Goal: Use online tool/utility: Utilize a website feature to perform a specific function

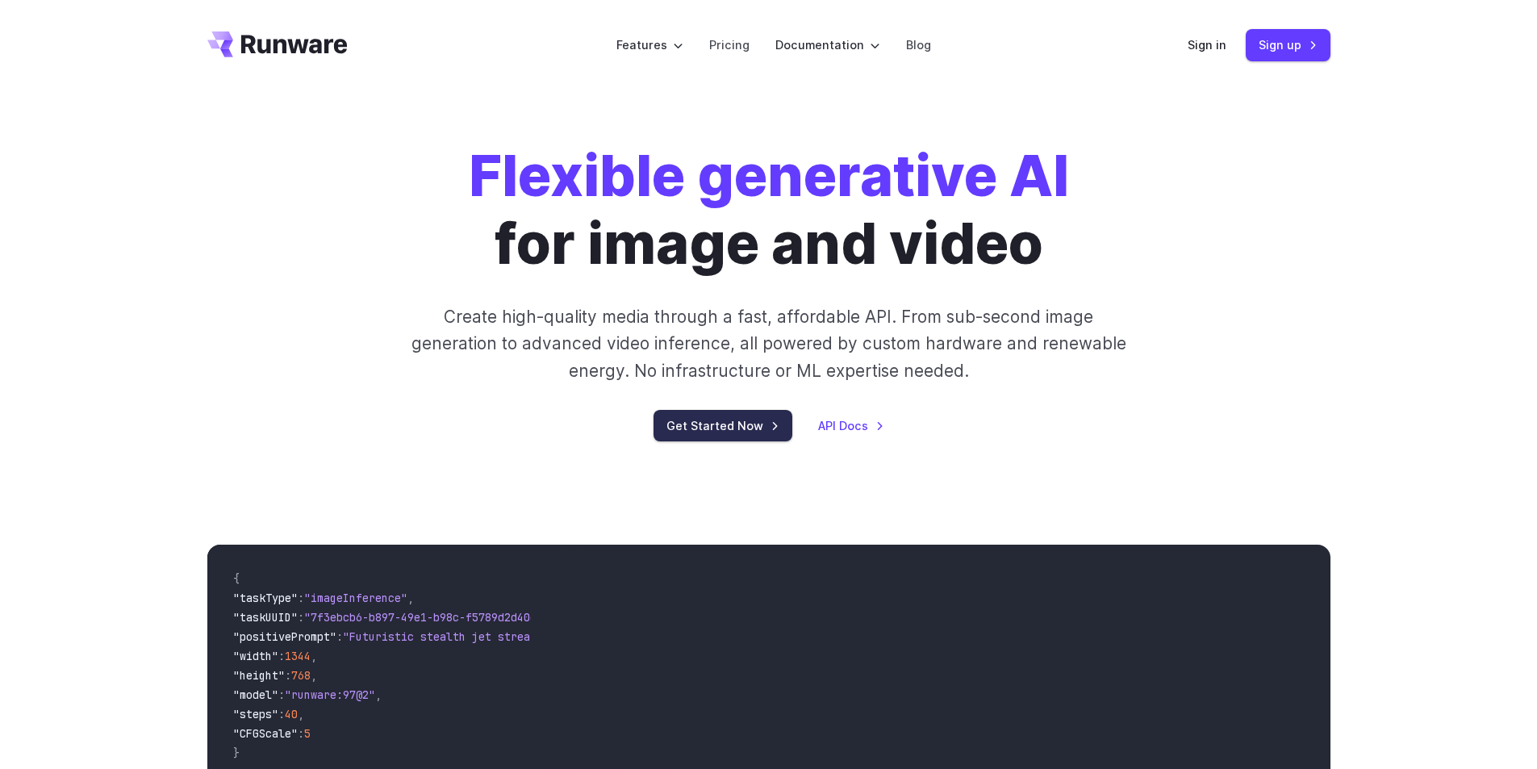
click at [750, 414] on link "Get Started Now" at bounding box center [723, 425] width 139 height 31
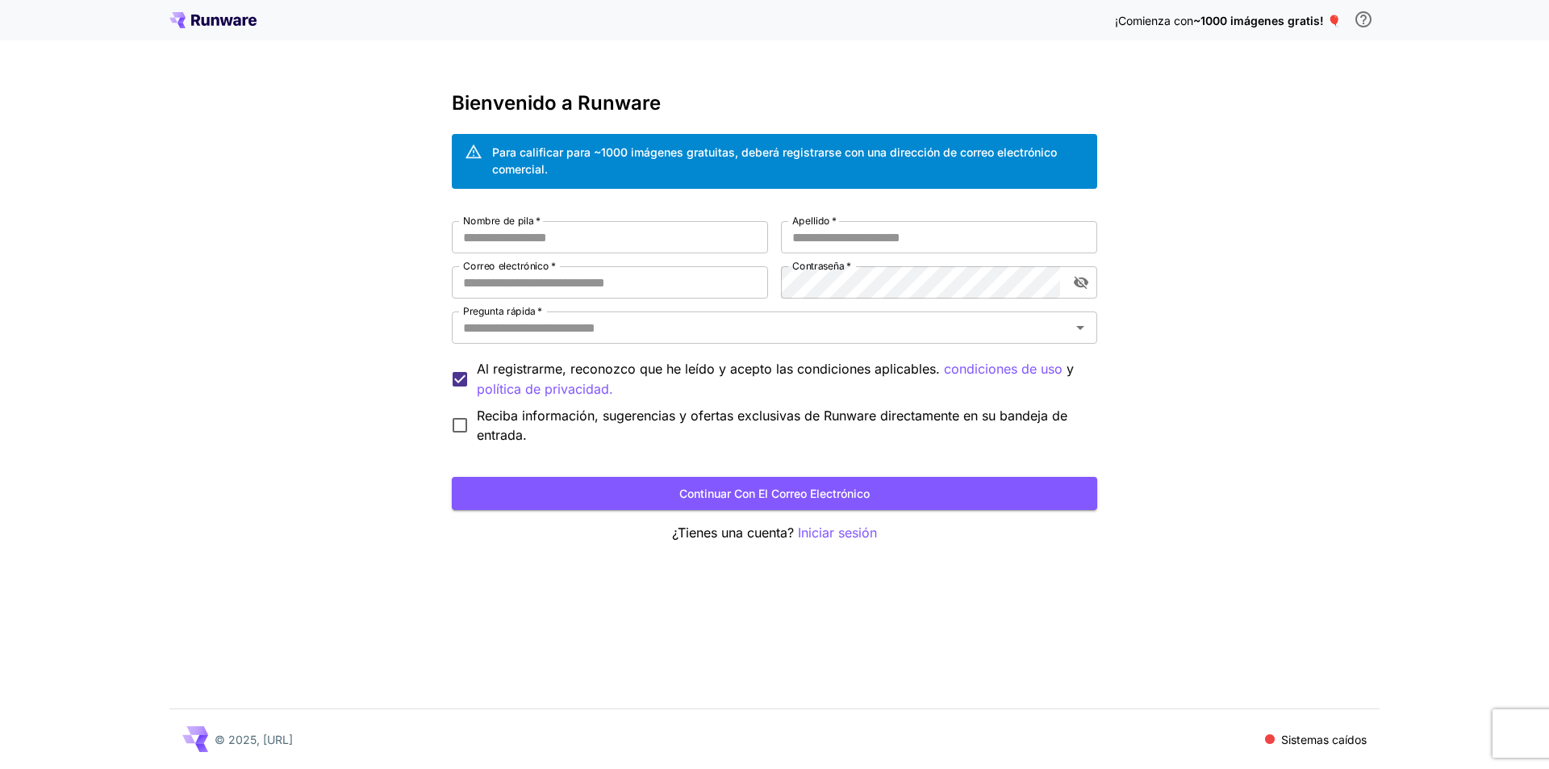
click at [328, 276] on div "¡Comienza con ~1000 imágenes gratis! 🎈 Bienvenido a Runware Para calificar para…" at bounding box center [774, 384] width 1549 height 769
click at [1271, 744] on span at bounding box center [1270, 739] width 19 height 19
drag, startPoint x: 1284, startPoint y: 737, endPoint x: 1321, endPoint y: 738, distance: 36.3
click at [1323, 738] on font "Sistemas caídos" at bounding box center [1324, 740] width 86 height 14
click at [1255, 279] on div "¡Comienza con ~1000 imágenes gratis! 🎈 Bienvenido a Runware Para calificar para…" at bounding box center [774, 384] width 1549 height 769
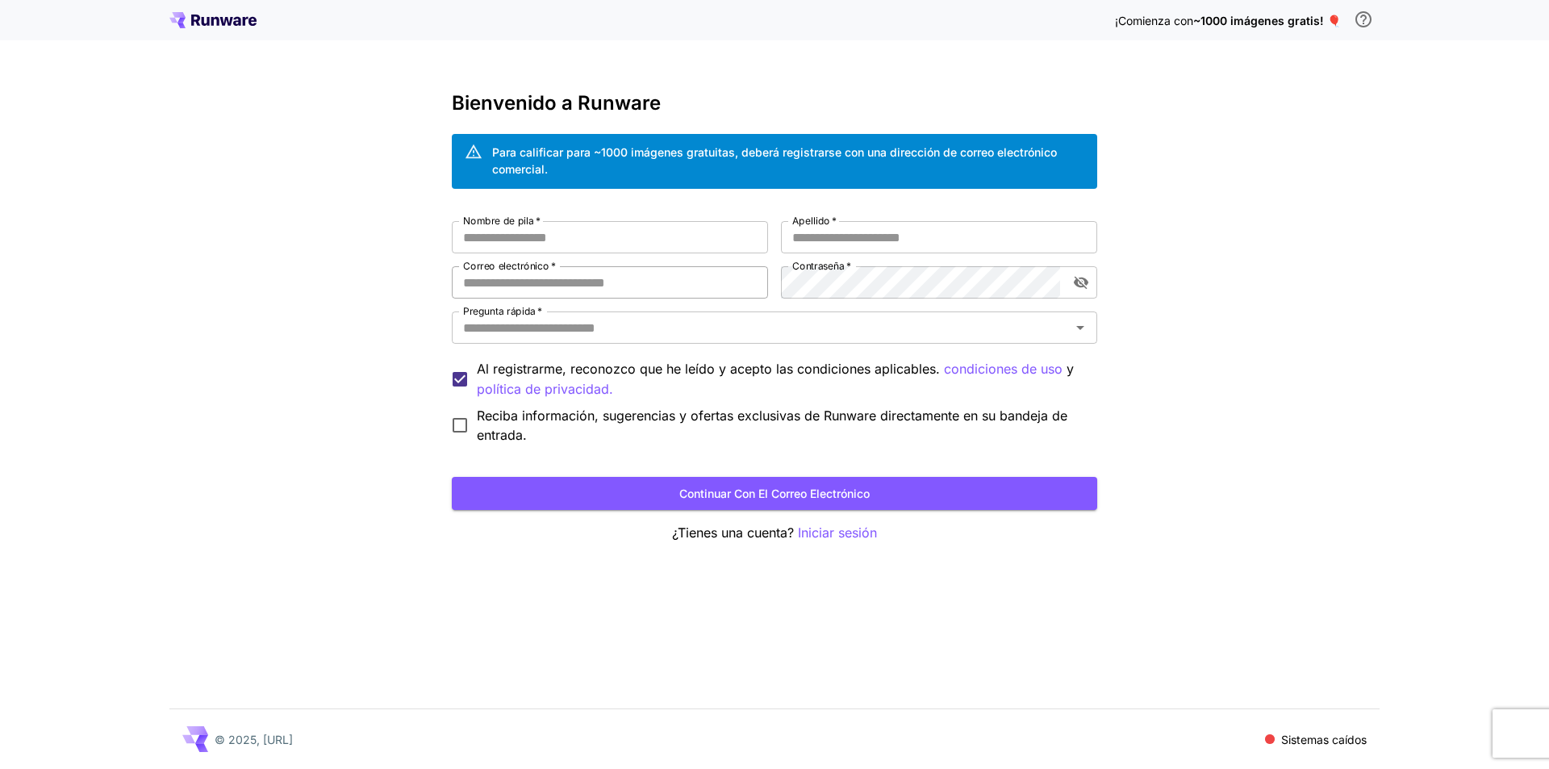
click at [579, 278] on input "Correo electrónico   *" at bounding box center [610, 282] width 316 height 32
paste input "**********"
type input "**********"
click at [556, 244] on input "Nombre de pila   *" at bounding box center [610, 237] width 316 height 32
type input "****"
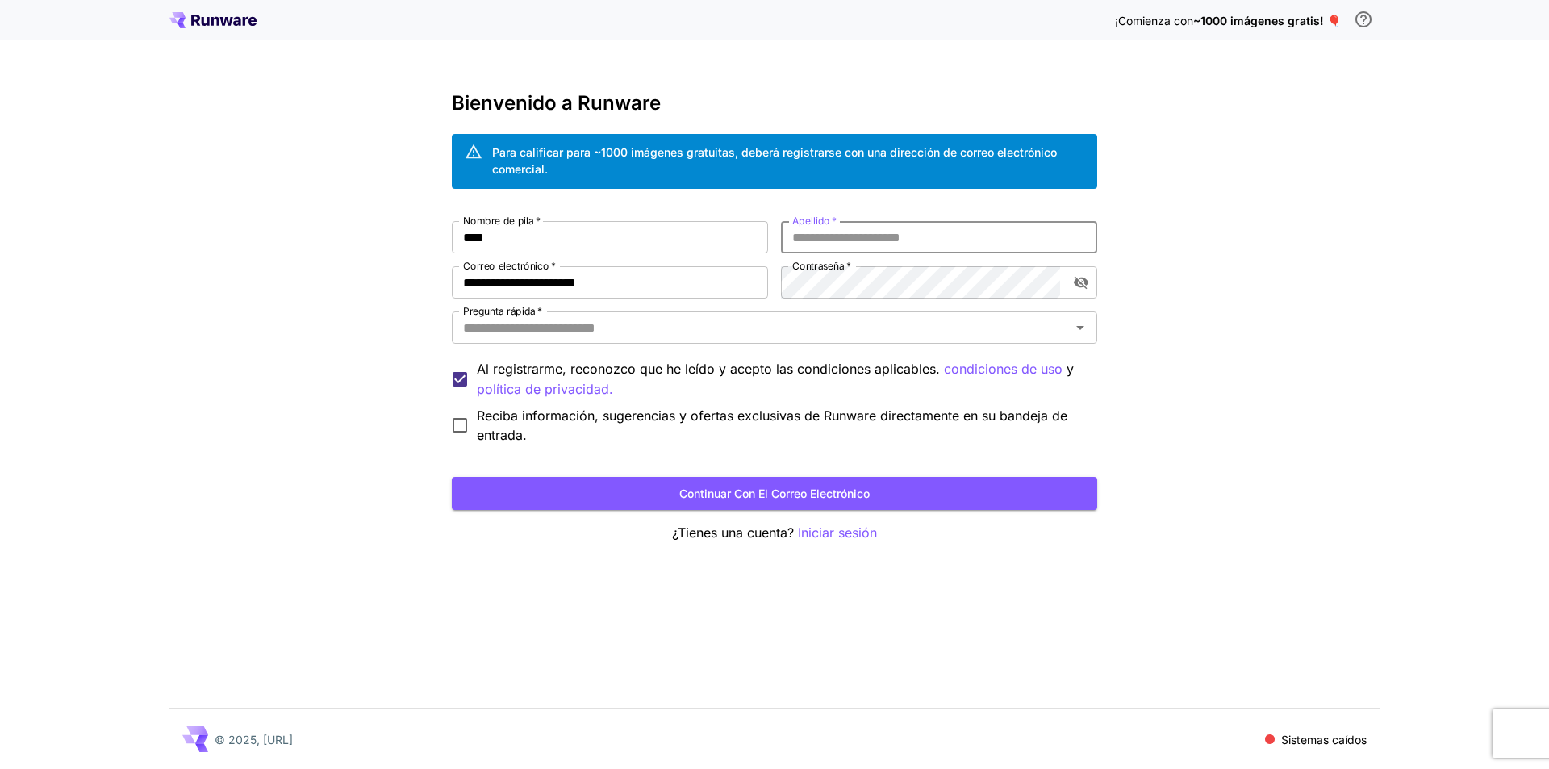
click at [900, 230] on input "Apellido   *" at bounding box center [939, 237] width 316 height 32
type input "***"
click at [650, 340] on div "Pregunta rápida   *" at bounding box center [774, 327] width 645 height 32
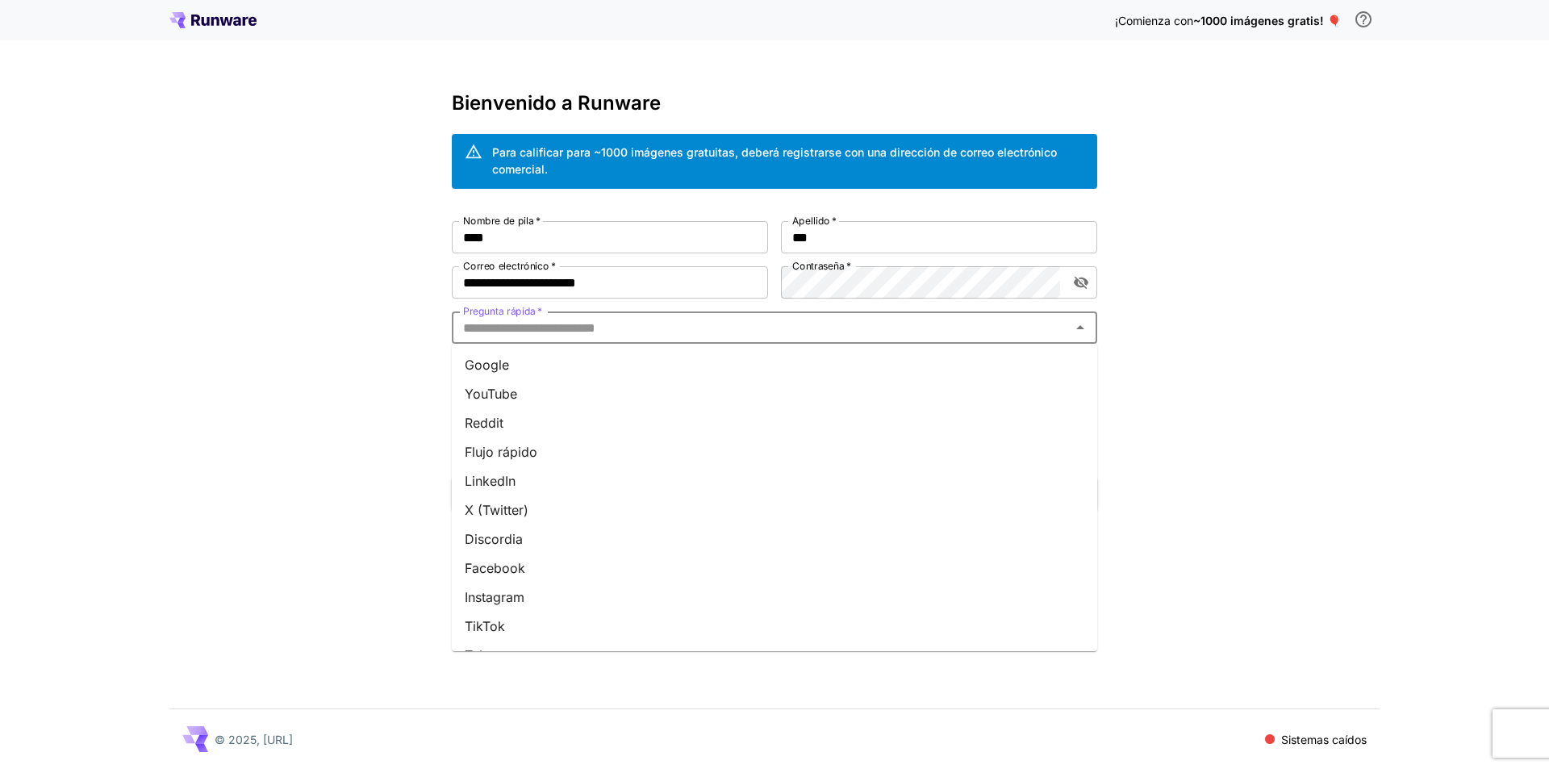
click at [542, 361] on li "Google" at bounding box center [774, 364] width 645 height 29
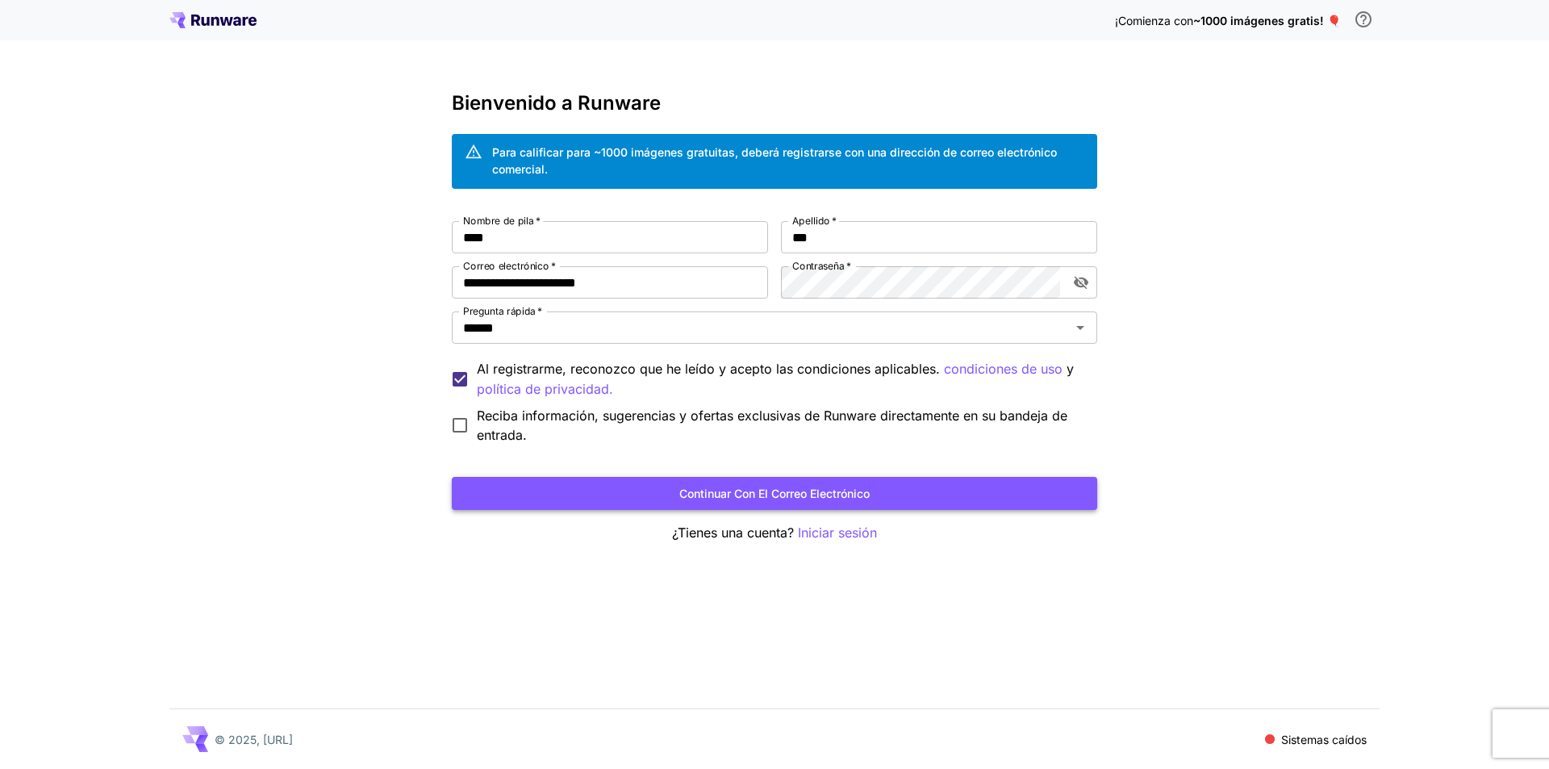
click at [613, 495] on button "Continuar con el correo electrónico" at bounding box center [774, 493] width 645 height 33
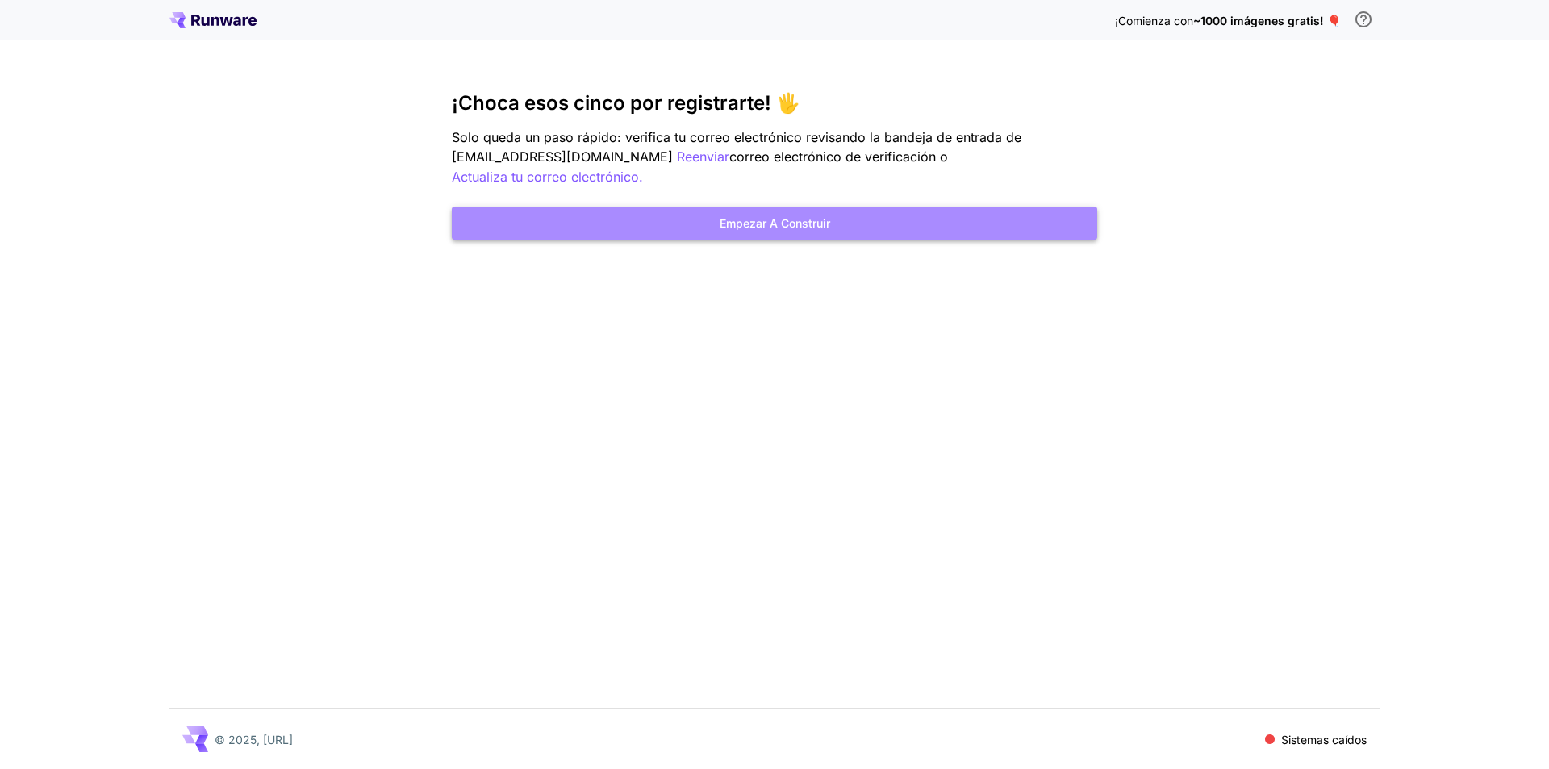
click at [754, 213] on font "Empezar a construir" at bounding box center [775, 223] width 111 height 20
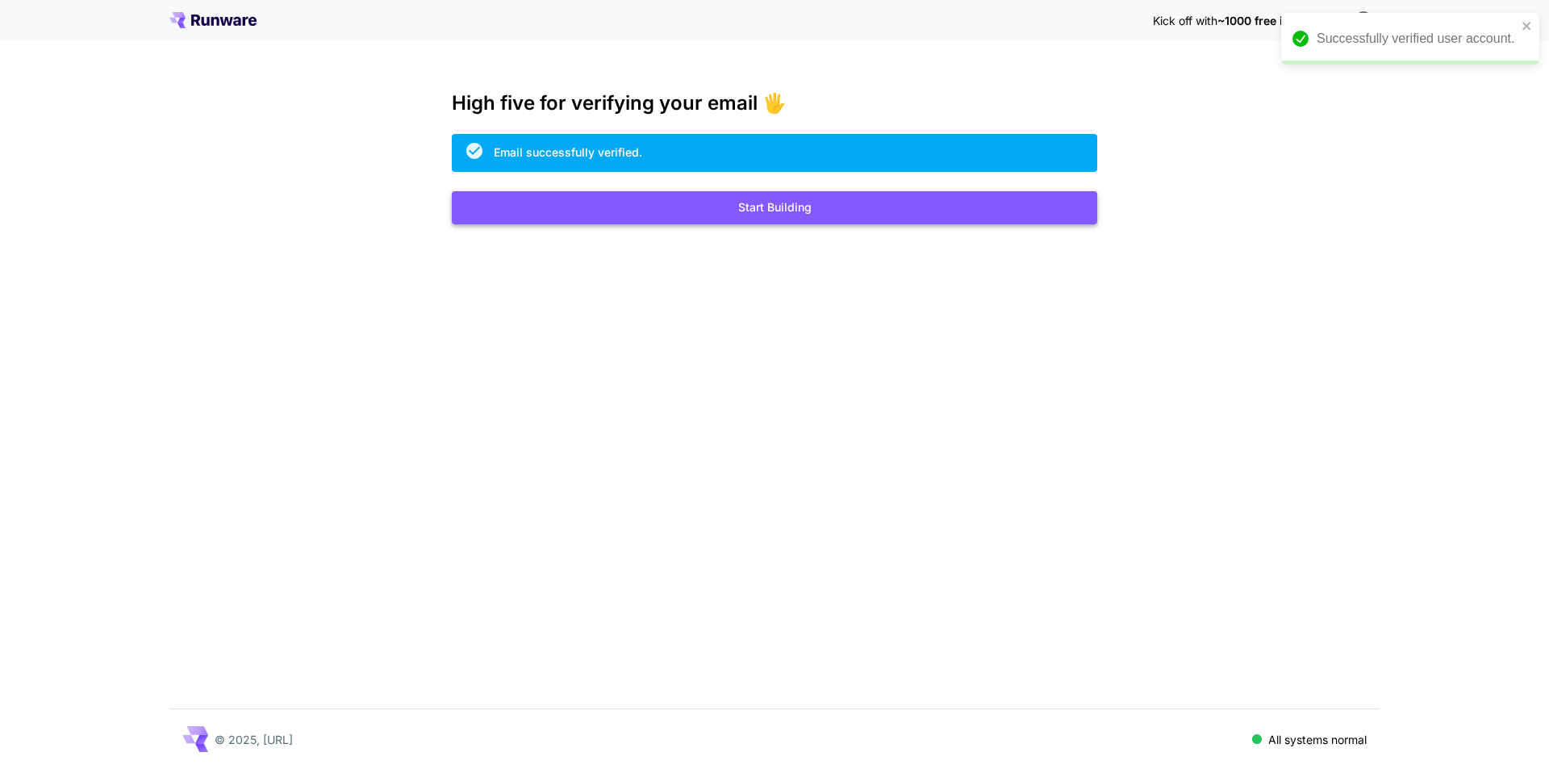
click at [636, 202] on button "Start Building" at bounding box center [774, 207] width 645 height 33
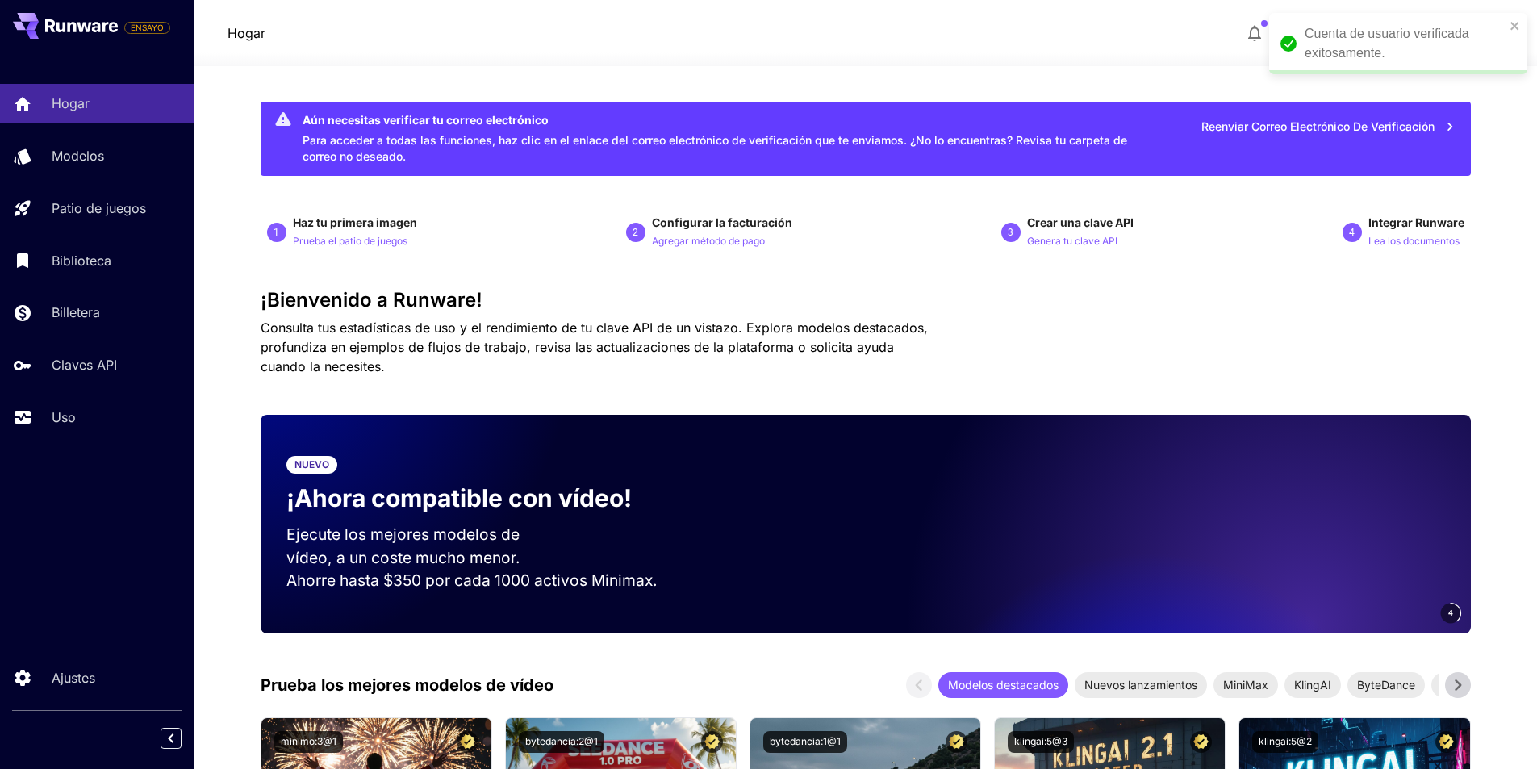
click at [1254, 24] on icon "button" at bounding box center [1254, 32] width 19 height 19
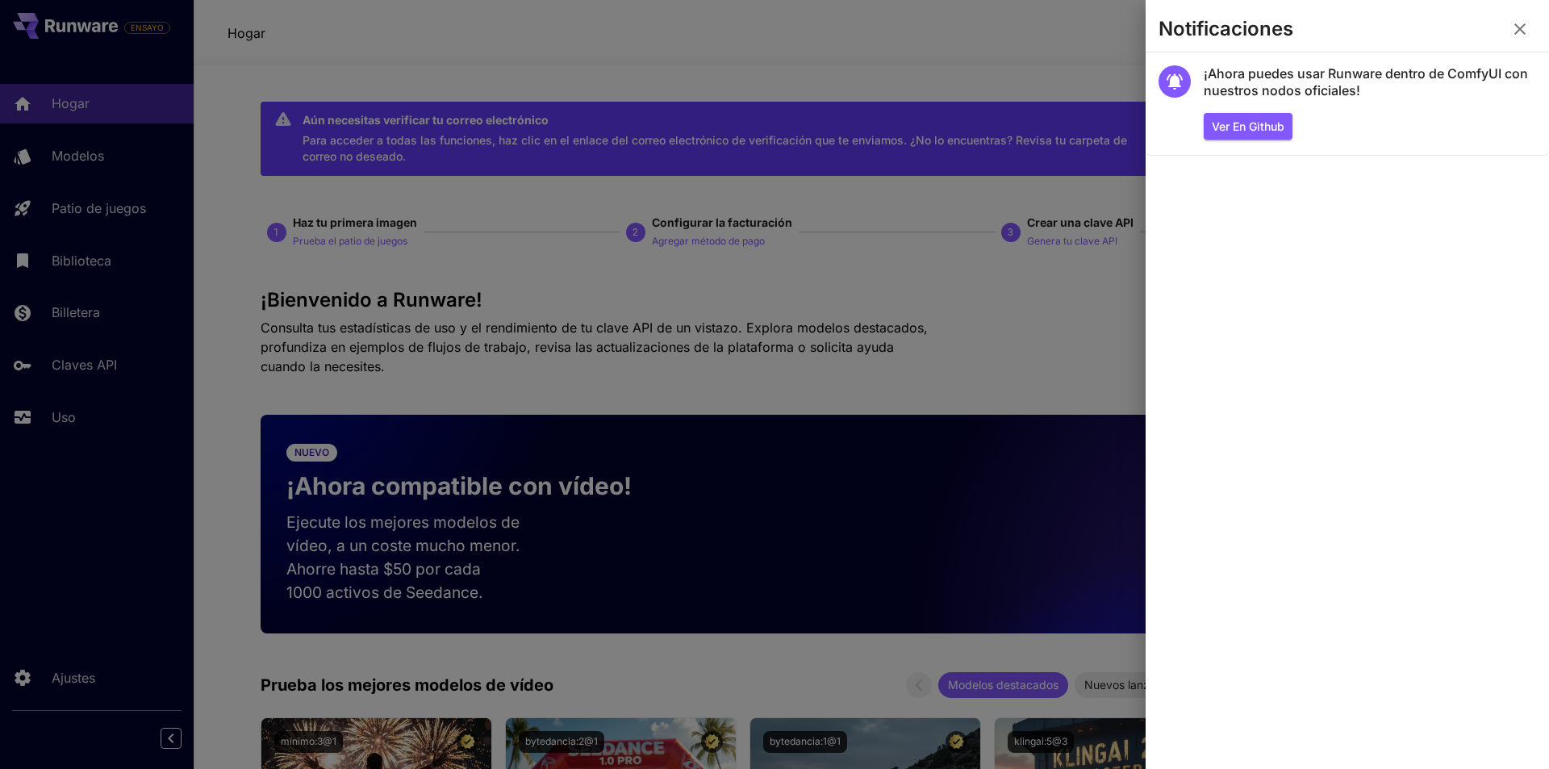
click at [357, 188] on div at bounding box center [774, 384] width 1549 height 769
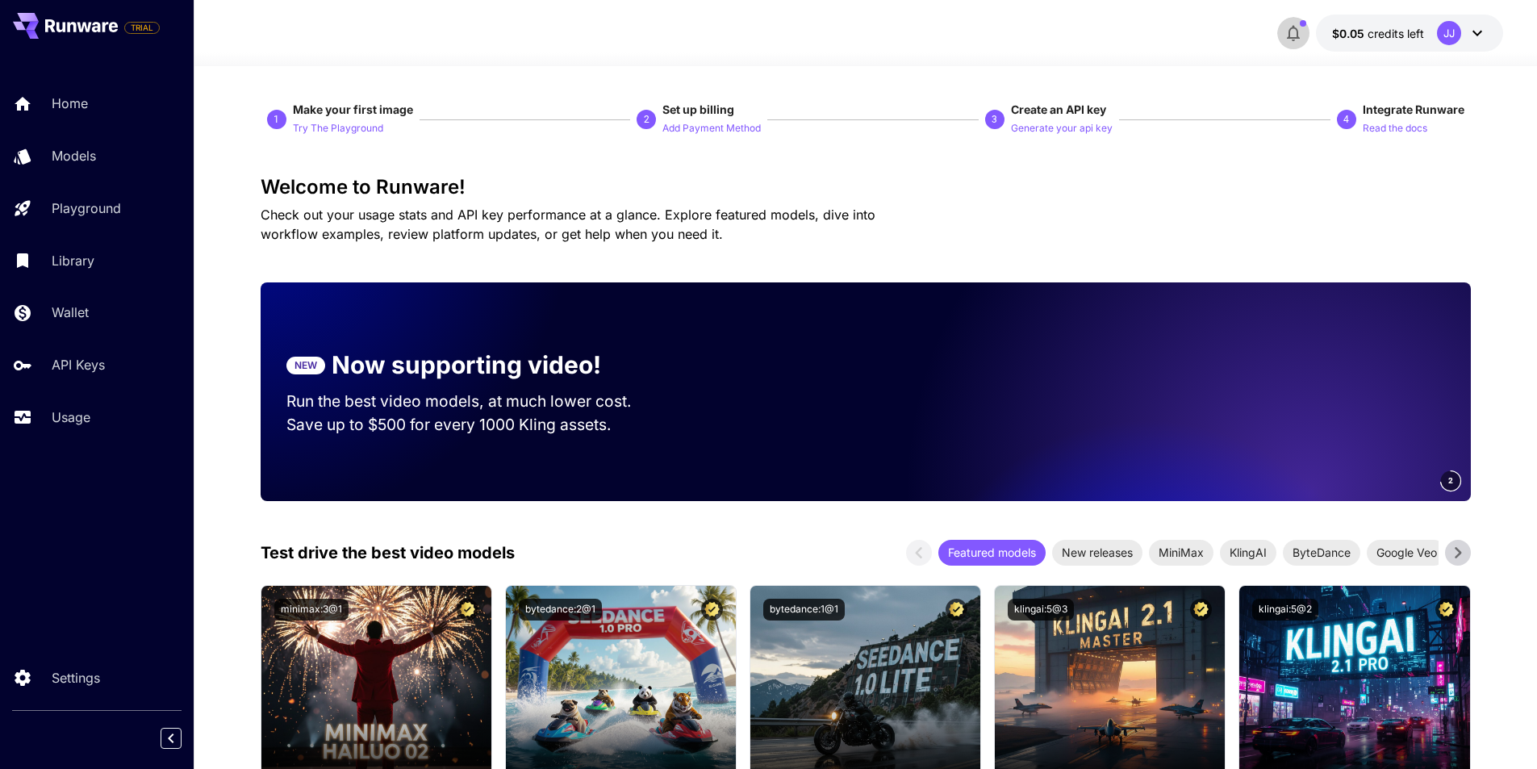
click at [1305, 35] on button "button" at bounding box center [1293, 33] width 32 height 32
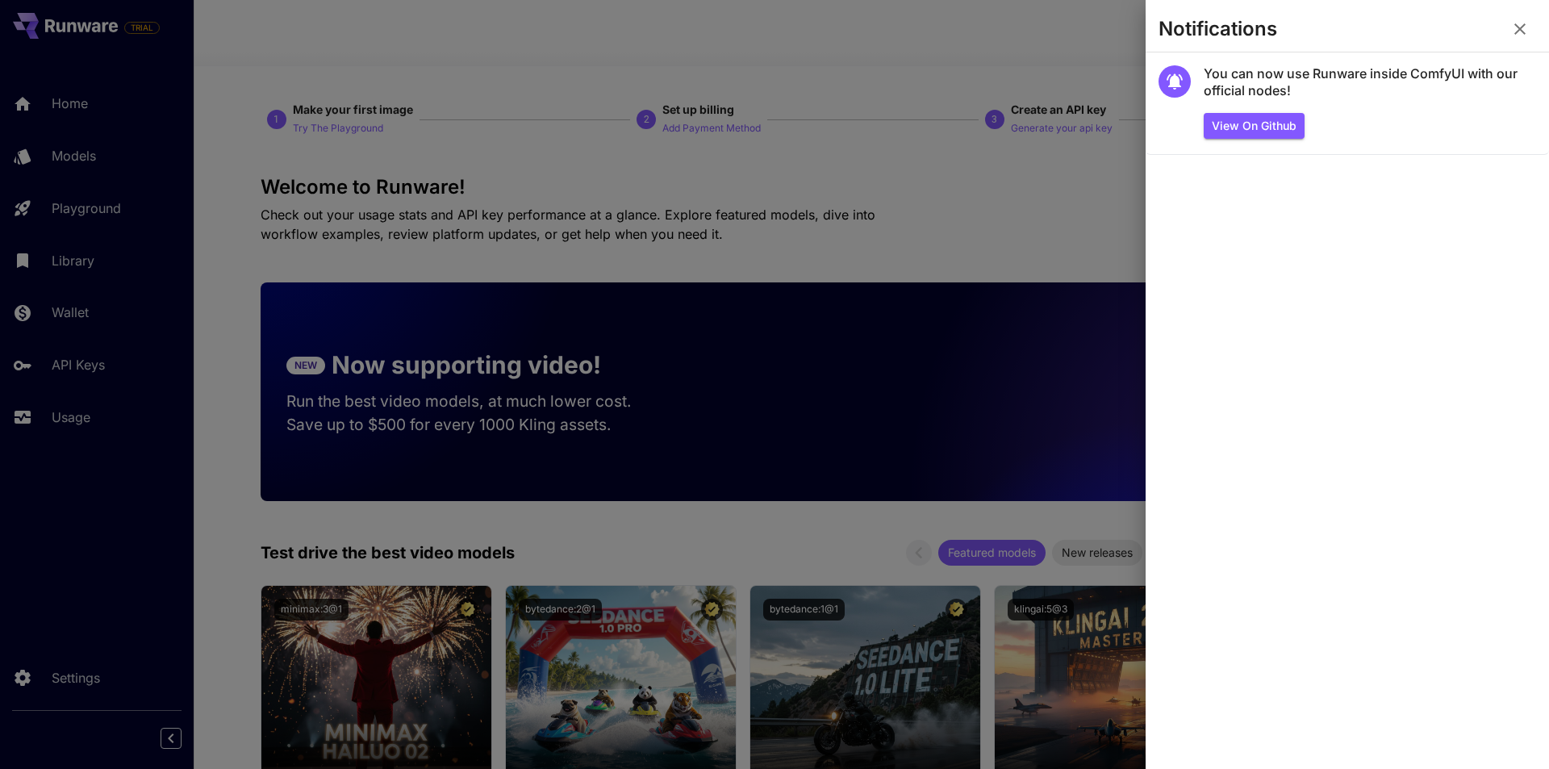
click at [1059, 45] on div at bounding box center [774, 384] width 1549 height 769
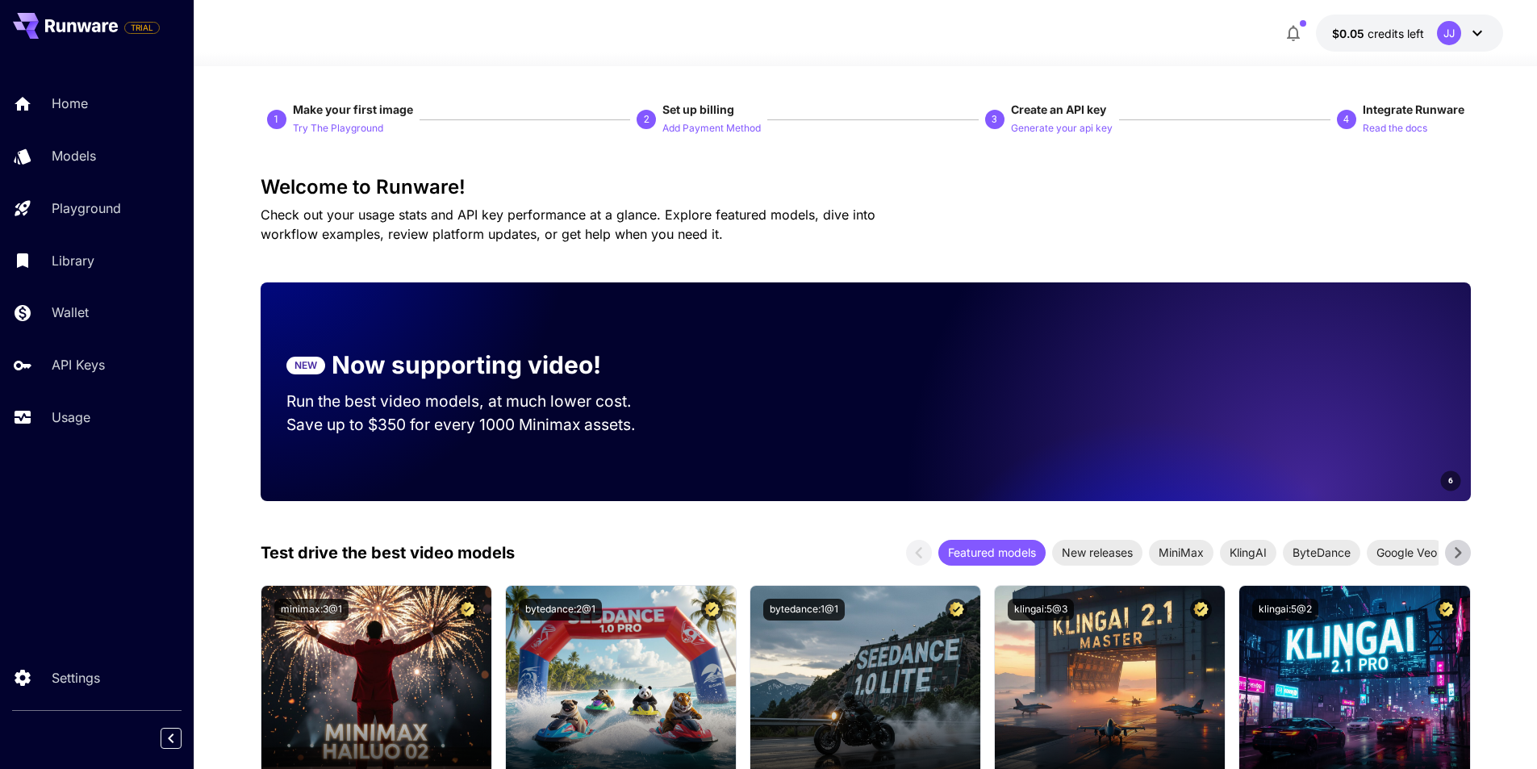
click at [1456, 33] on div "JJ" at bounding box center [1449, 33] width 24 height 24
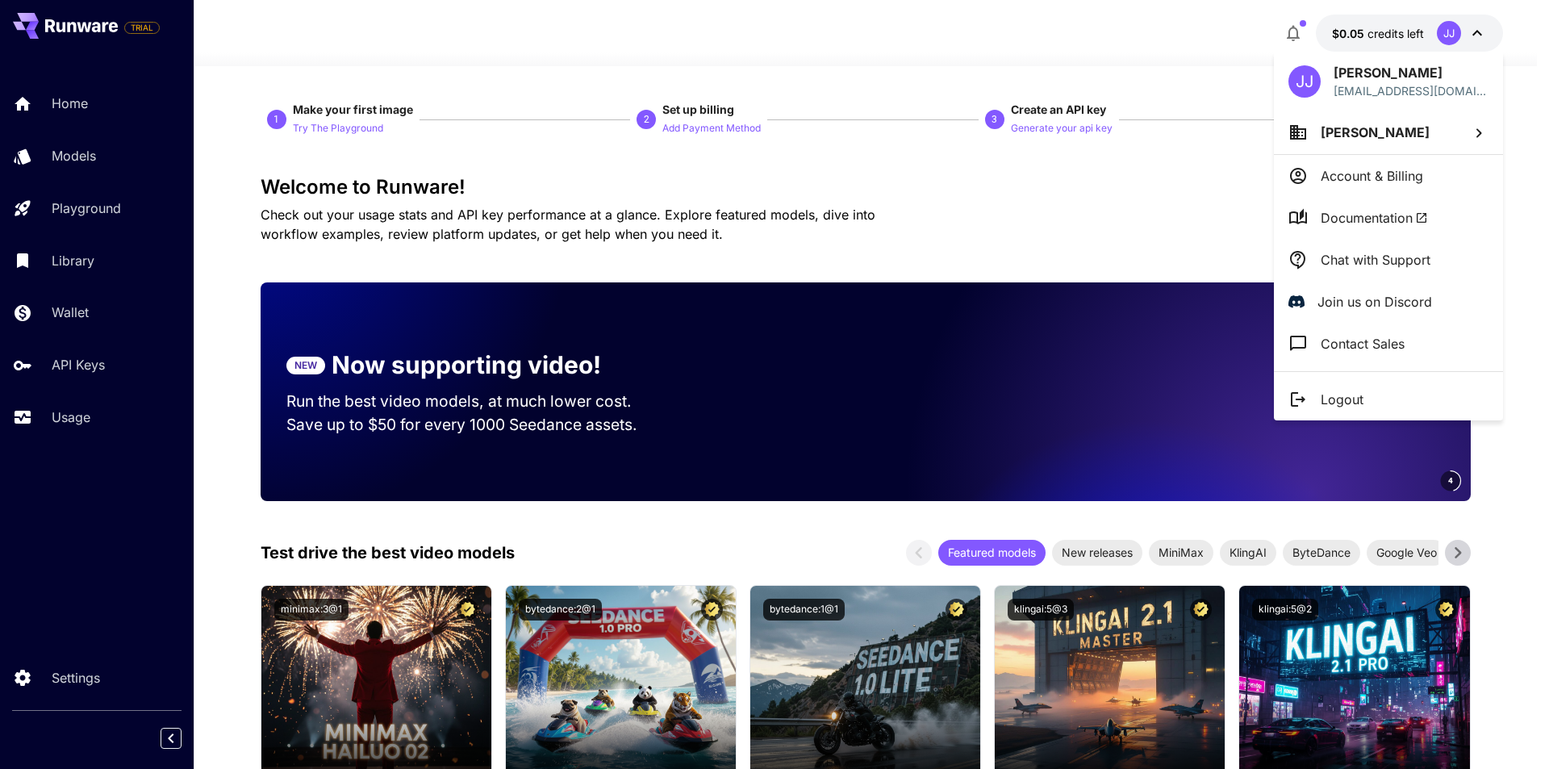
click at [307, 215] on div at bounding box center [774, 384] width 1549 height 769
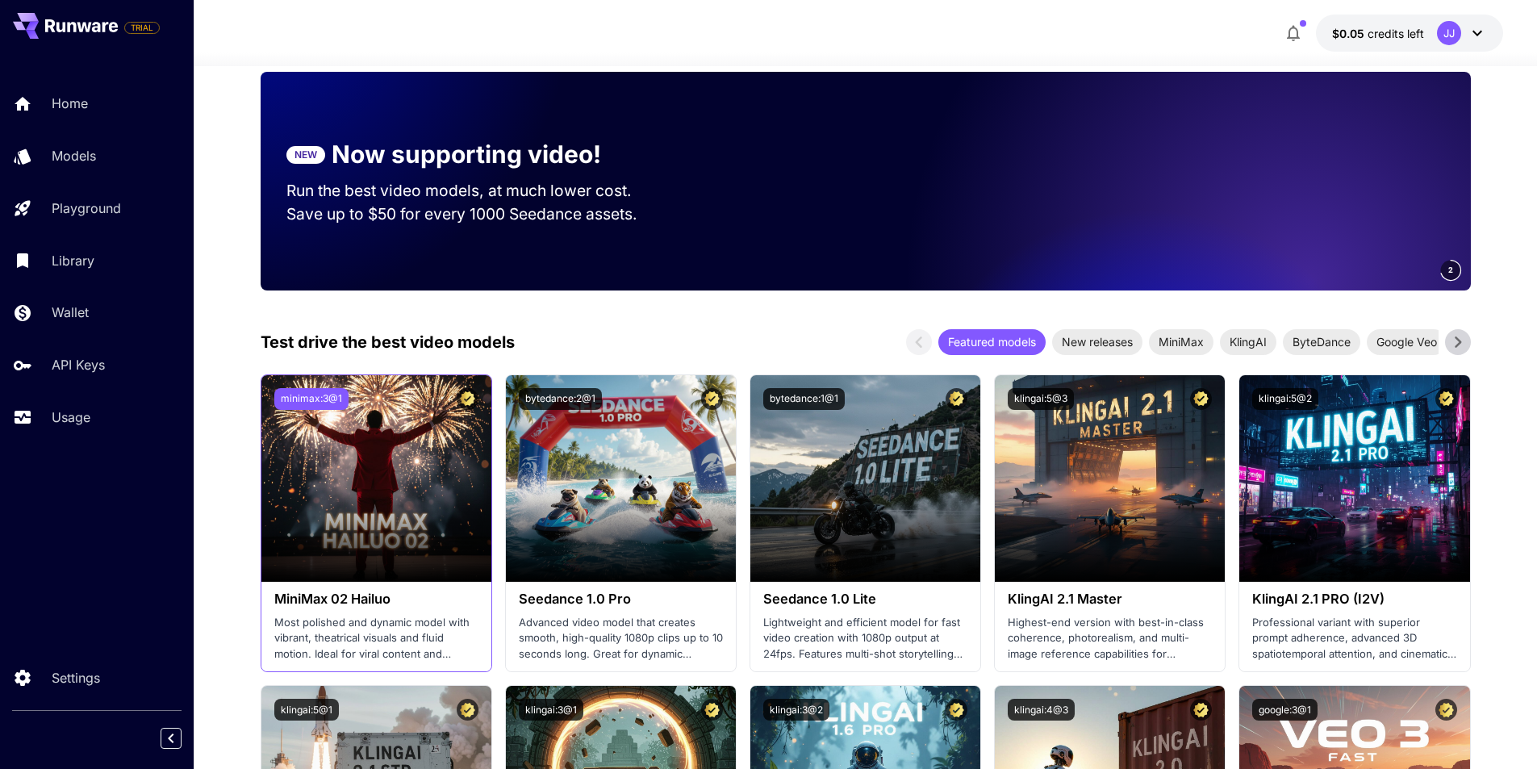
scroll to position [242, 0]
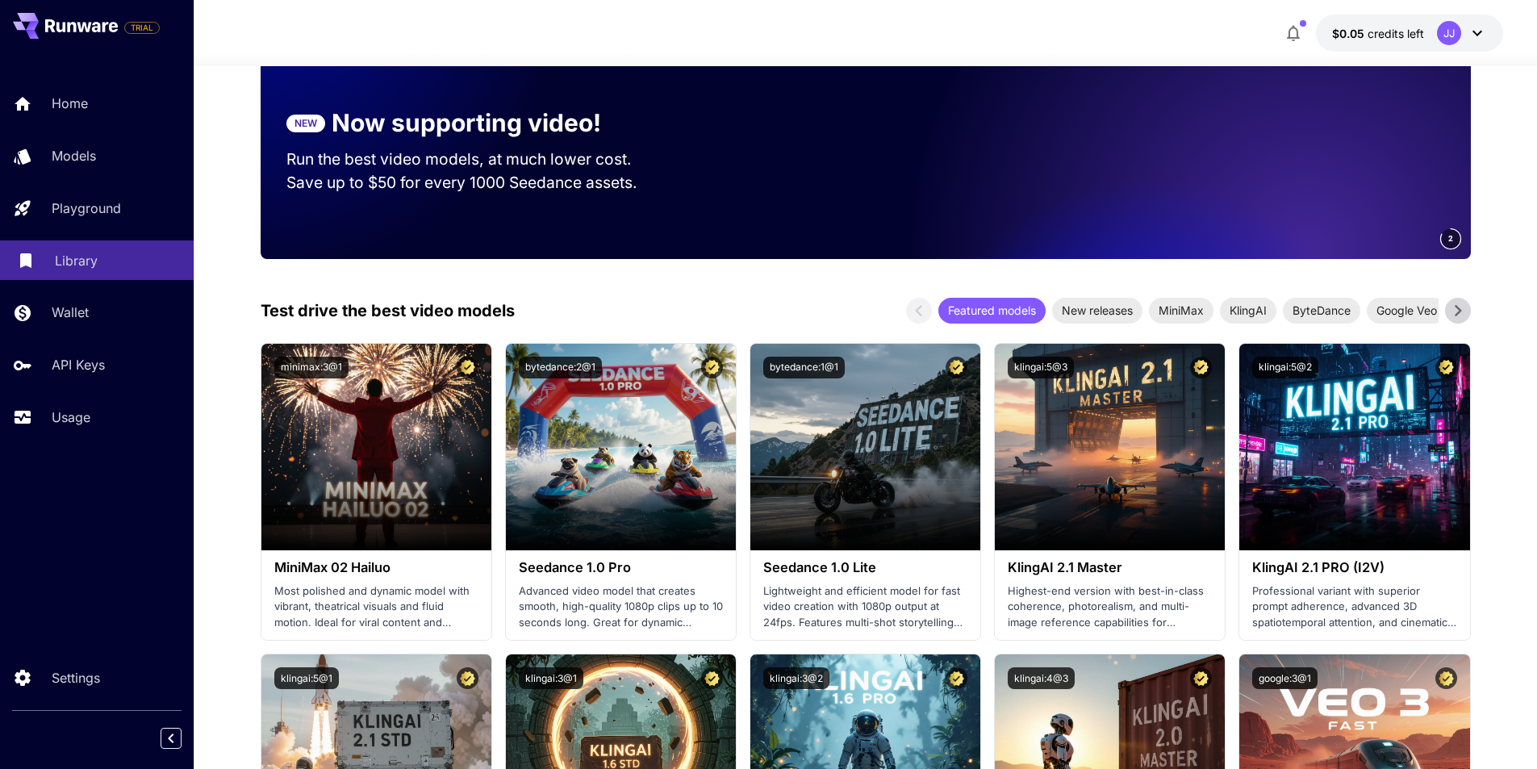
click at [74, 253] on p "Library" at bounding box center [76, 260] width 43 height 19
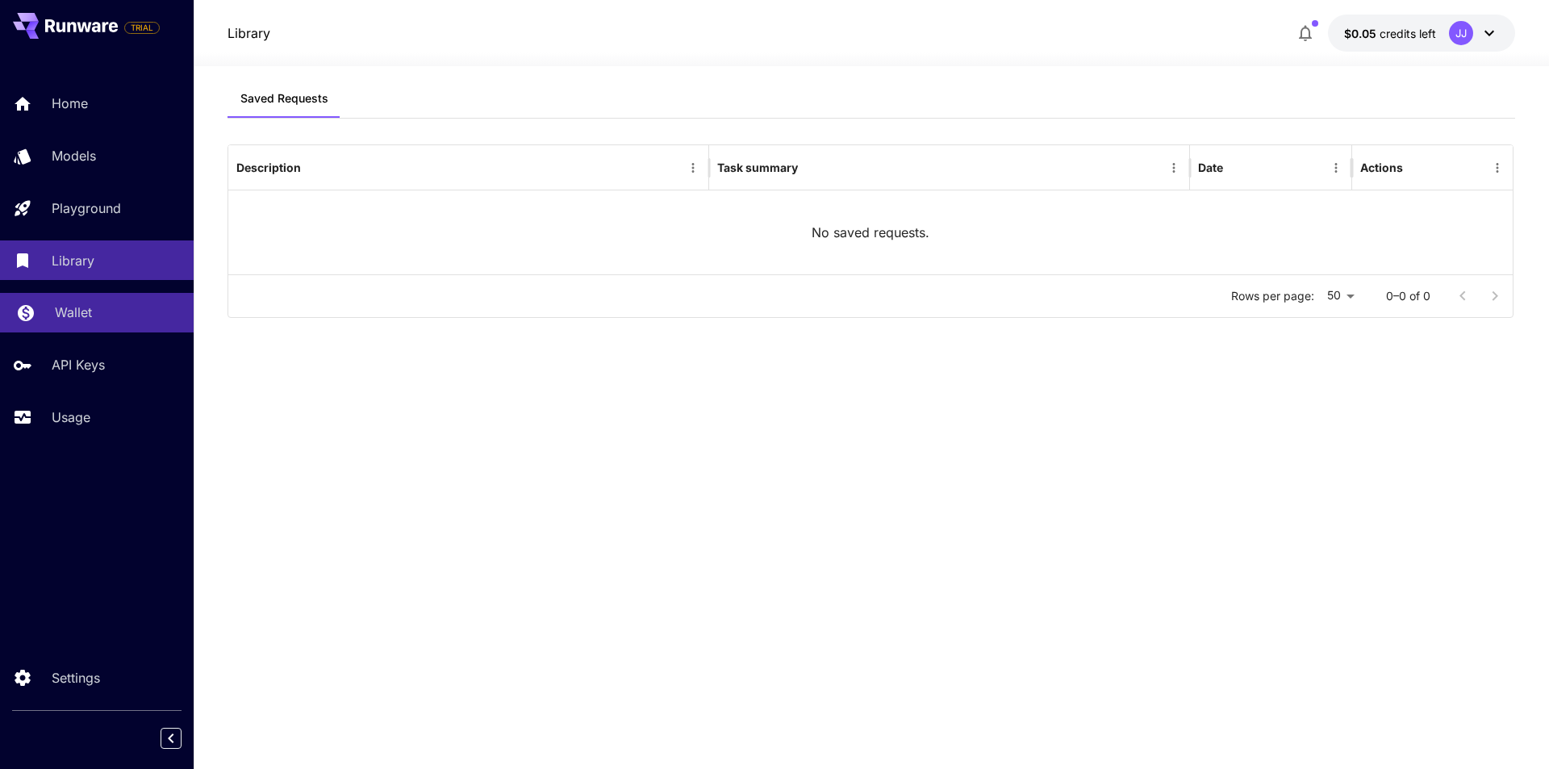
click at [107, 320] on div "Wallet" at bounding box center [118, 312] width 126 height 19
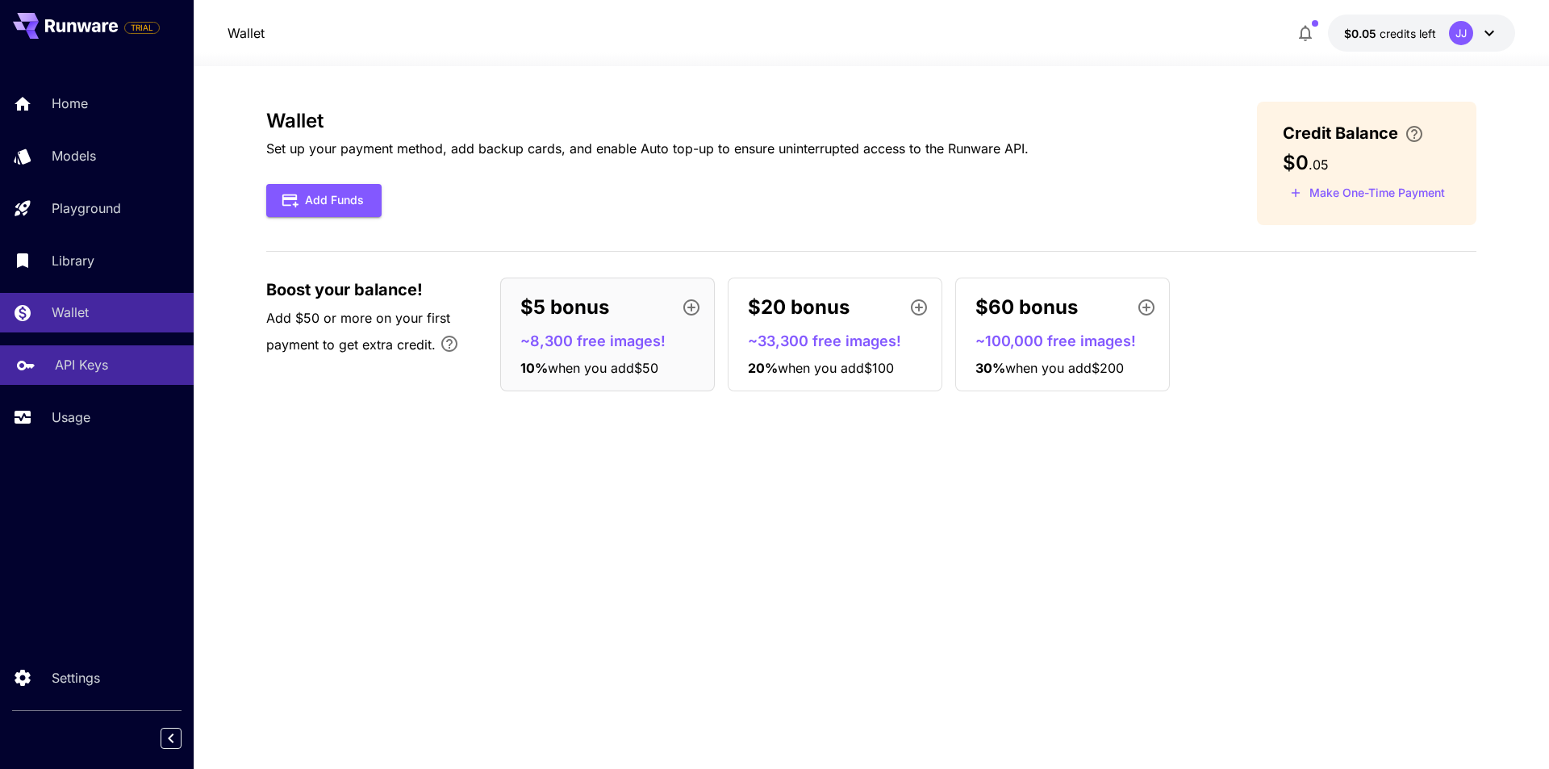
click at [133, 374] on div "API Keys" at bounding box center [118, 364] width 126 height 19
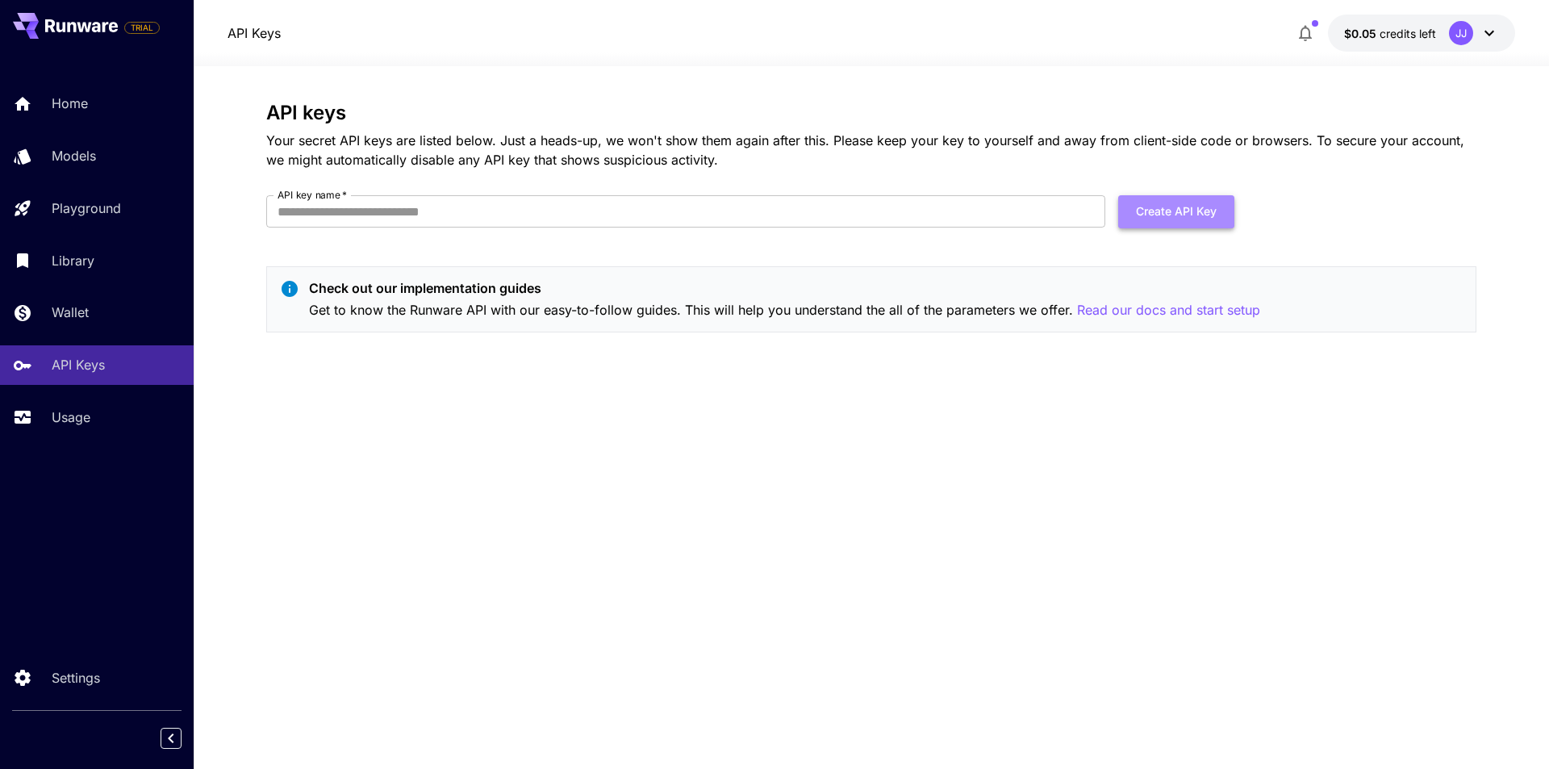
click at [1194, 223] on button "Create API Key" at bounding box center [1176, 211] width 116 height 33
click at [975, 211] on input "API key name   *" at bounding box center [685, 211] width 839 height 32
type input "*****"
click at [1164, 221] on button "Create API Key" at bounding box center [1176, 211] width 116 height 33
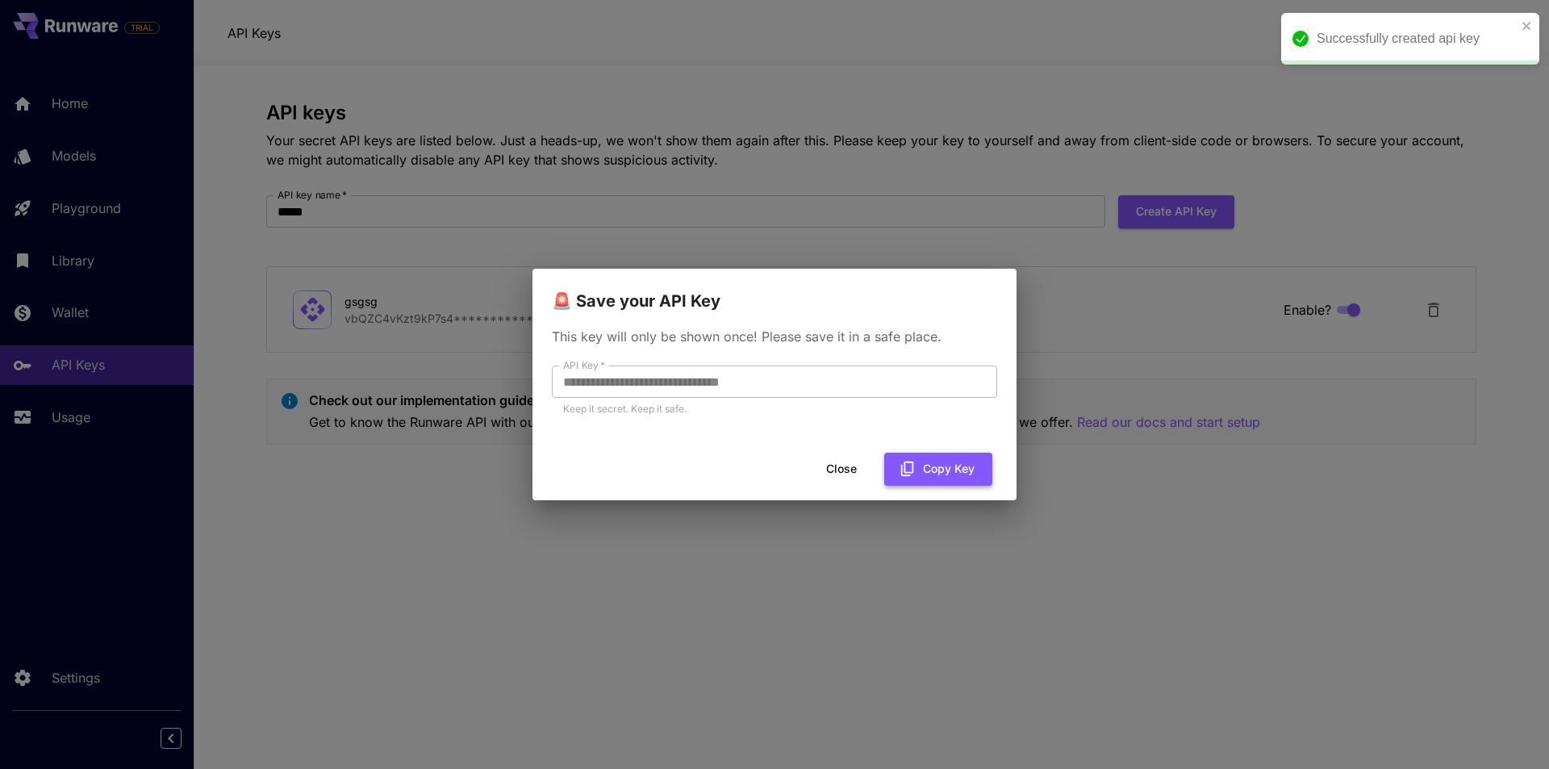
click at [946, 466] on button "Copy Key" at bounding box center [938, 469] width 108 height 33
click at [855, 474] on button "Close" at bounding box center [841, 469] width 73 height 33
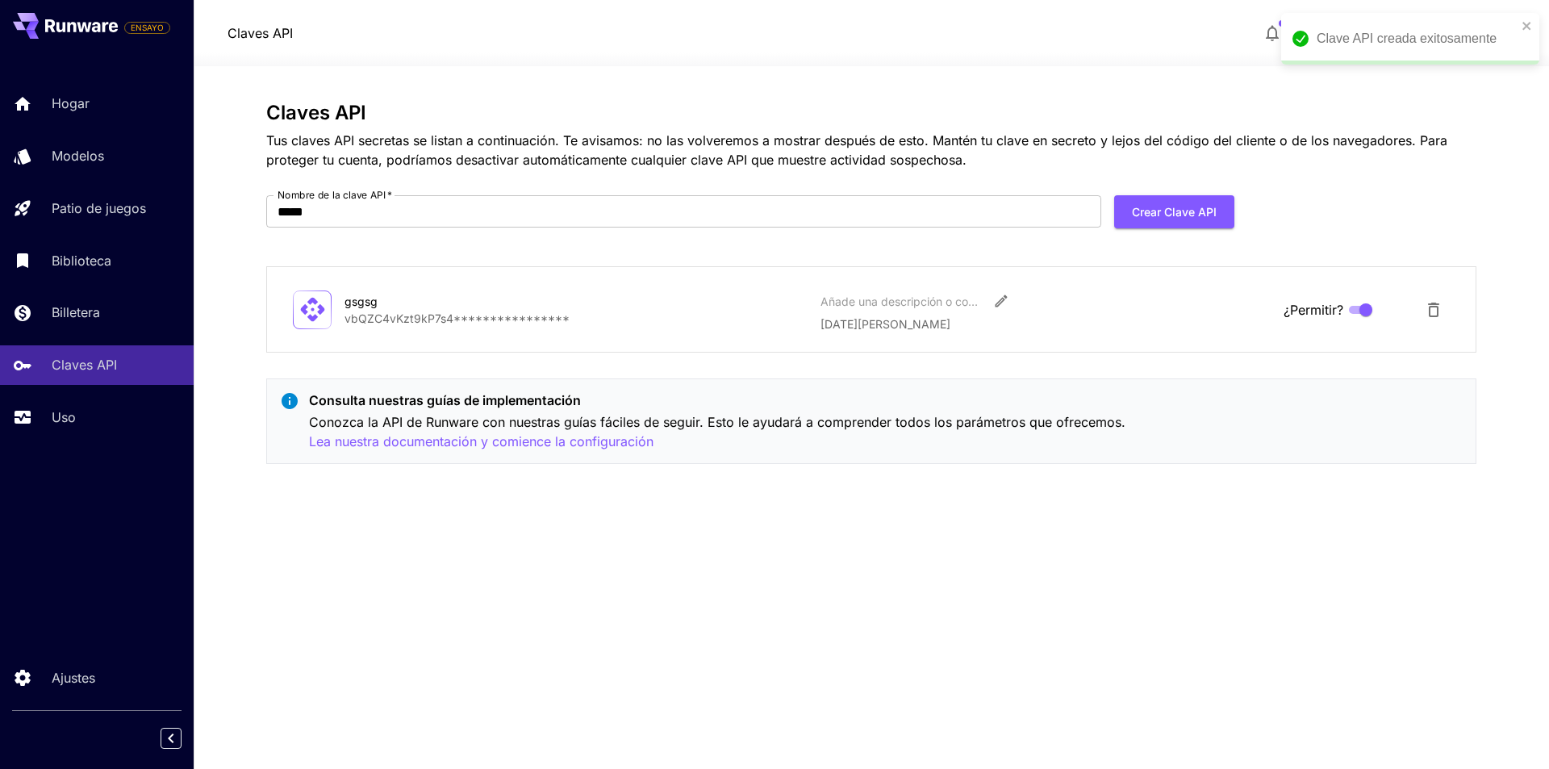
click at [1070, 278] on div "**********" at bounding box center [871, 309] width 1210 height 86
click at [101, 313] on font "Billetera" at bounding box center [79, 312] width 48 height 16
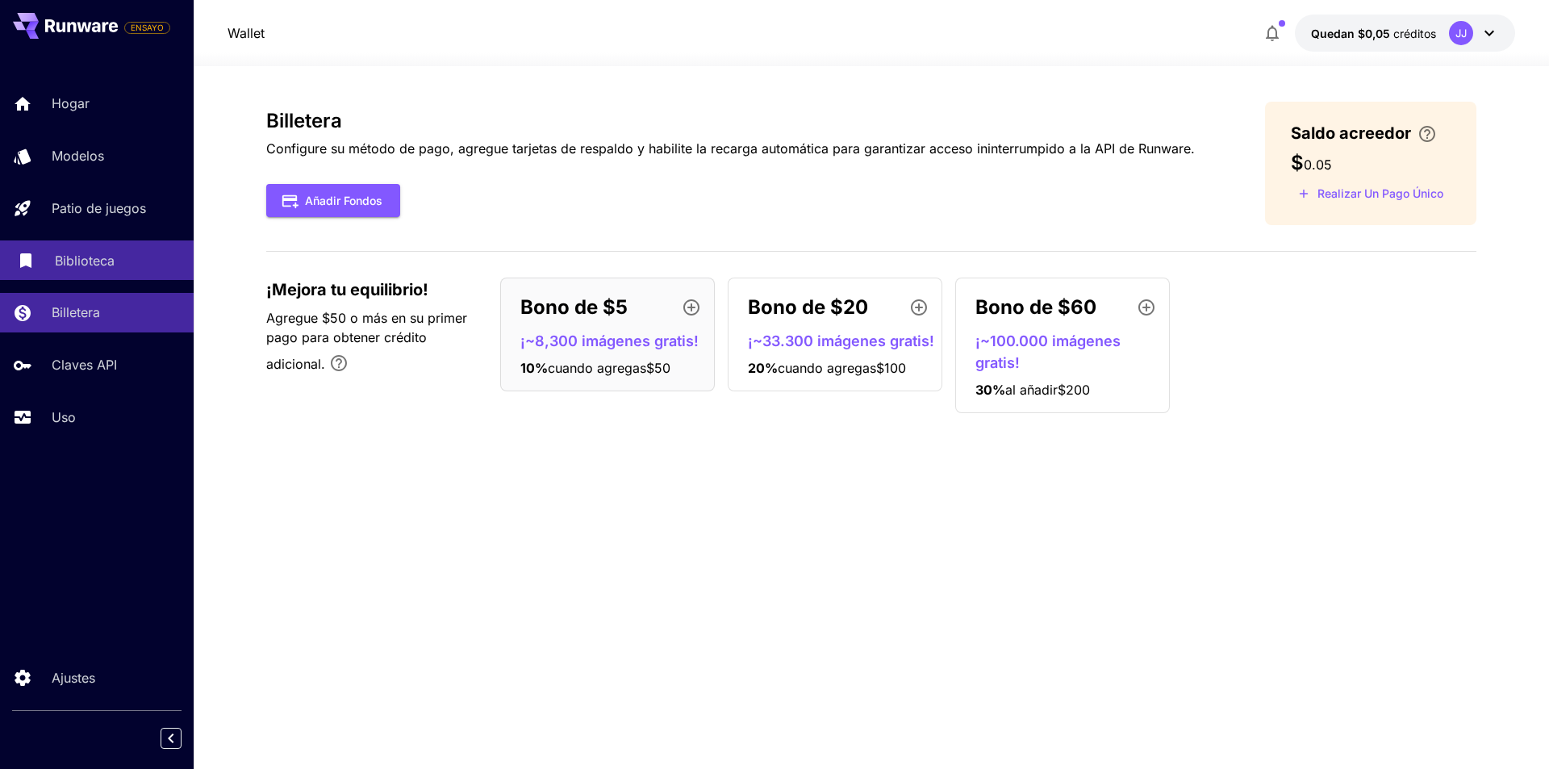
click at [99, 275] on link "Biblioteca" at bounding box center [97, 260] width 194 height 40
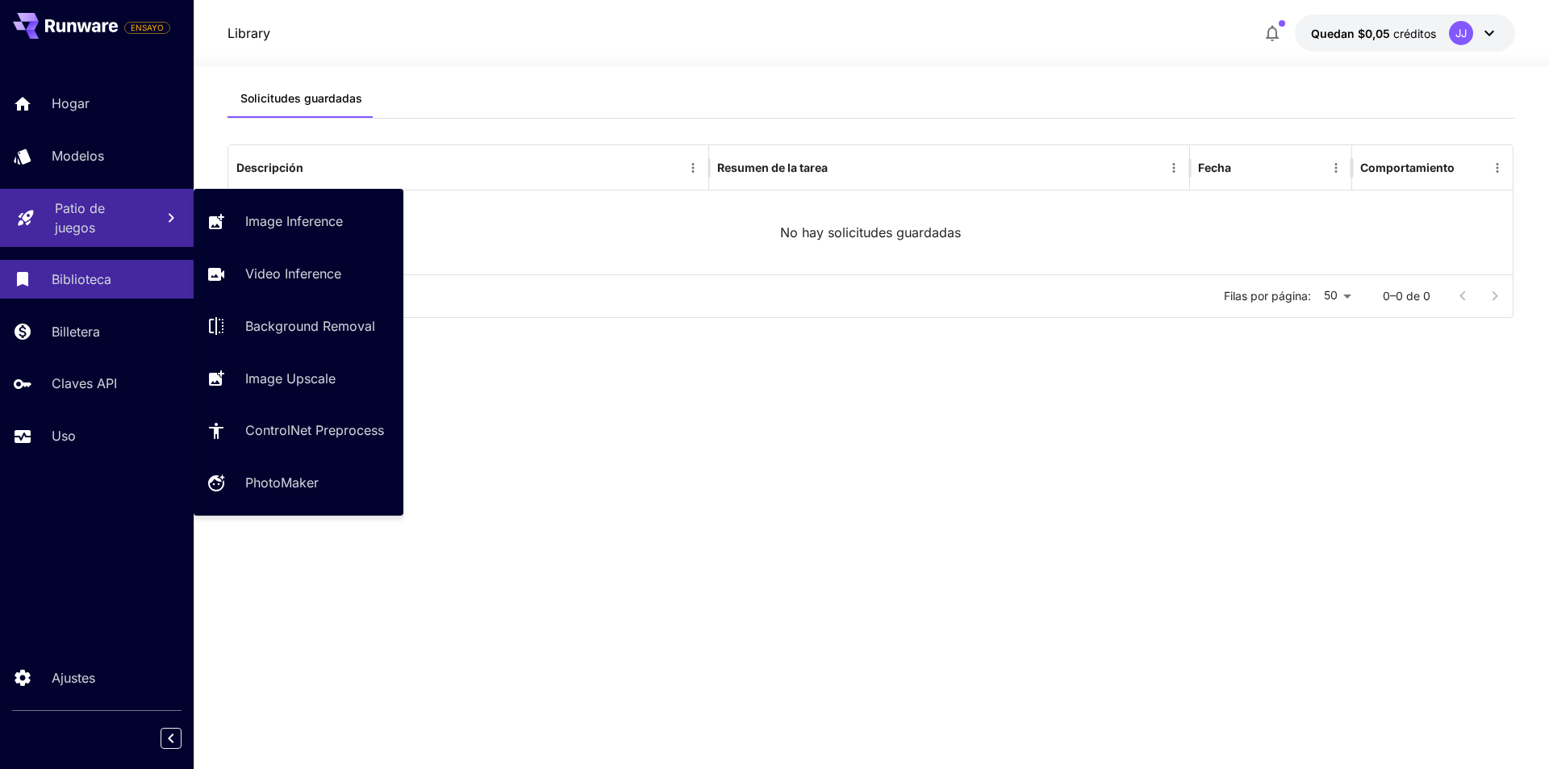
click at [89, 219] on font "Patio de juegos" at bounding box center [80, 218] width 50 height 36
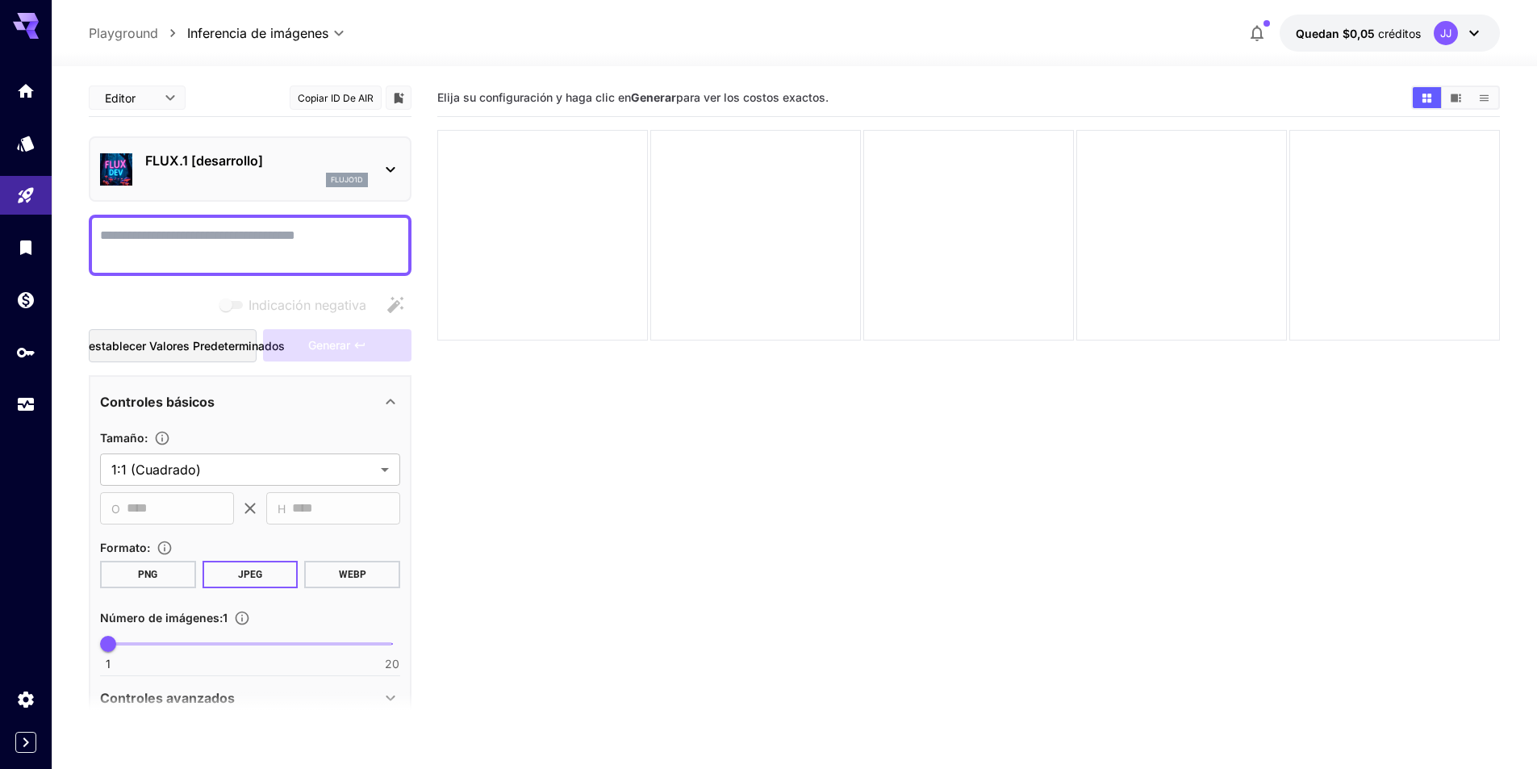
click at [609, 434] on section "Elija su configuración y haga clic en Generar para ver los costos exactos." at bounding box center [968, 463] width 1063 height 769
click at [27, 156] on link at bounding box center [26, 143] width 52 height 40
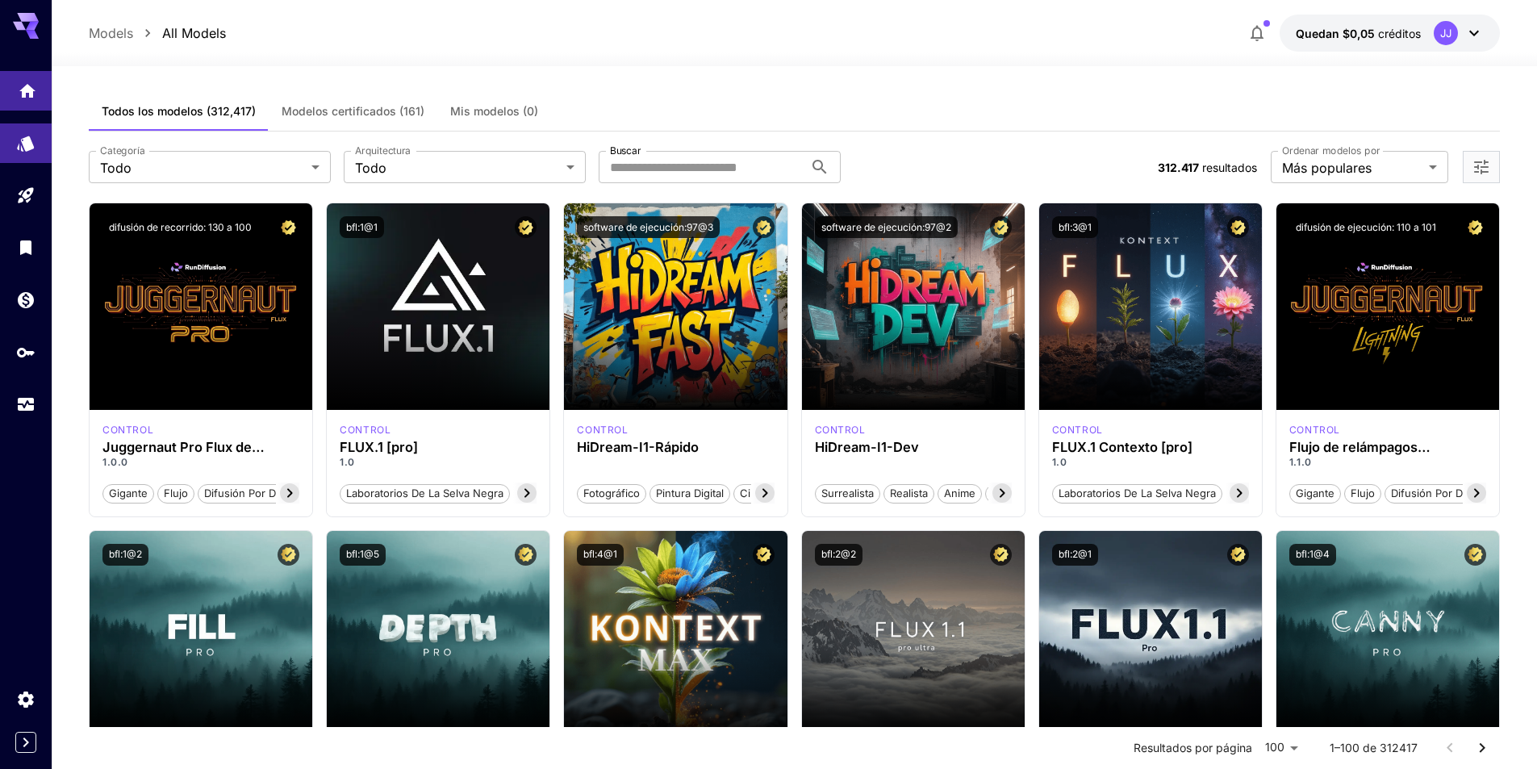
click at [39, 104] on link at bounding box center [26, 91] width 52 height 40
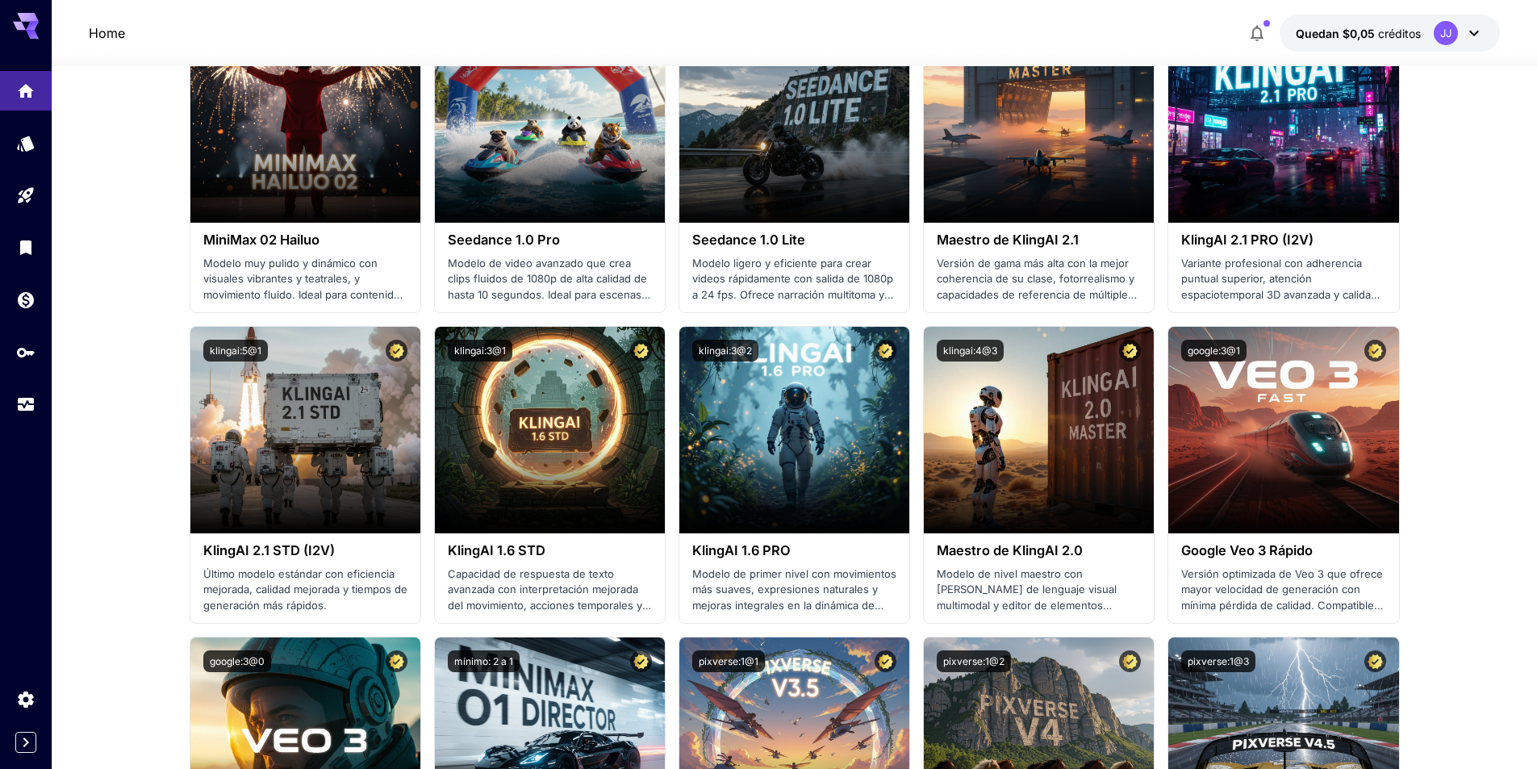
scroll to position [645, 0]
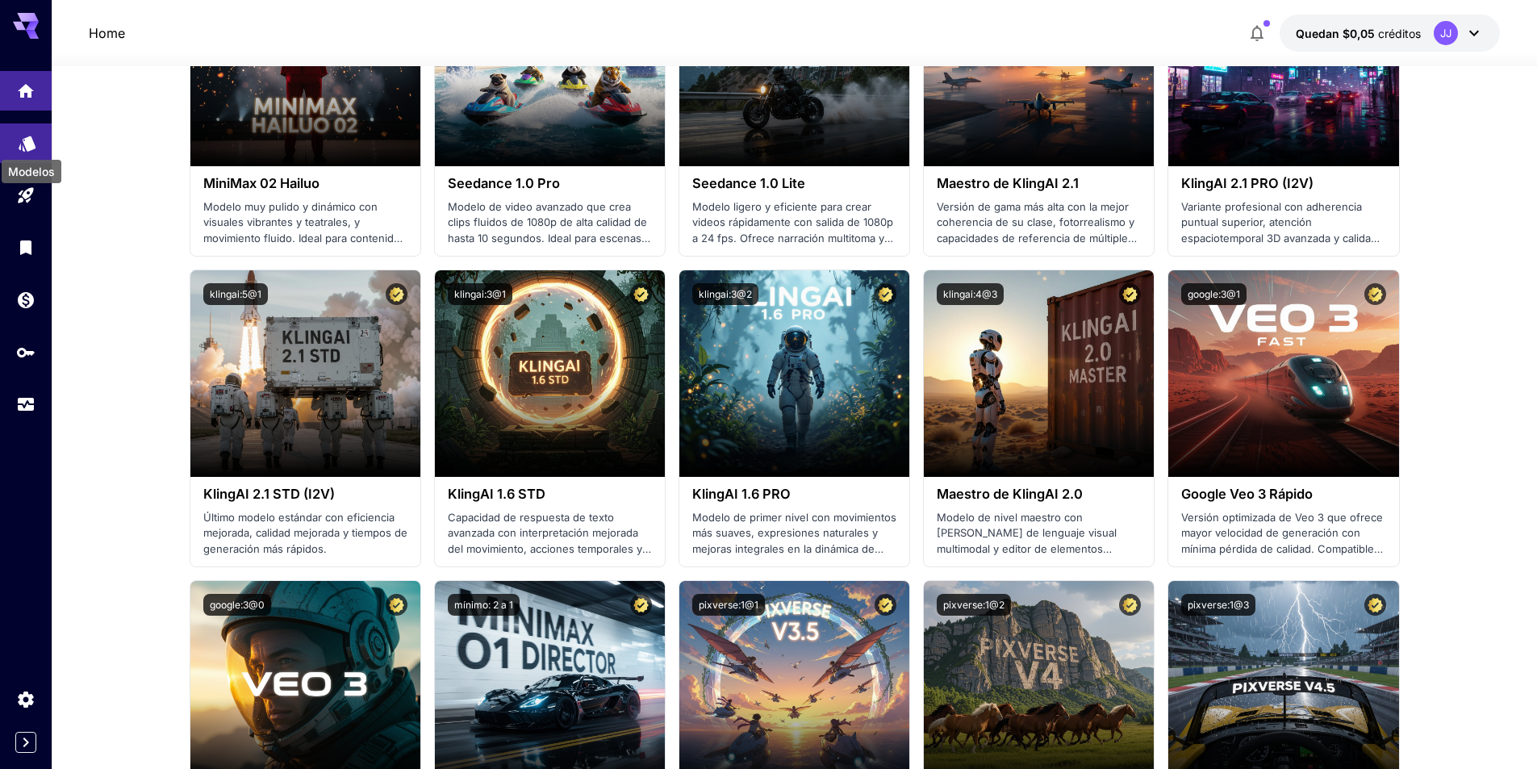
click at [23, 145] on icon "Modelos" at bounding box center [27, 138] width 17 height 15
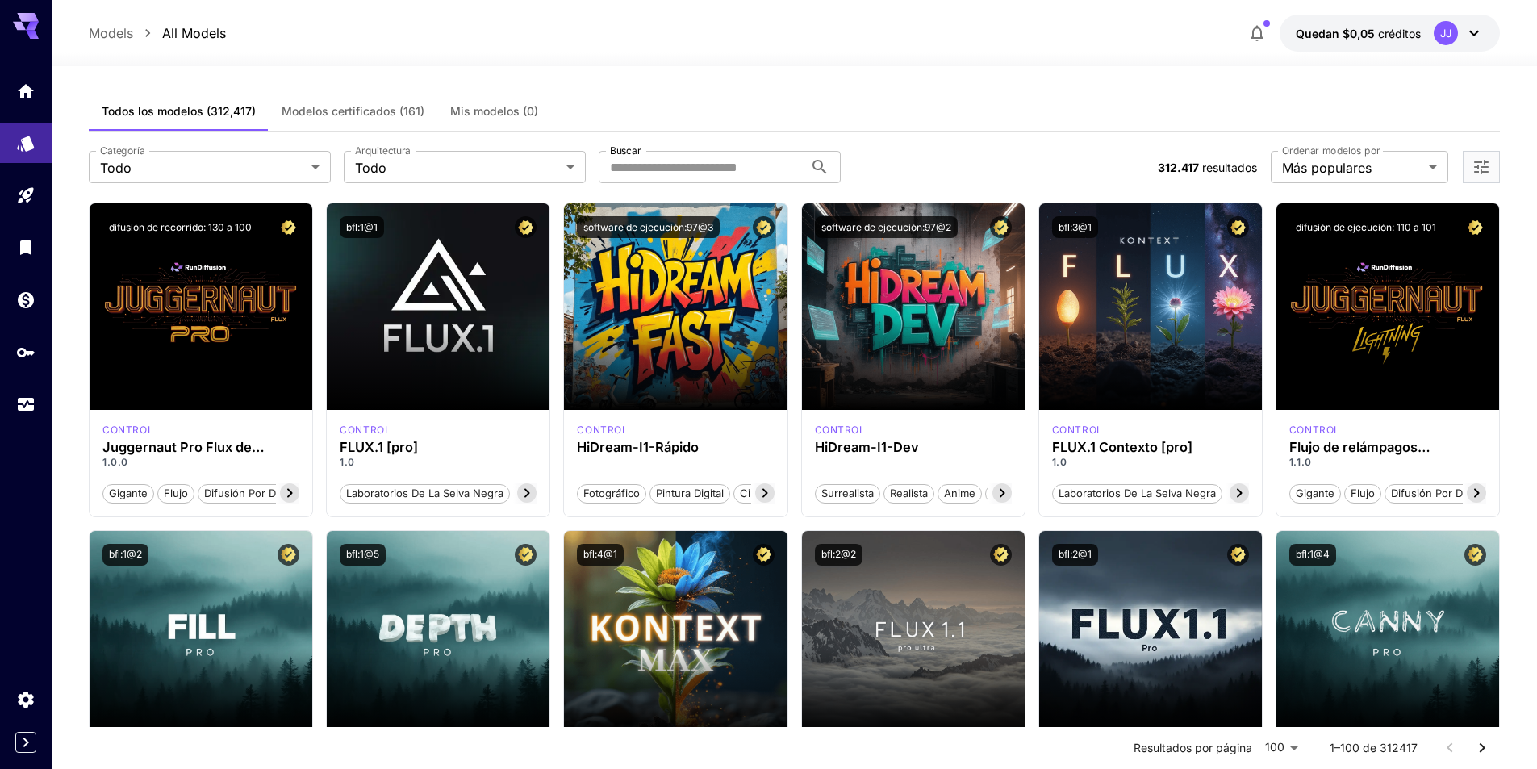
click at [1284, 183] on div "**********" at bounding box center [794, 167] width 1411 height 71
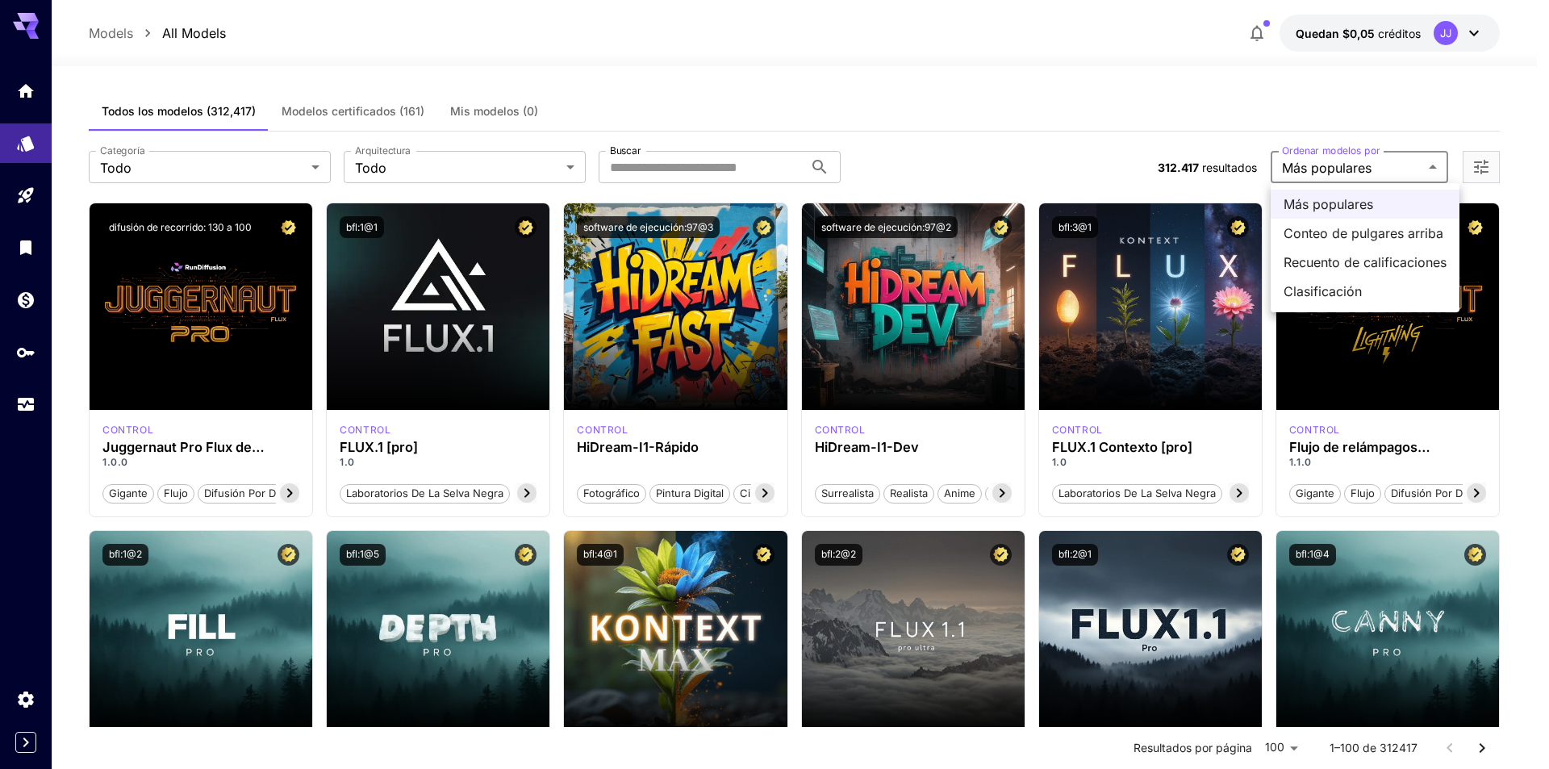
click at [310, 147] on div at bounding box center [774, 384] width 1549 height 769
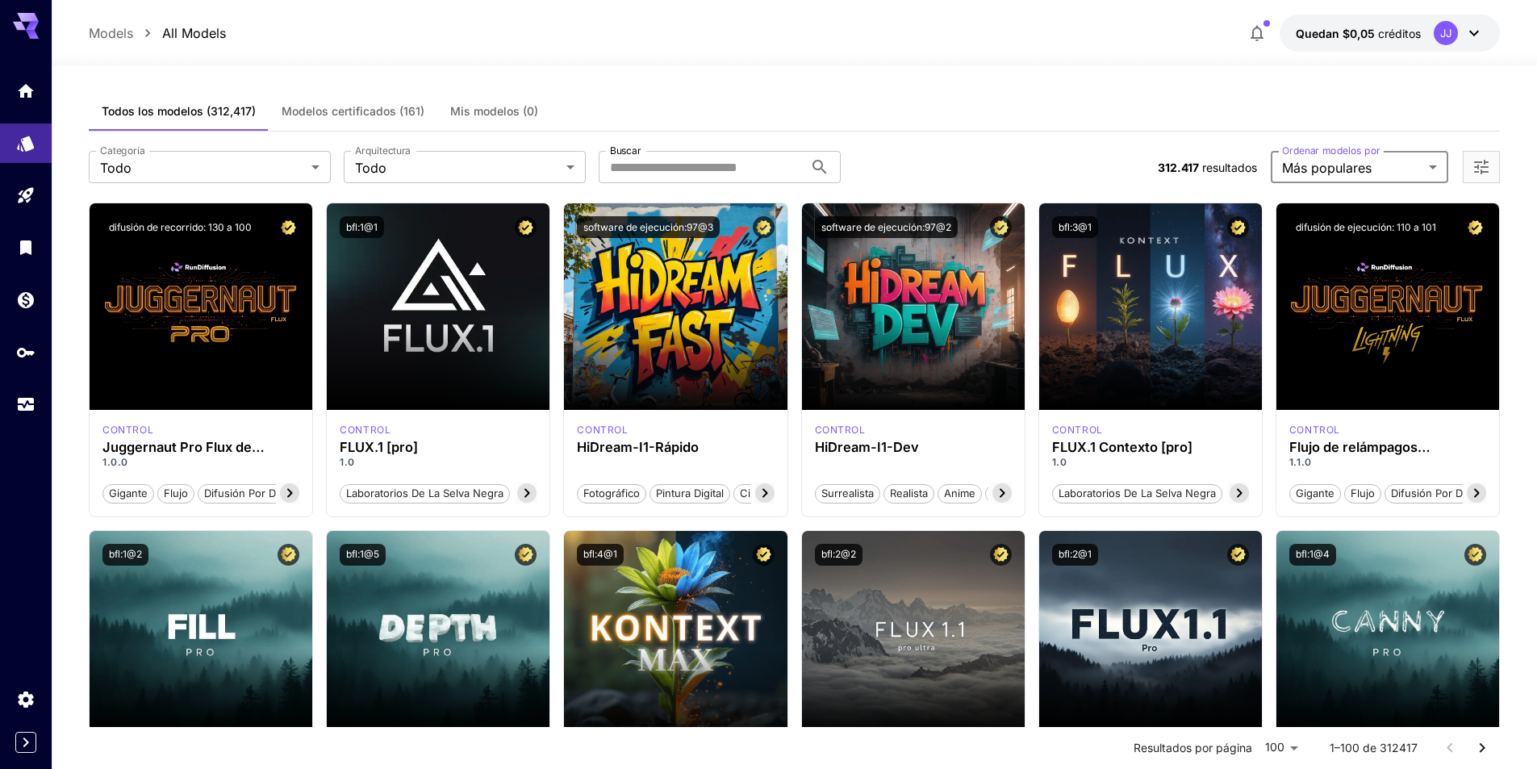
click at [303, 152] on div "Más populares Conteo de pulgares arriba Recuento de calificaciones Clasificación" at bounding box center [768, 384] width 1537 height 769
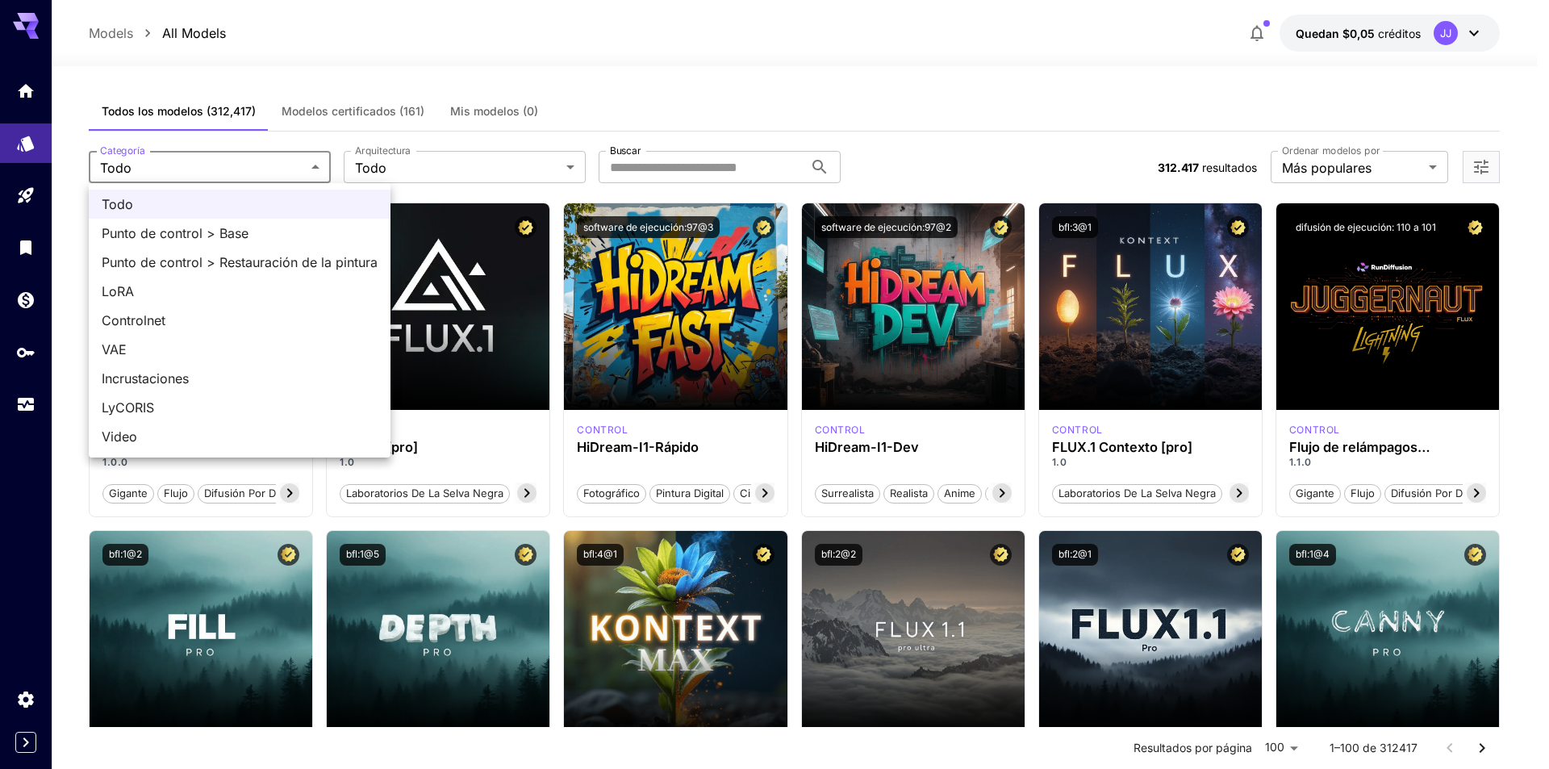
click at [445, 151] on div at bounding box center [774, 384] width 1549 height 769
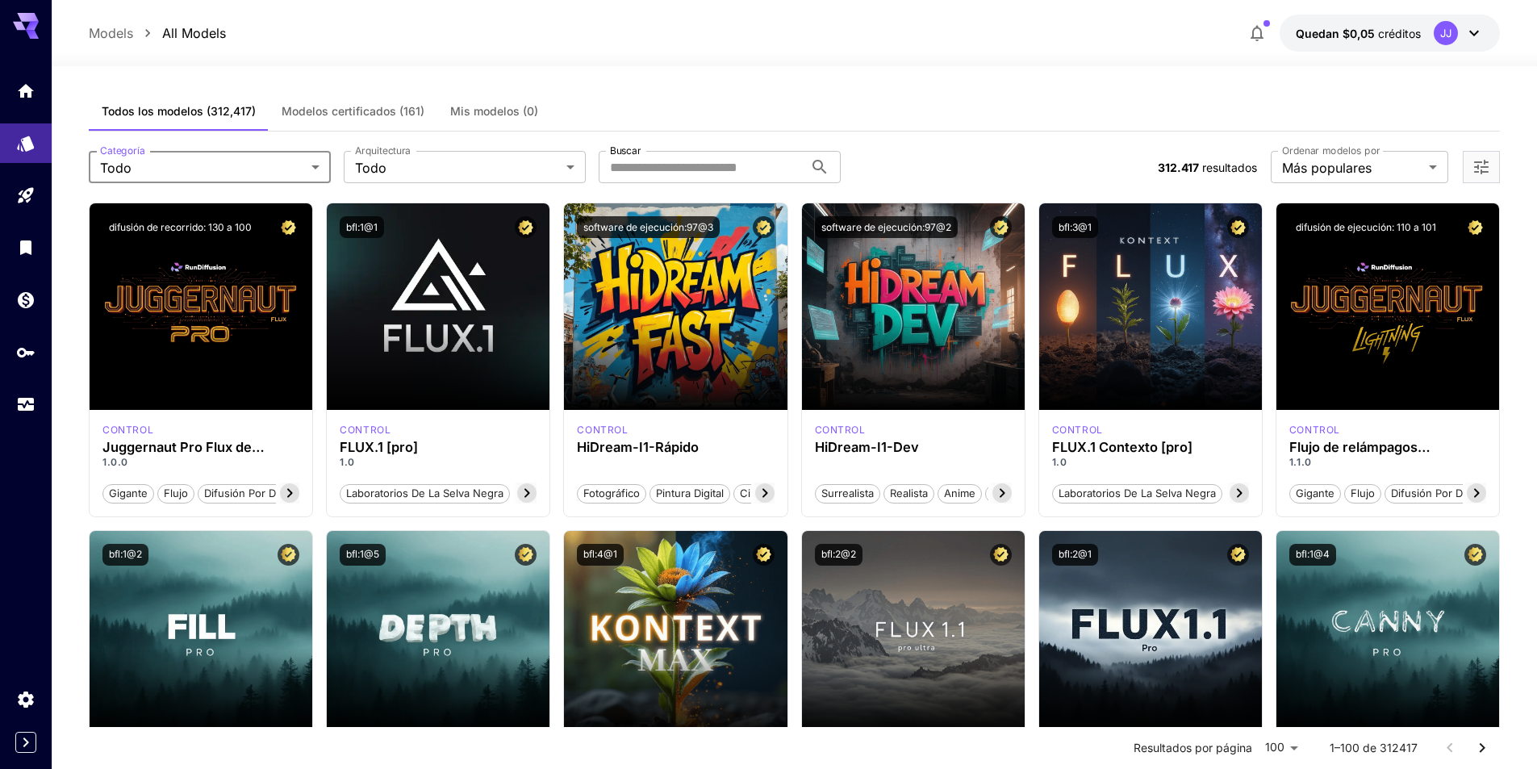
click at [445, 165] on div "Todo Punto de control > Base Punto de control > Restauración de la pintura LoRA…" at bounding box center [768, 384] width 1537 height 769
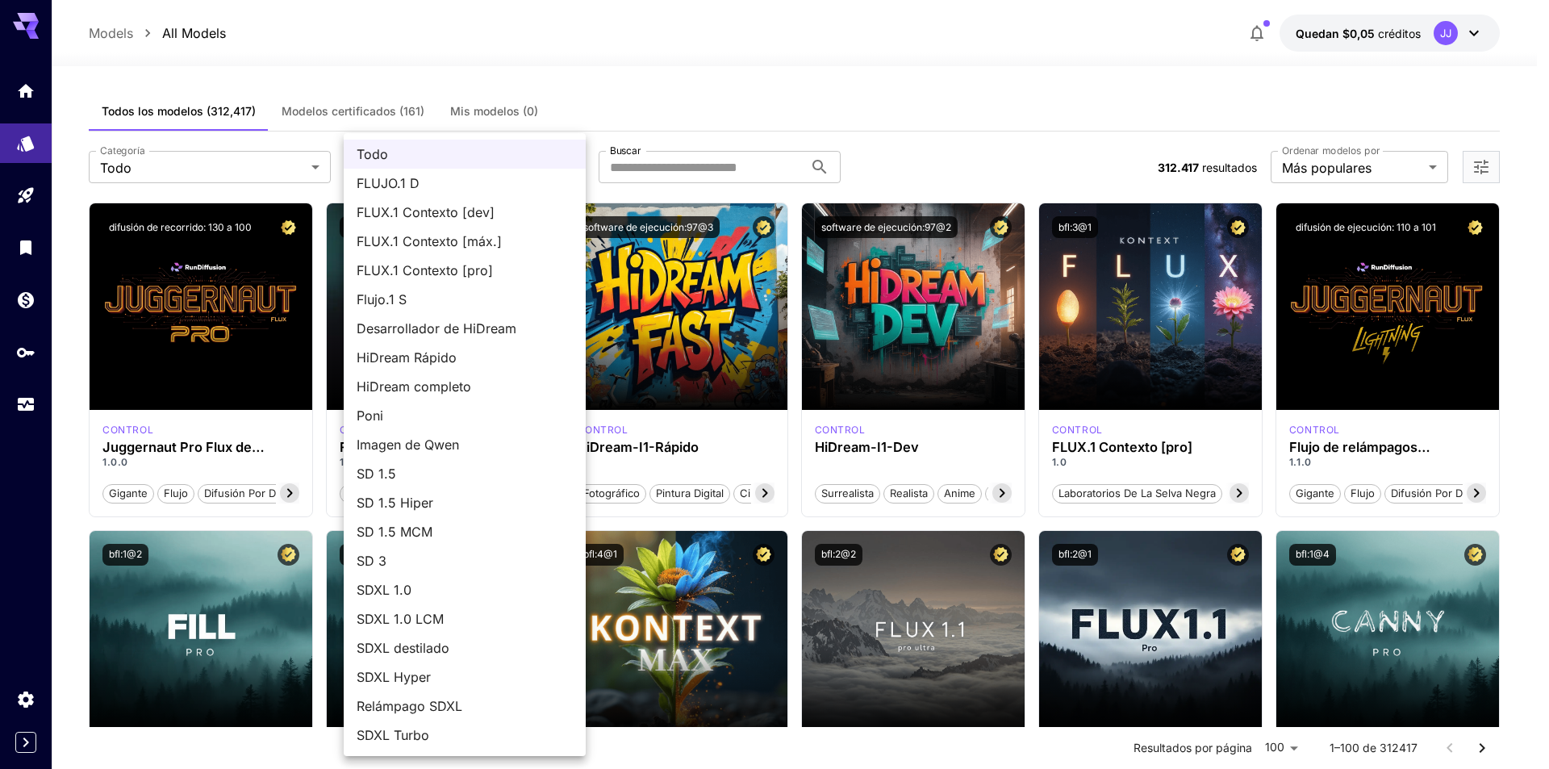
click at [14, 190] on div at bounding box center [774, 384] width 1549 height 769
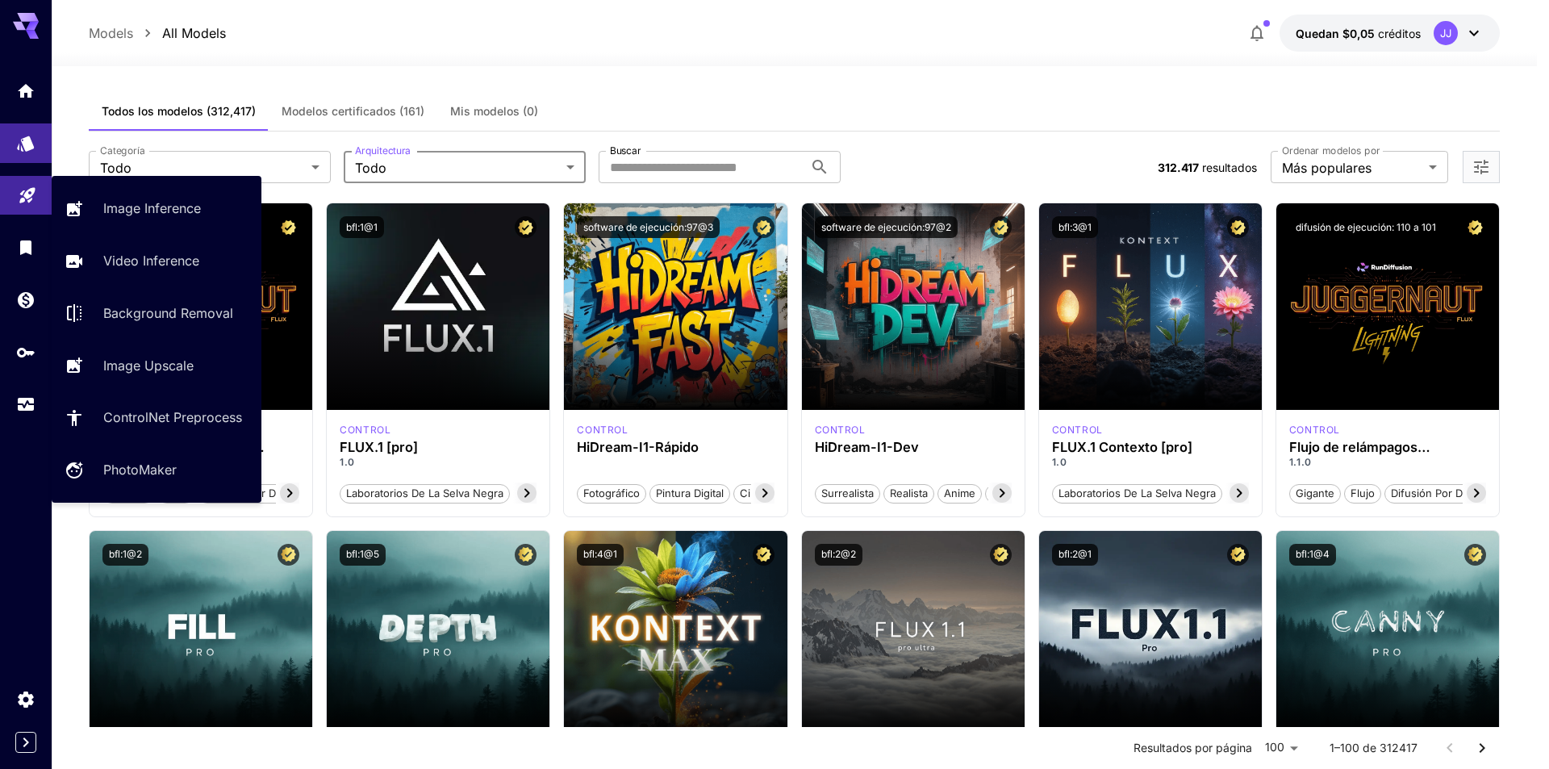
click at [28, 202] on link at bounding box center [26, 196] width 52 height 40
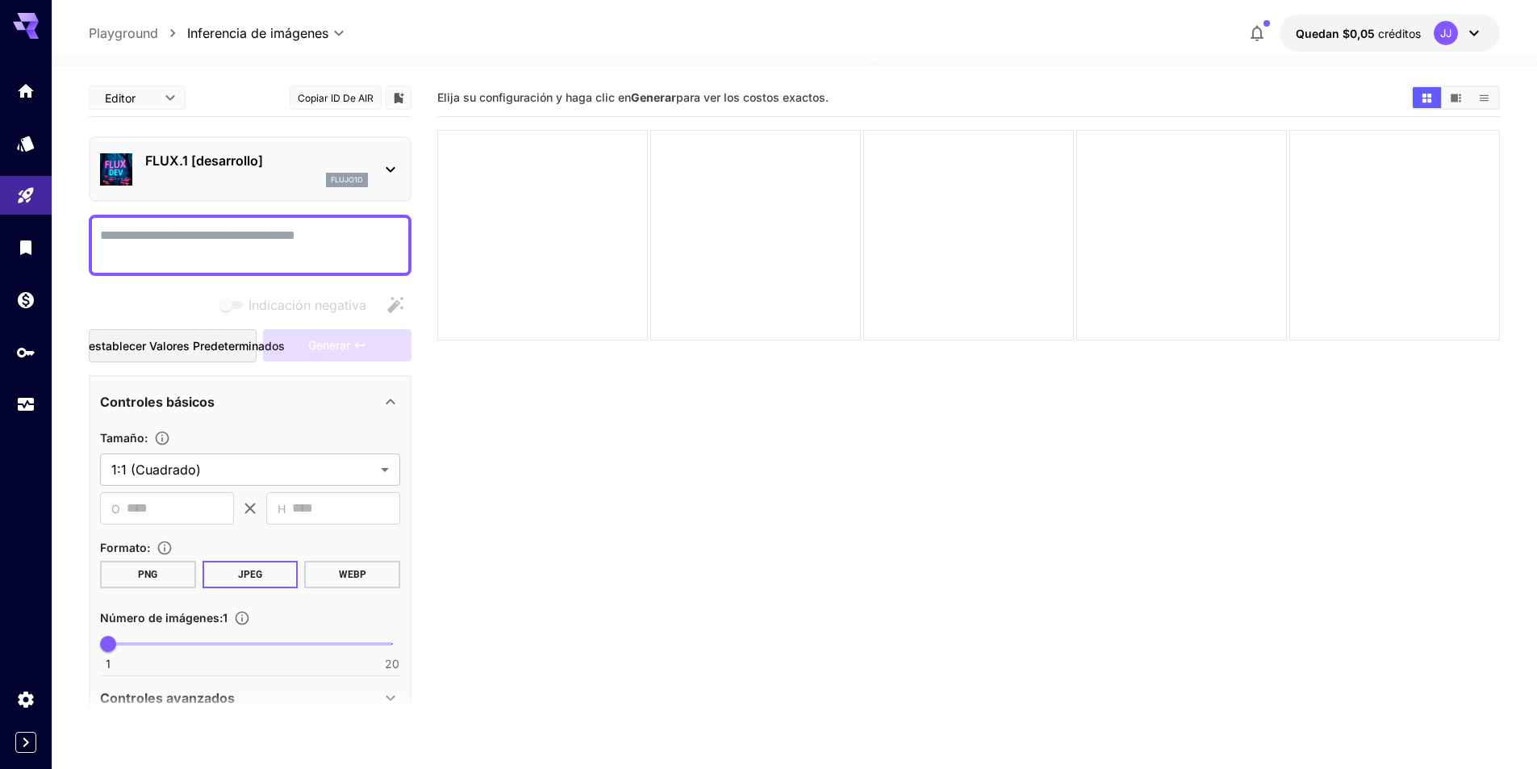
click at [821, 588] on section "Elija su configuración y haga clic en Generar para ver los costos exactos." at bounding box center [968, 463] width 1063 height 769
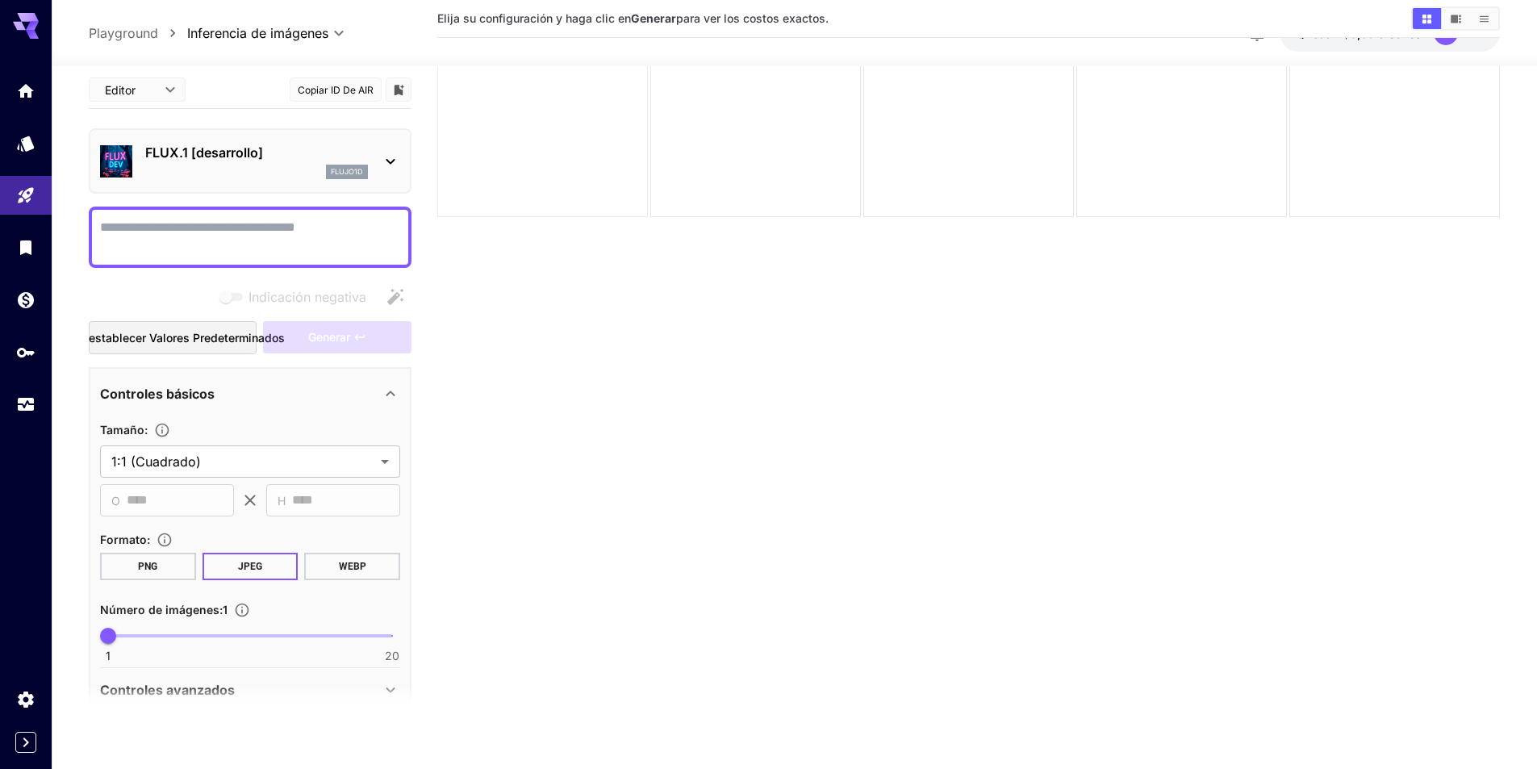
scroll to position [127, 0]
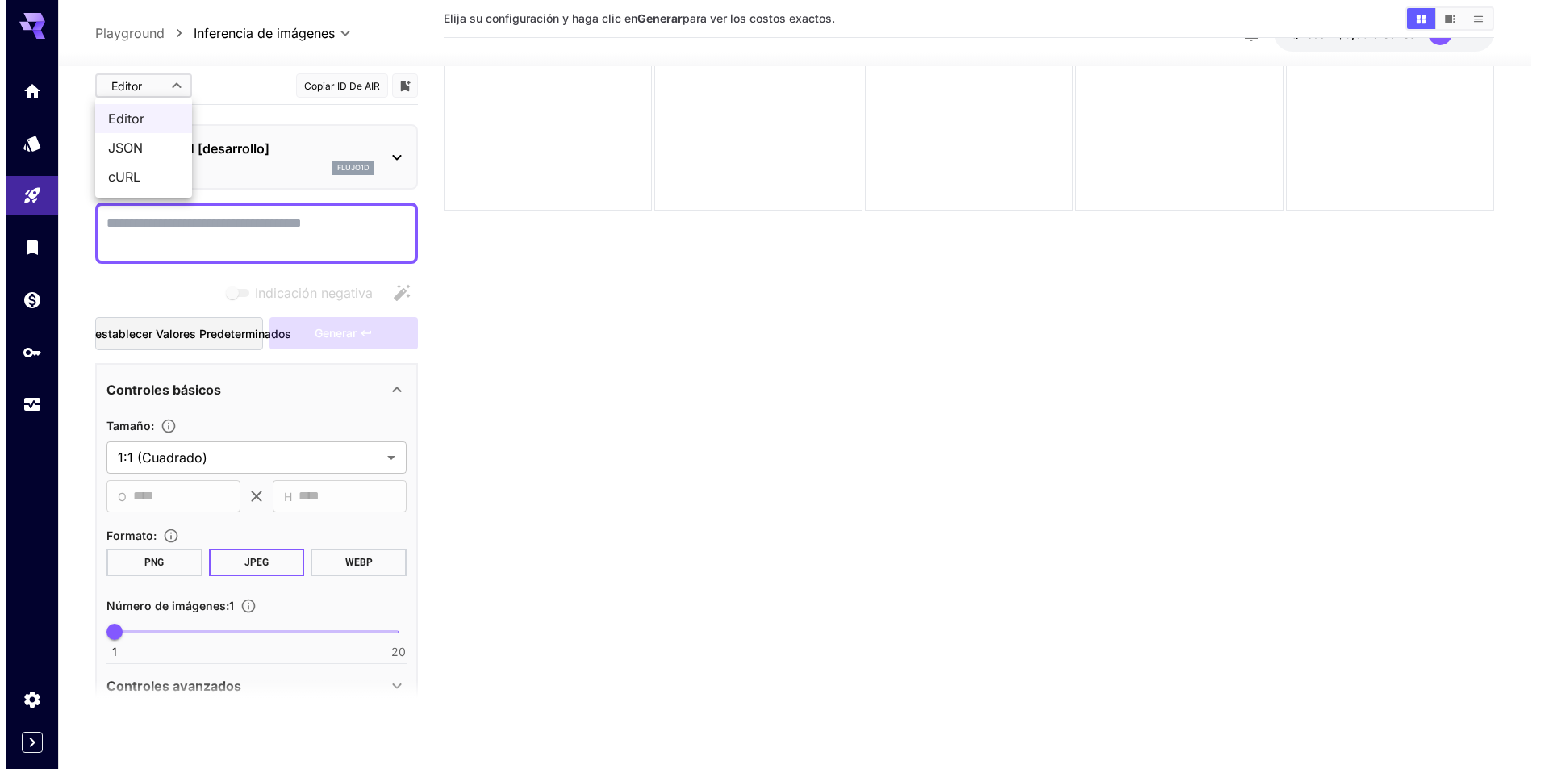
click at [146, 94] on body "**********" at bounding box center [768, 321] width 1537 height 896
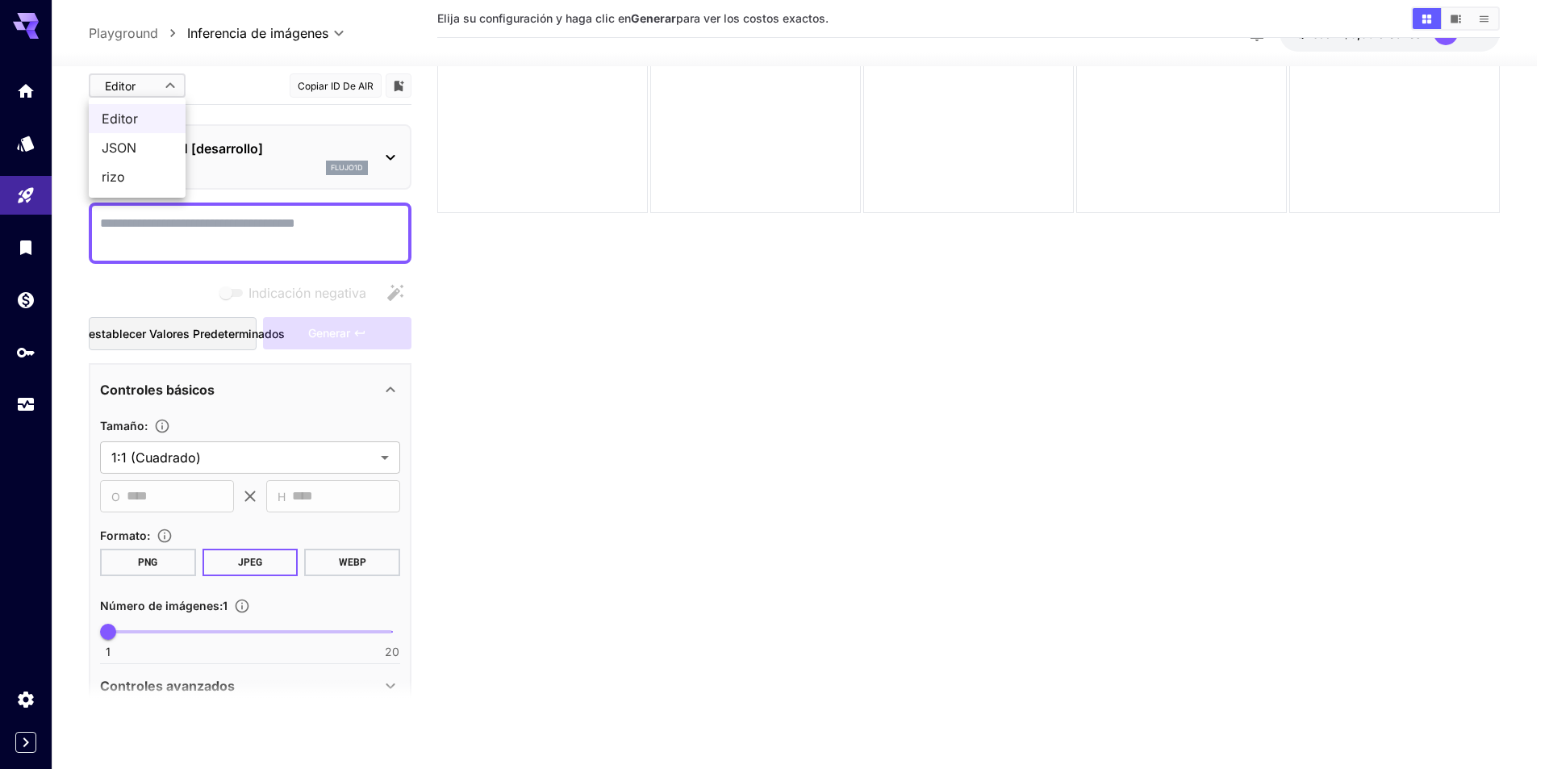
click at [468, 215] on div at bounding box center [774, 384] width 1549 height 769
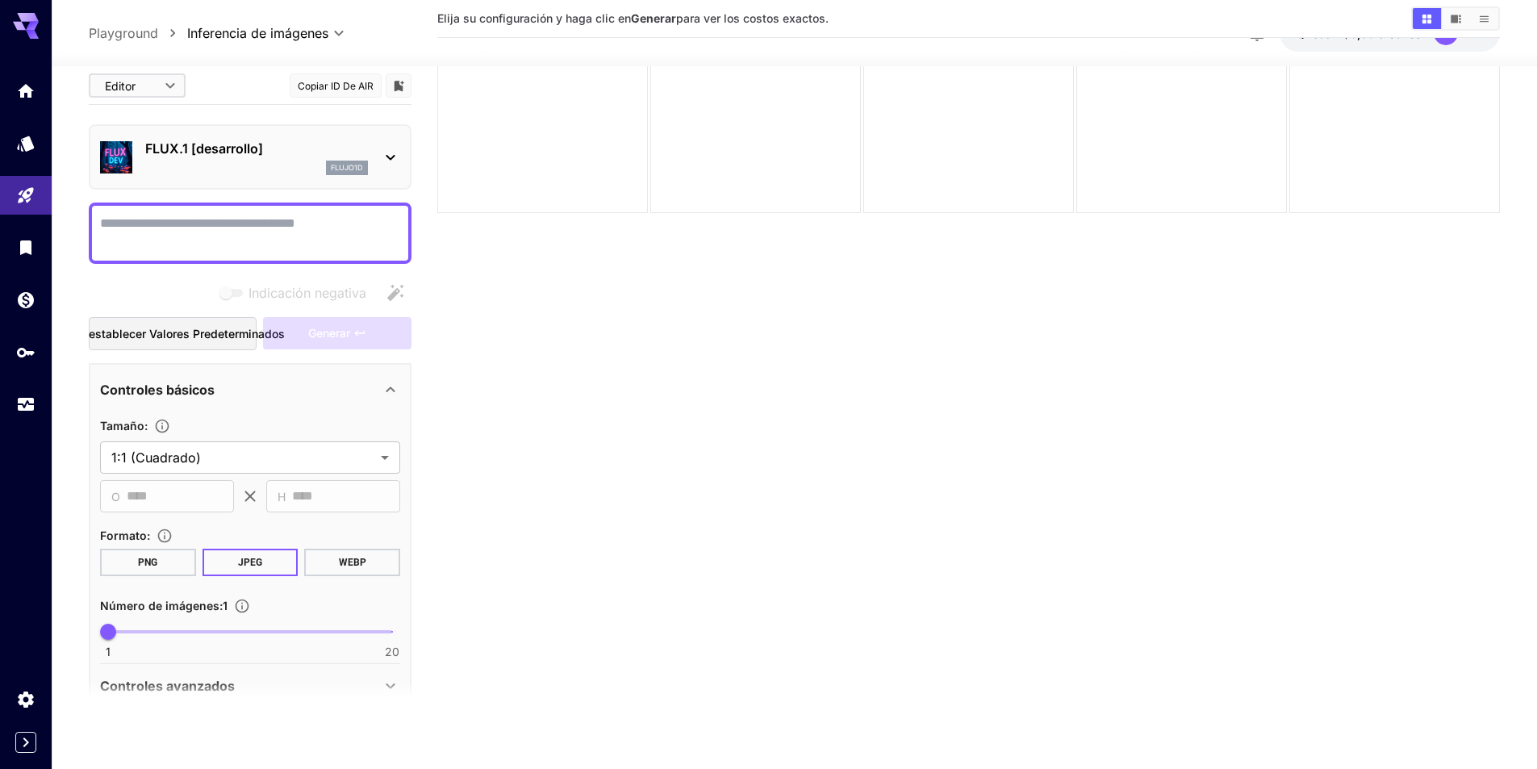
click at [163, 69] on body "**********" at bounding box center [768, 321] width 1537 height 896
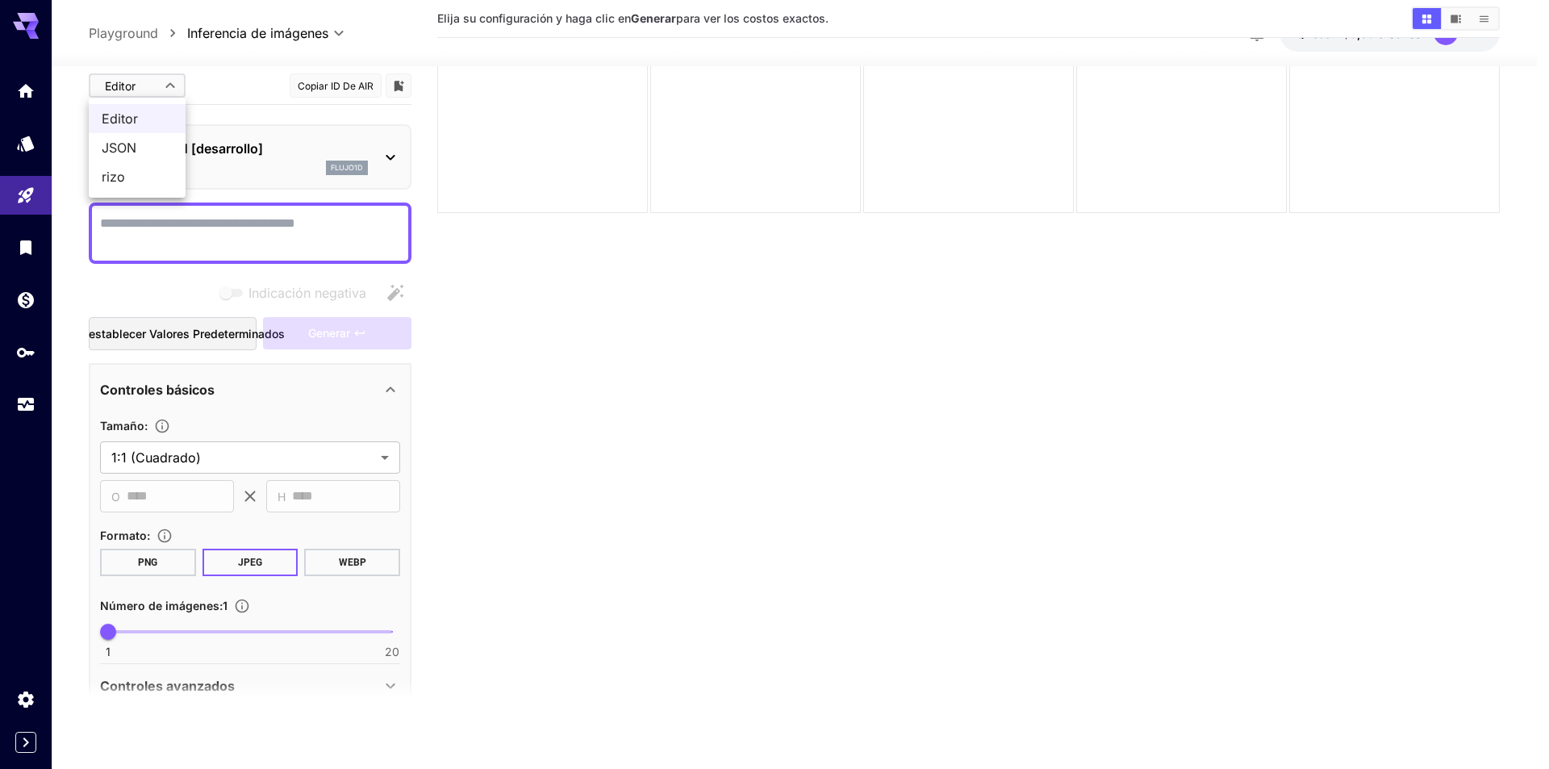
click at [148, 152] on span "JSON" at bounding box center [137, 147] width 71 height 19
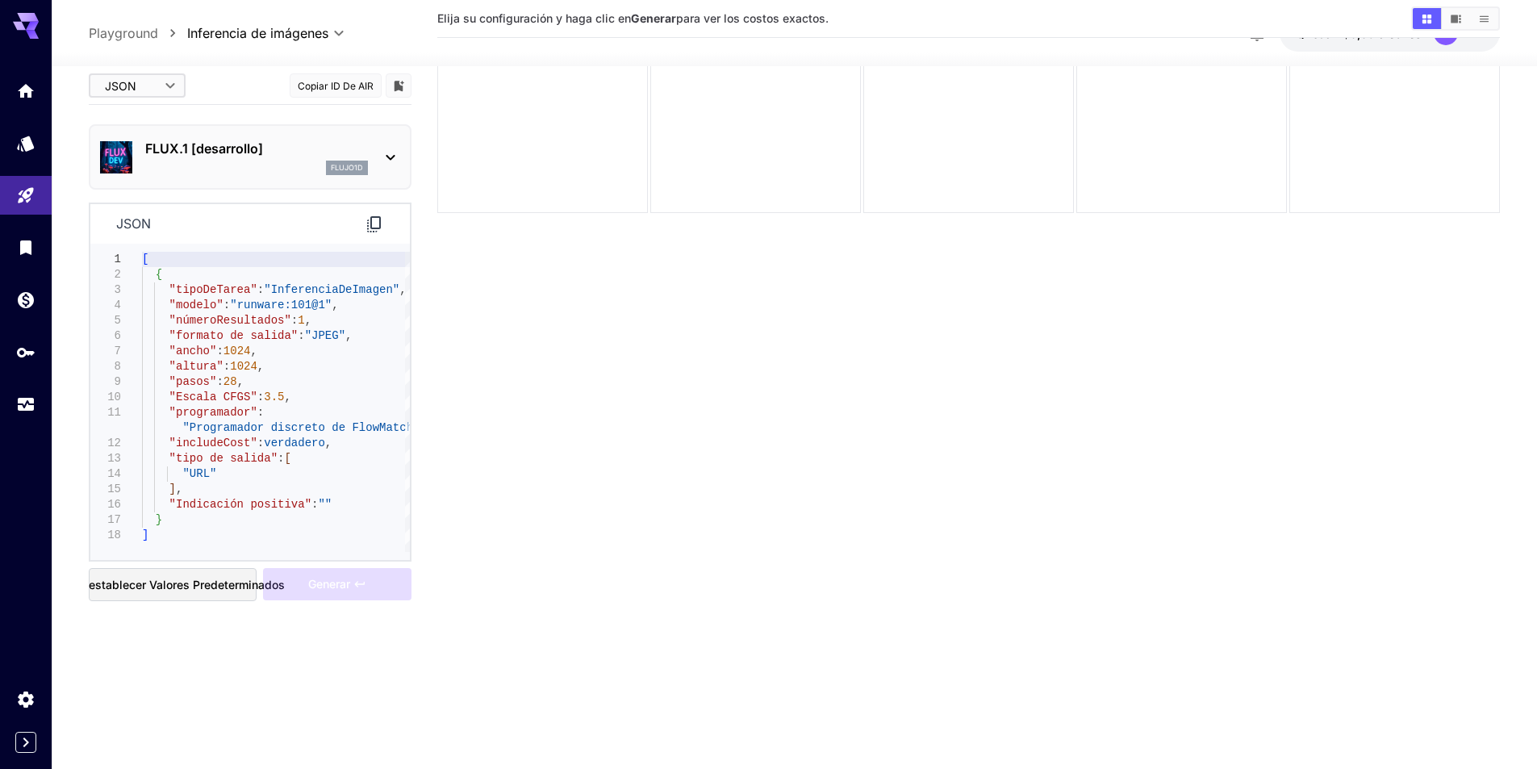
click at [138, 81] on body "**********" at bounding box center [768, 321] width 1537 height 896
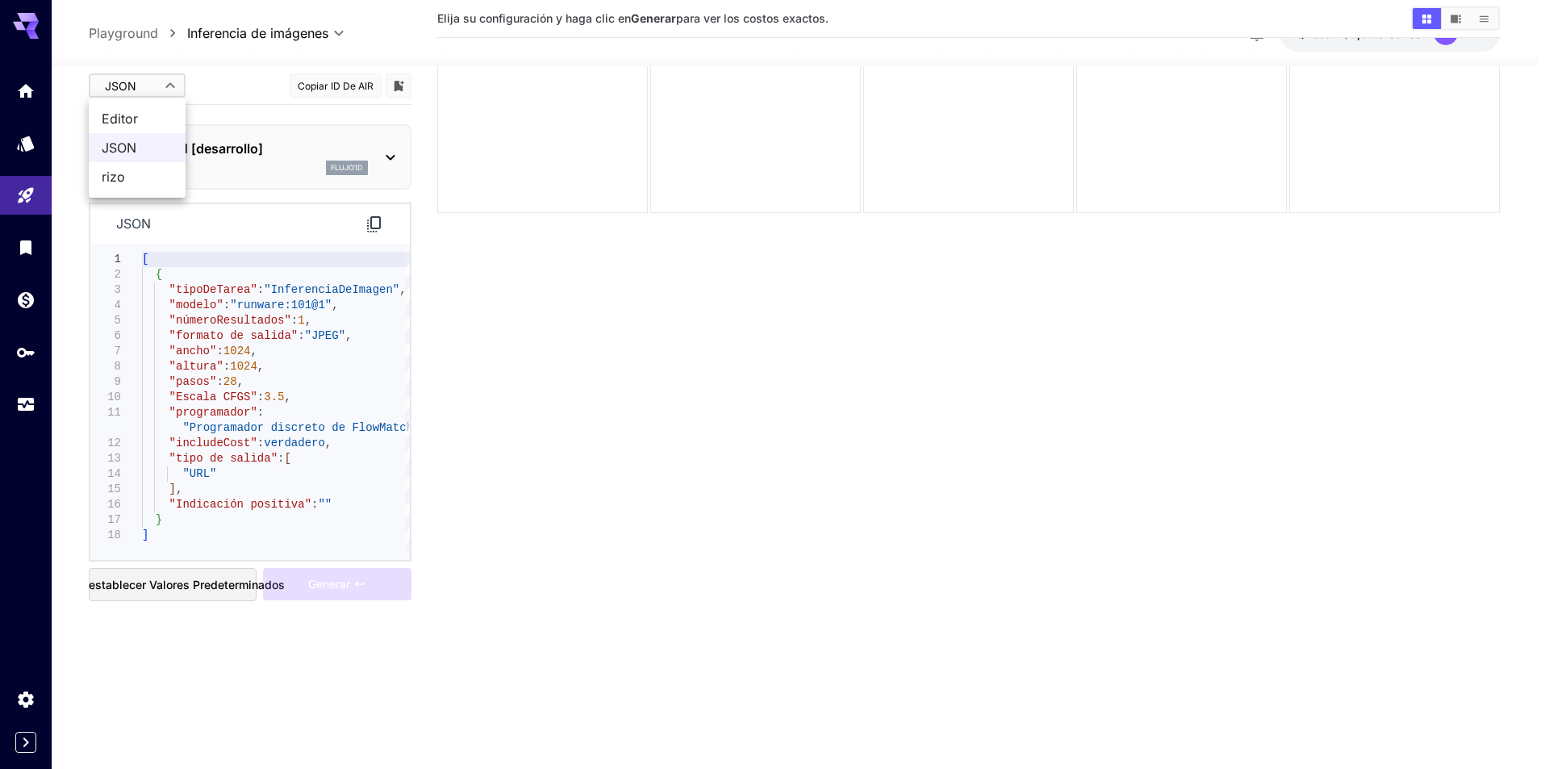
click at [156, 184] on span "rizo" at bounding box center [137, 176] width 71 height 19
type input "****"
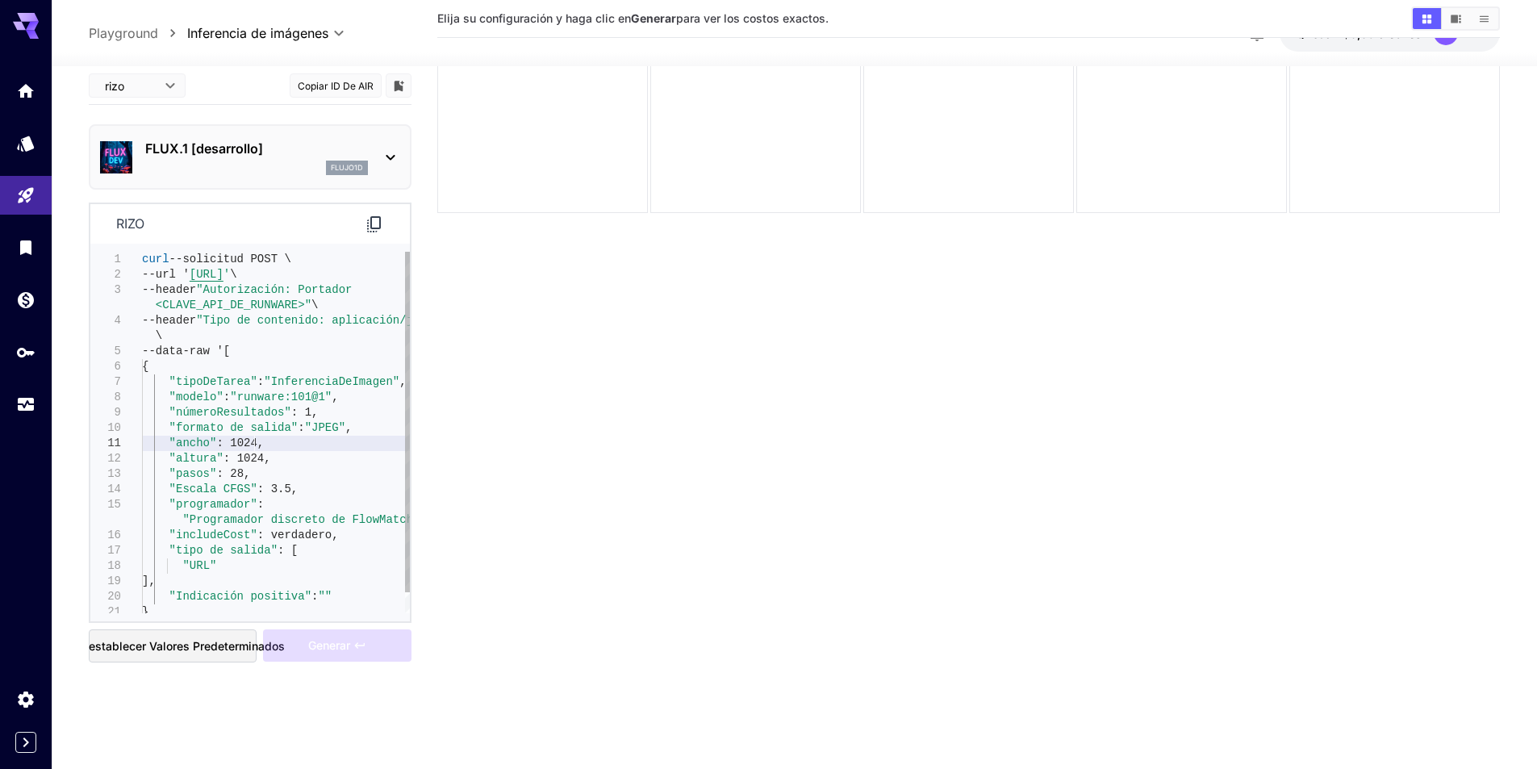
drag, startPoint x: 257, startPoint y: 441, endPoint x: 236, endPoint y: 448, distance: 21.2
click at [236, 448] on div "--url ' https://api.runware.ai/v1 ' \ --header "Autorización: Portador <CLAVE_A…" at bounding box center [276, 443] width 268 height 383
type textarea "**********"
click at [240, 443] on font ": 1024," at bounding box center [240, 443] width 48 height 13
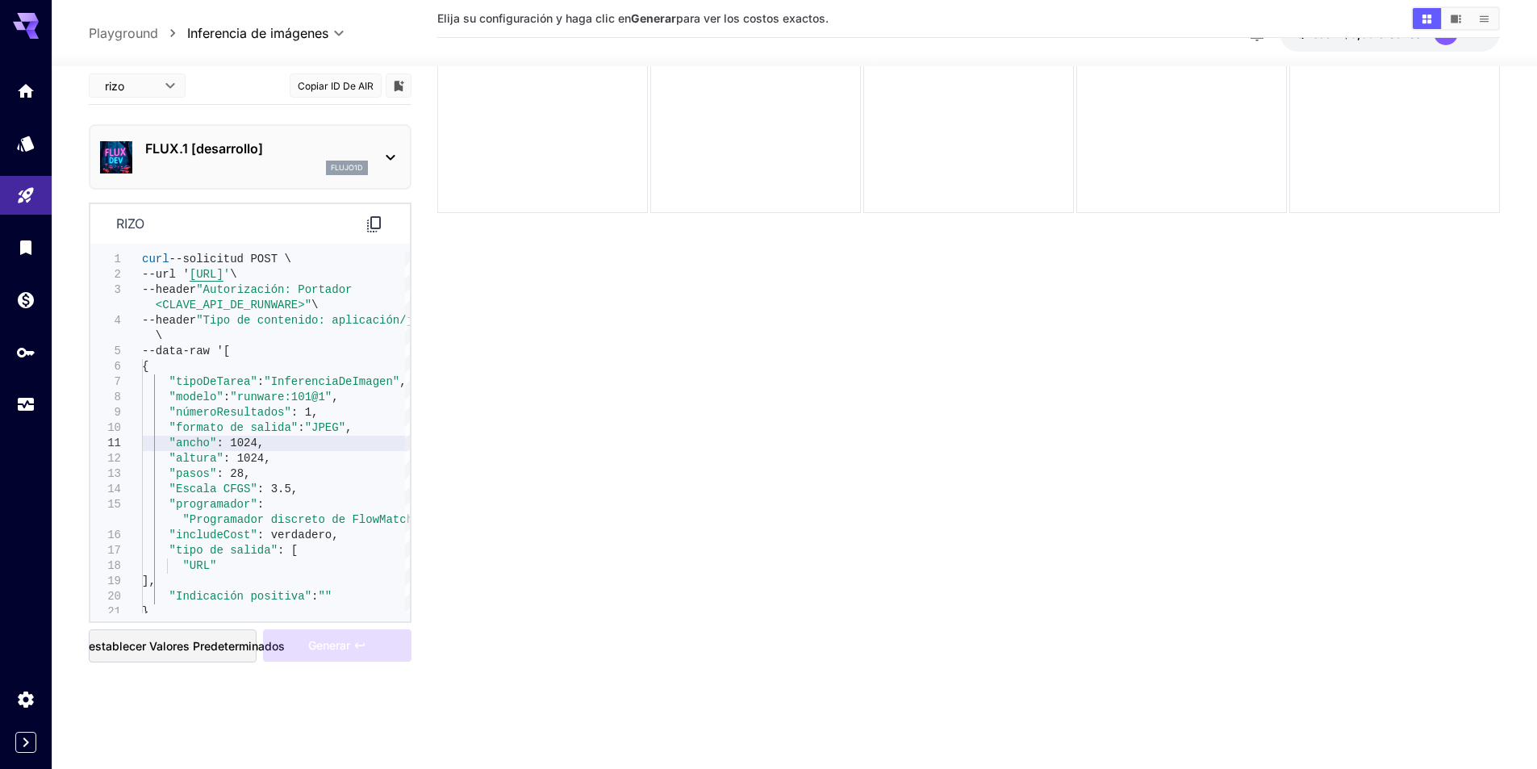
click at [373, 149] on div "FLUX.1 [desarrollo] flujo1d" at bounding box center [250, 156] width 300 height 49
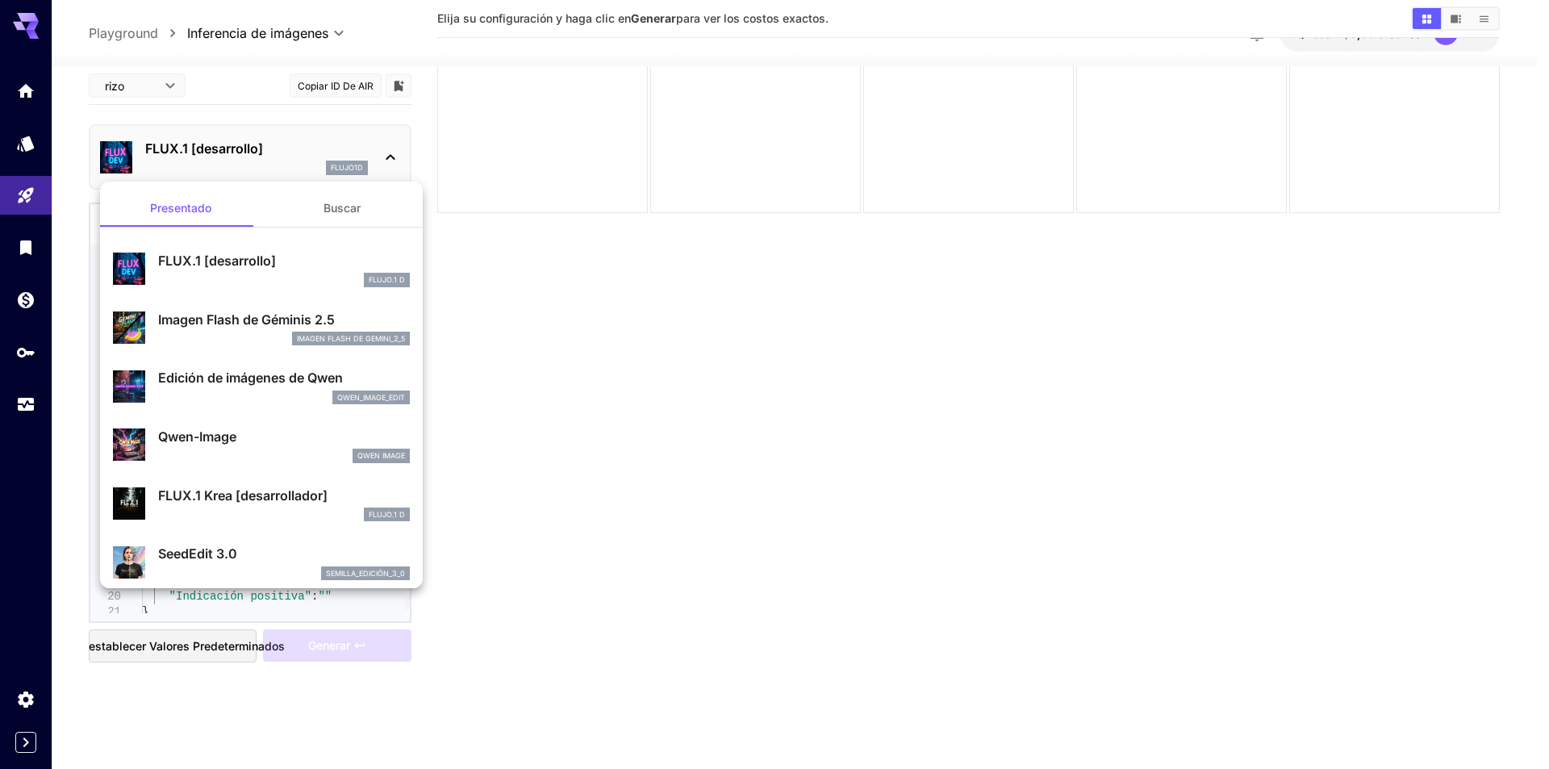
click at [303, 149] on div at bounding box center [774, 384] width 1549 height 769
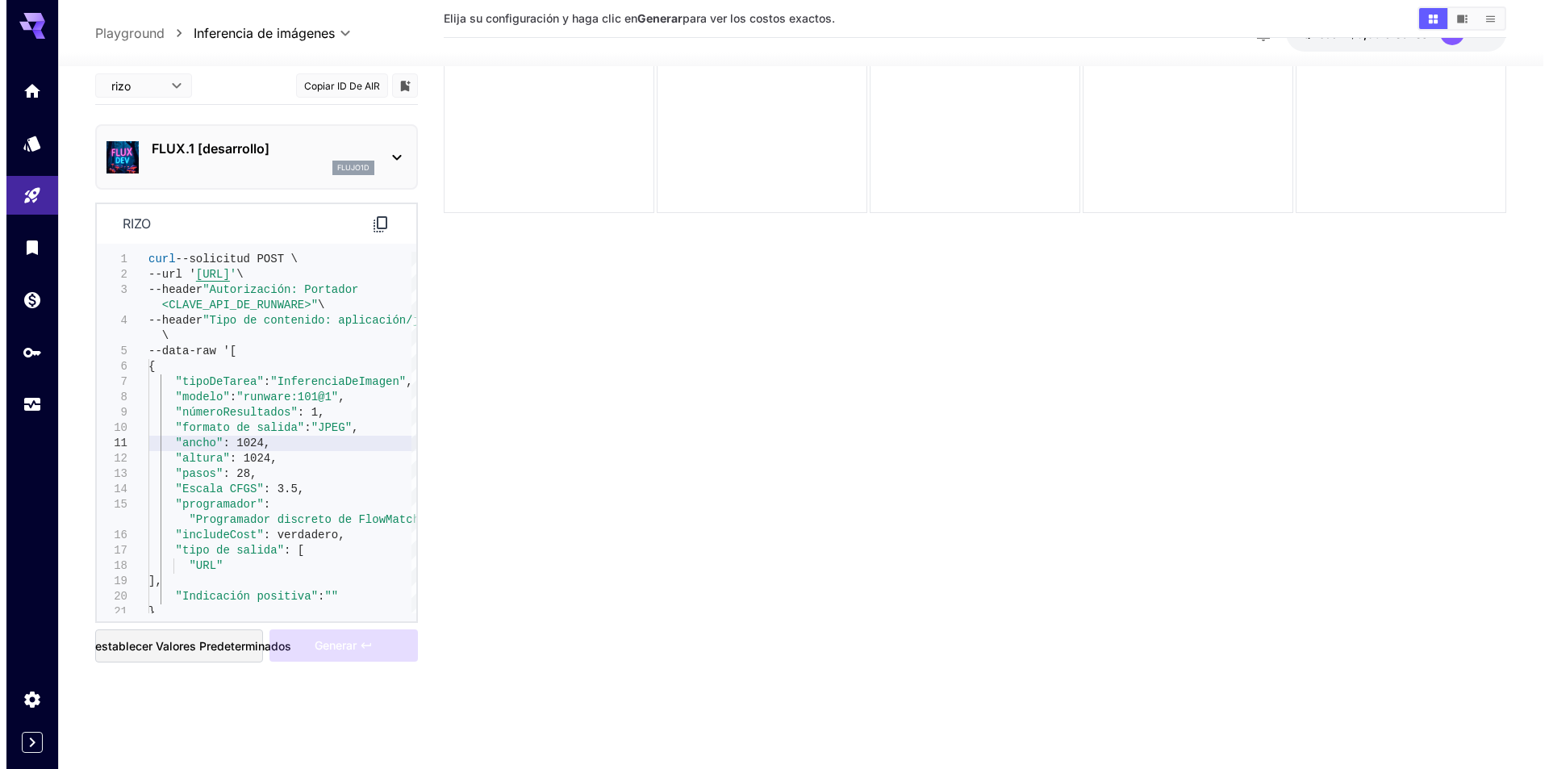
click at [175, 81] on body "**********" at bounding box center [768, 321] width 1537 height 896
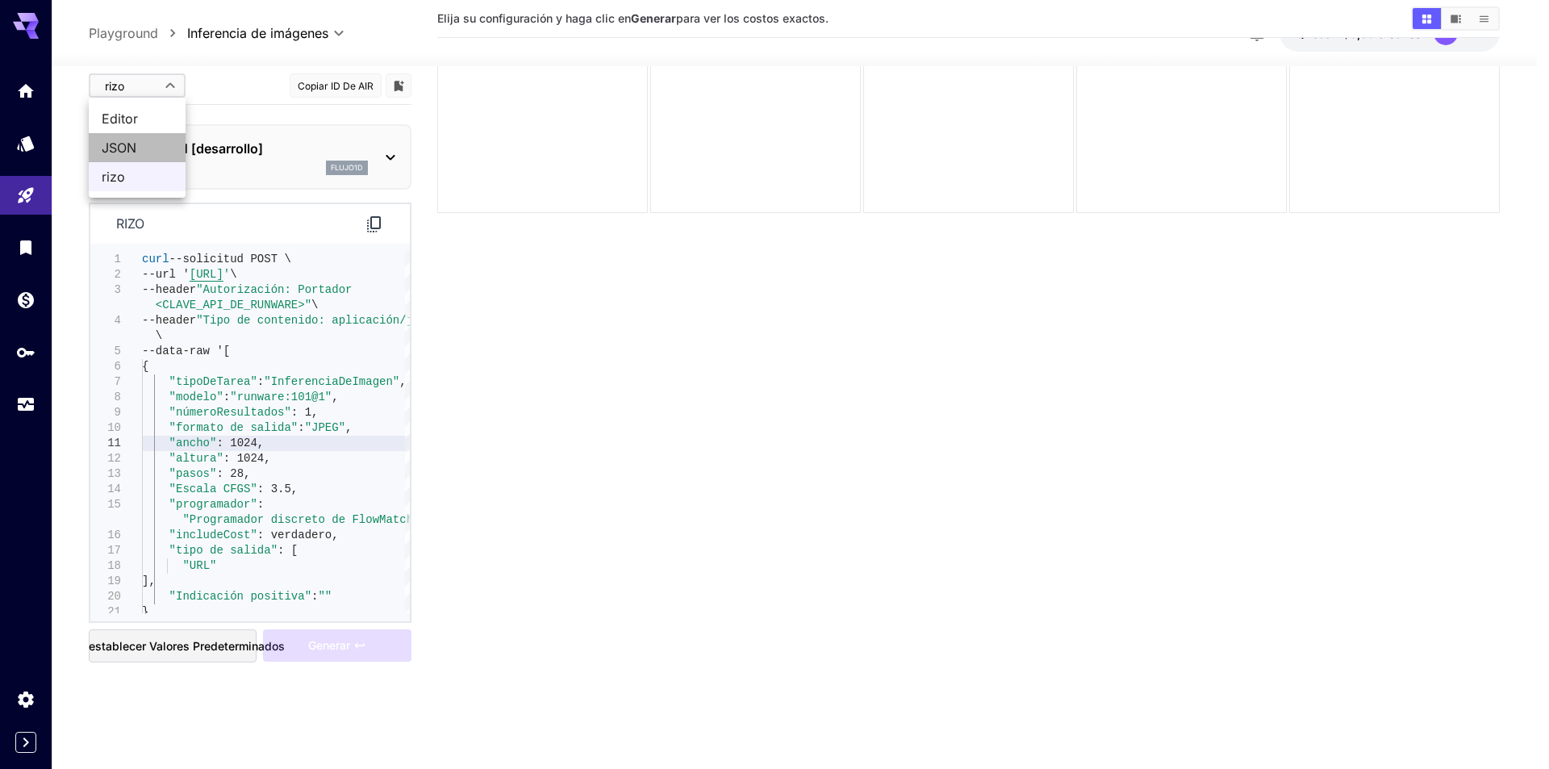
click at [140, 144] on span "JSON" at bounding box center [137, 147] width 71 height 19
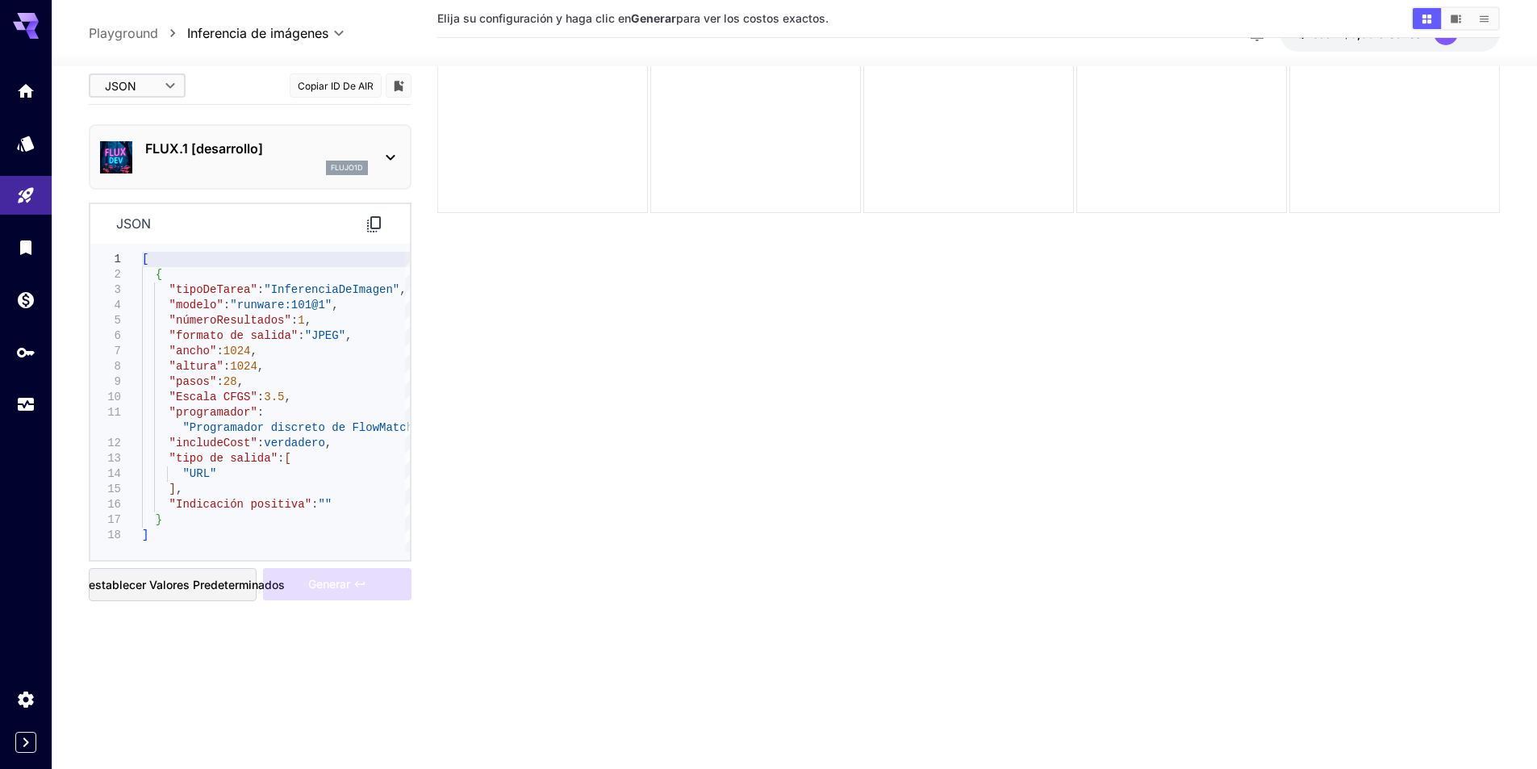
click at [146, 73] on body "**********" at bounding box center [768, 321] width 1537 height 896
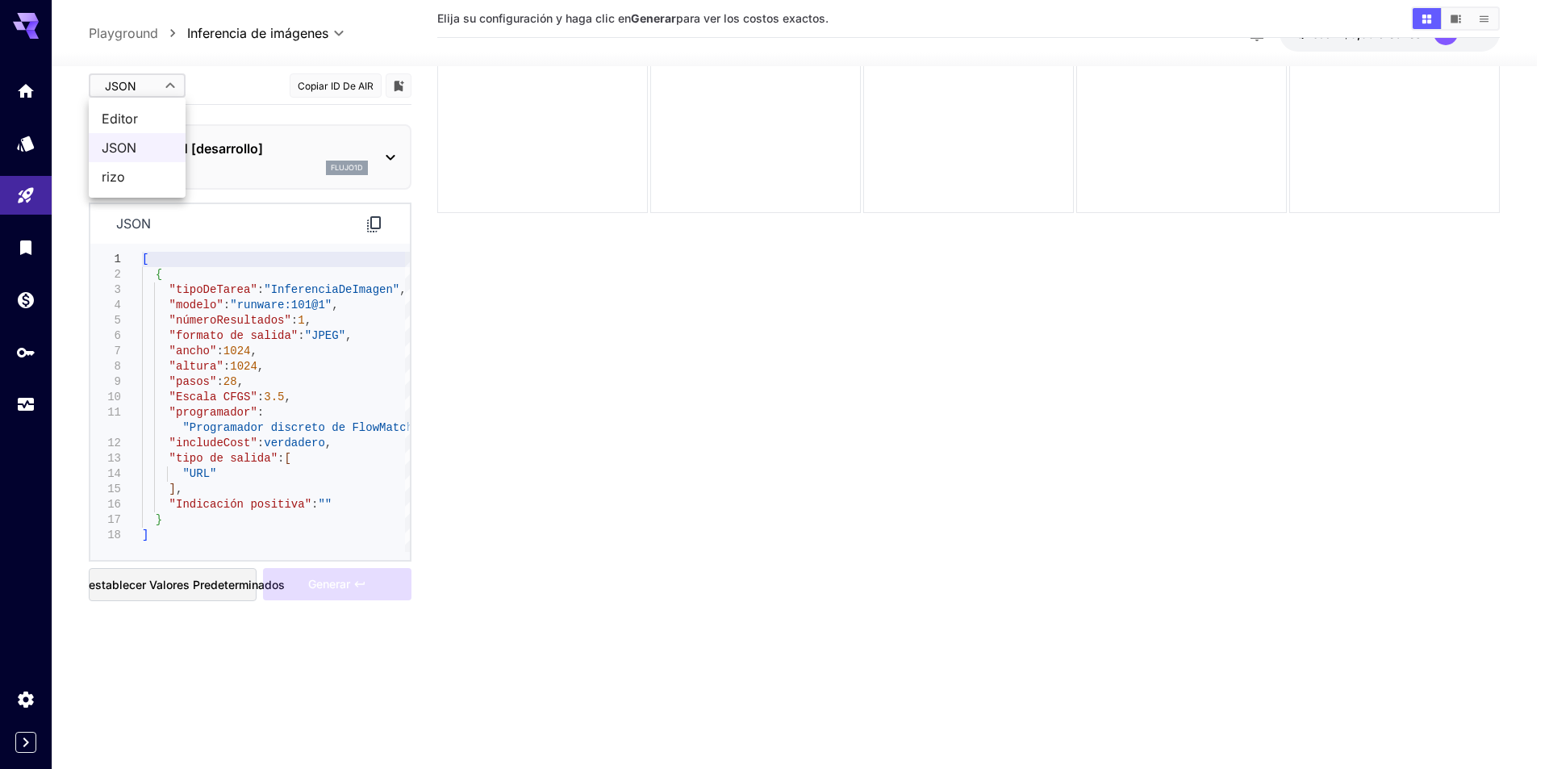
click at [196, 77] on div at bounding box center [774, 384] width 1549 height 769
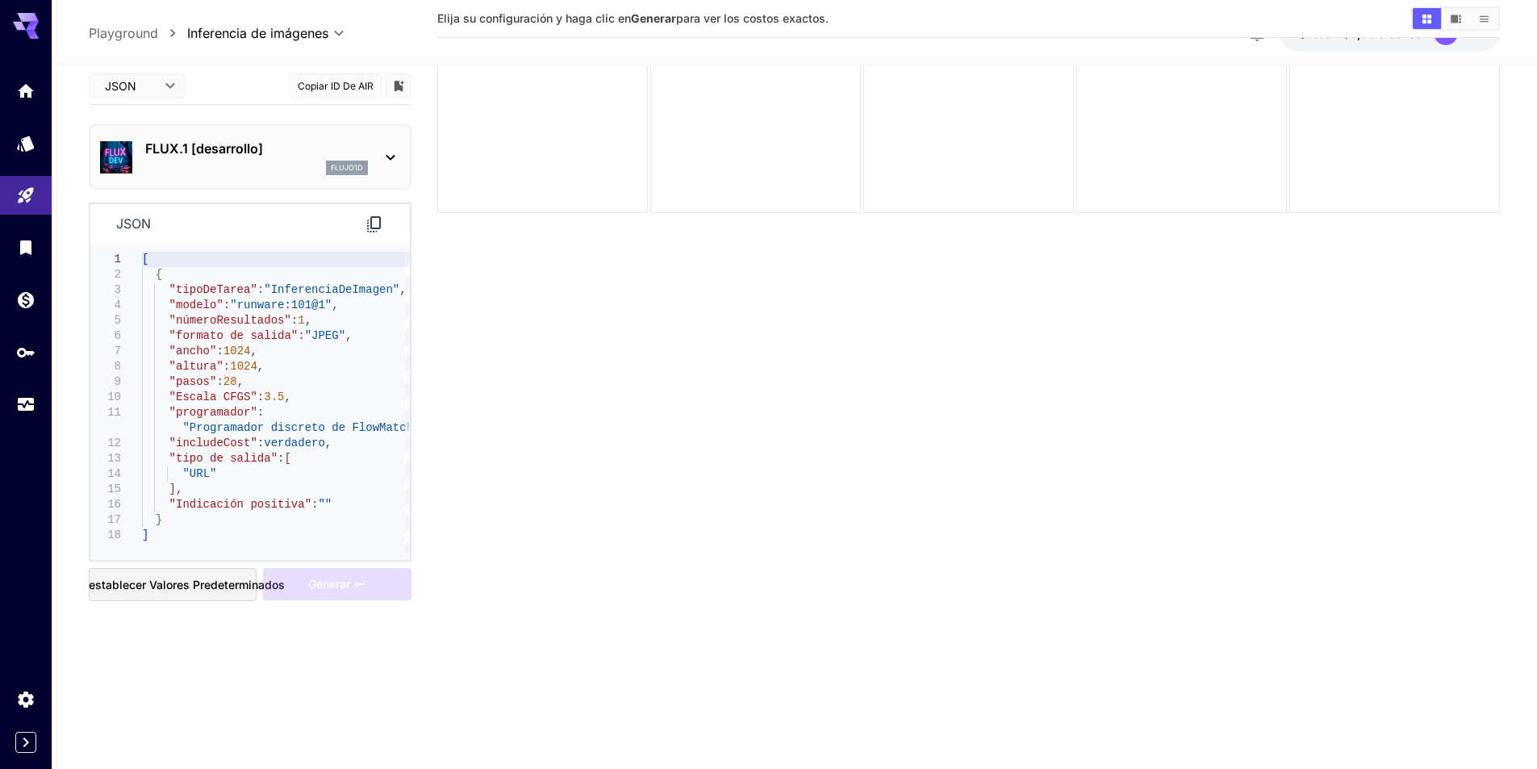
drag, startPoint x: 195, startPoint y: 362, endPoint x: 336, endPoint y: 460, distance: 171.7
click at [324, 466] on div "[ { "tipoDeTarea" : ​​"InferenciaDeImagen" , "modelo" : "runware:101@1" , "núme…" at bounding box center [276, 402] width 268 height 300
click at [599, 447] on section "Elija su configuración y haga clic en Generar para ver los costos exactos." at bounding box center [968, 336] width 1063 height 769
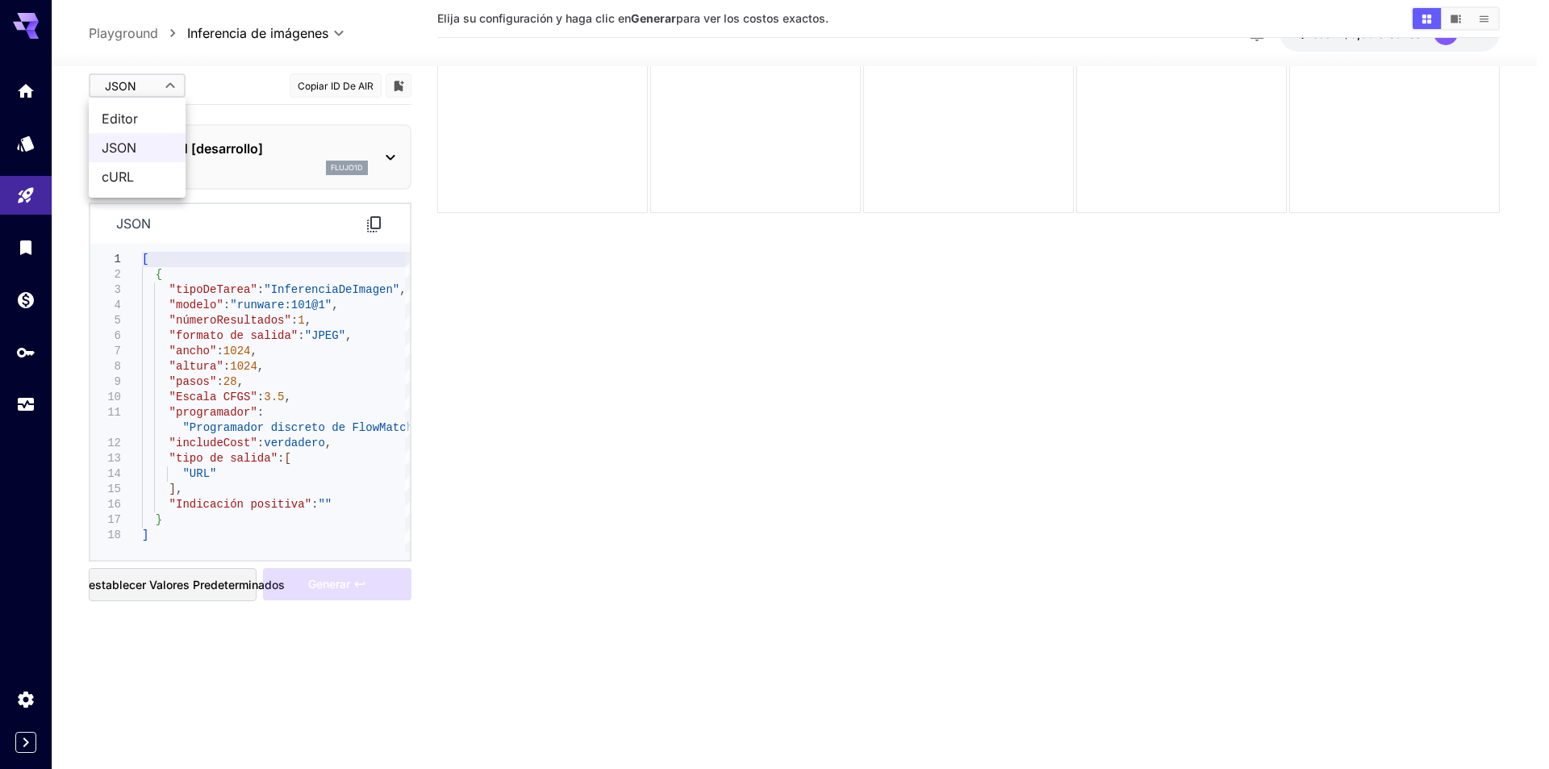
click at [120, 90] on body "**********" at bounding box center [774, 321] width 1549 height 896
click at [127, 121] on font "Editor" at bounding box center [120, 119] width 36 height 16
type input "****"
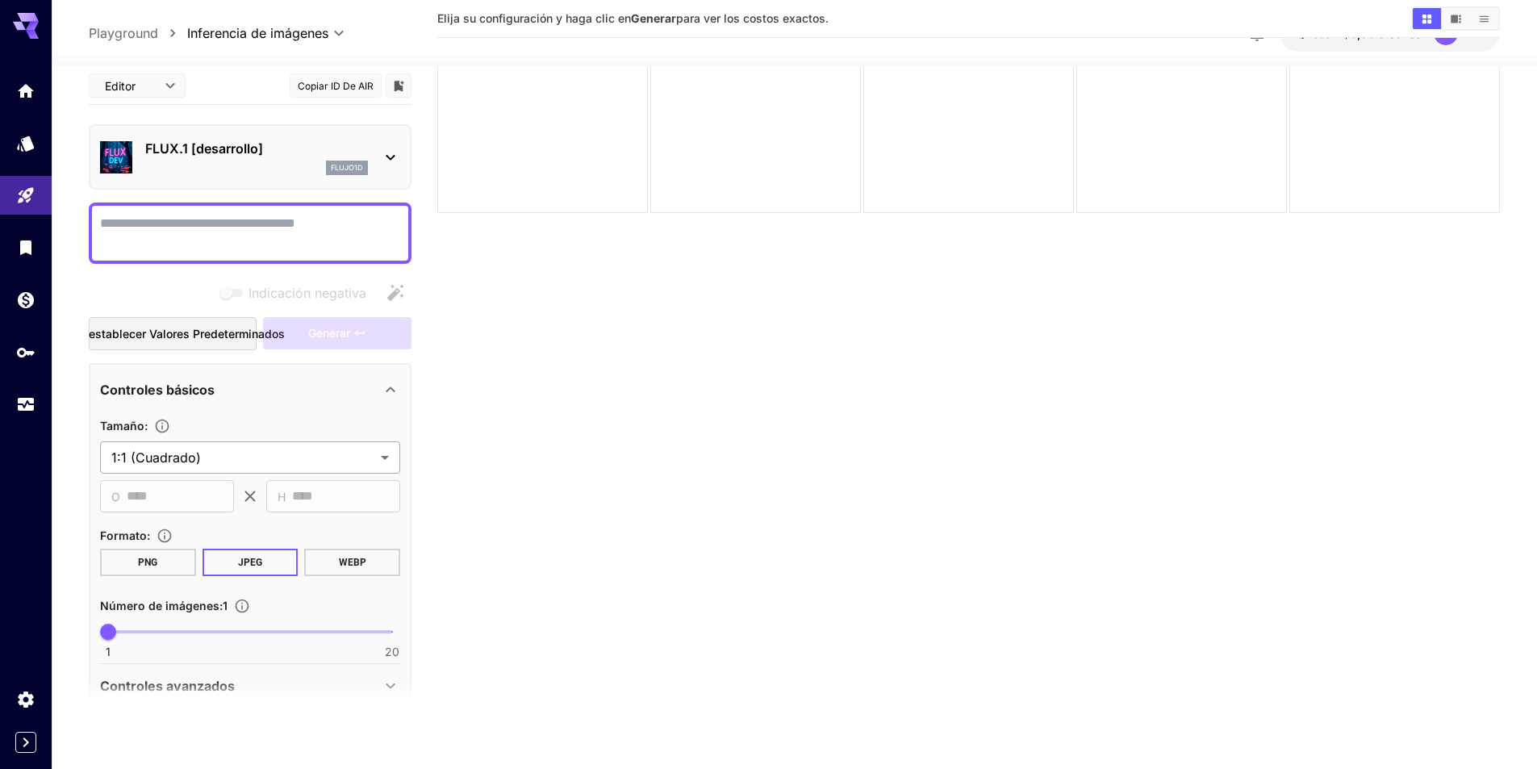
click at [388, 456] on body "**********" at bounding box center [768, 321] width 1537 height 896
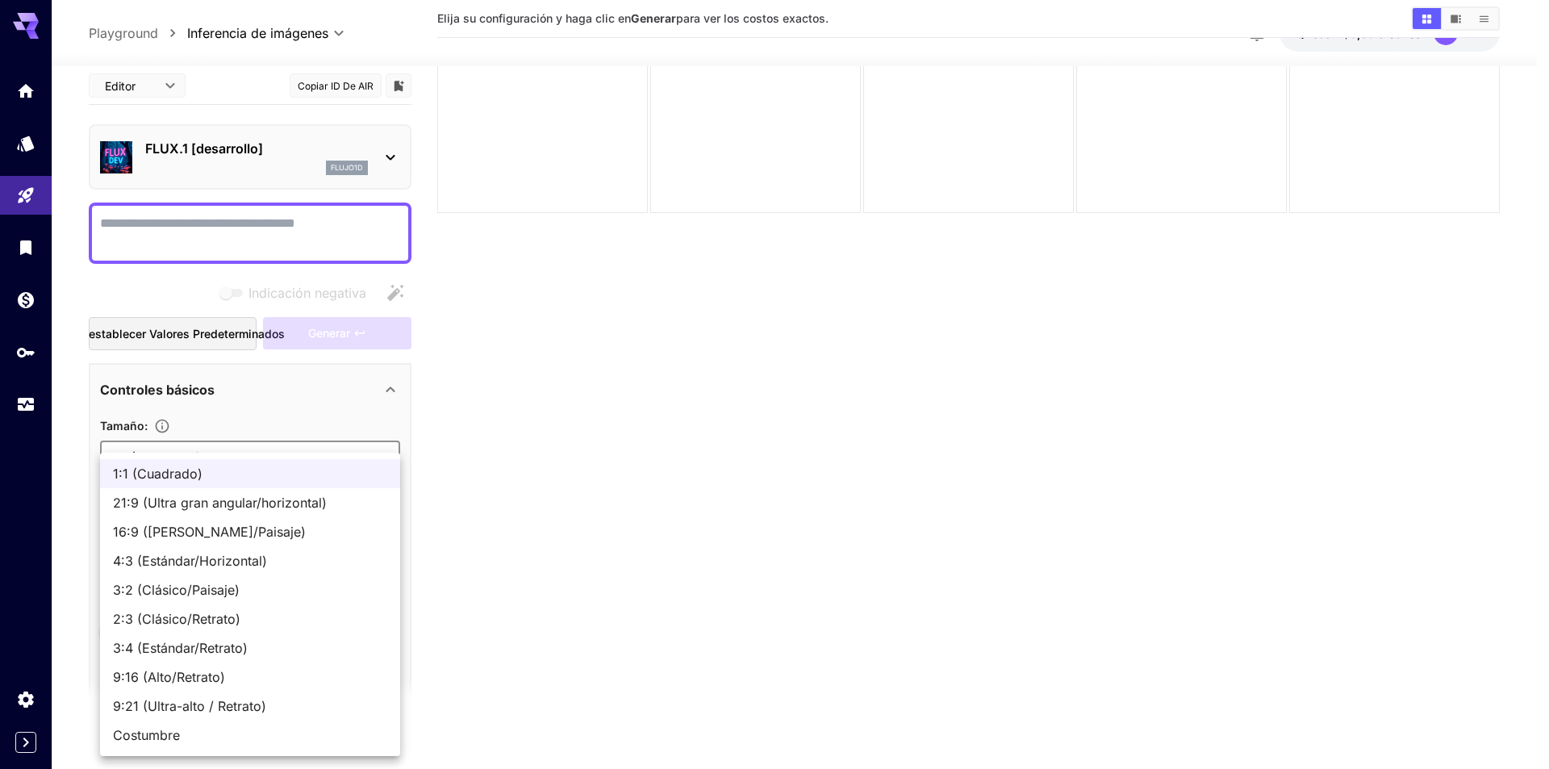
click at [179, 540] on span "16:9 (Ancho/Paisaje)" at bounding box center [250, 531] width 274 height 19
type input "**********"
type input "****"
type input "***"
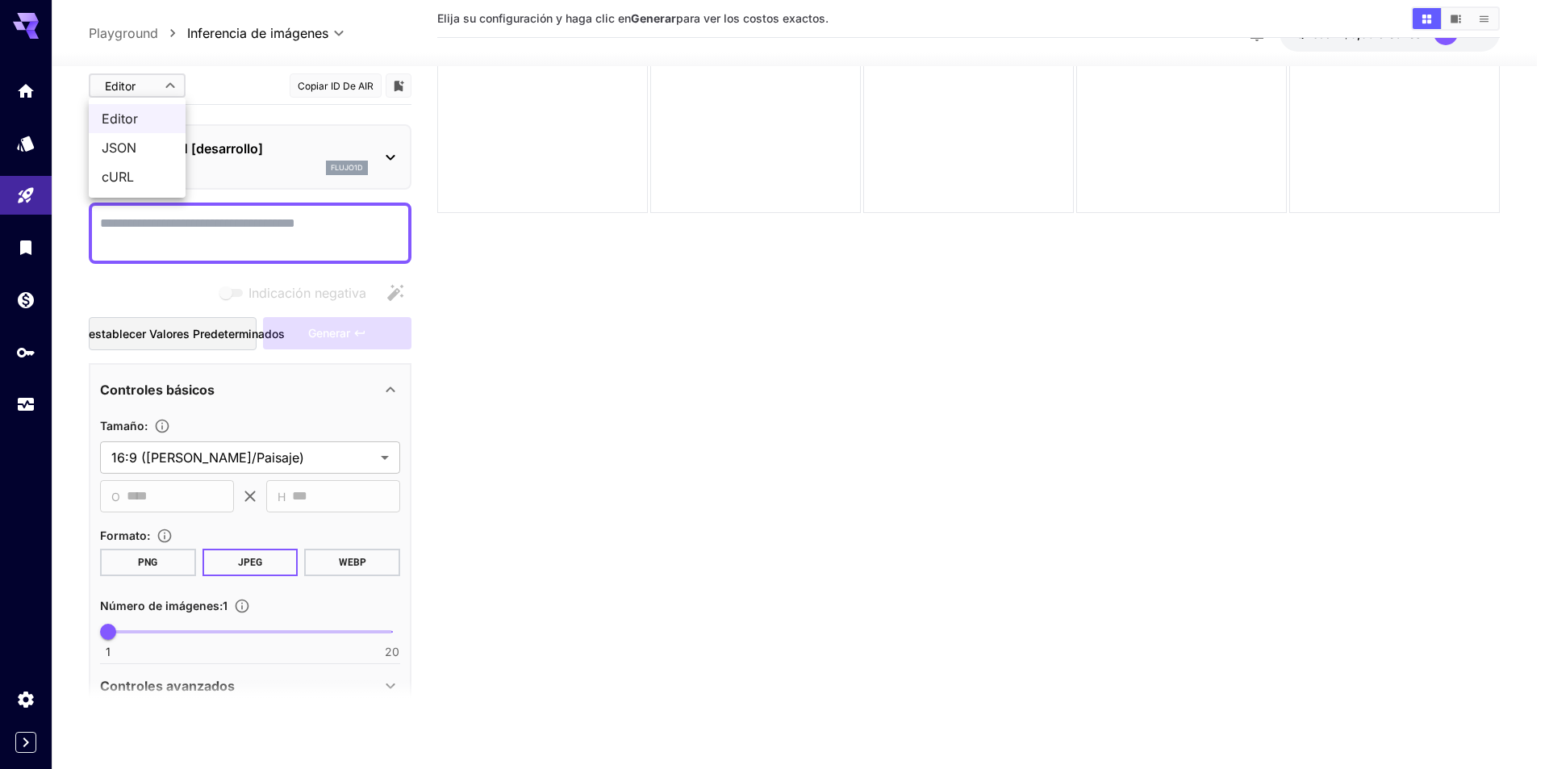
click at [171, 98] on body "**********" at bounding box center [774, 321] width 1549 height 896
click at [224, 90] on div at bounding box center [774, 384] width 1549 height 769
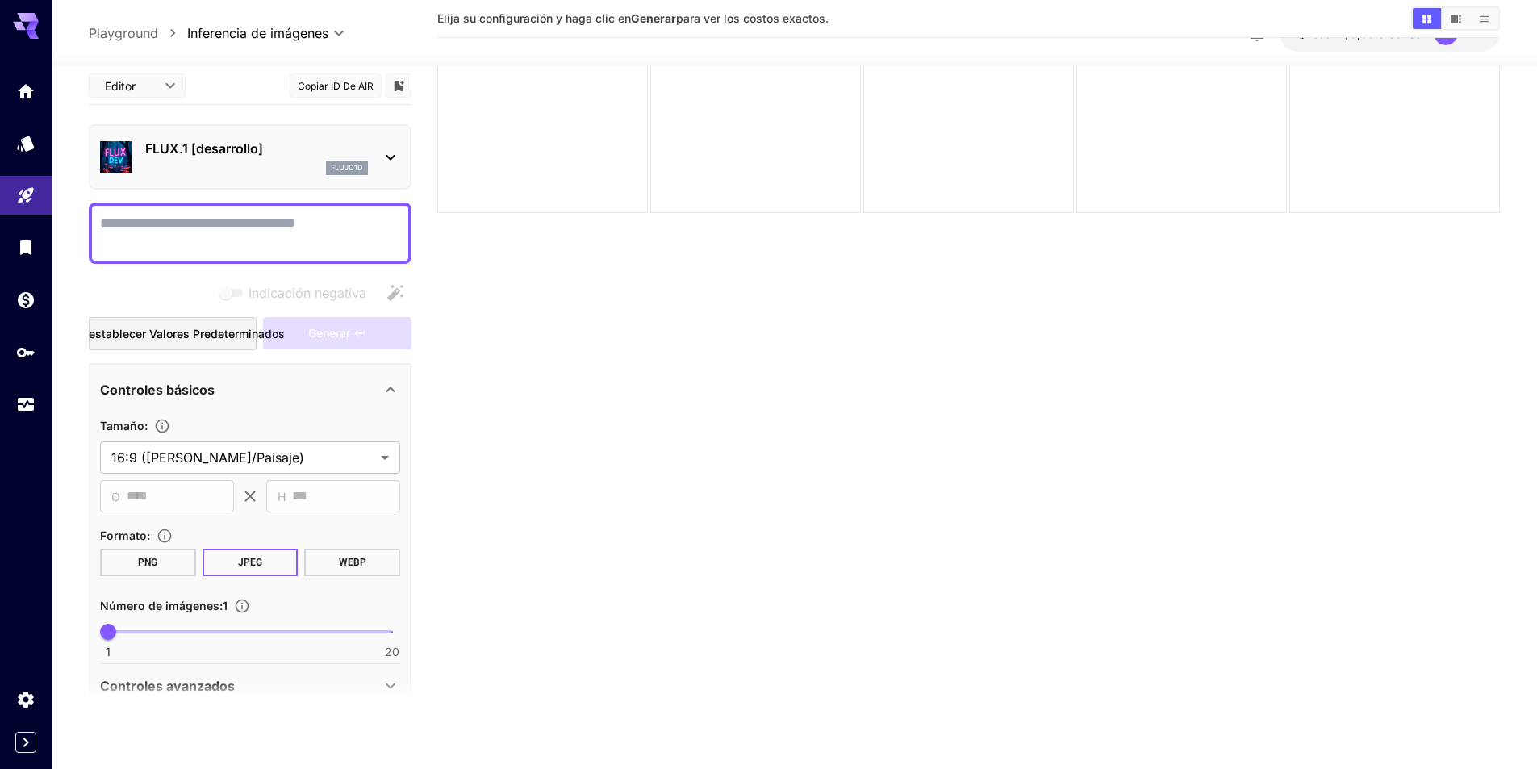
click at [407, 579] on div "**********" at bounding box center [250, 688] width 323 height 650
drag, startPoint x: 349, startPoint y: 508, endPoint x: 494, endPoint y: 676, distance: 222.0
click at [494, 676] on main "**********" at bounding box center [794, 343] width 1411 height 782
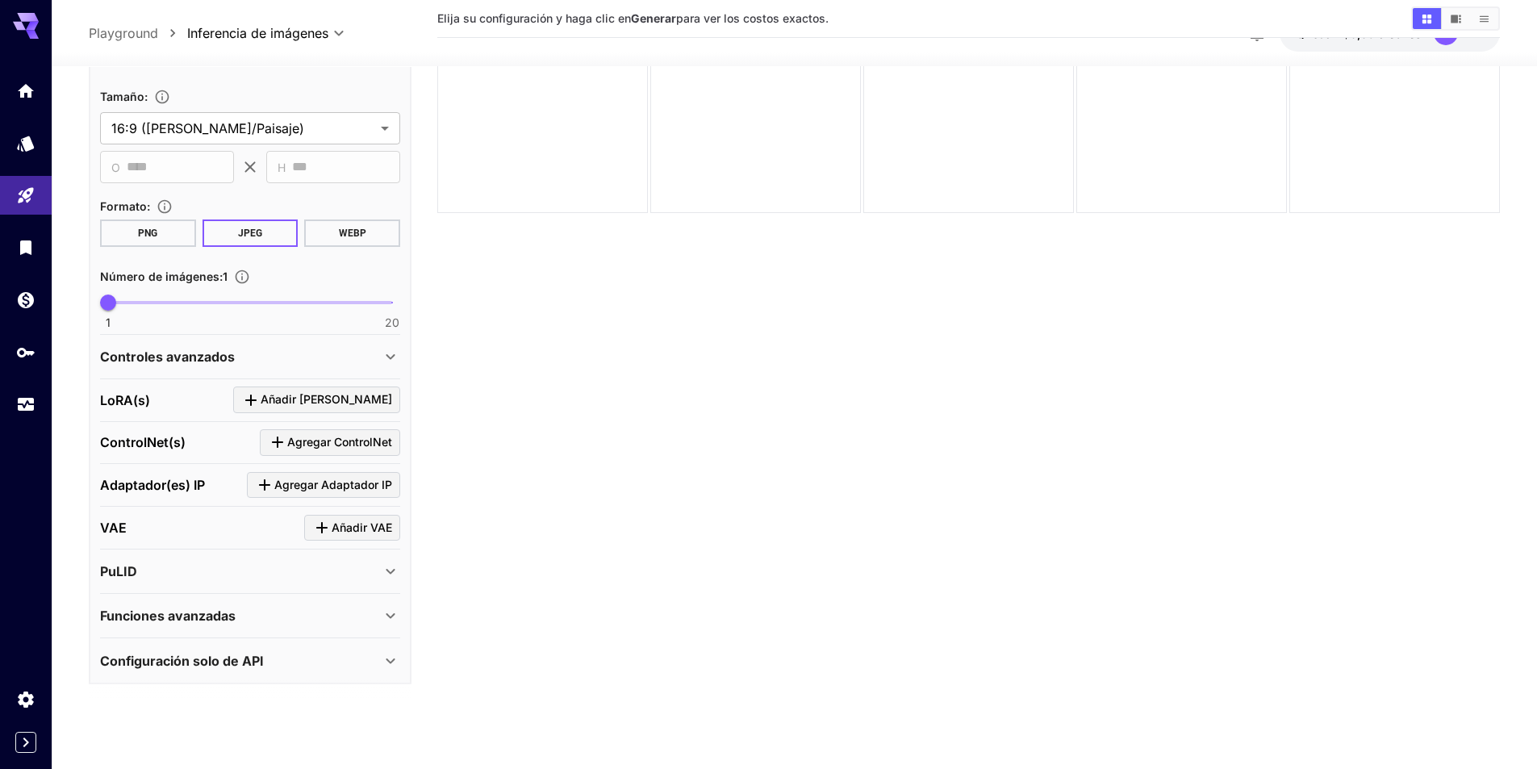
scroll to position [333, 0]
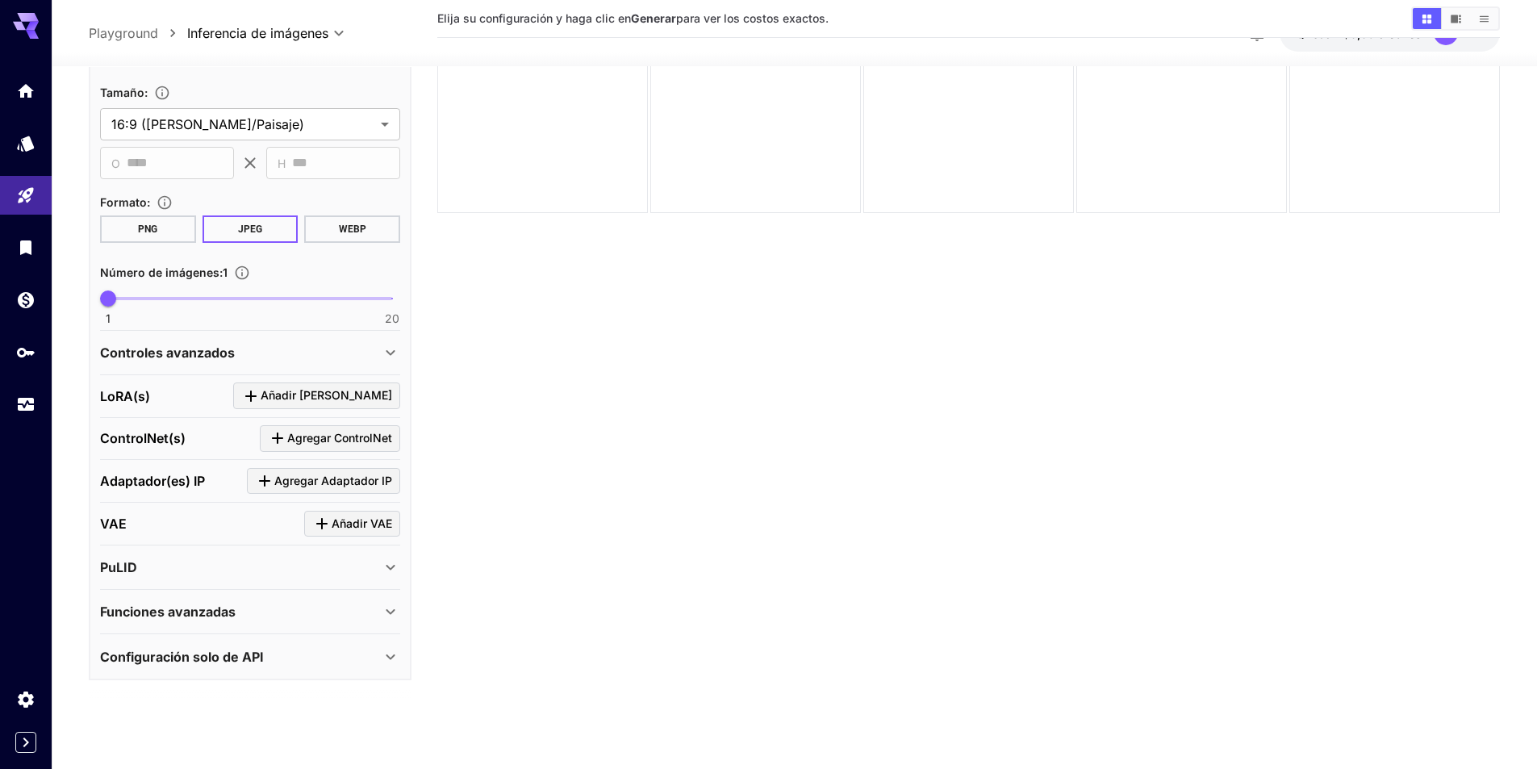
click at [286, 643] on div "Configuración solo de API" at bounding box center [250, 656] width 300 height 39
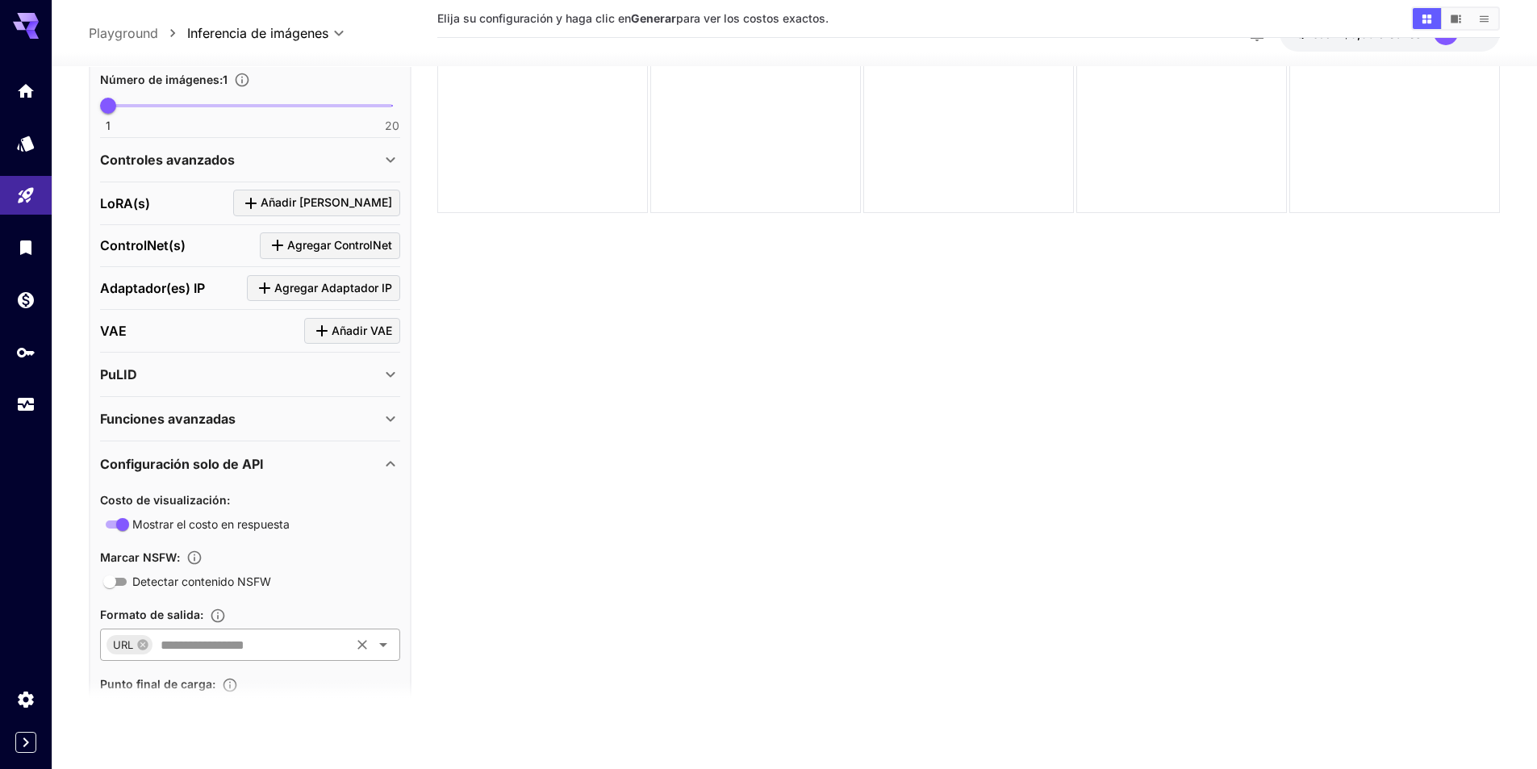
scroll to position [575, 0]
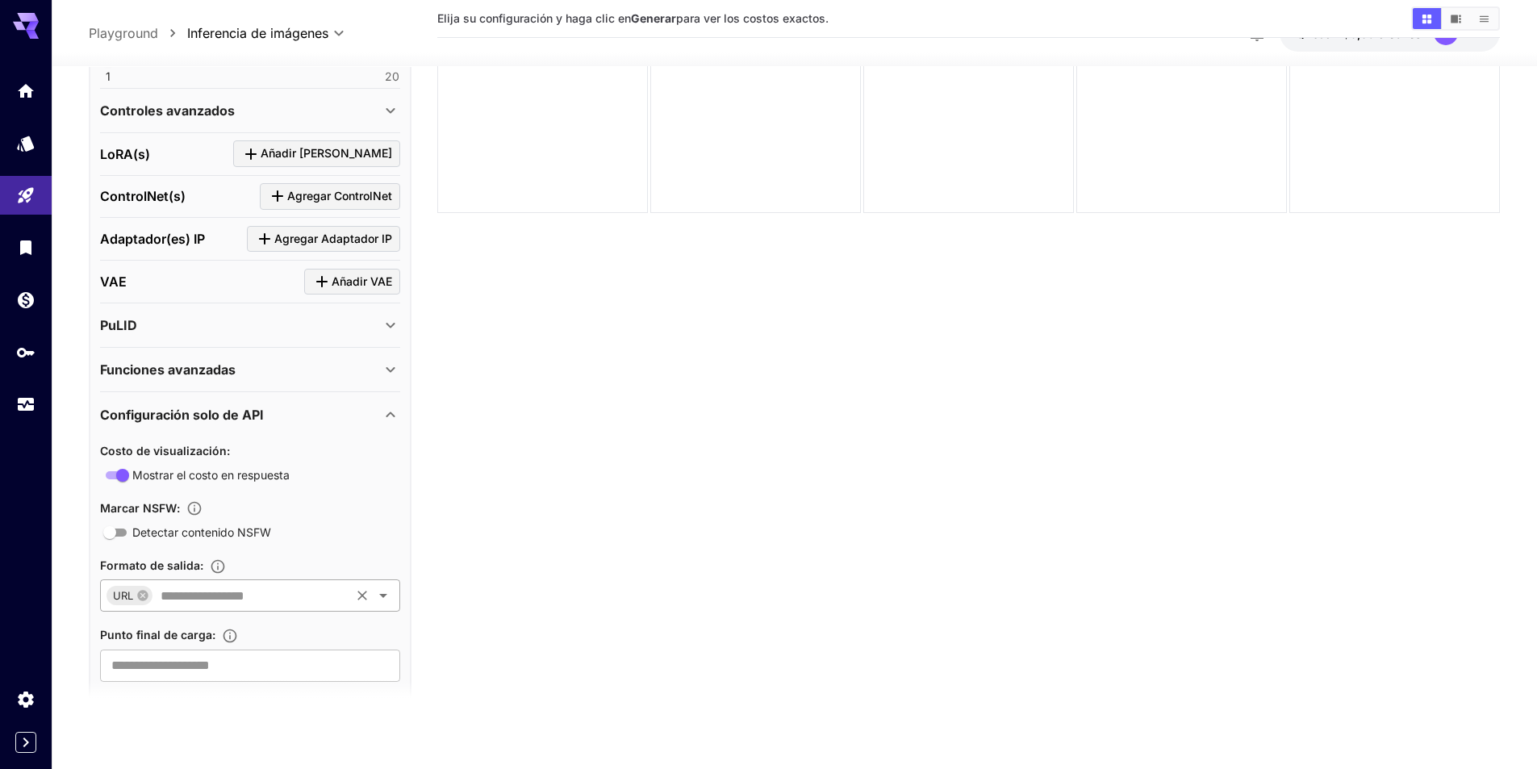
click at [330, 600] on input "text" at bounding box center [251, 595] width 194 height 23
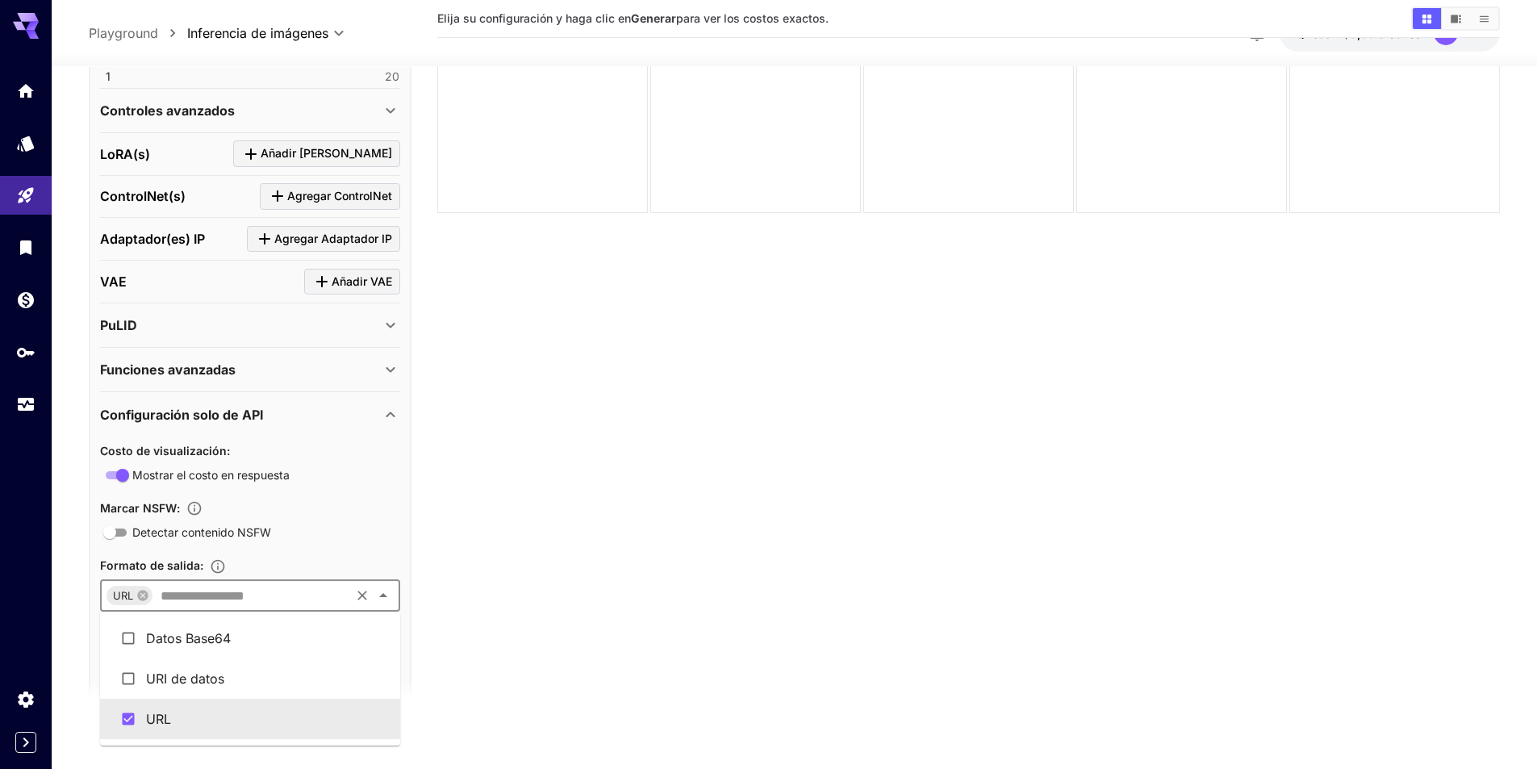
click at [491, 595] on section "Elija su configuración y haga clic en Generar para ver los costos exactos." at bounding box center [968, 336] width 1063 height 769
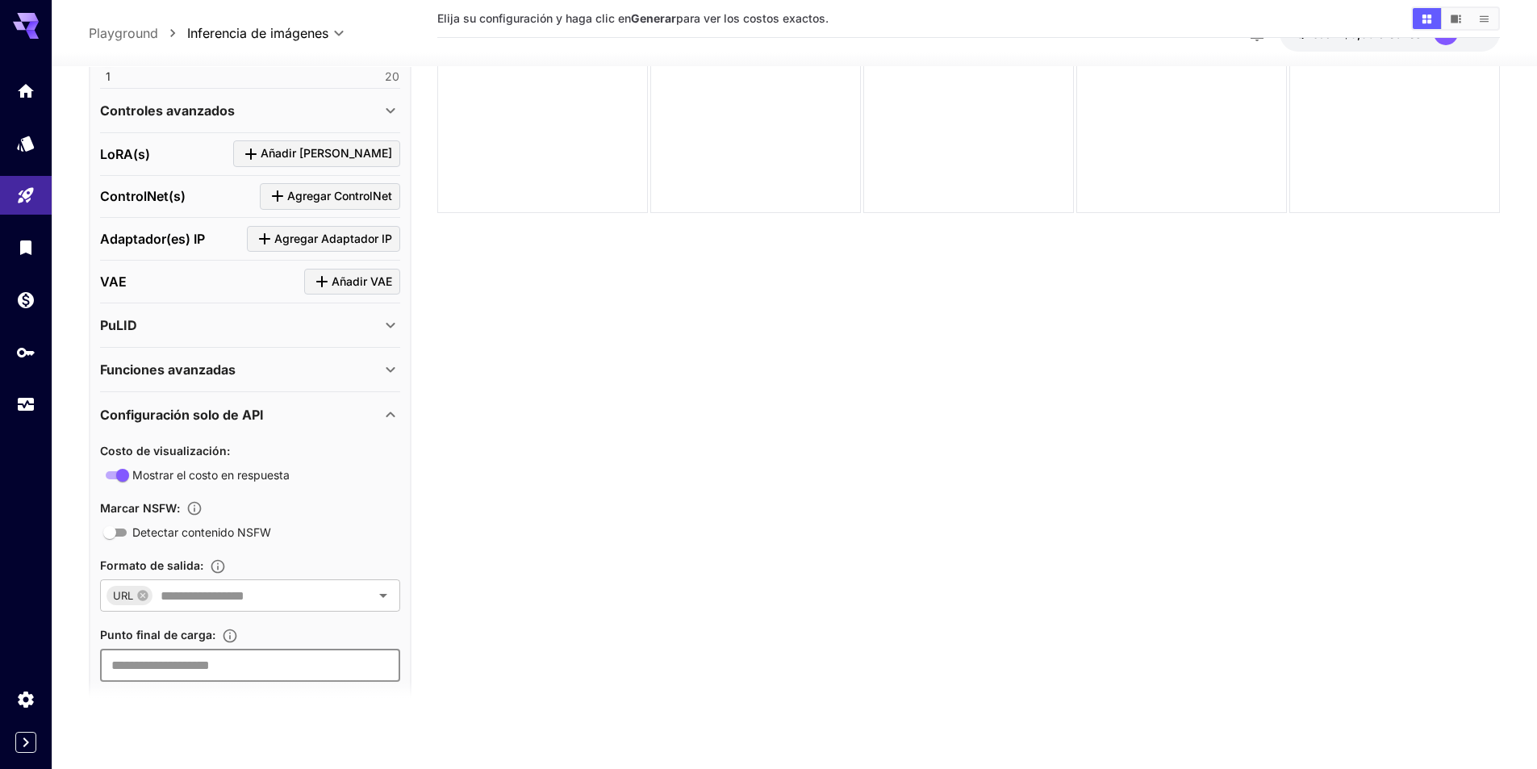
click at [307, 676] on input "text" at bounding box center [250, 666] width 300 height 32
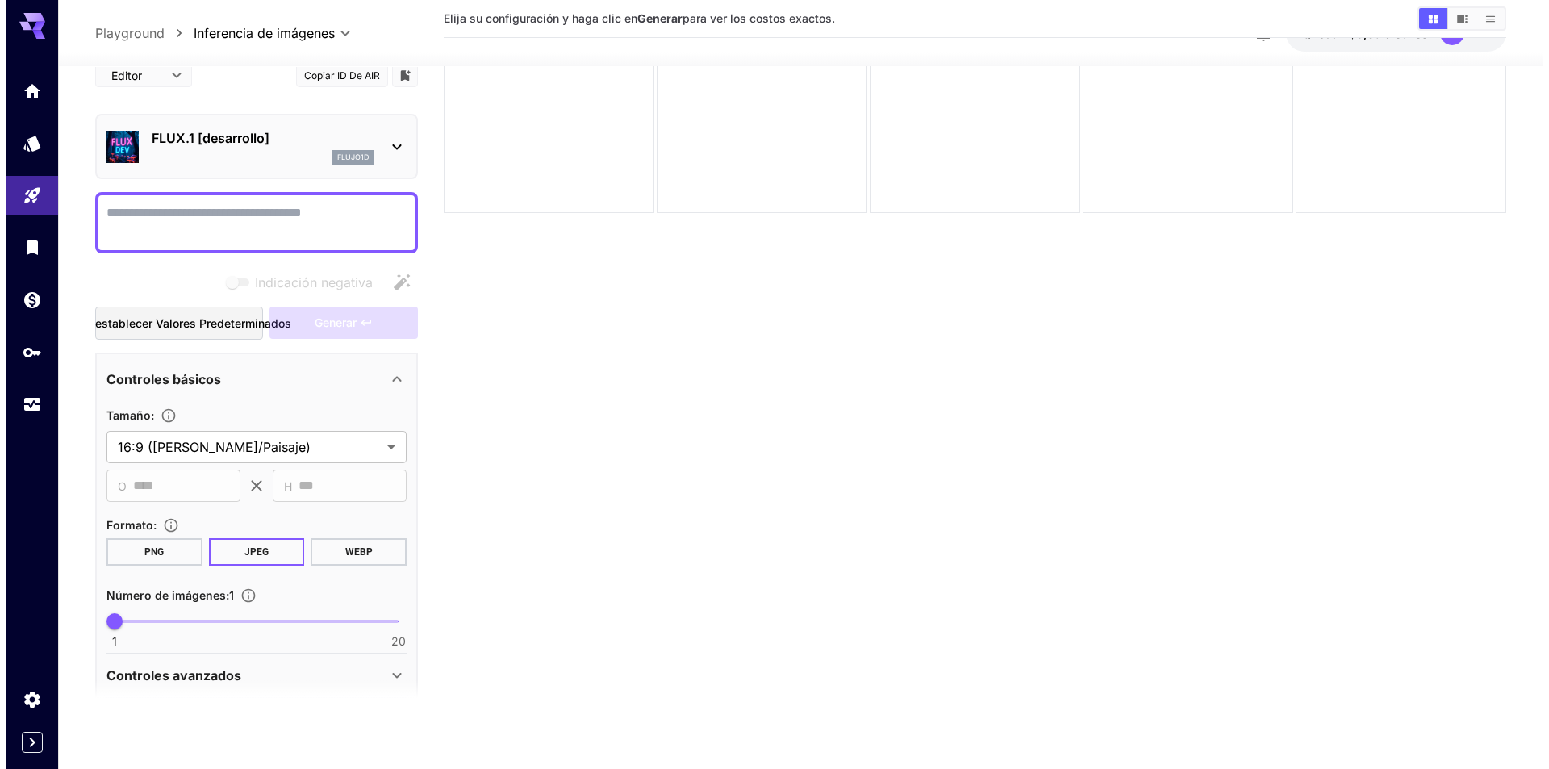
scroll to position [0, 0]
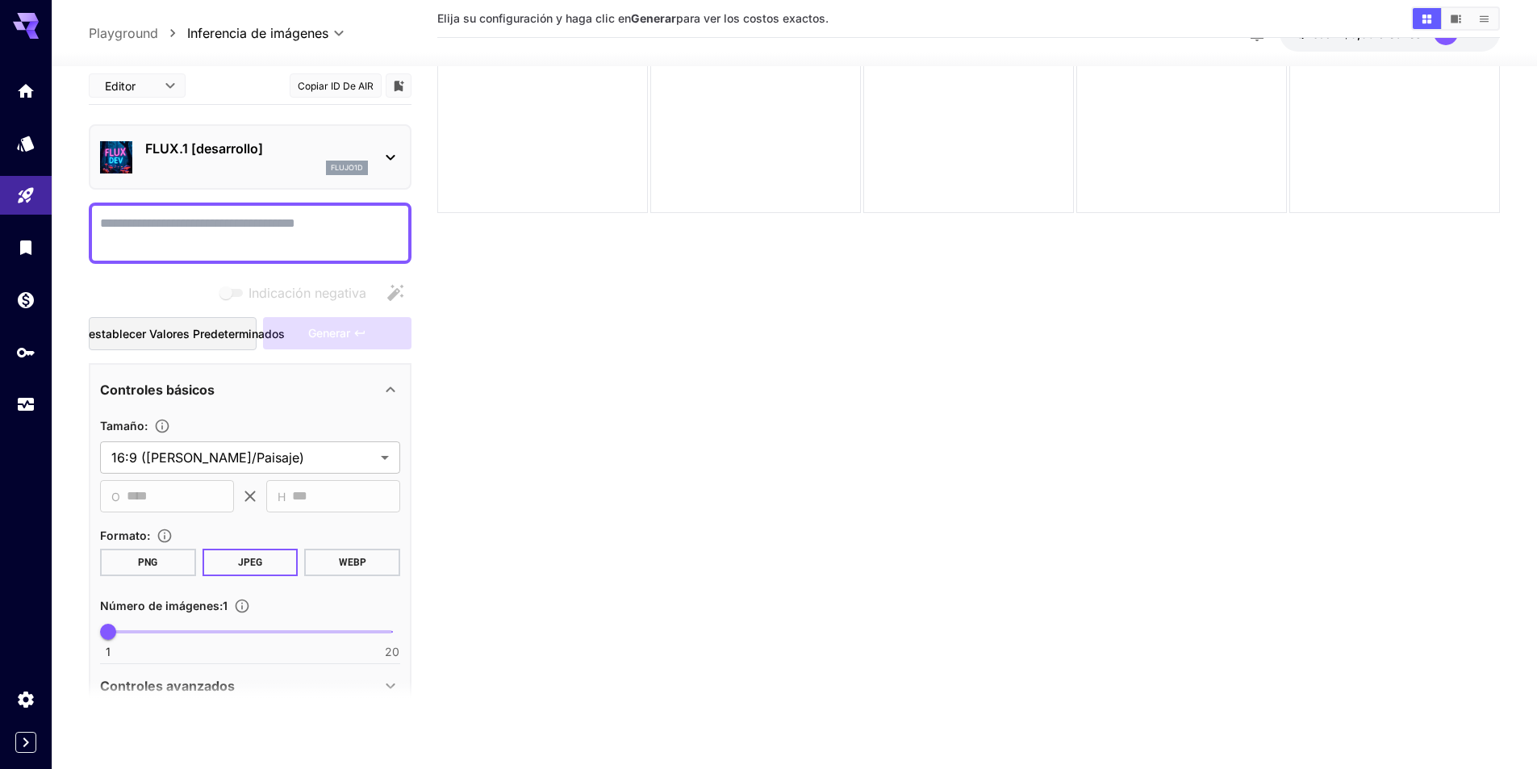
click at [138, 237] on textarea "Indicación negativa" at bounding box center [250, 233] width 300 height 39
click at [360, 148] on p "FLUX.1 [desarrollo]" at bounding box center [256, 148] width 223 height 19
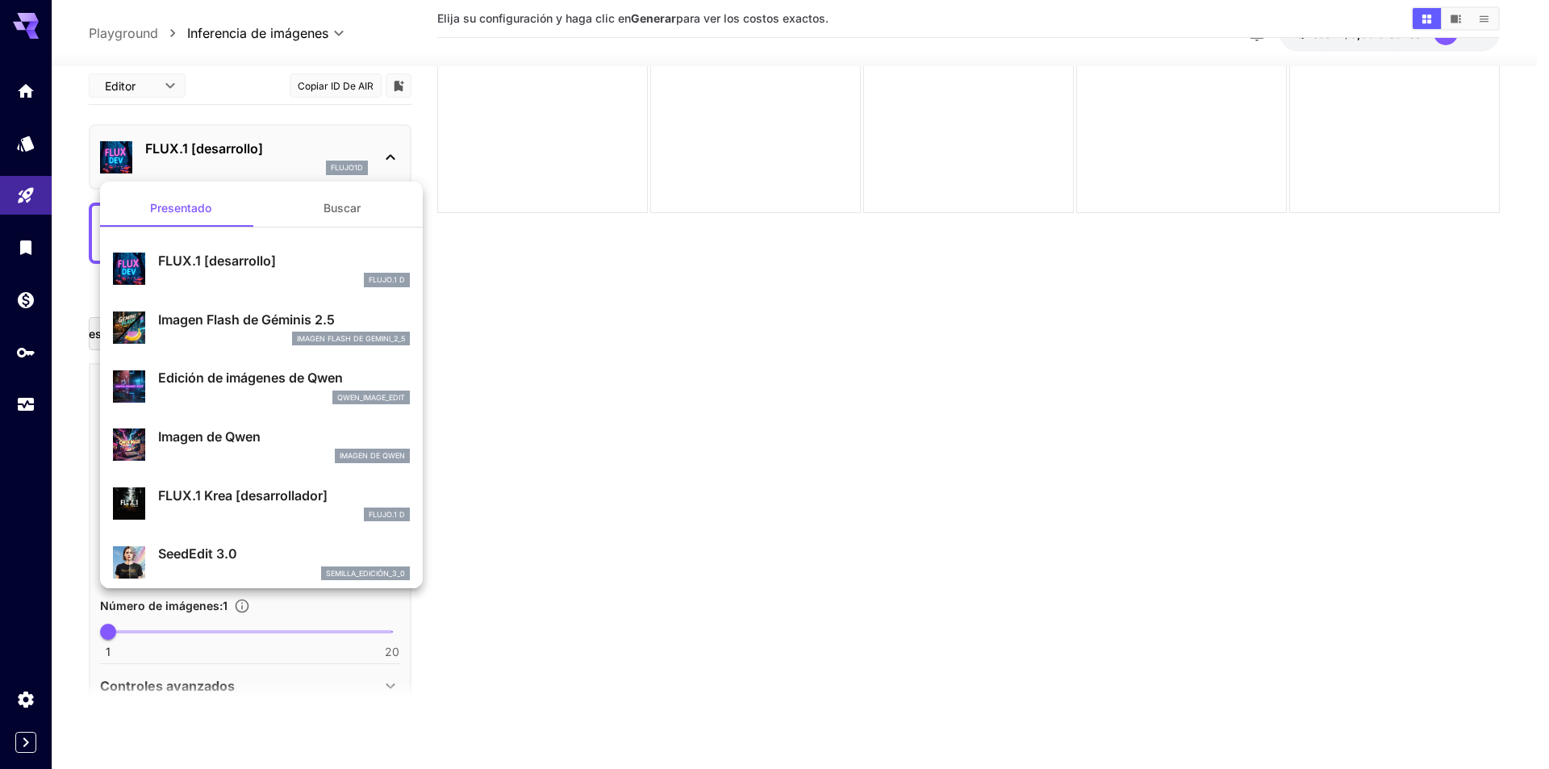
click at [645, 470] on div at bounding box center [774, 384] width 1549 height 769
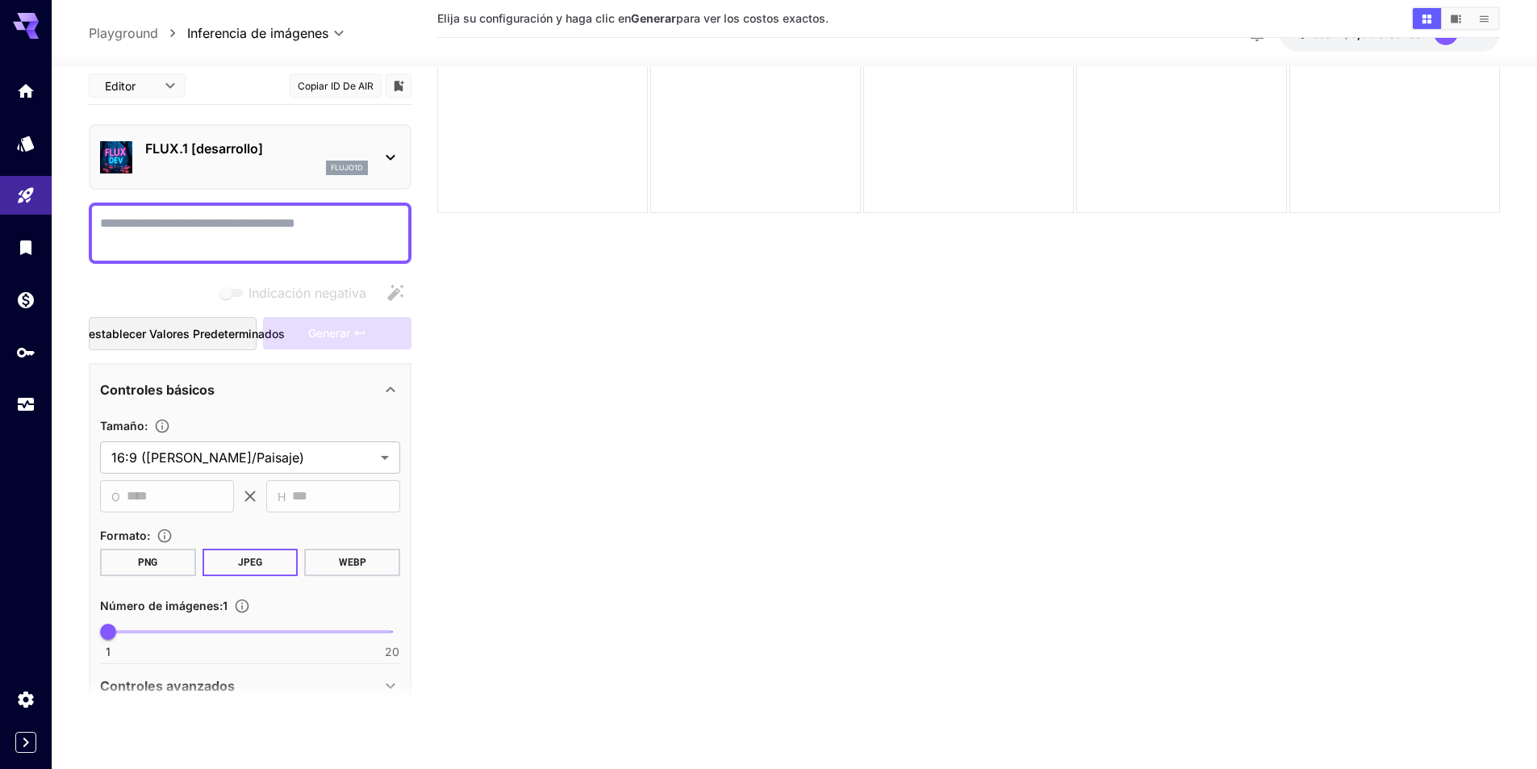
click at [222, 155] on font "FLUX.1 [desarrollo]" at bounding box center [204, 148] width 118 height 16
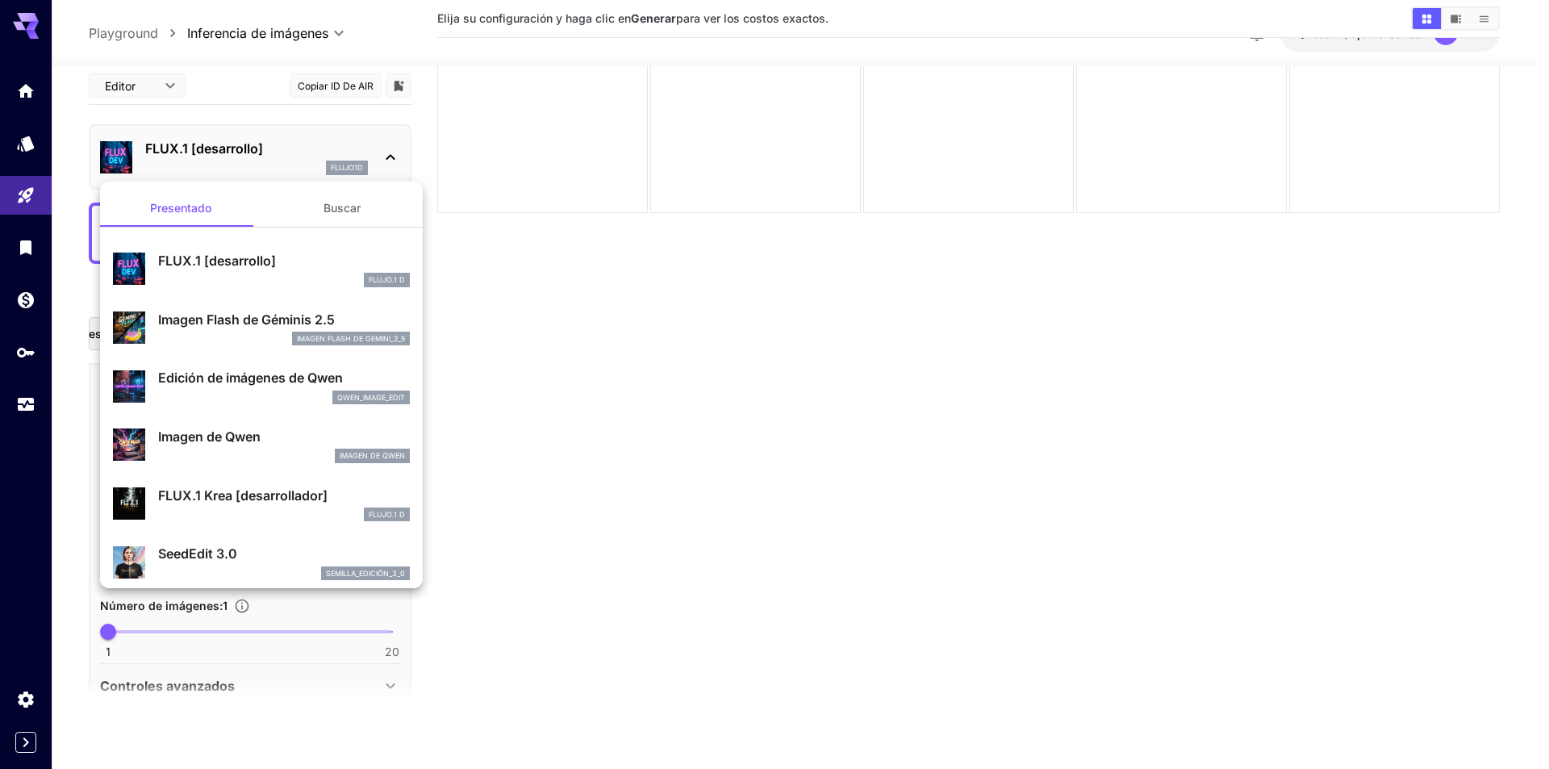
click at [519, 436] on div at bounding box center [774, 384] width 1549 height 769
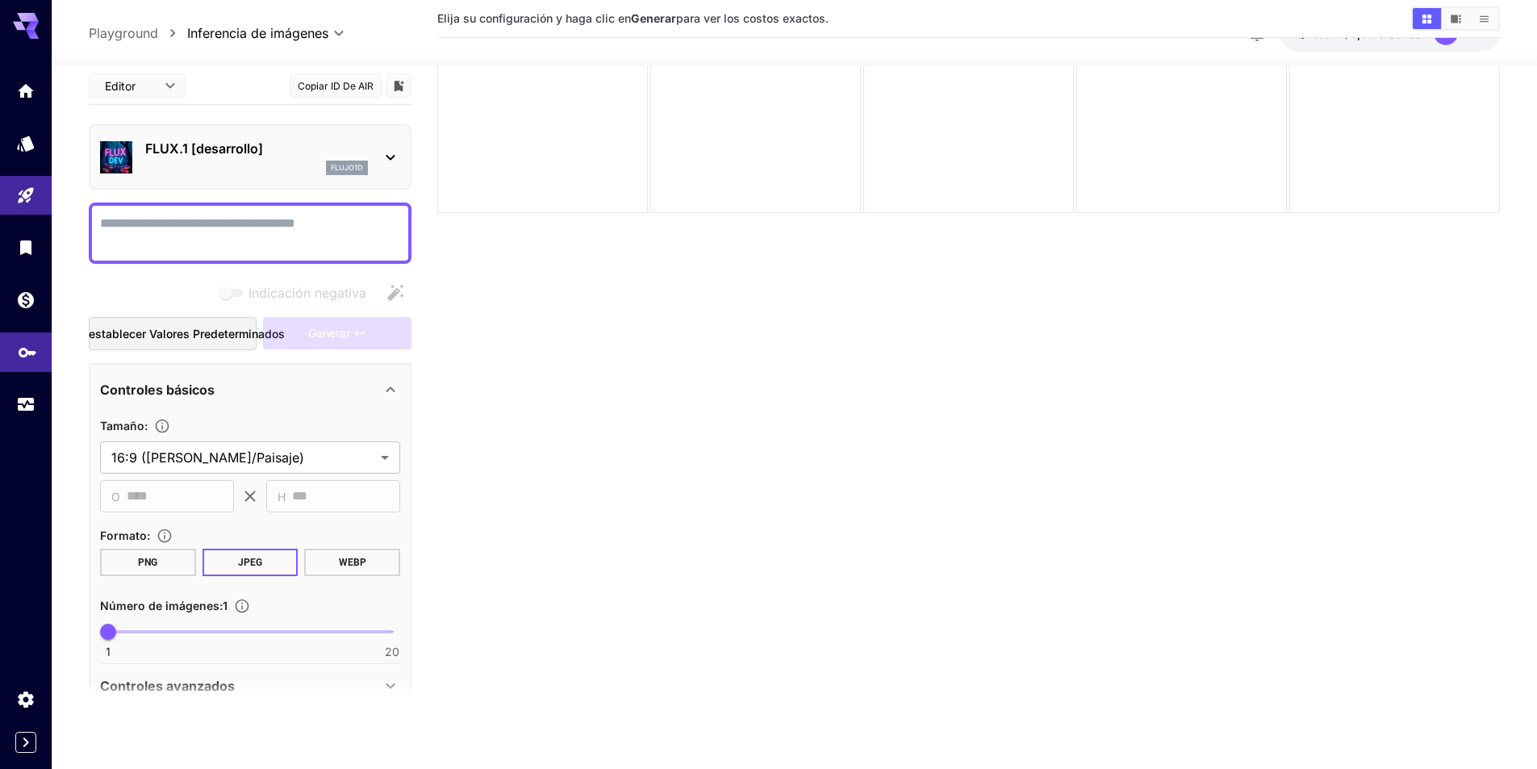
click at [29, 371] on link at bounding box center [26, 352] width 52 height 40
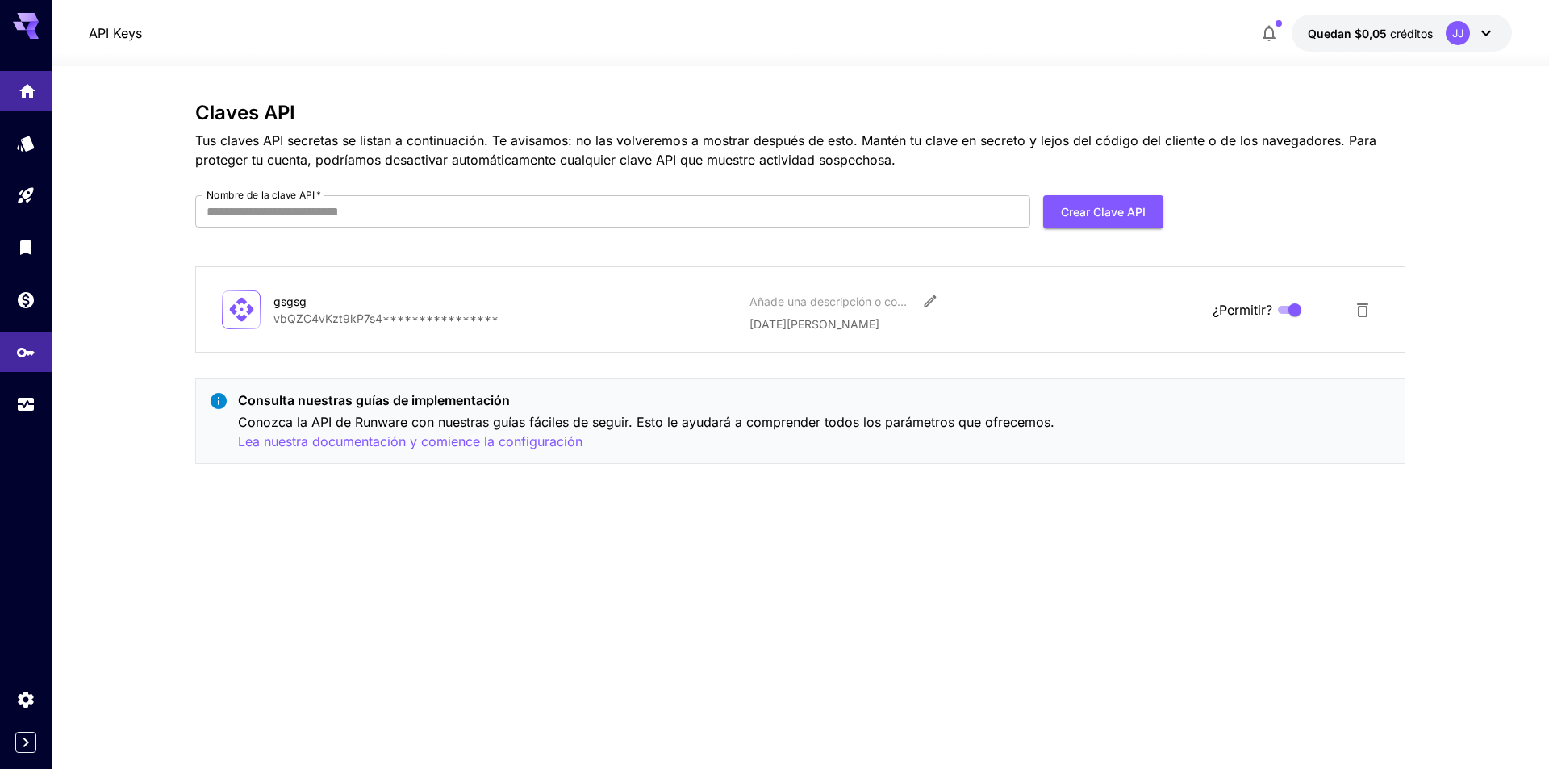
click at [48, 90] on link at bounding box center [26, 91] width 52 height 40
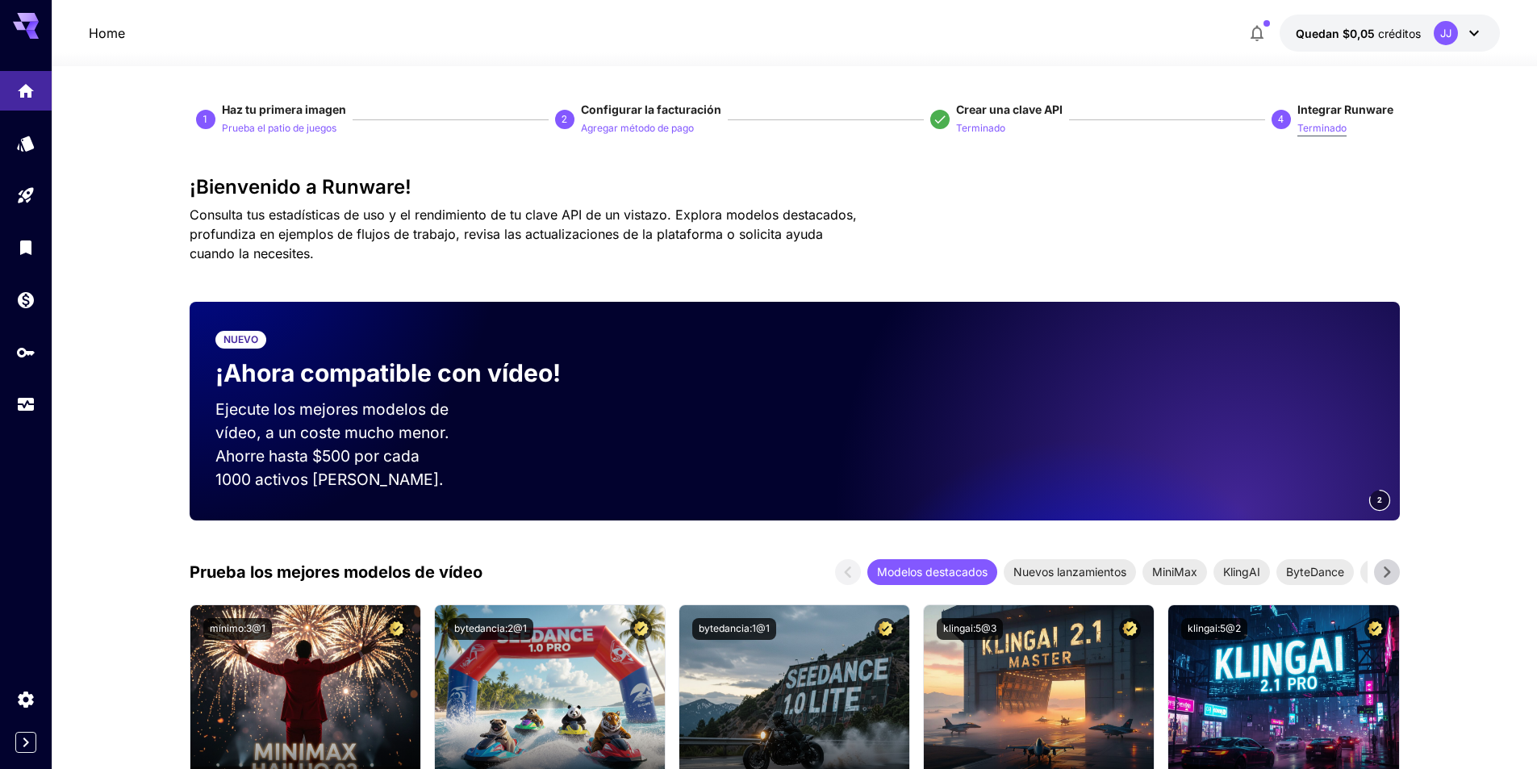
click at [1304, 123] on font "Terminado" at bounding box center [1321, 128] width 49 height 12
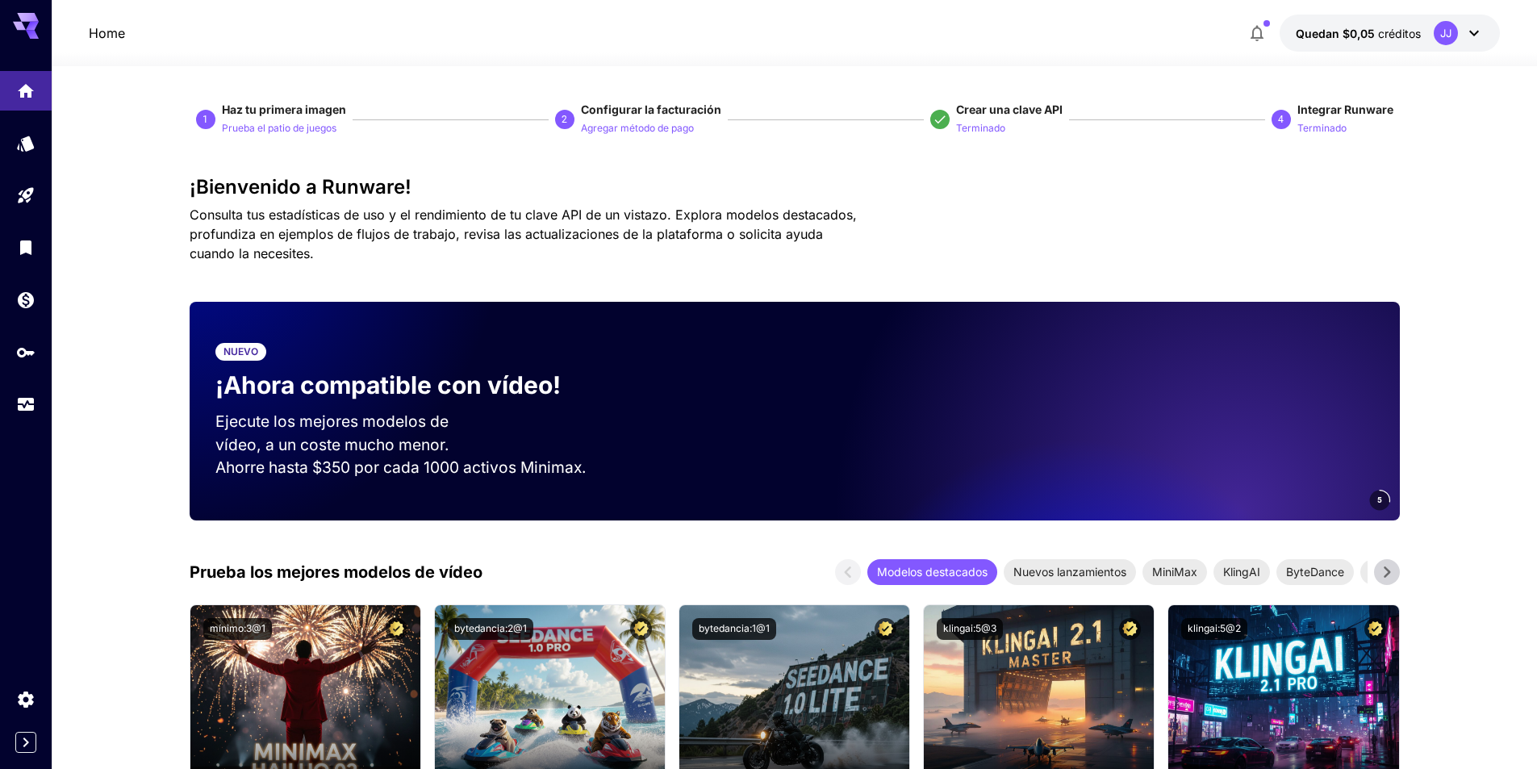
click at [1284, 119] on font "4" at bounding box center [1281, 119] width 6 height 11
click at [1313, 127] on font "Terminado" at bounding box center [1321, 128] width 49 height 12
click at [995, 119] on button "Terminado" at bounding box center [980, 127] width 49 height 19
click at [298, 129] on font "Prueba el patio de juegos" at bounding box center [279, 128] width 115 height 12
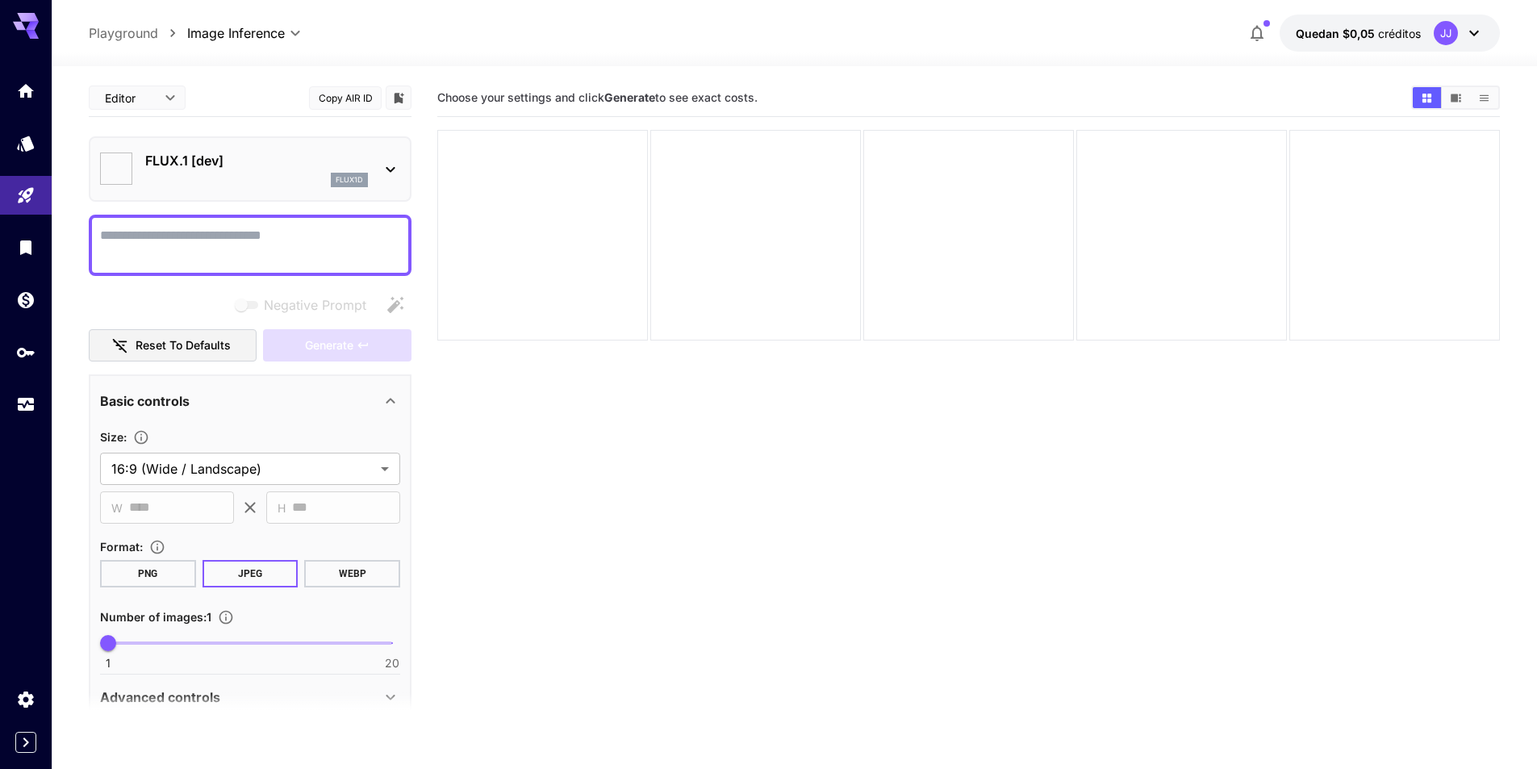
type input "**********"
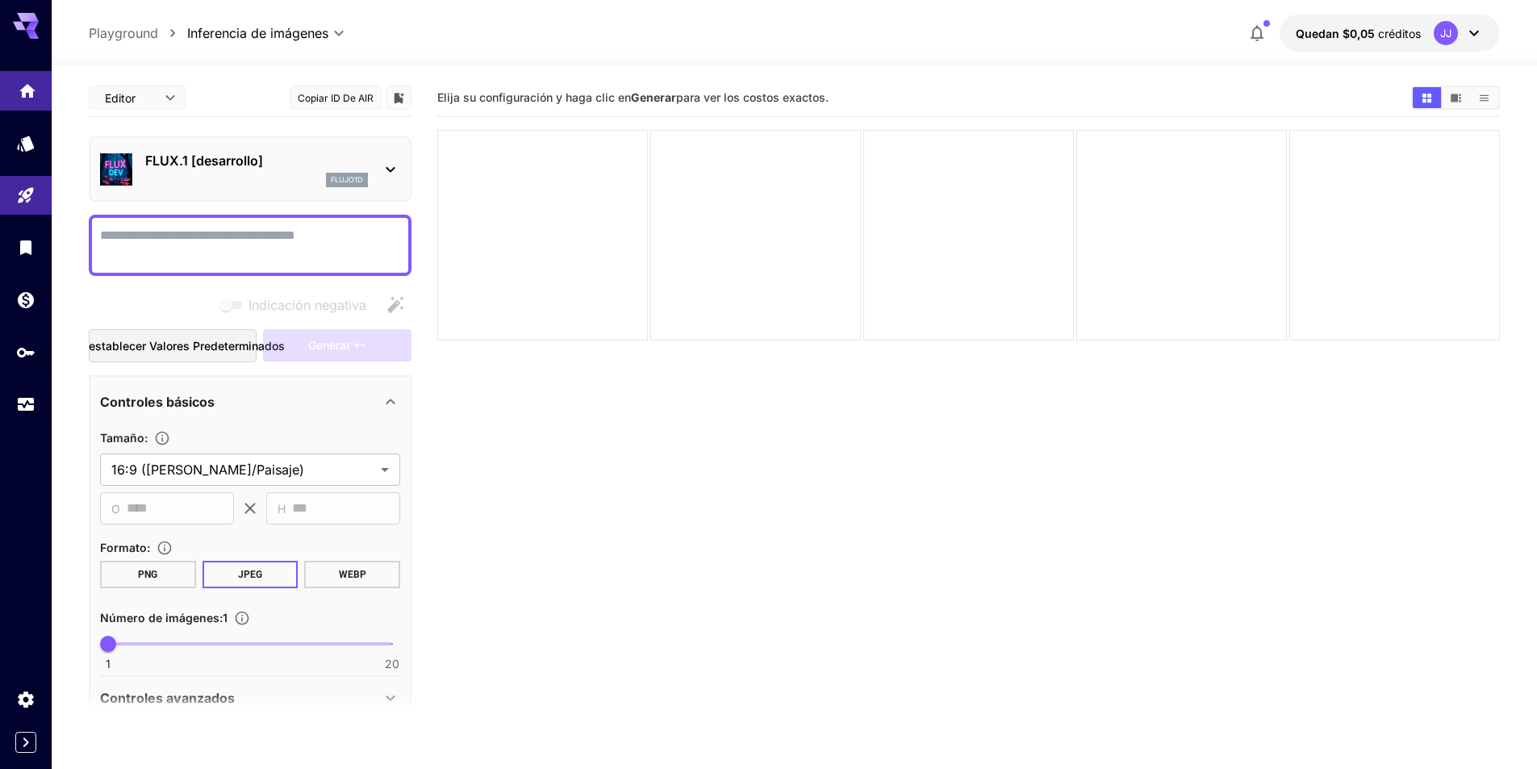
click at [18, 95] on icon "Hogar" at bounding box center [27, 89] width 19 height 19
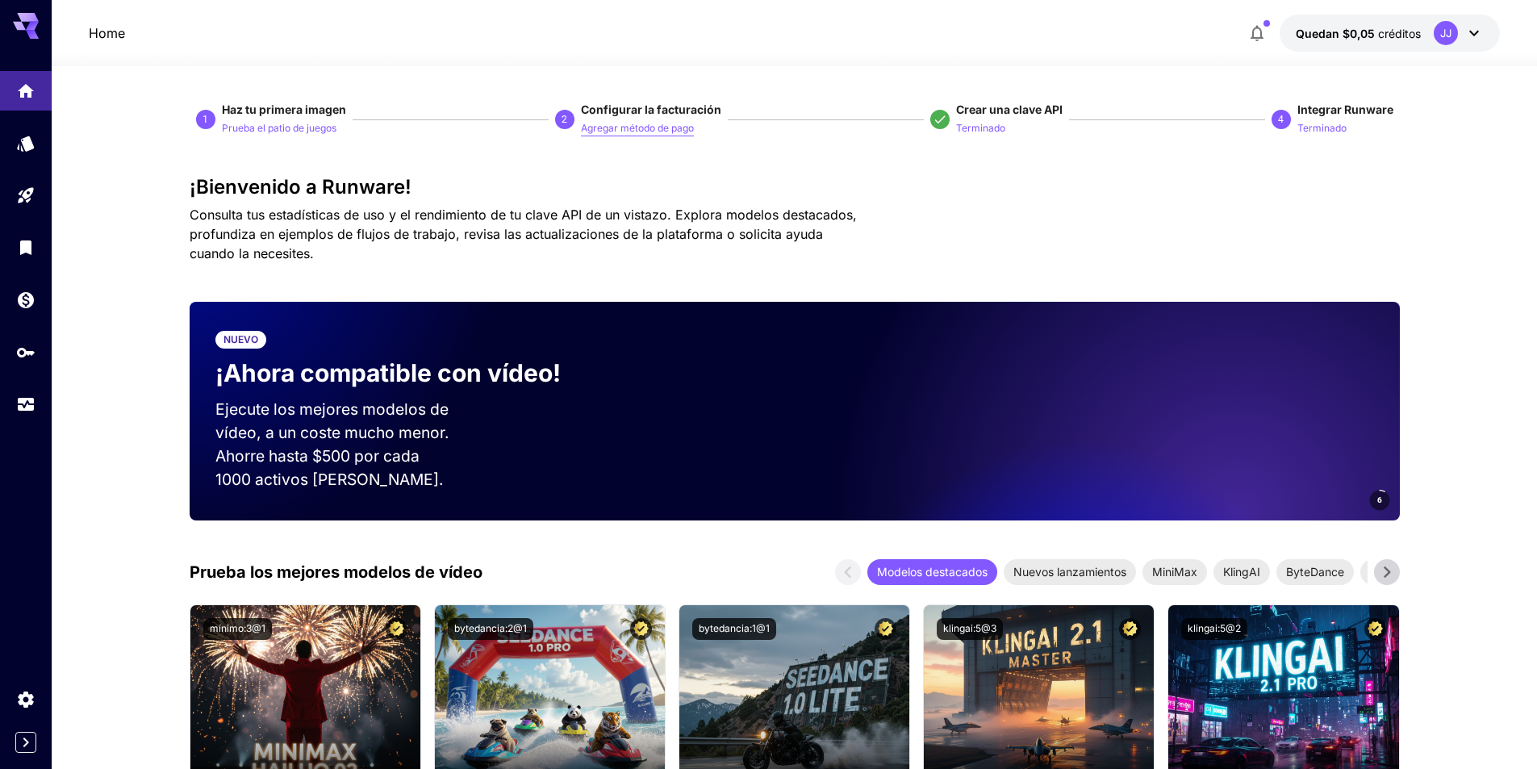
click at [625, 132] on font "Agregar método de pago" at bounding box center [637, 128] width 113 height 12
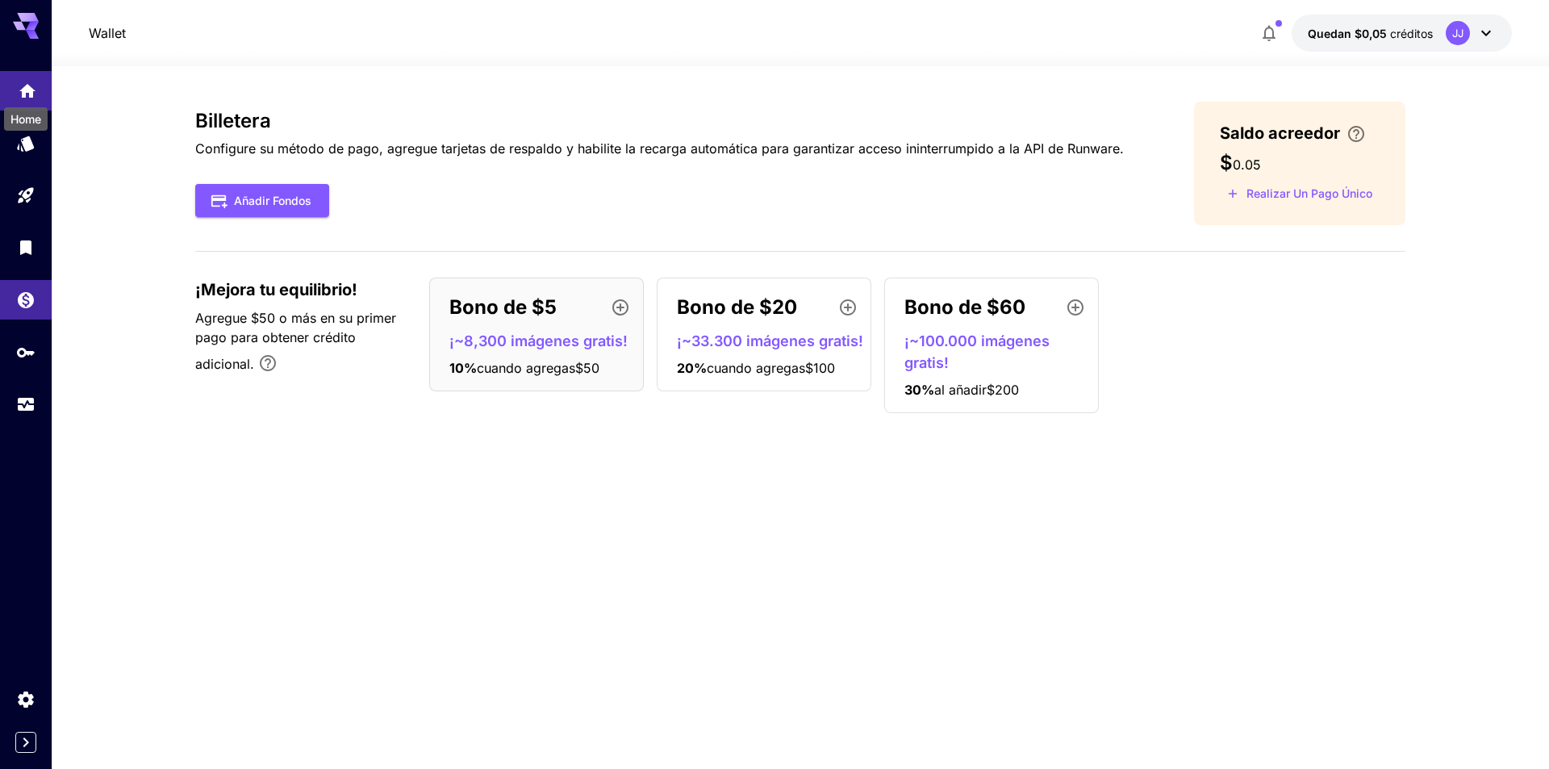
click at [28, 83] on icon "Hogar" at bounding box center [27, 86] width 16 height 14
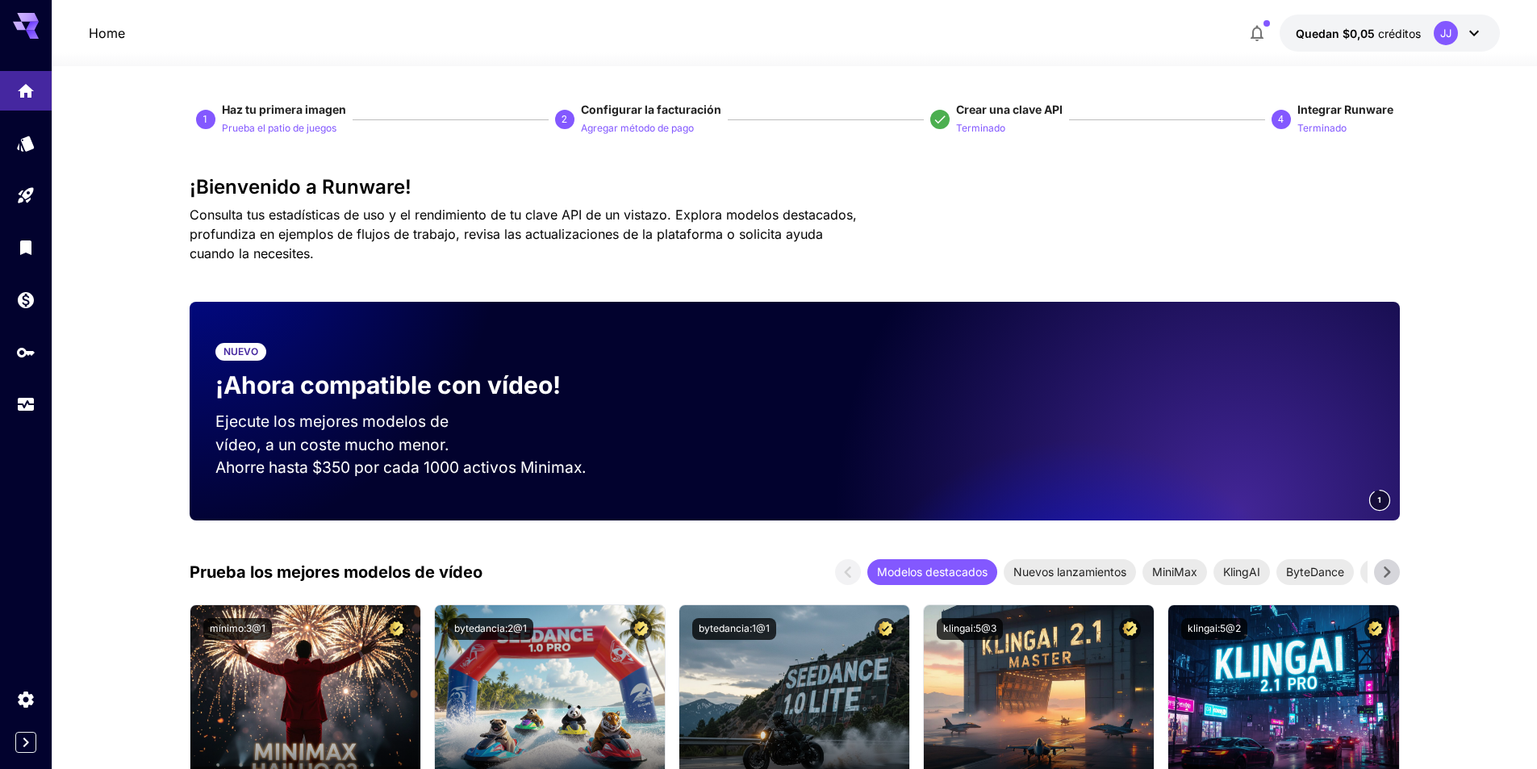
click at [1393, 564] on icon at bounding box center [1387, 572] width 24 height 24
click at [1394, 566] on icon at bounding box center [1387, 572] width 24 height 24
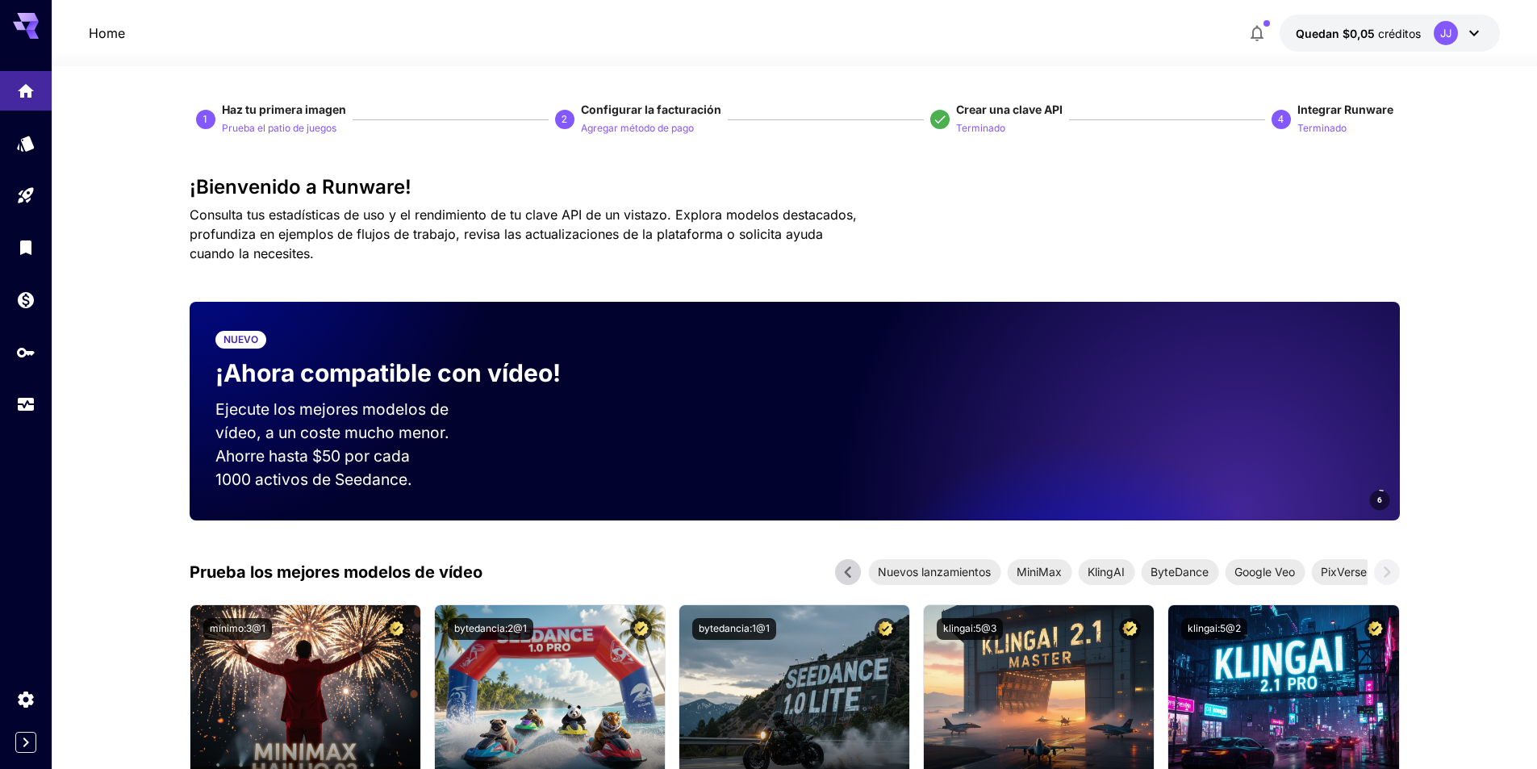
click at [1202, 580] on span "ByteDance" at bounding box center [1179, 571] width 77 height 17
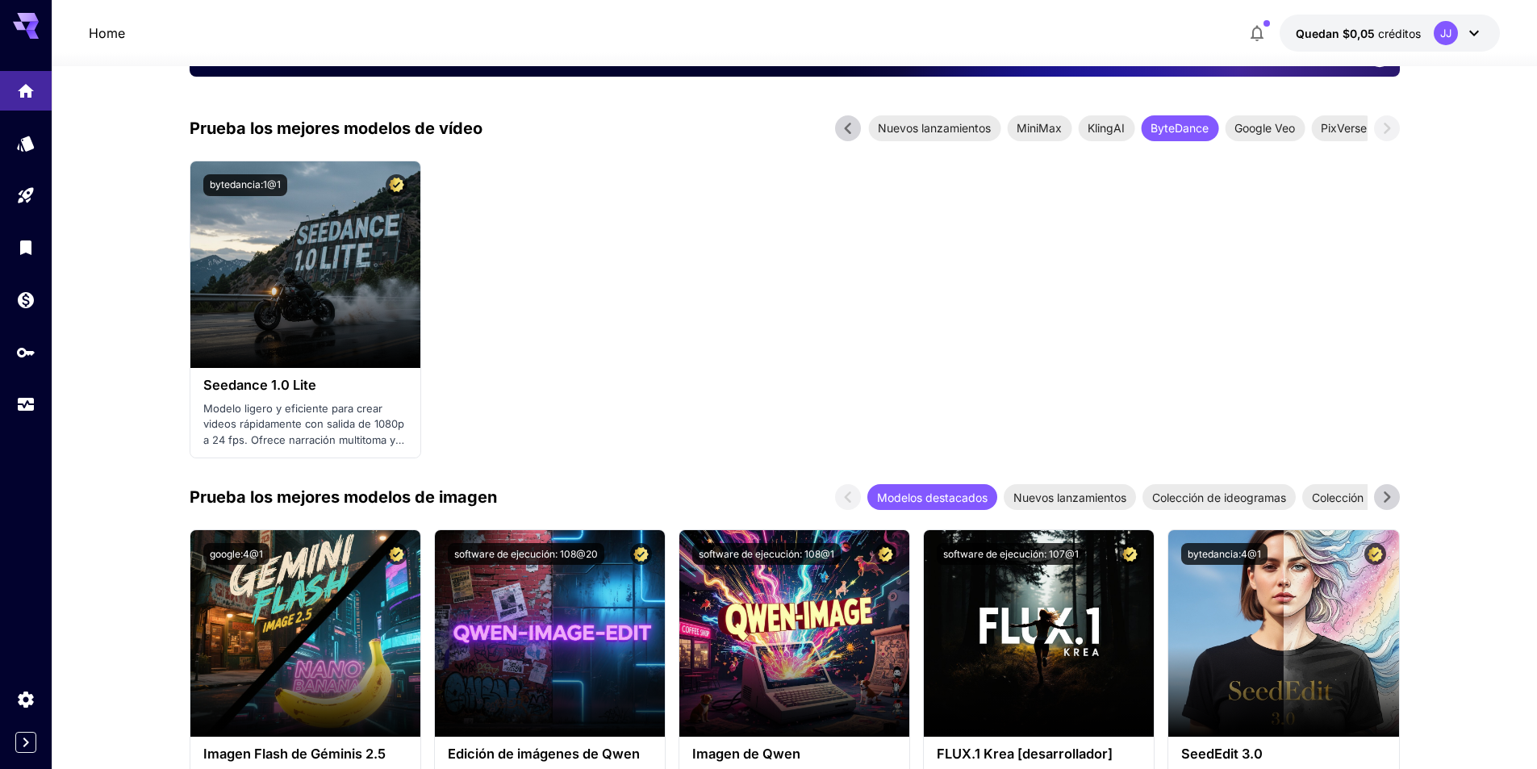
scroll to position [403, 0]
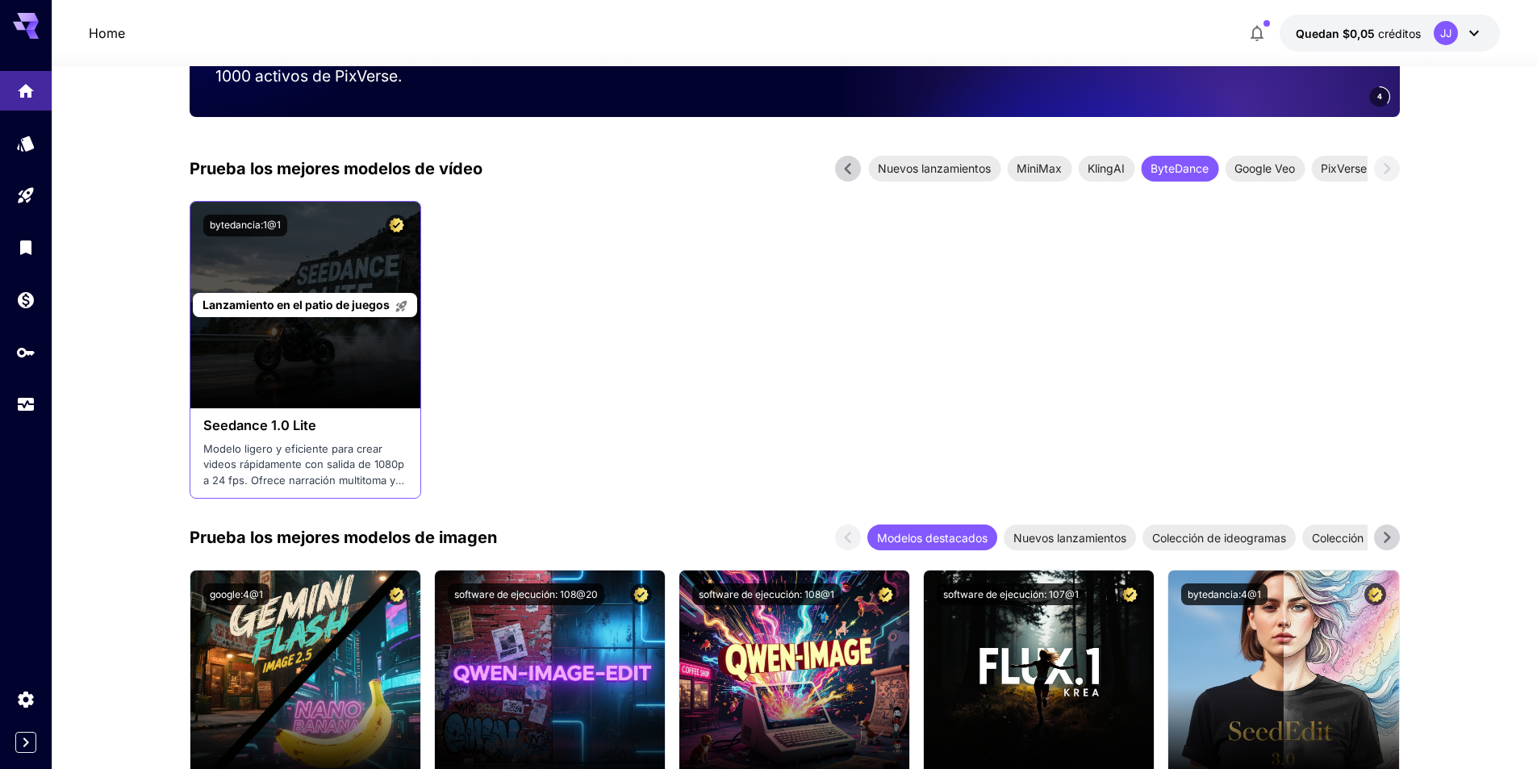
click at [349, 307] on font "Lanzamiento en el patio de juegos" at bounding box center [296, 305] width 187 height 14
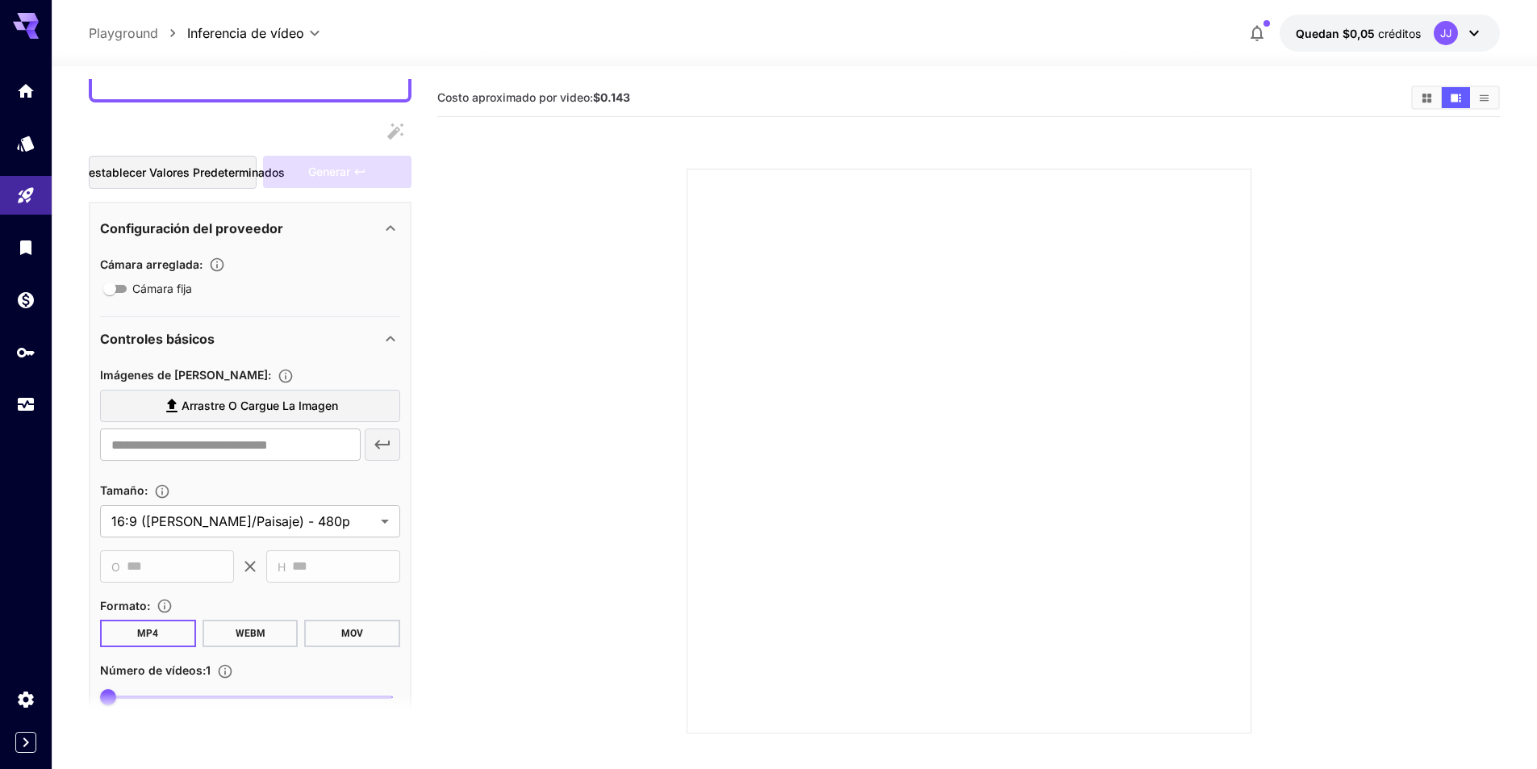
scroll to position [323, 0]
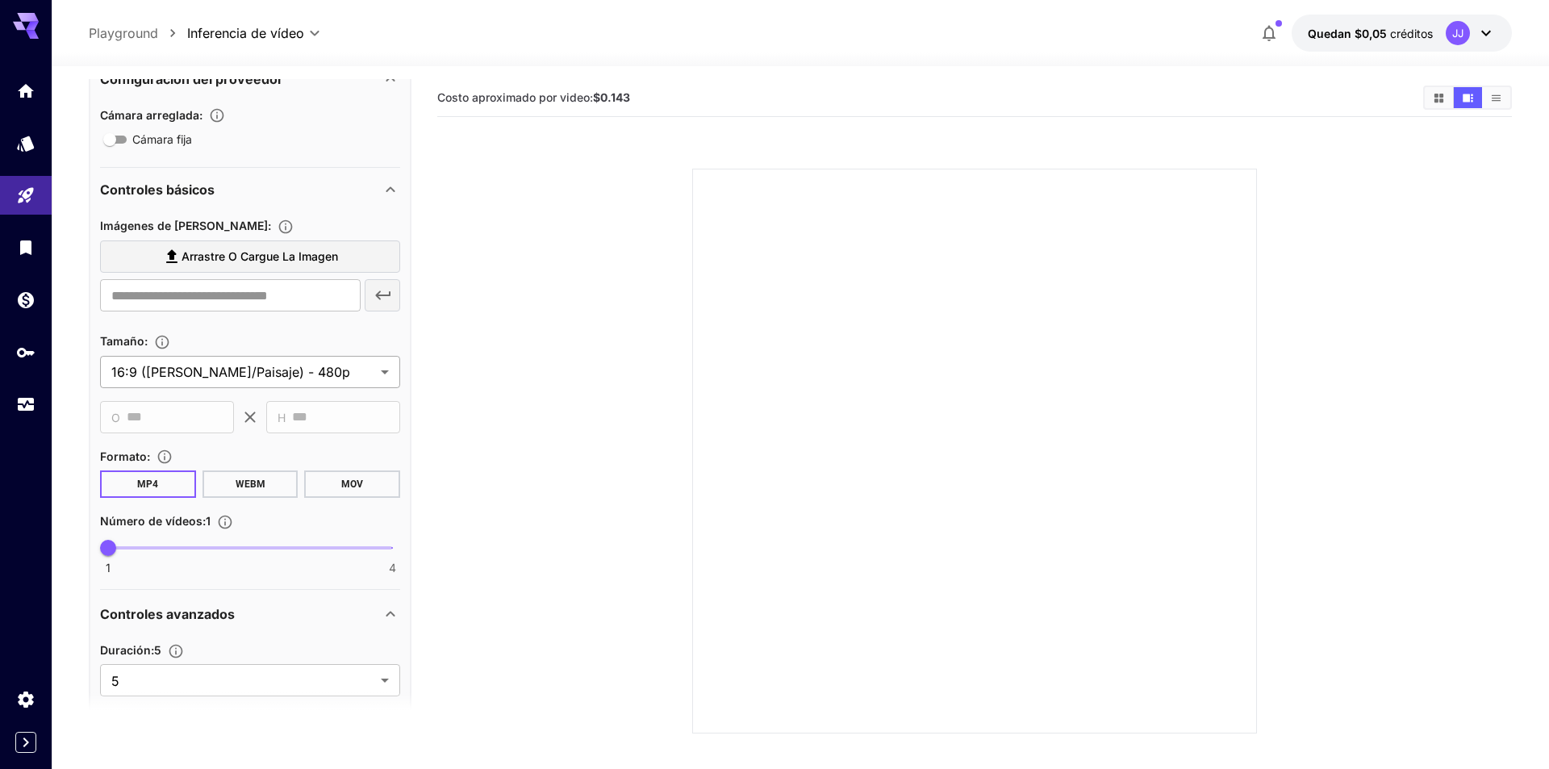
click at [286, 376] on body "**********" at bounding box center [774, 448] width 1549 height 896
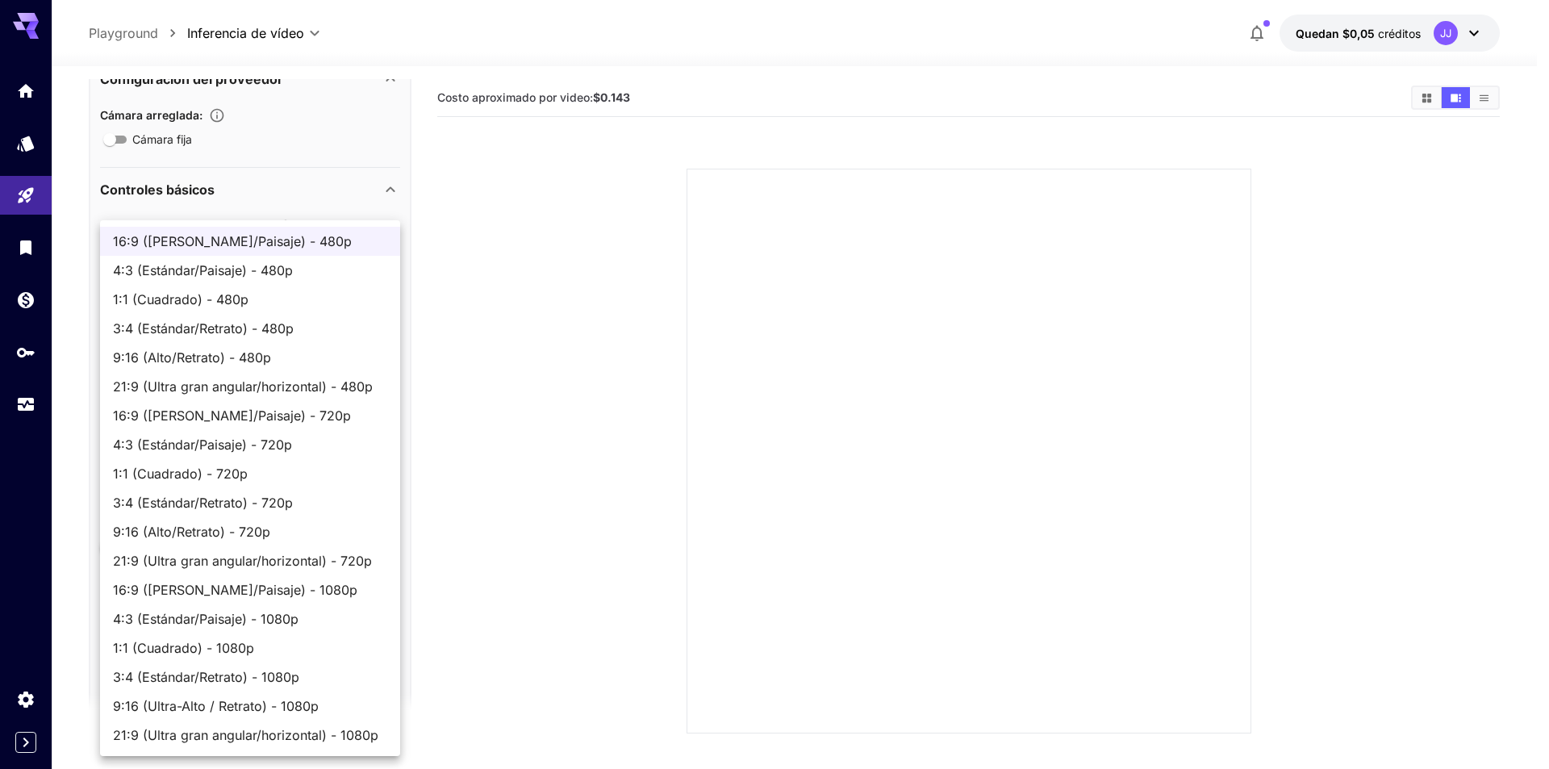
click at [519, 438] on div at bounding box center [774, 384] width 1549 height 769
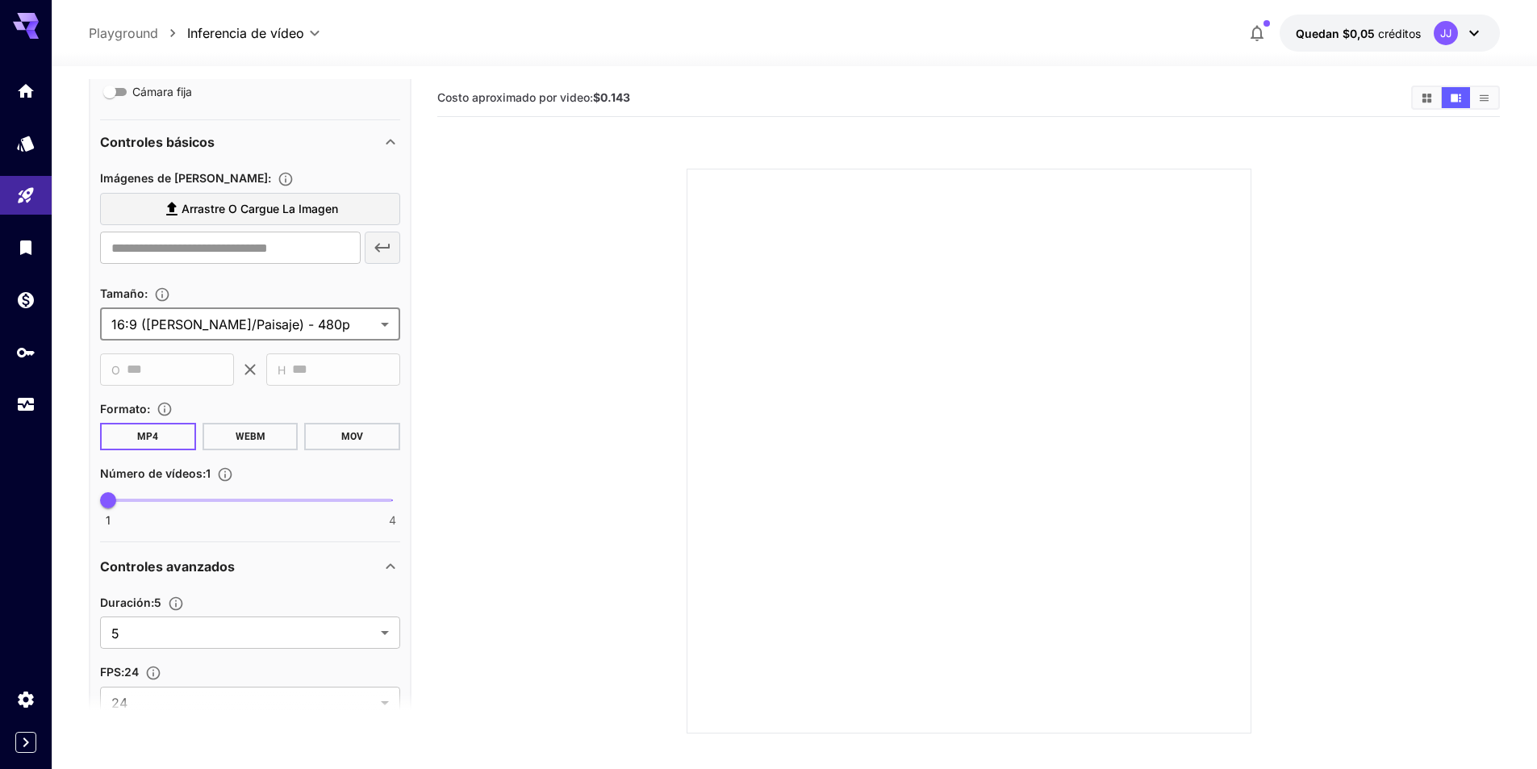
scroll to position [535, 0]
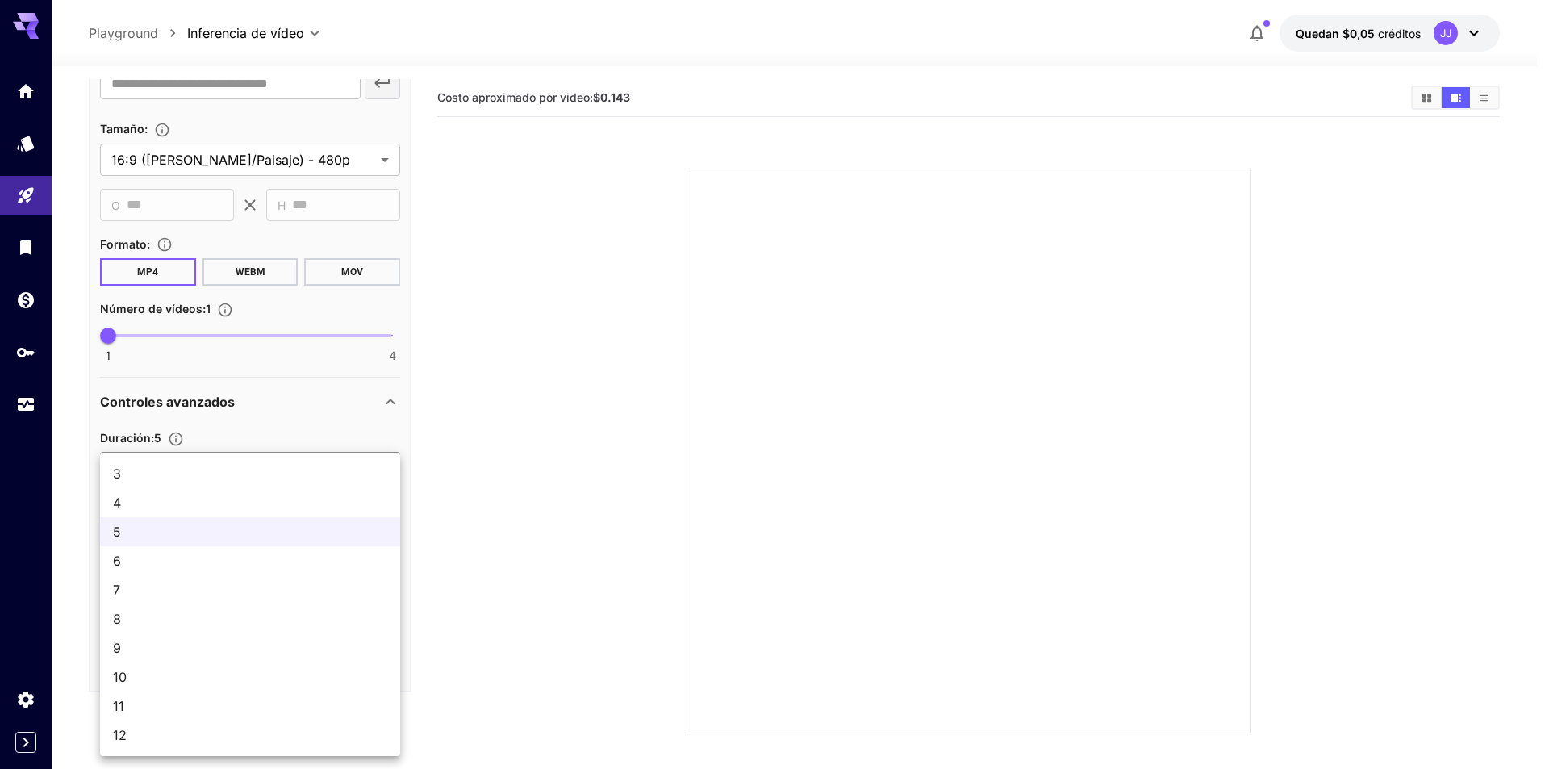
click at [307, 463] on body "**********" at bounding box center [774, 448] width 1549 height 896
click at [453, 430] on div at bounding box center [774, 384] width 1549 height 769
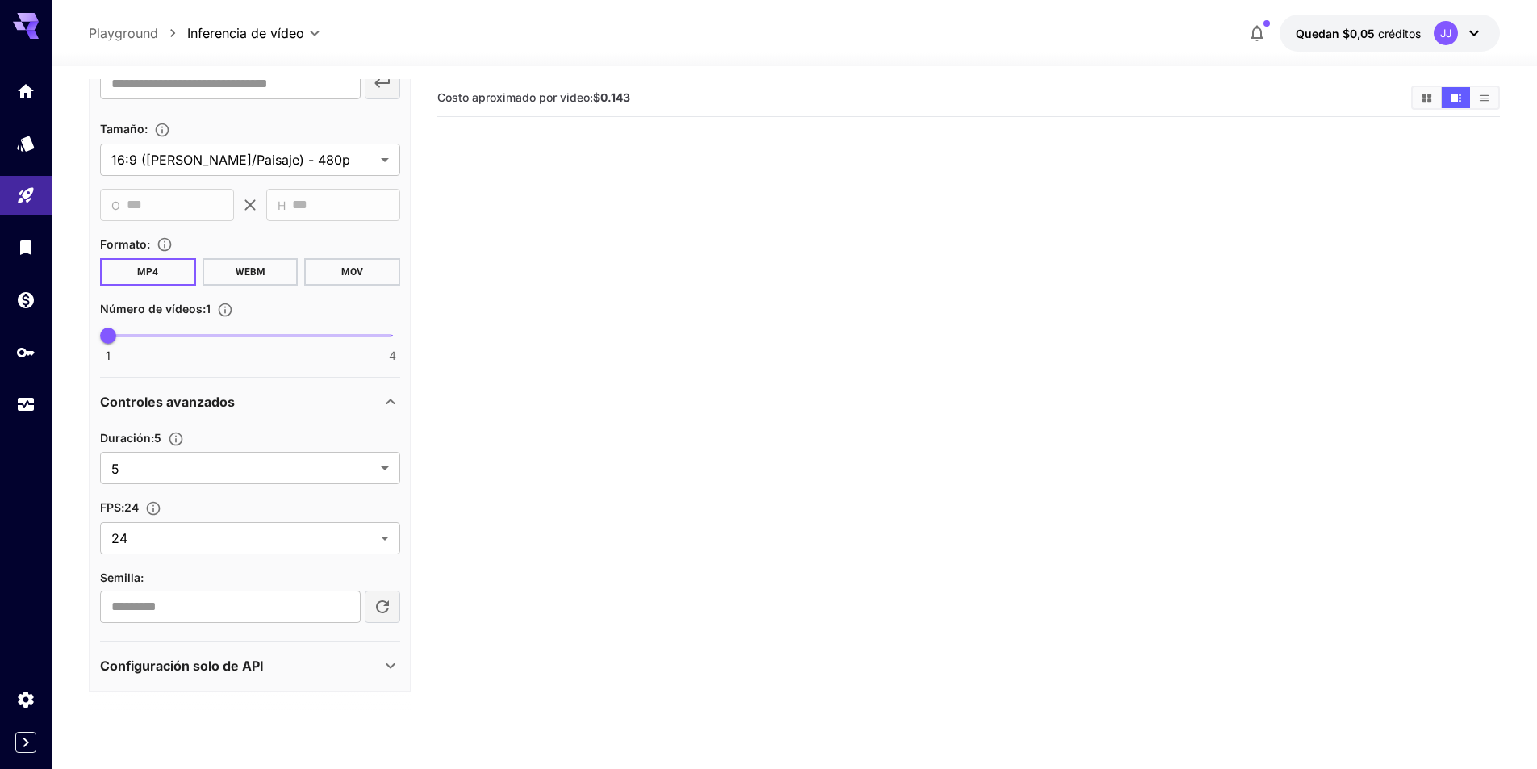
click at [336, 666] on div "Configuración solo de API" at bounding box center [240, 665] width 281 height 19
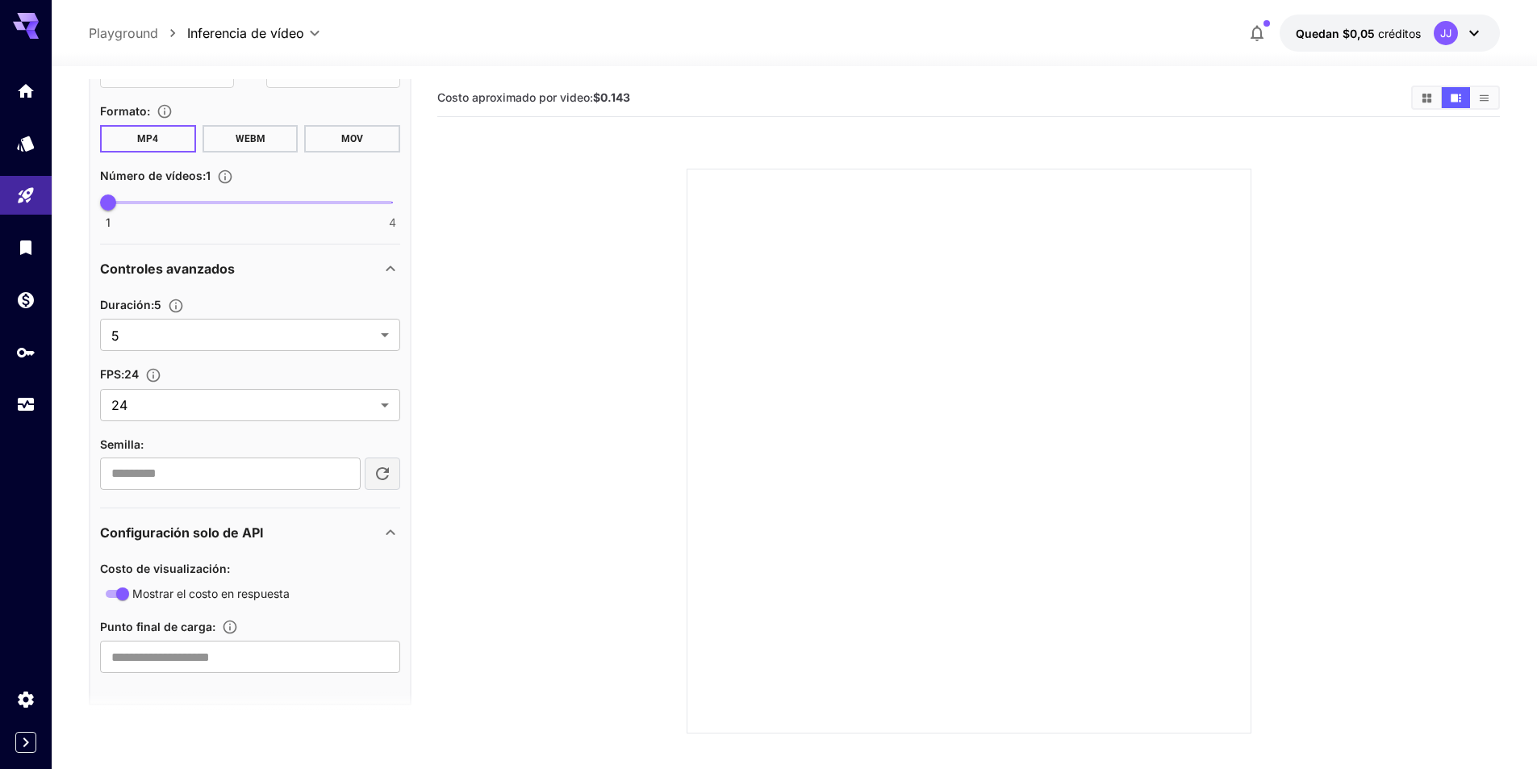
scroll to position [681, 0]
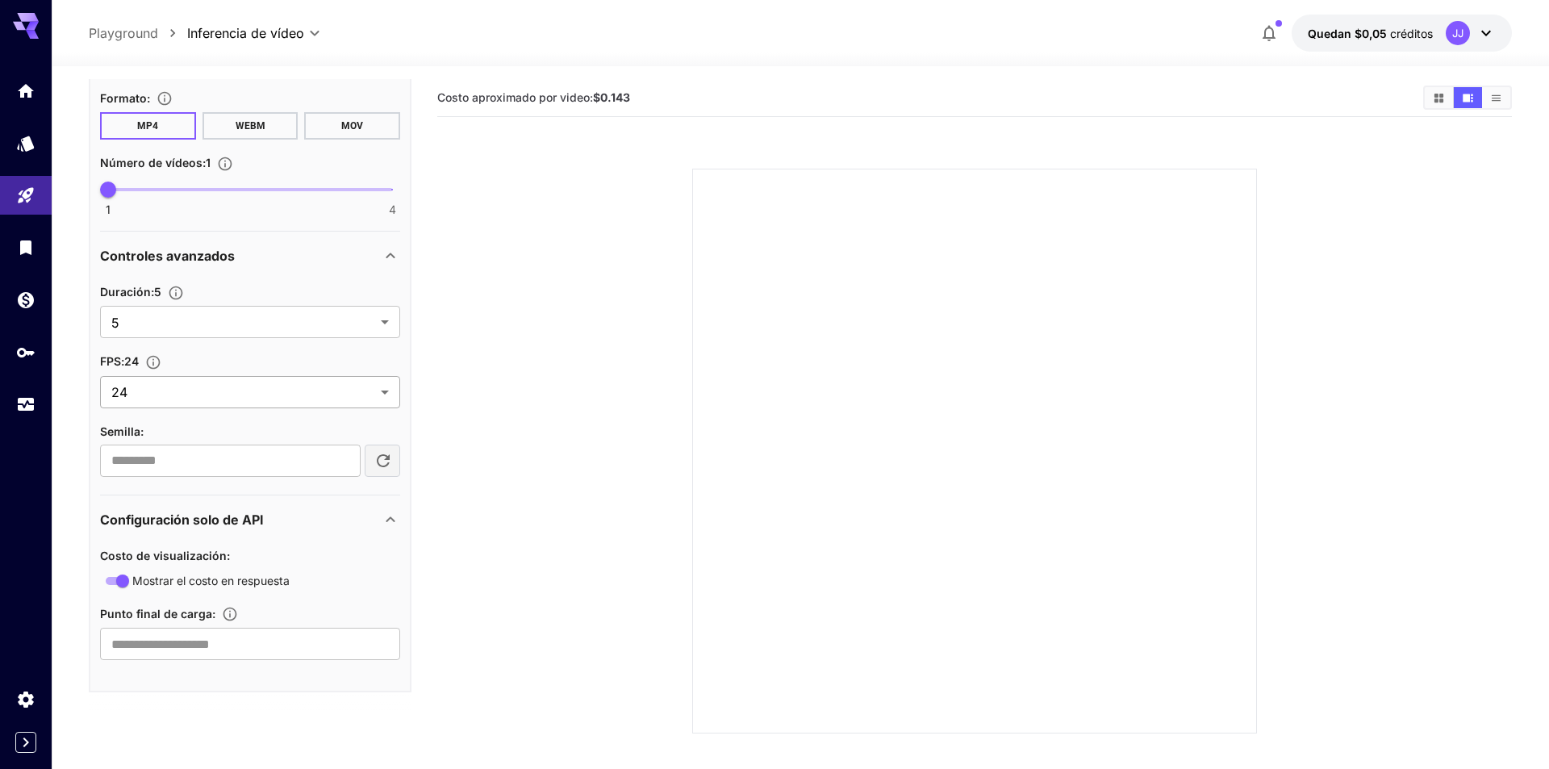
click at [275, 397] on body "**********" at bounding box center [774, 448] width 1549 height 896
click at [454, 437] on div at bounding box center [774, 384] width 1549 height 769
click at [273, 649] on input "text" at bounding box center [250, 644] width 300 height 32
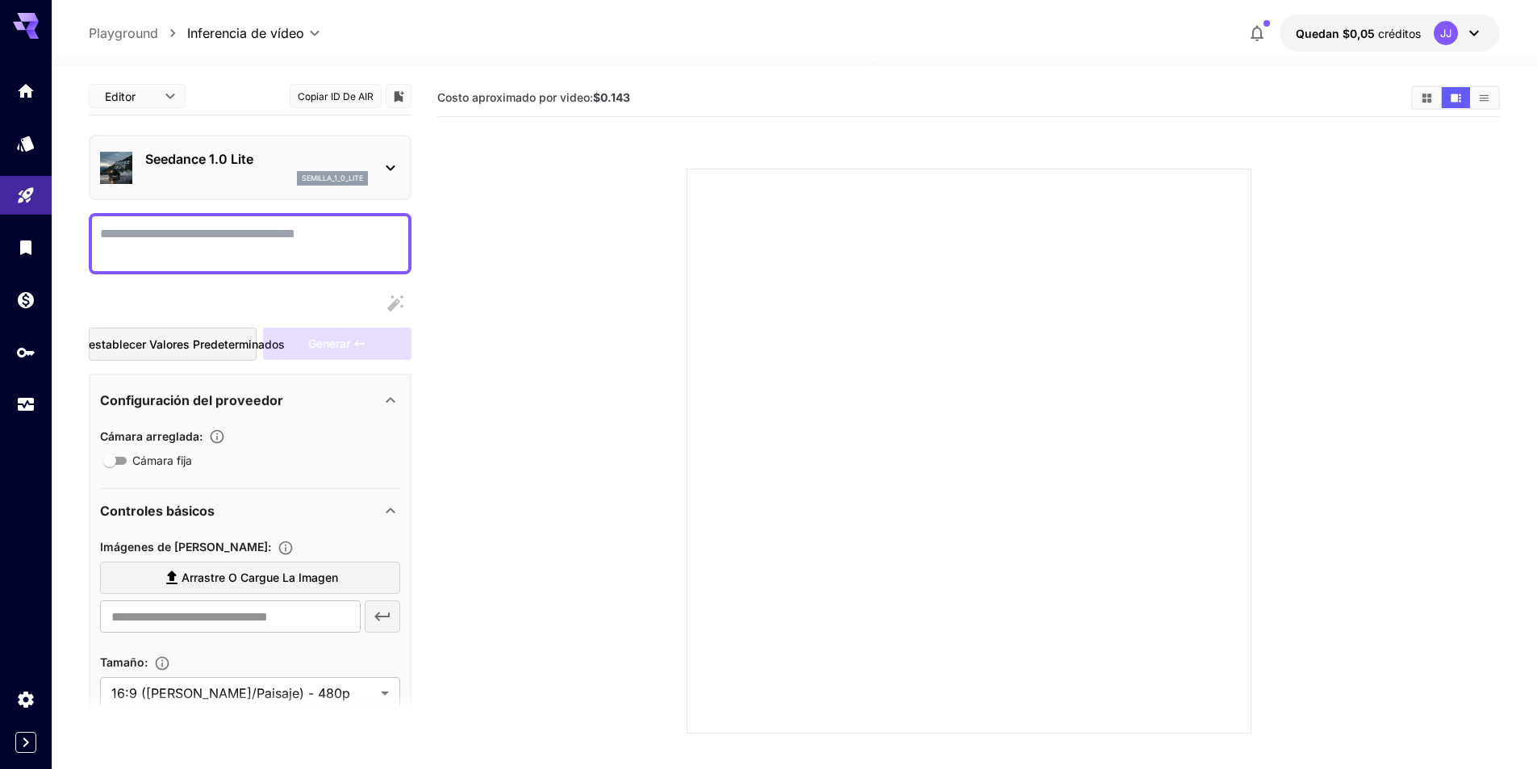
scroll to position [0, 0]
click at [240, 233] on textarea "Cámara fija" at bounding box center [250, 245] width 300 height 39
type textarea "**********"
click at [352, 347] on div "Generar" at bounding box center [337, 345] width 148 height 33
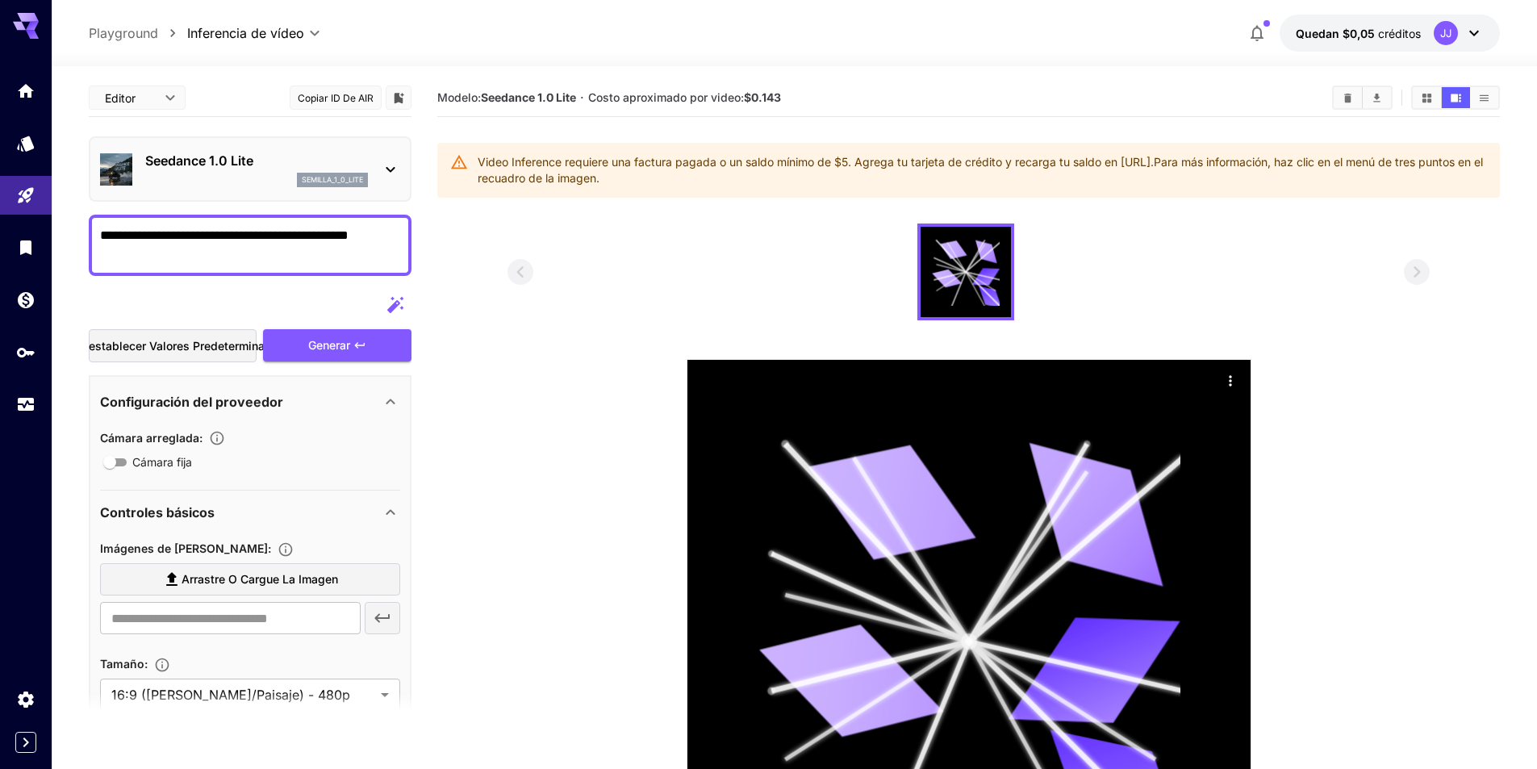
drag, startPoint x: 257, startPoint y: 261, endPoint x: 65, endPoint y: 203, distance: 201.2
click at [68, 205] on section "**********" at bounding box center [794, 519] width 1485 height 906
click at [42, 101] on link at bounding box center [26, 91] width 52 height 40
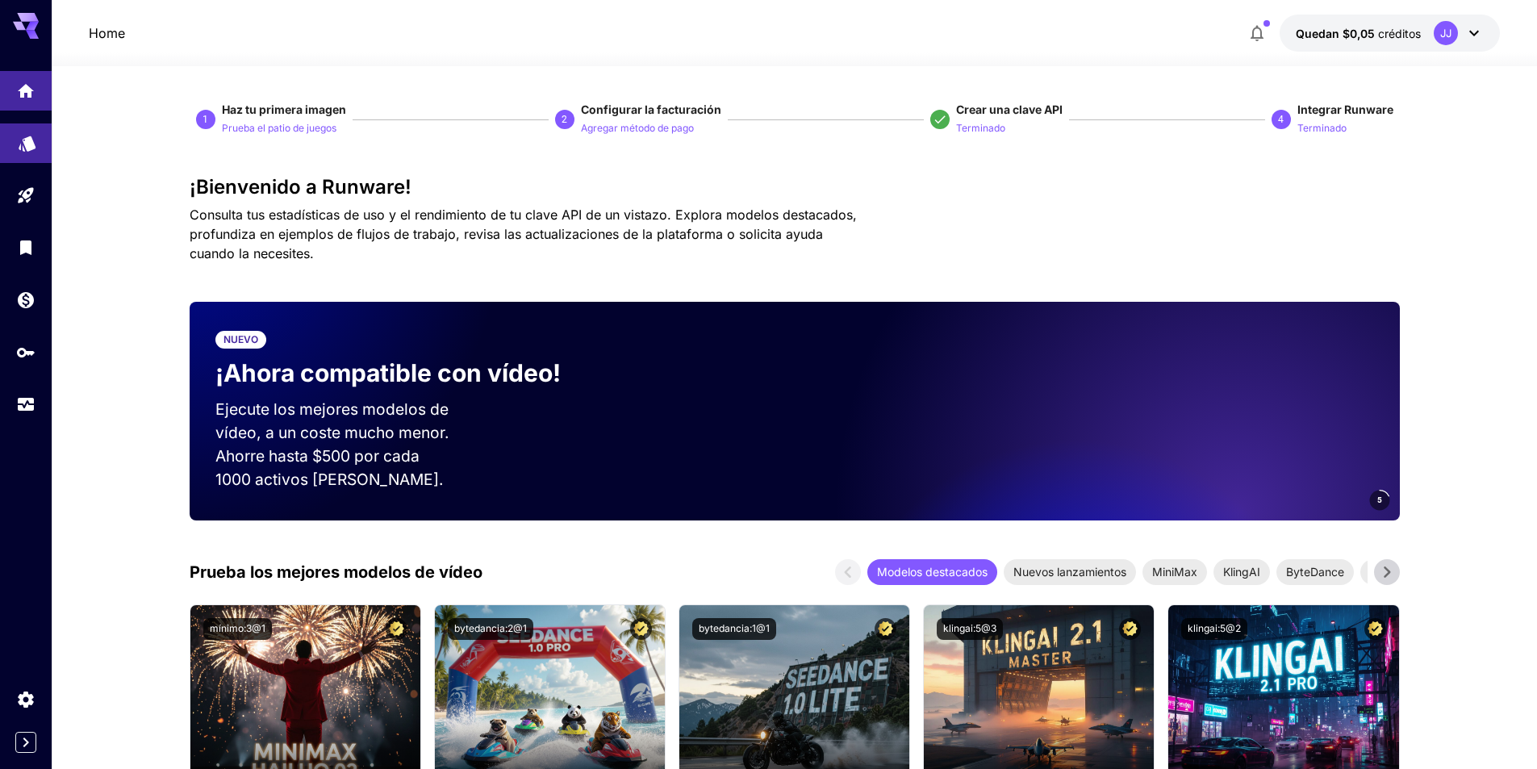
click at [20, 143] on icon "Modelos" at bounding box center [27, 138] width 19 height 19
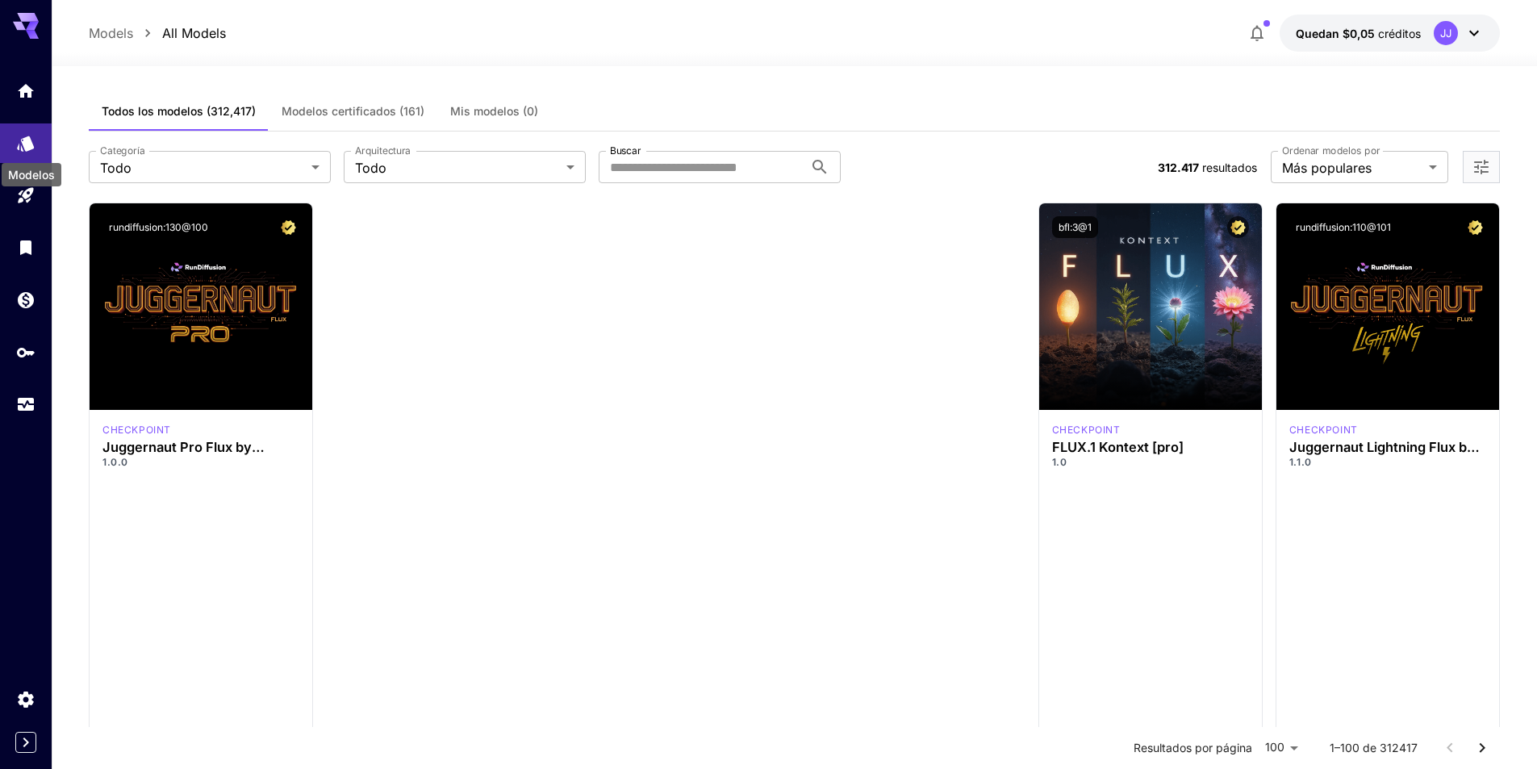
click at [27, 178] on font "Modelos" at bounding box center [31, 175] width 47 height 14
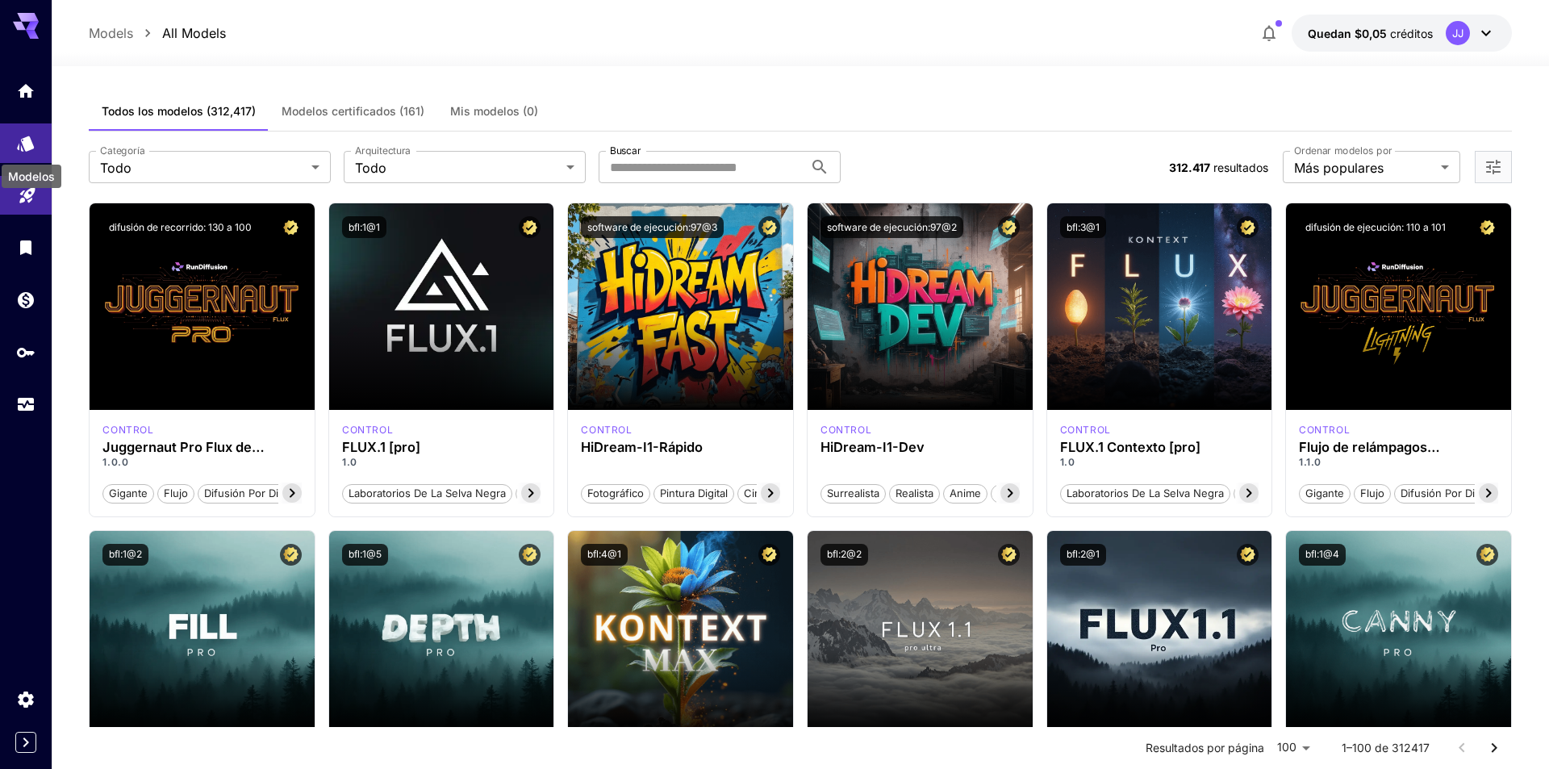
click at [31, 191] on icon "Patio de juegos" at bounding box center [27, 191] width 19 height 19
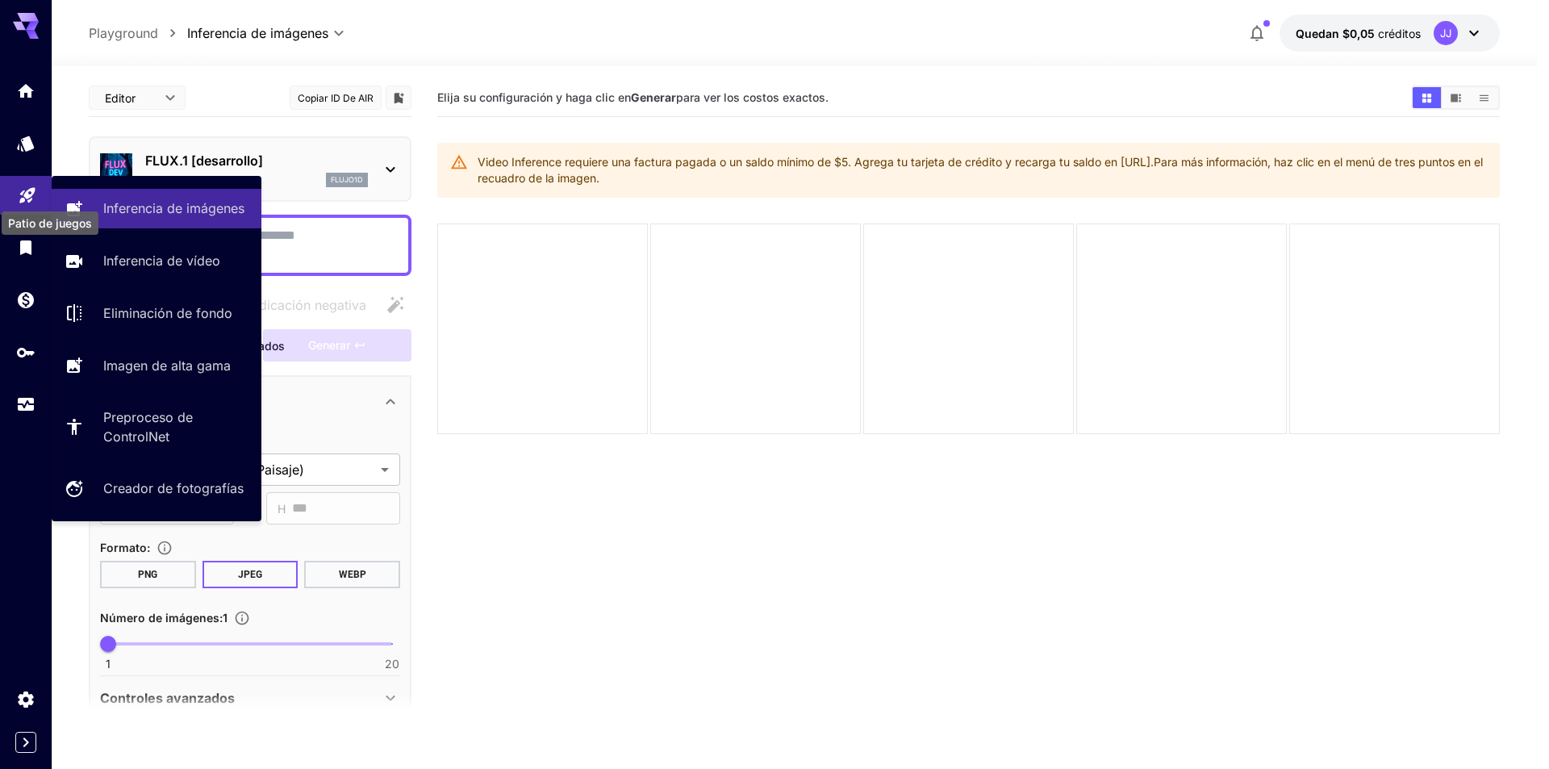
click at [26, 192] on icon "Patio de juegos" at bounding box center [26, 193] width 15 height 15
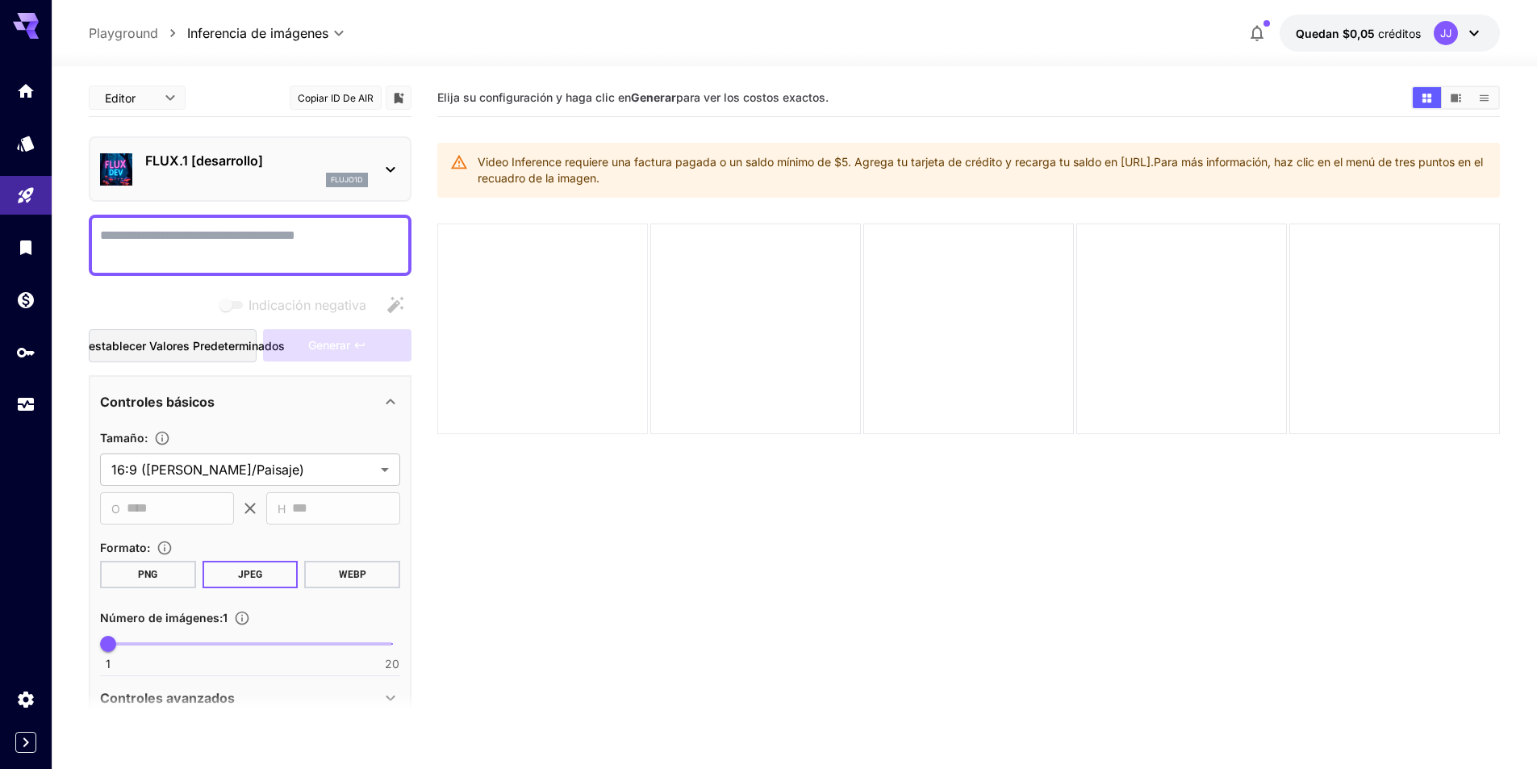
click at [545, 283] on div at bounding box center [542, 328] width 211 height 211
click at [296, 244] on textarea "Indicación negativa" at bounding box center [250, 245] width 300 height 39
paste textarea "**********"
type textarea "**********"
click at [360, 336] on button "Generar" at bounding box center [337, 345] width 148 height 33
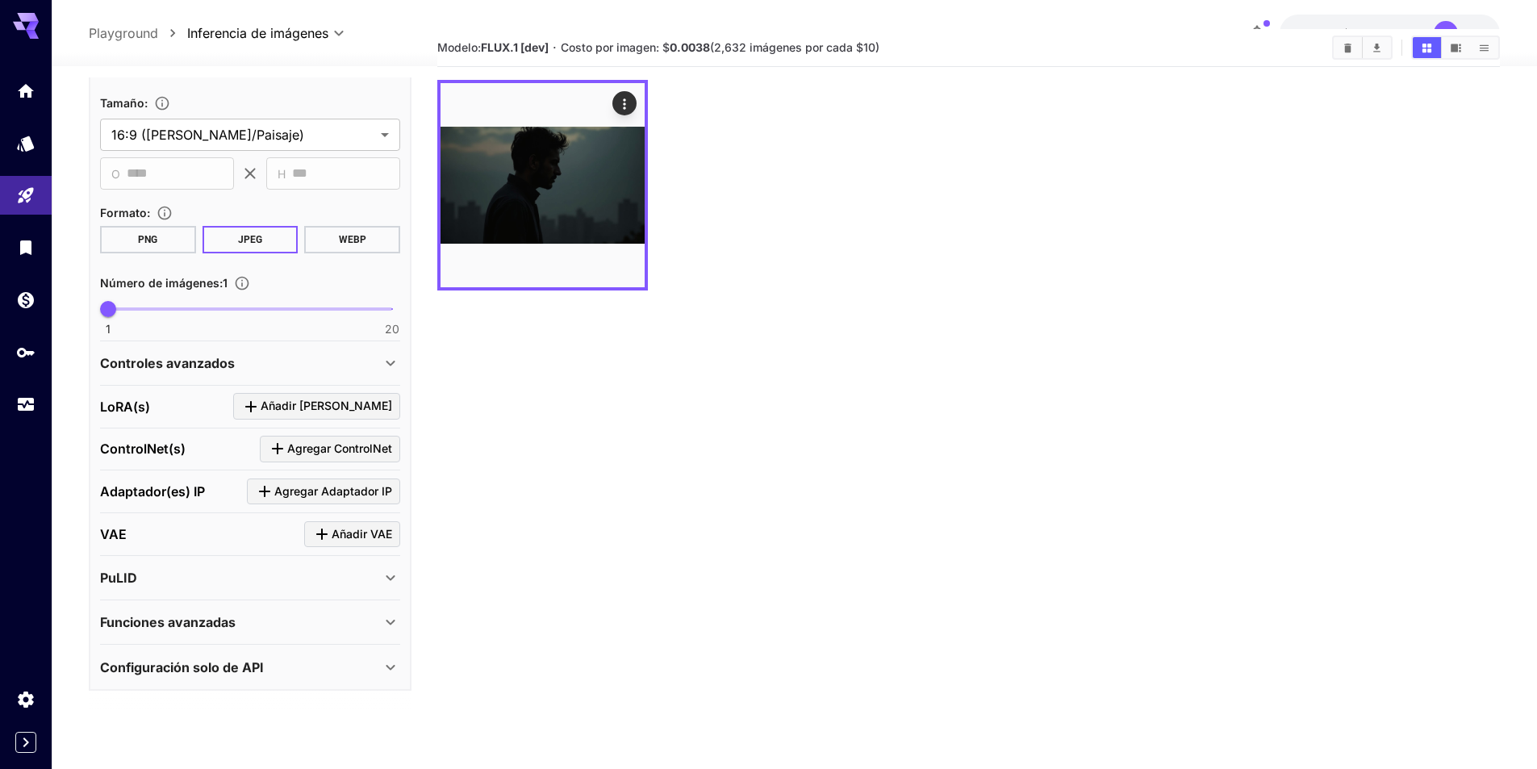
scroll to position [127, 0]
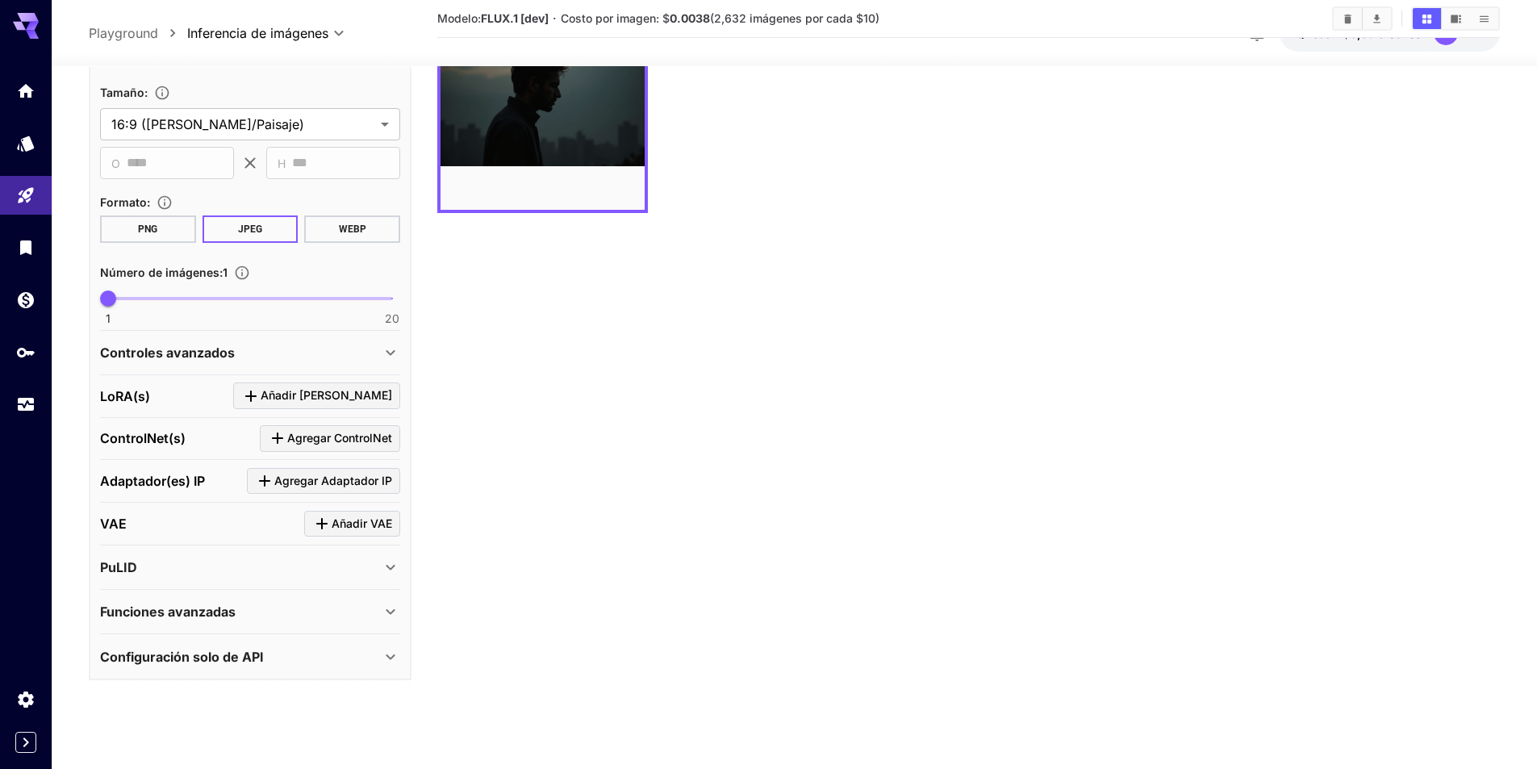
click at [311, 664] on div "Configuración solo de API" at bounding box center [240, 656] width 281 height 19
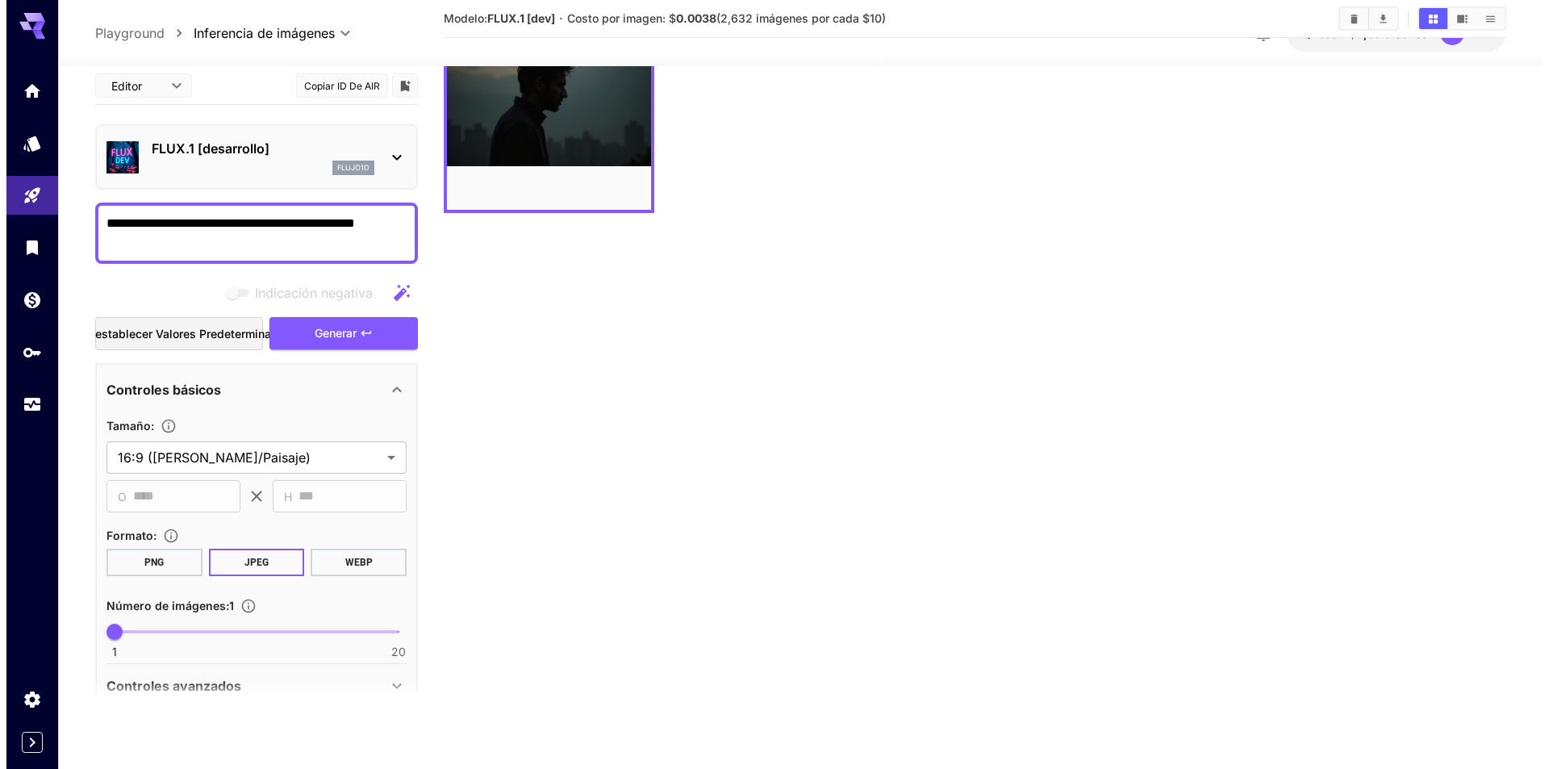
scroll to position [0, 0]
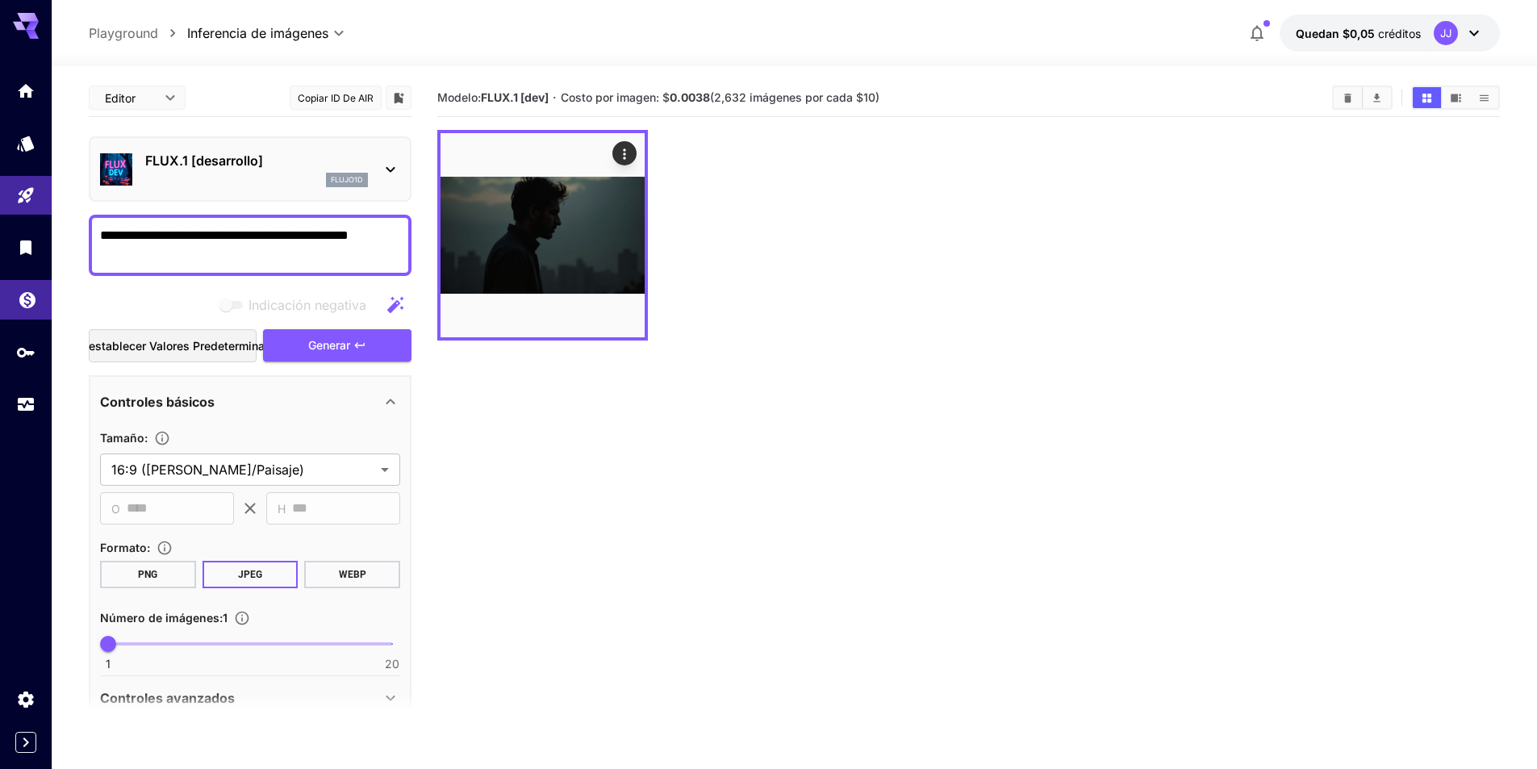
click at [14, 295] on link at bounding box center [26, 300] width 52 height 40
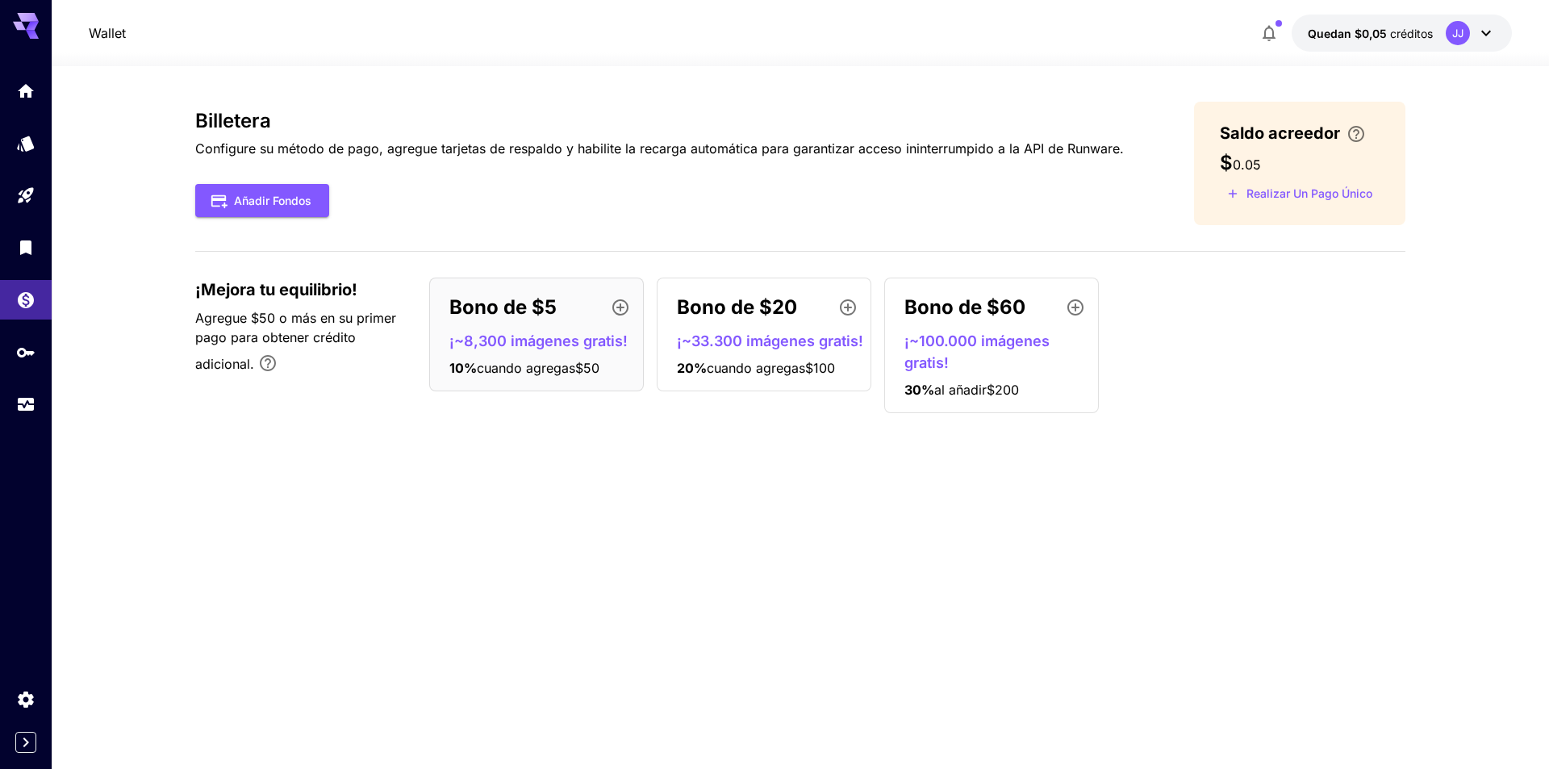
click at [1259, 165] on font "0.05" at bounding box center [1247, 165] width 28 height 16
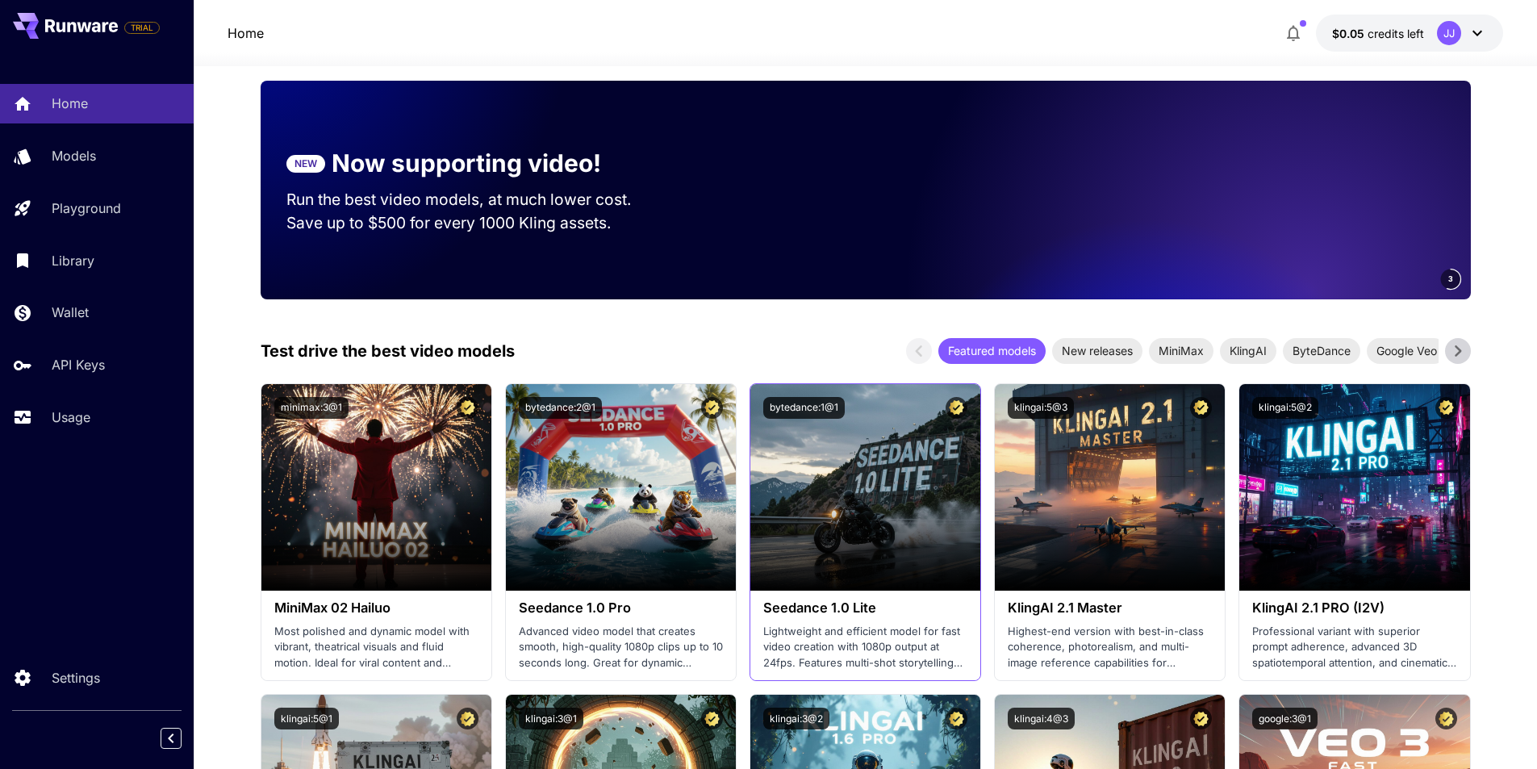
scroll to position [161, 0]
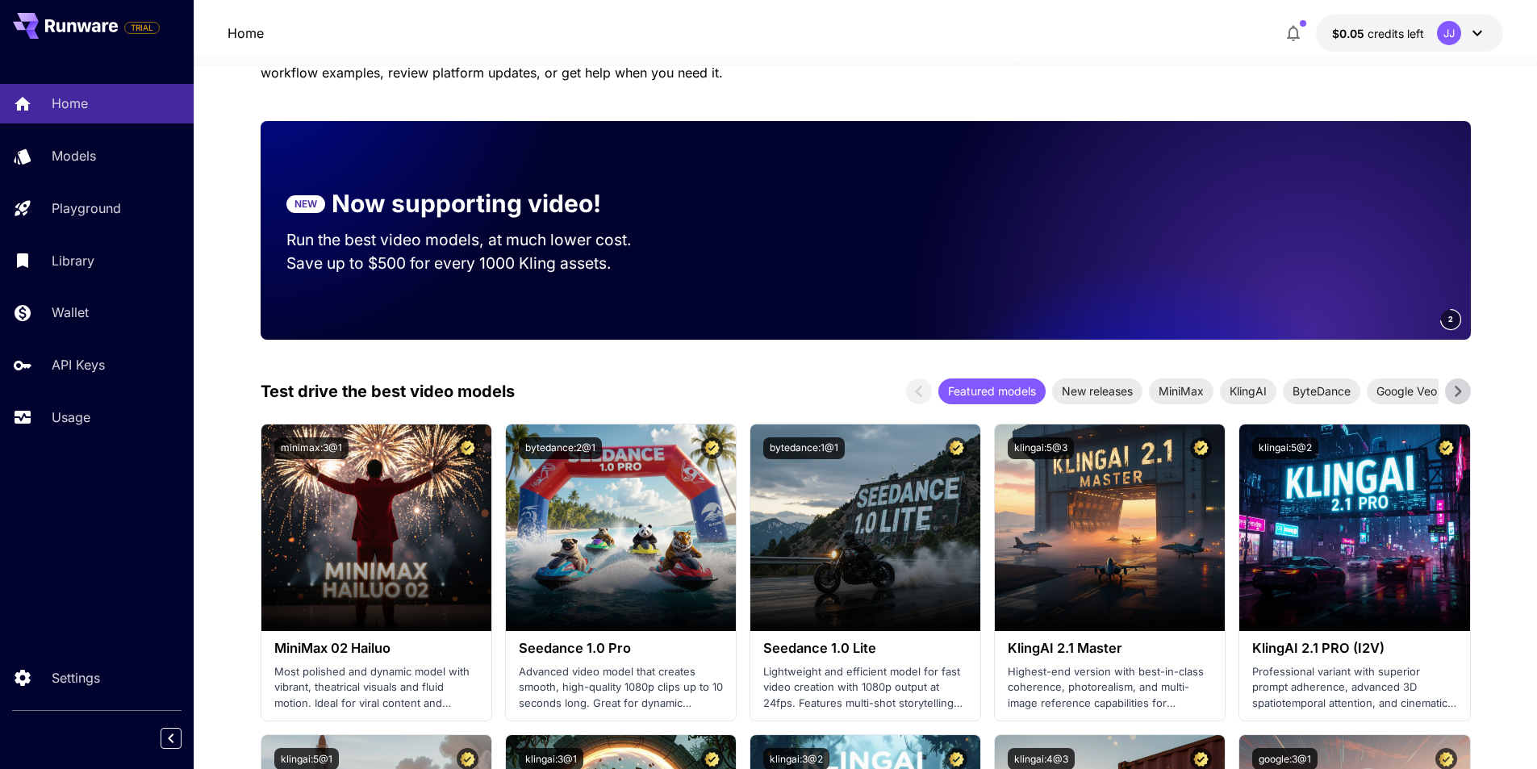
click at [1096, 285] on video at bounding box center [1245, 230] width 452 height 219
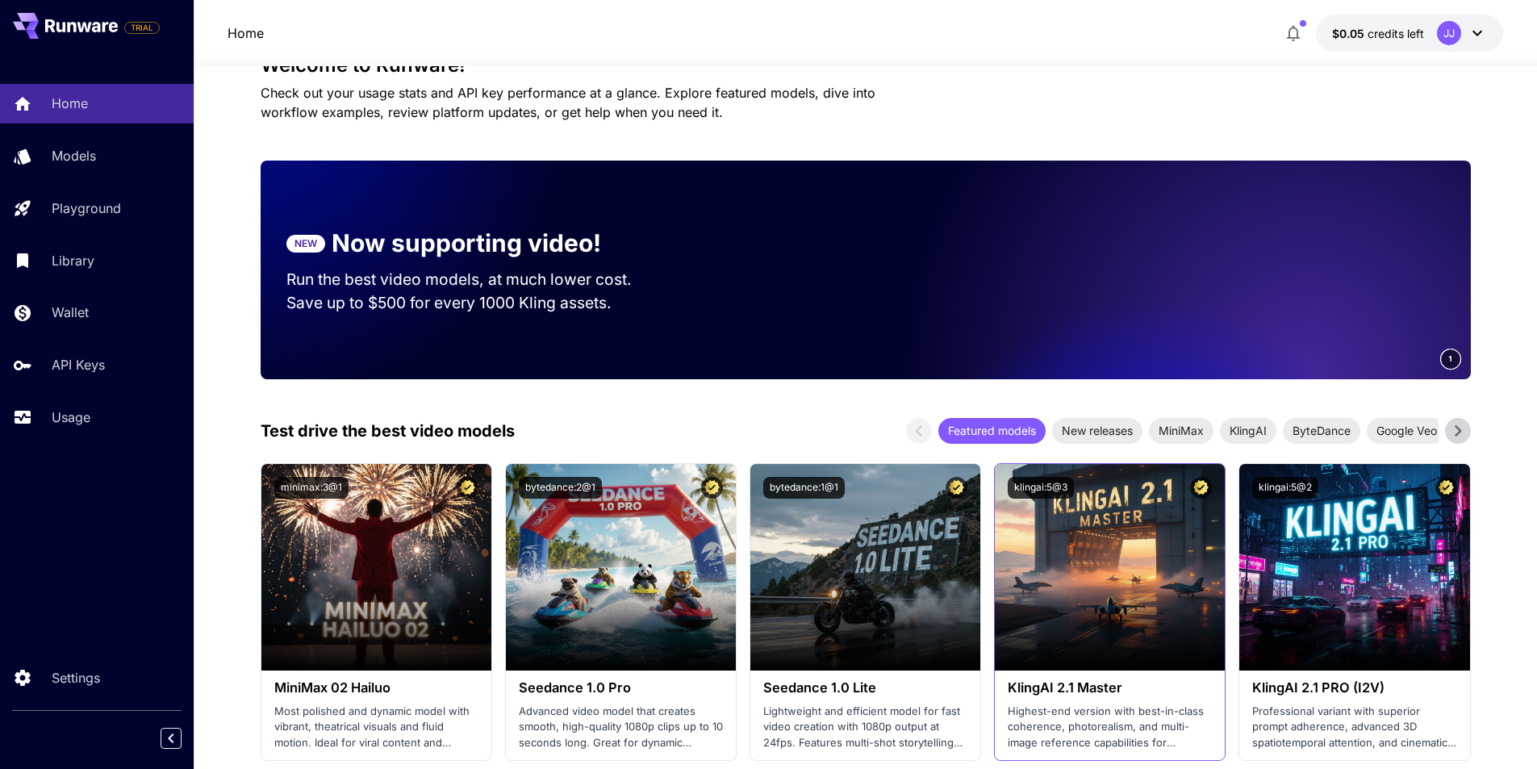
scroll to position [81, 0]
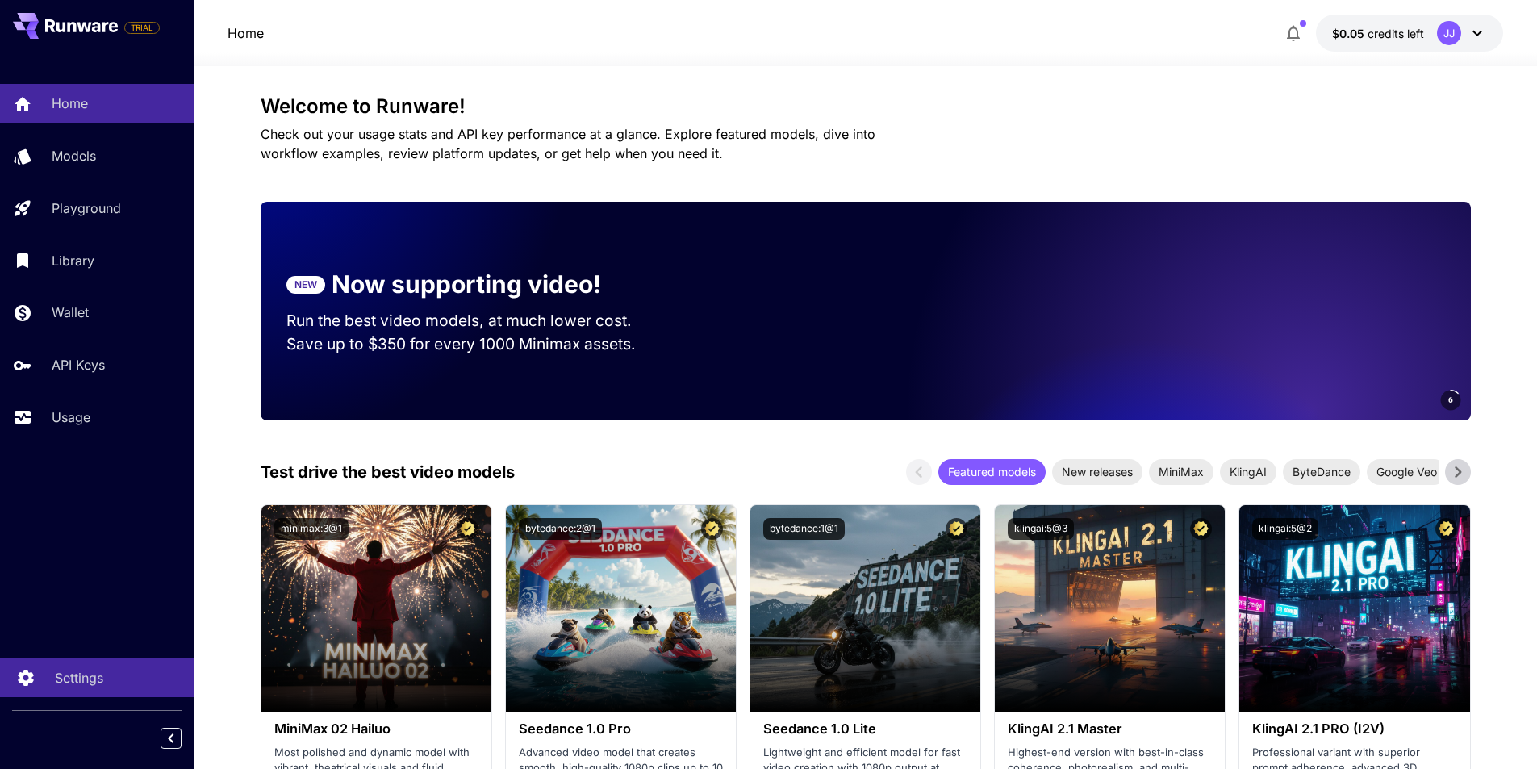
click at [77, 675] on p "Settings" at bounding box center [79, 677] width 48 height 19
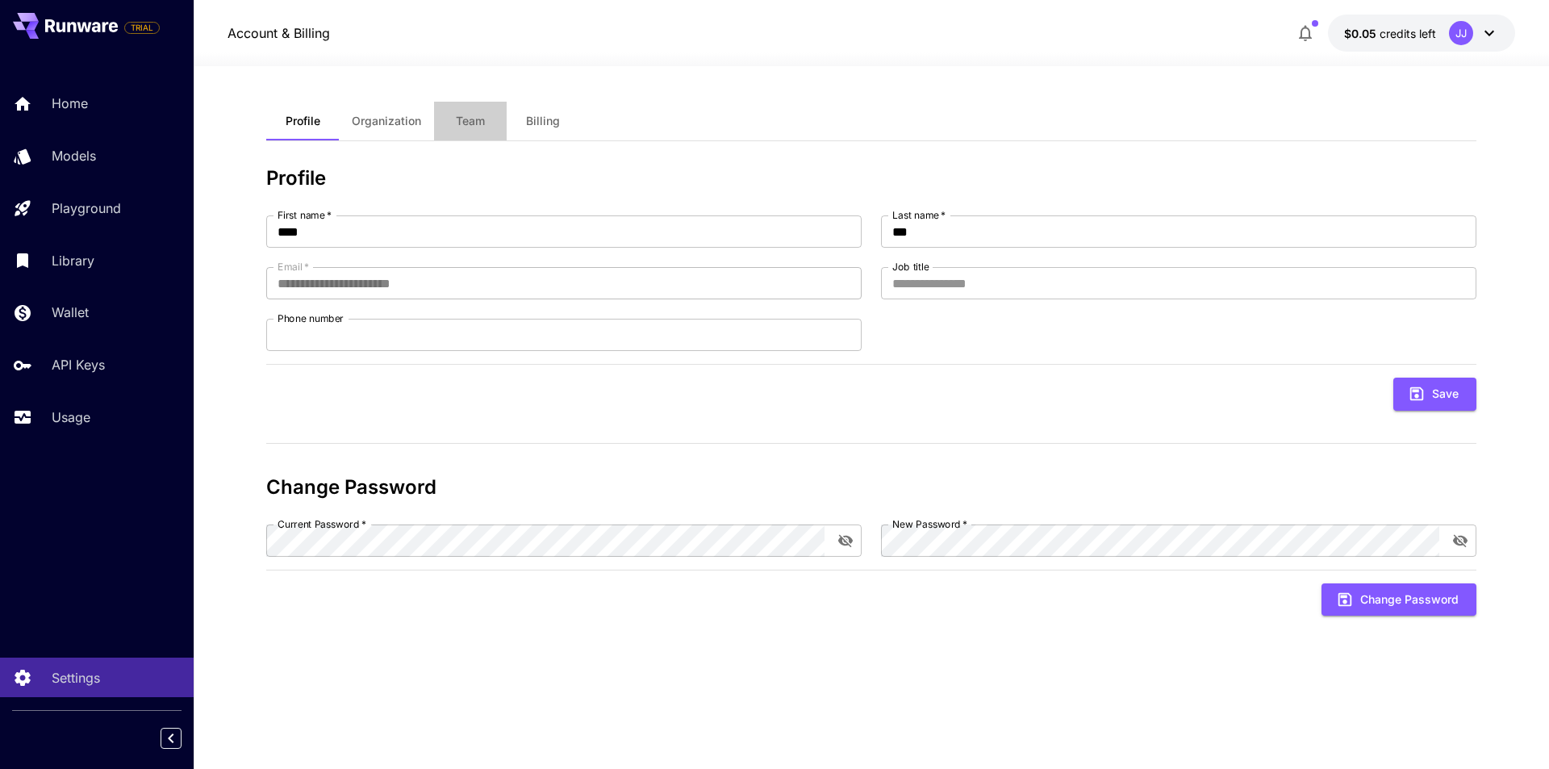
click at [437, 117] on button "Team" at bounding box center [470, 121] width 73 height 39
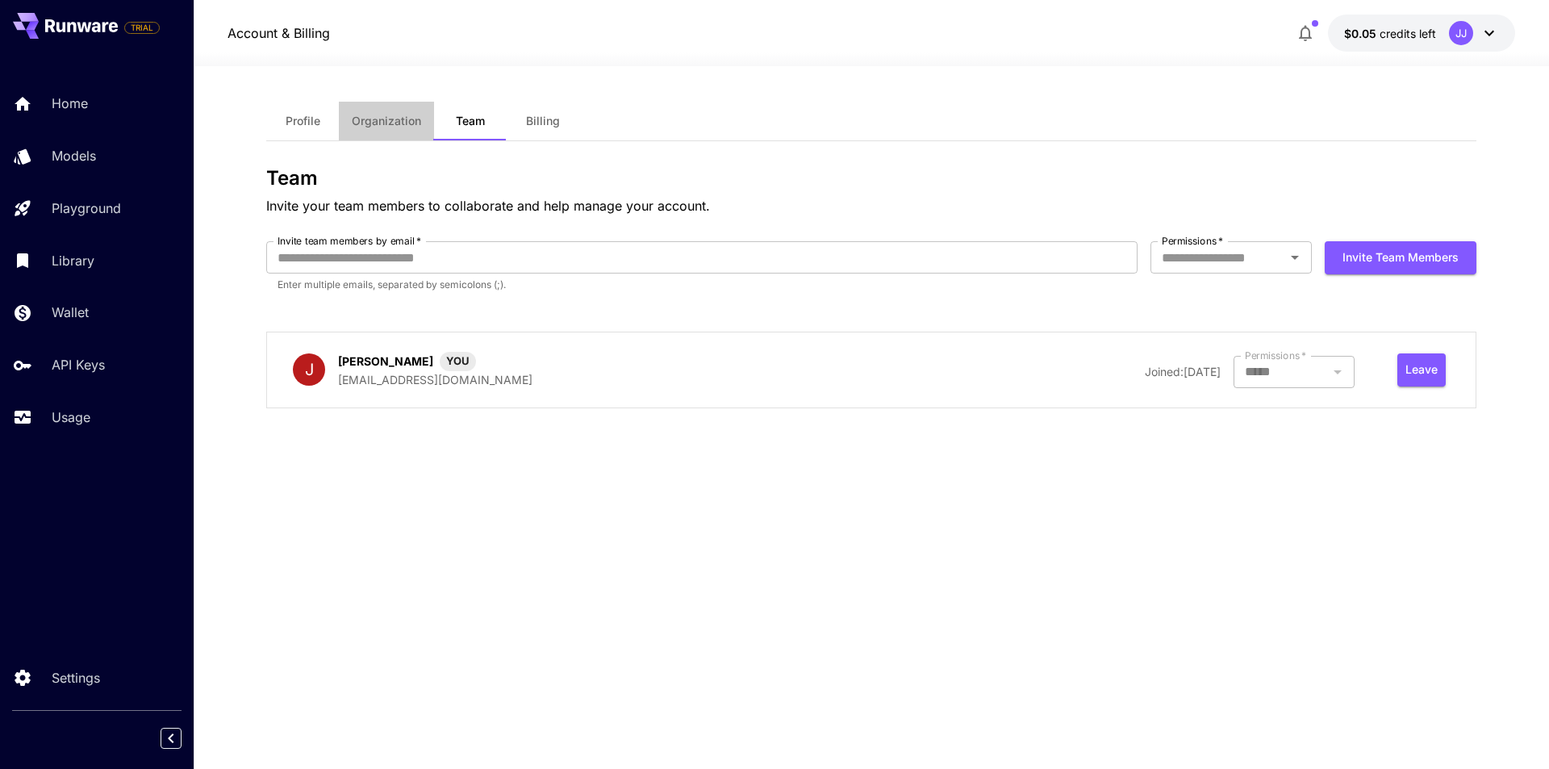
click at [419, 119] on span "Organization" at bounding box center [386, 121] width 69 height 15
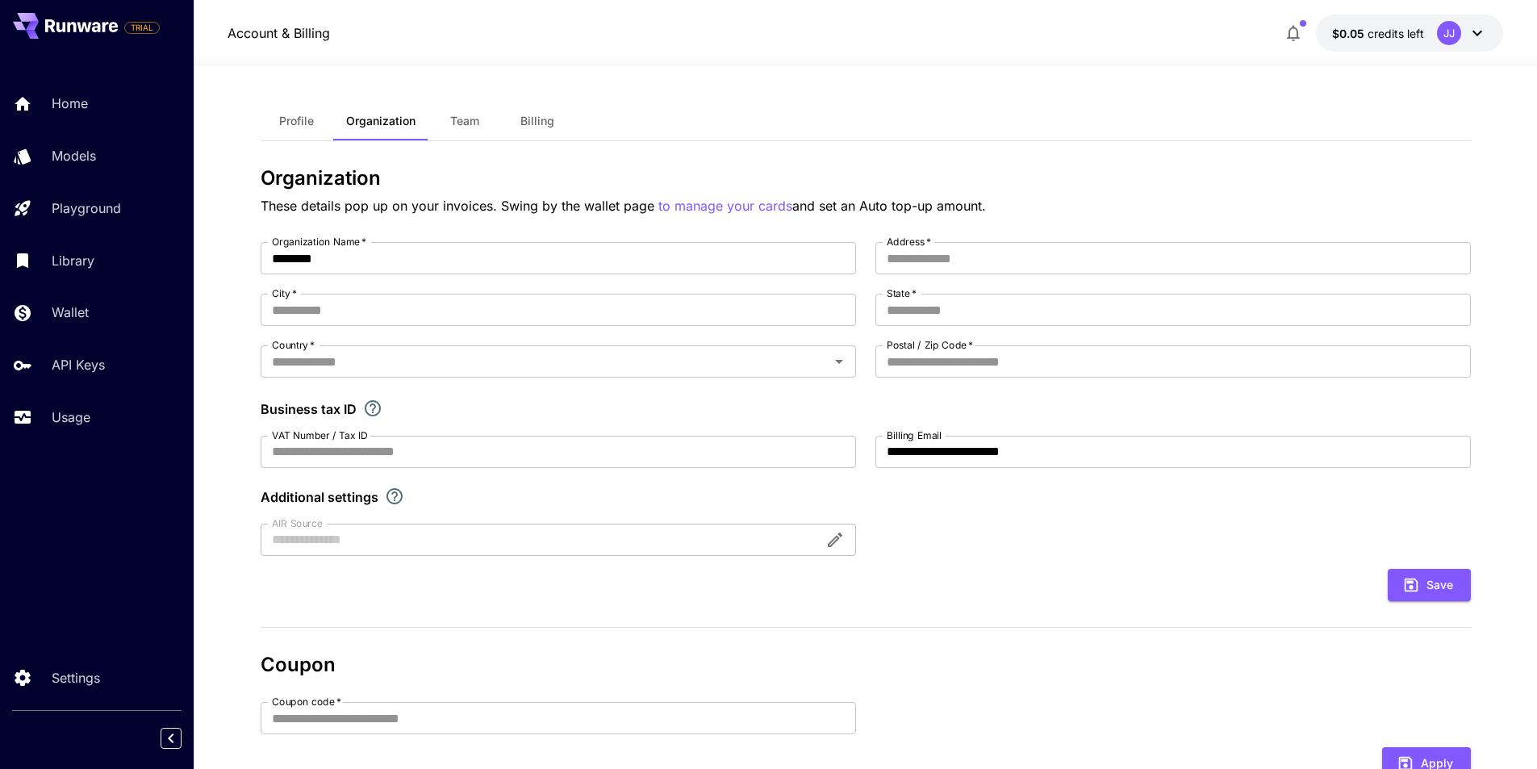
click at [446, 118] on button "Team" at bounding box center [464, 121] width 73 height 39
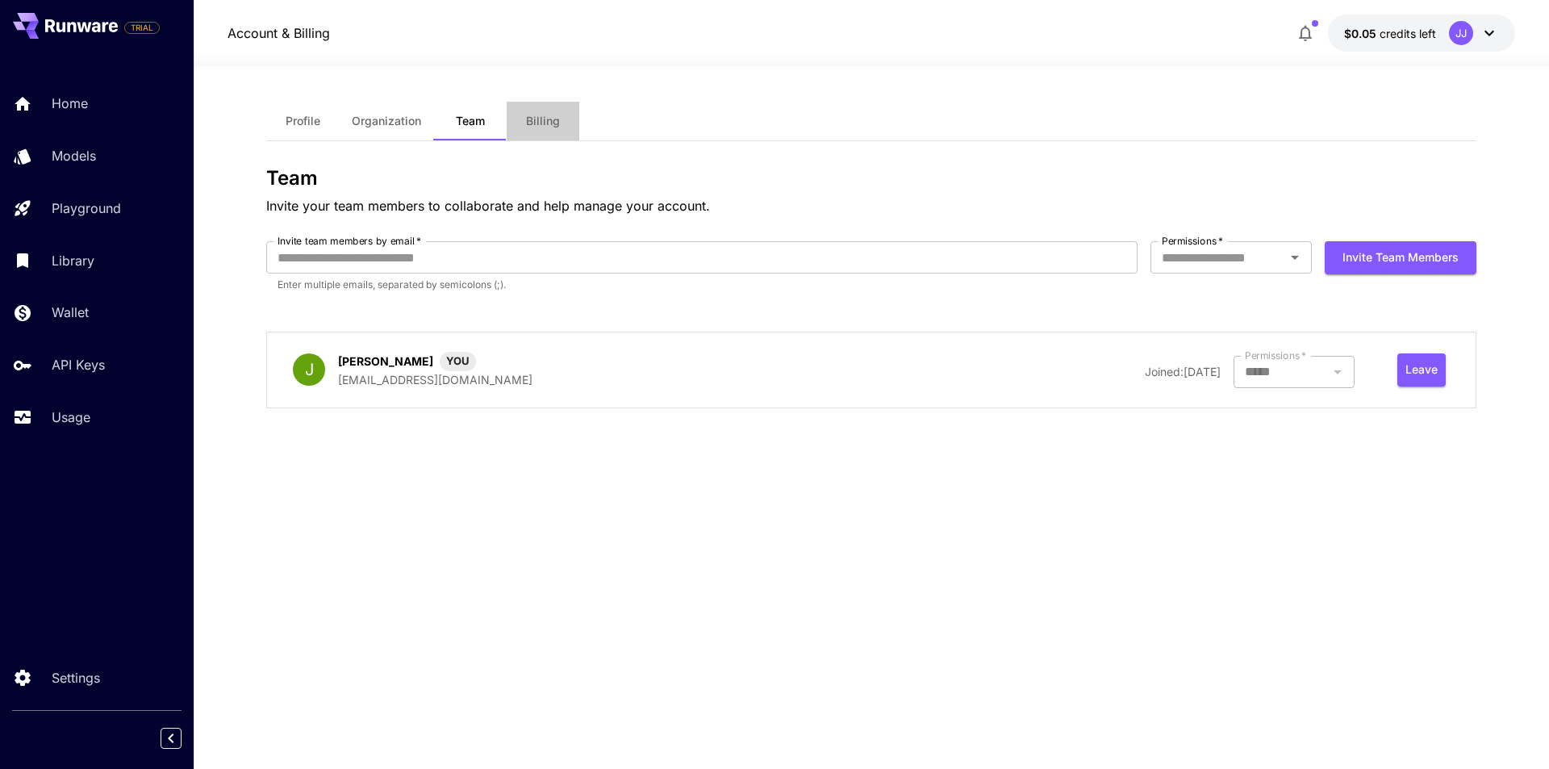
click at [520, 127] on button "Billing" at bounding box center [543, 121] width 73 height 39
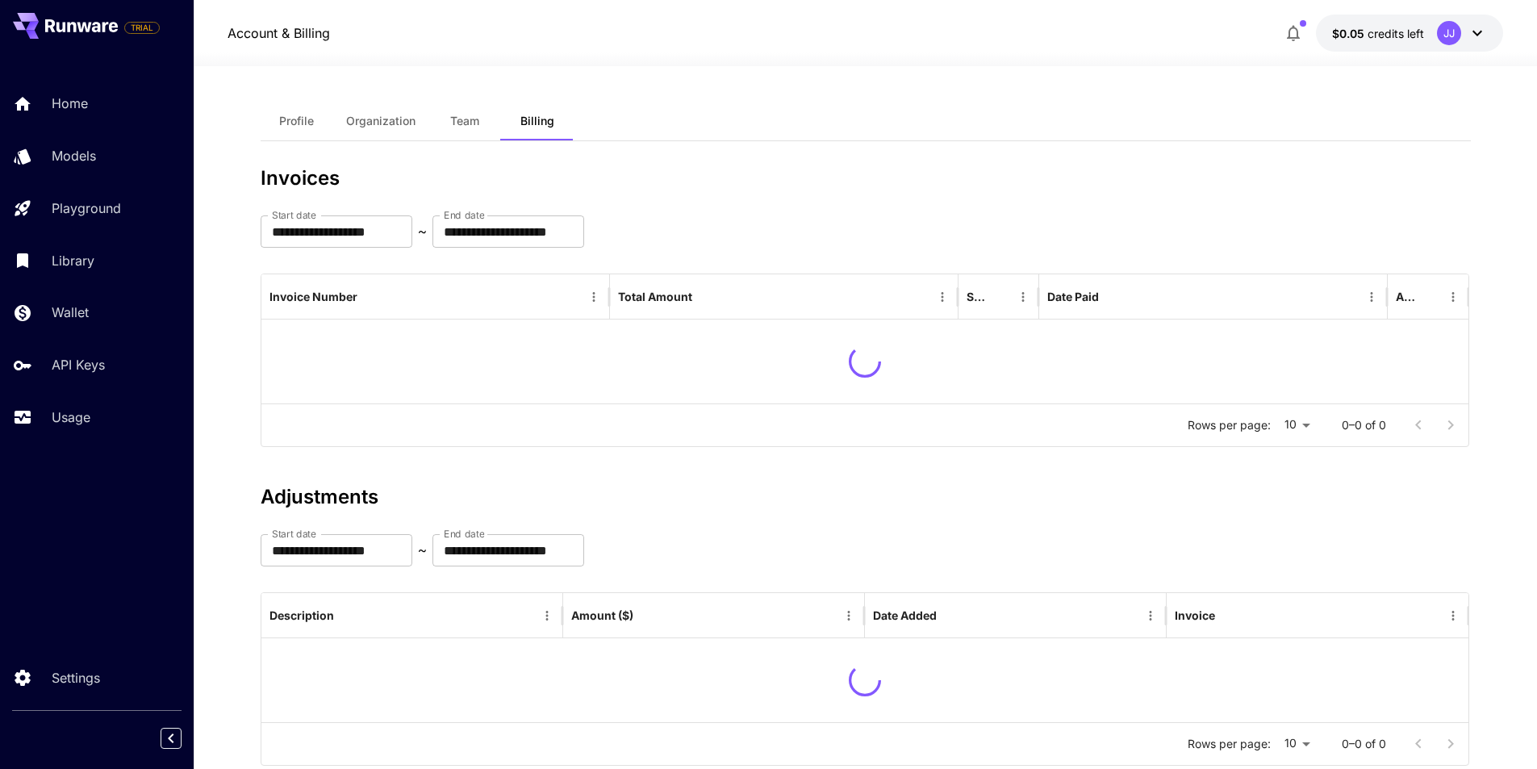
click at [467, 127] on span "Team" at bounding box center [464, 121] width 29 height 15
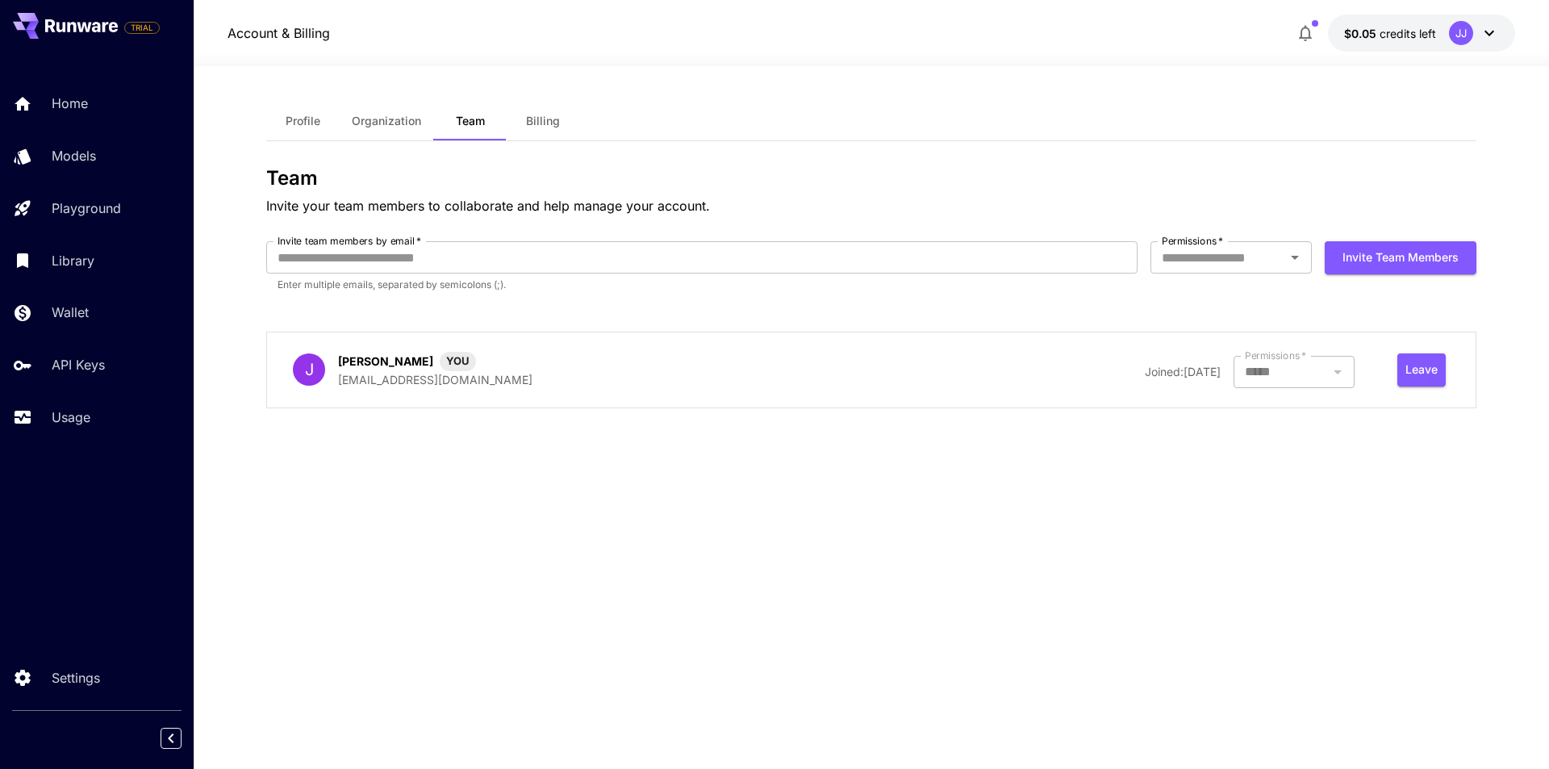
click at [376, 122] on span "Organization" at bounding box center [386, 121] width 69 height 15
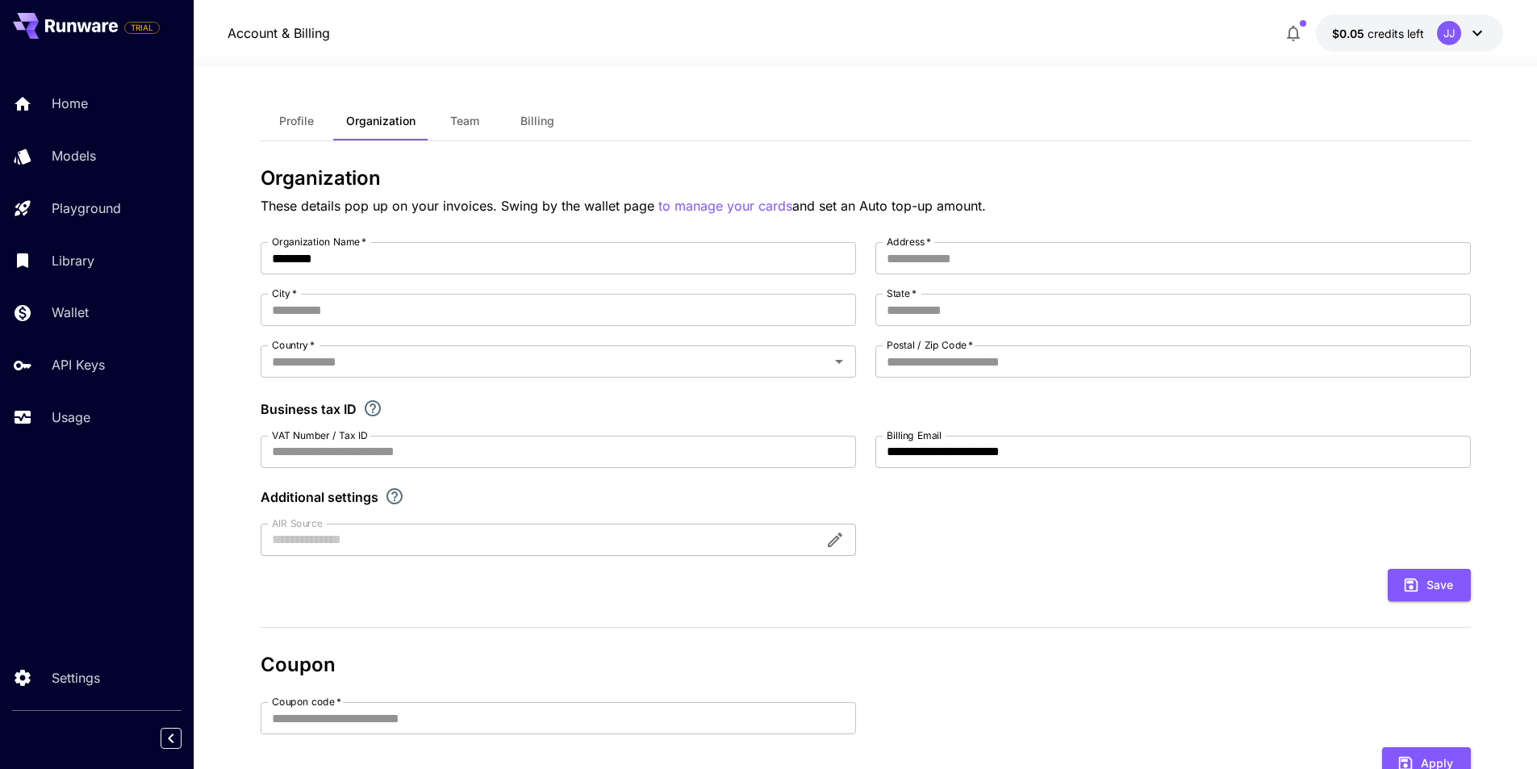
click at [499, 125] on button "Team" at bounding box center [464, 121] width 73 height 39
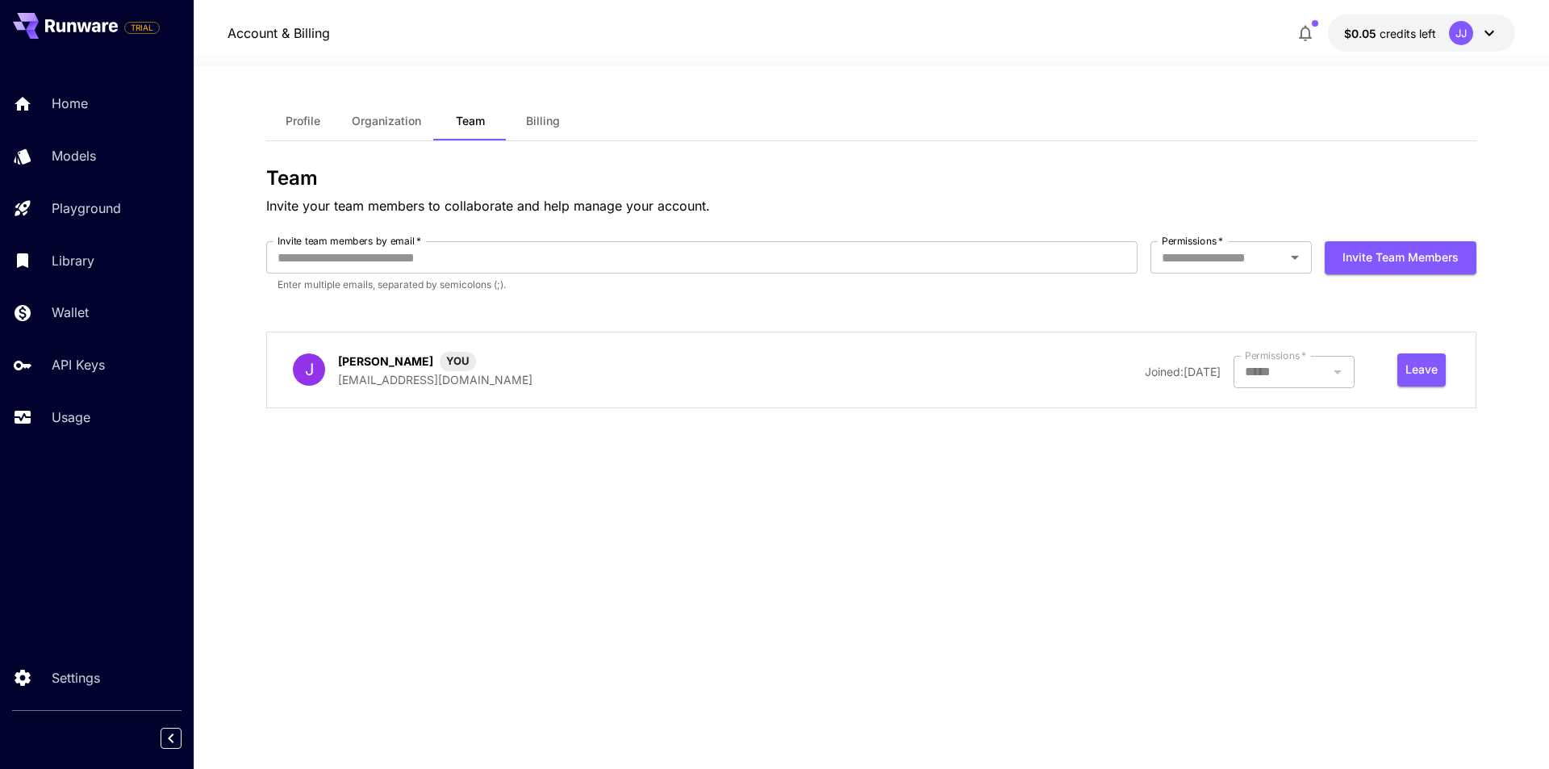
click at [533, 125] on span "Billing" at bounding box center [543, 121] width 34 height 15
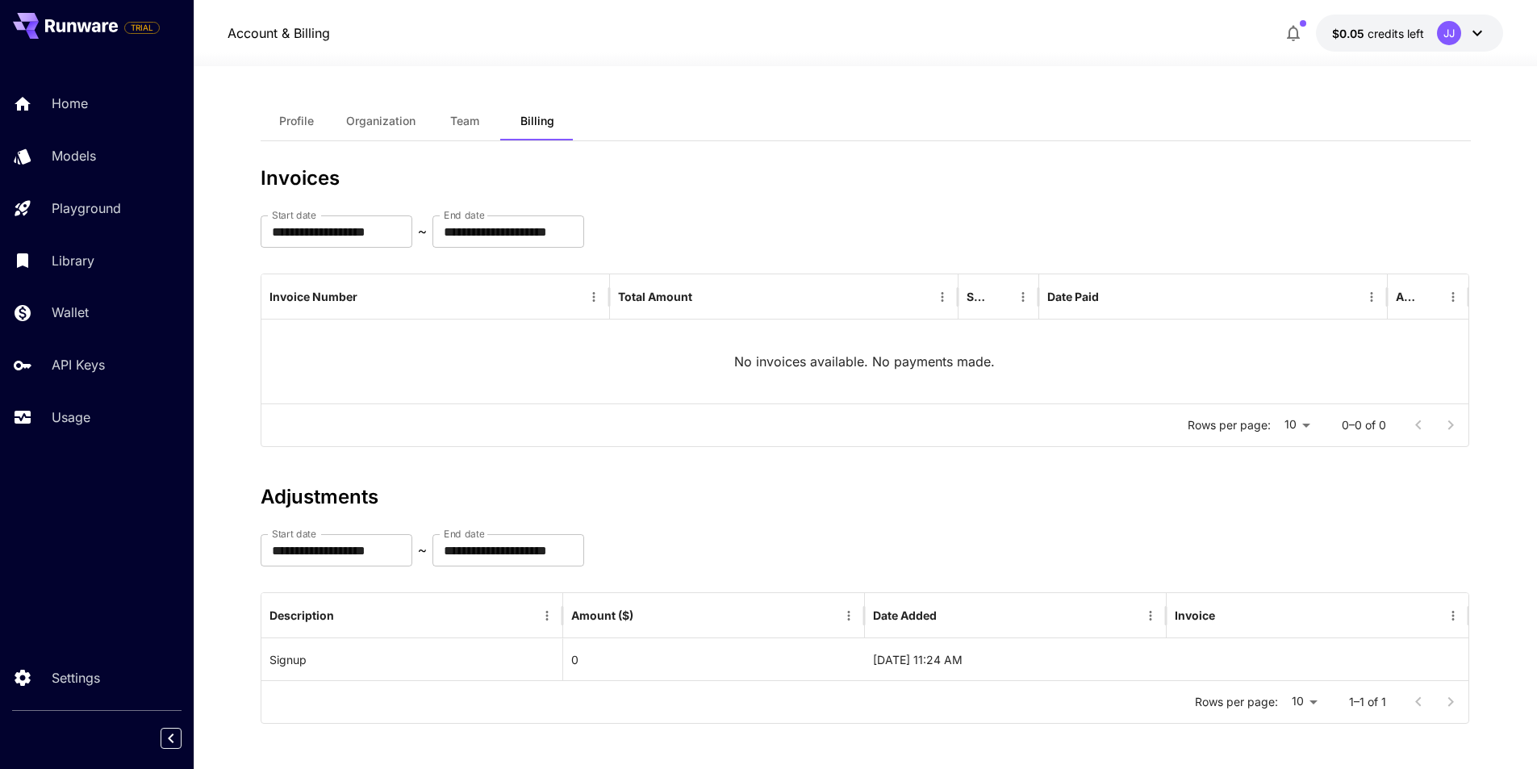
click at [68, 29] on icon at bounding box center [71, 27] width 9 height 10
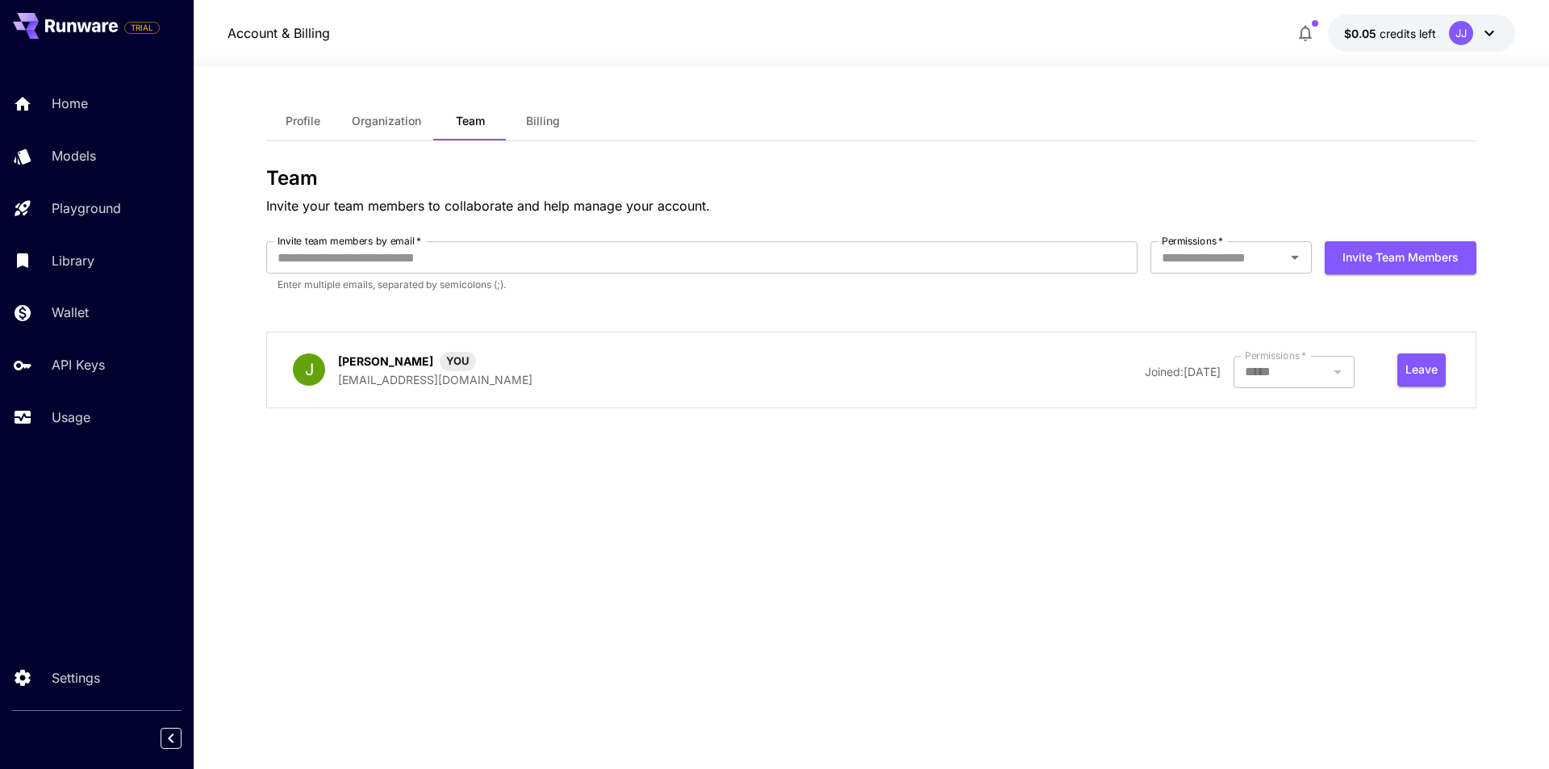
click at [1292, 24] on div "$0.05 credits left JJ" at bounding box center [1402, 33] width 226 height 37
click at [1307, 25] on icon "button" at bounding box center [1305, 32] width 19 height 19
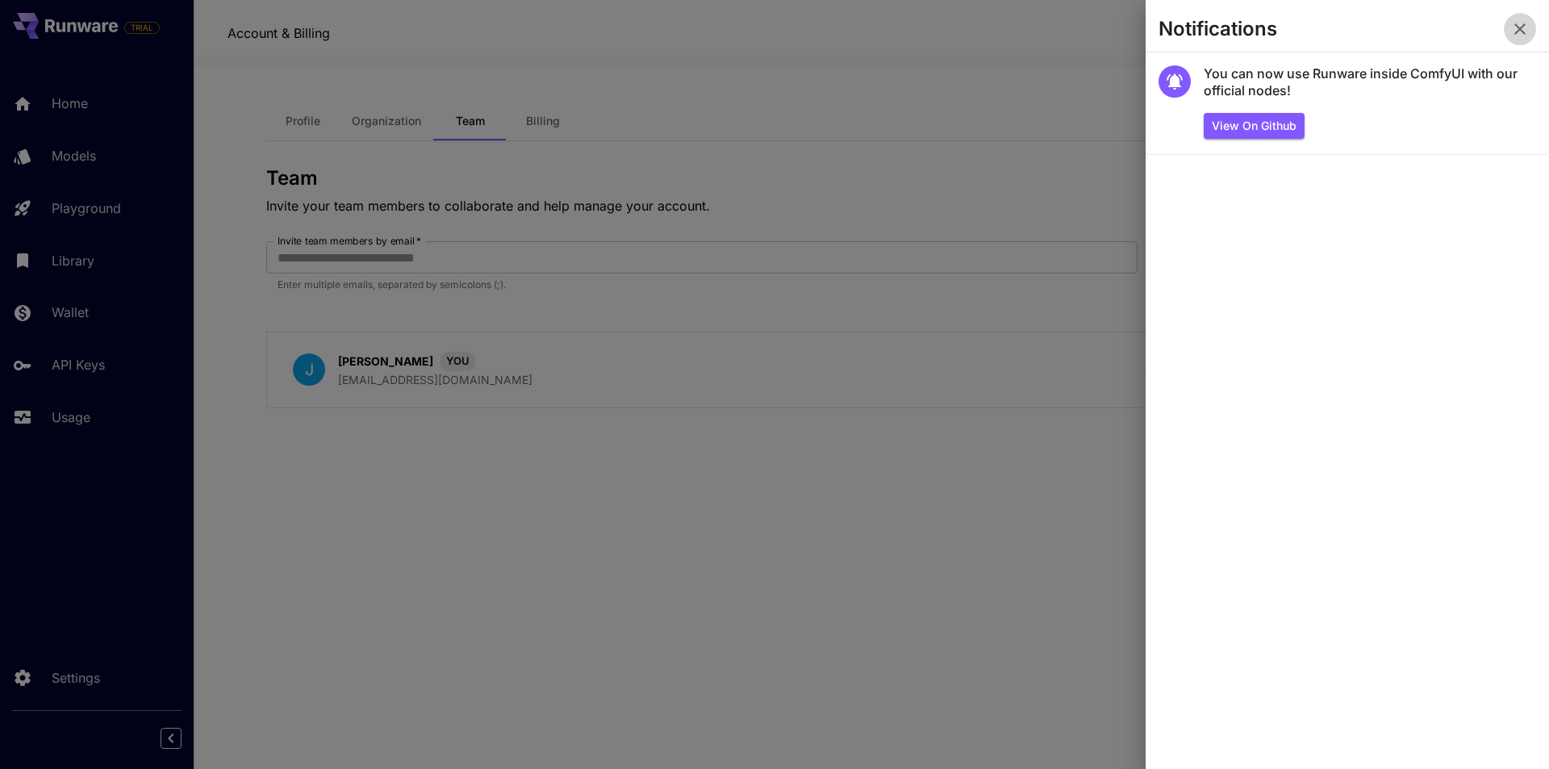
click at [1526, 26] on icon "button" at bounding box center [1519, 28] width 19 height 19
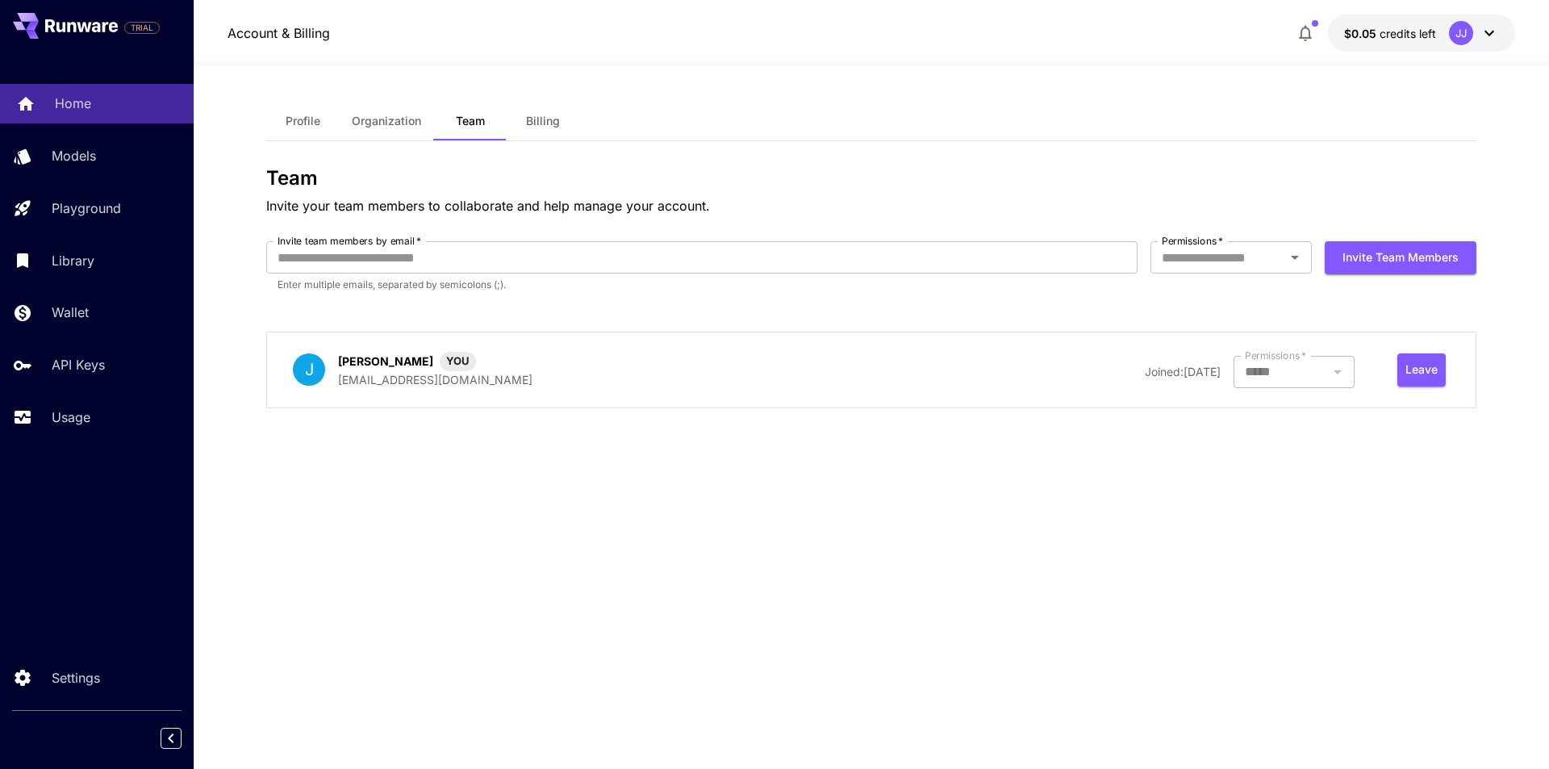
click at [77, 105] on p "Home" at bounding box center [73, 103] width 36 height 19
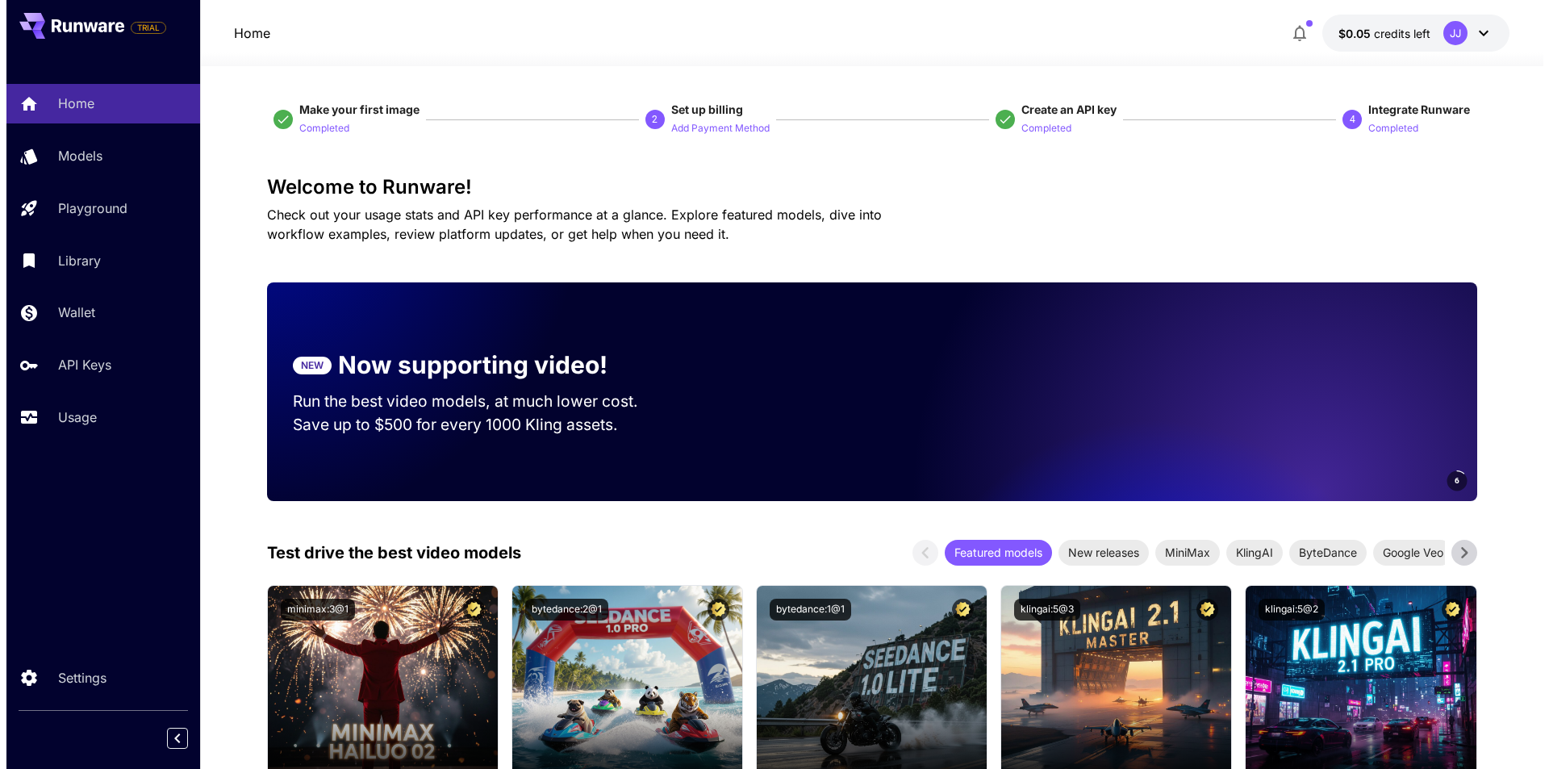
scroll to position [403, 0]
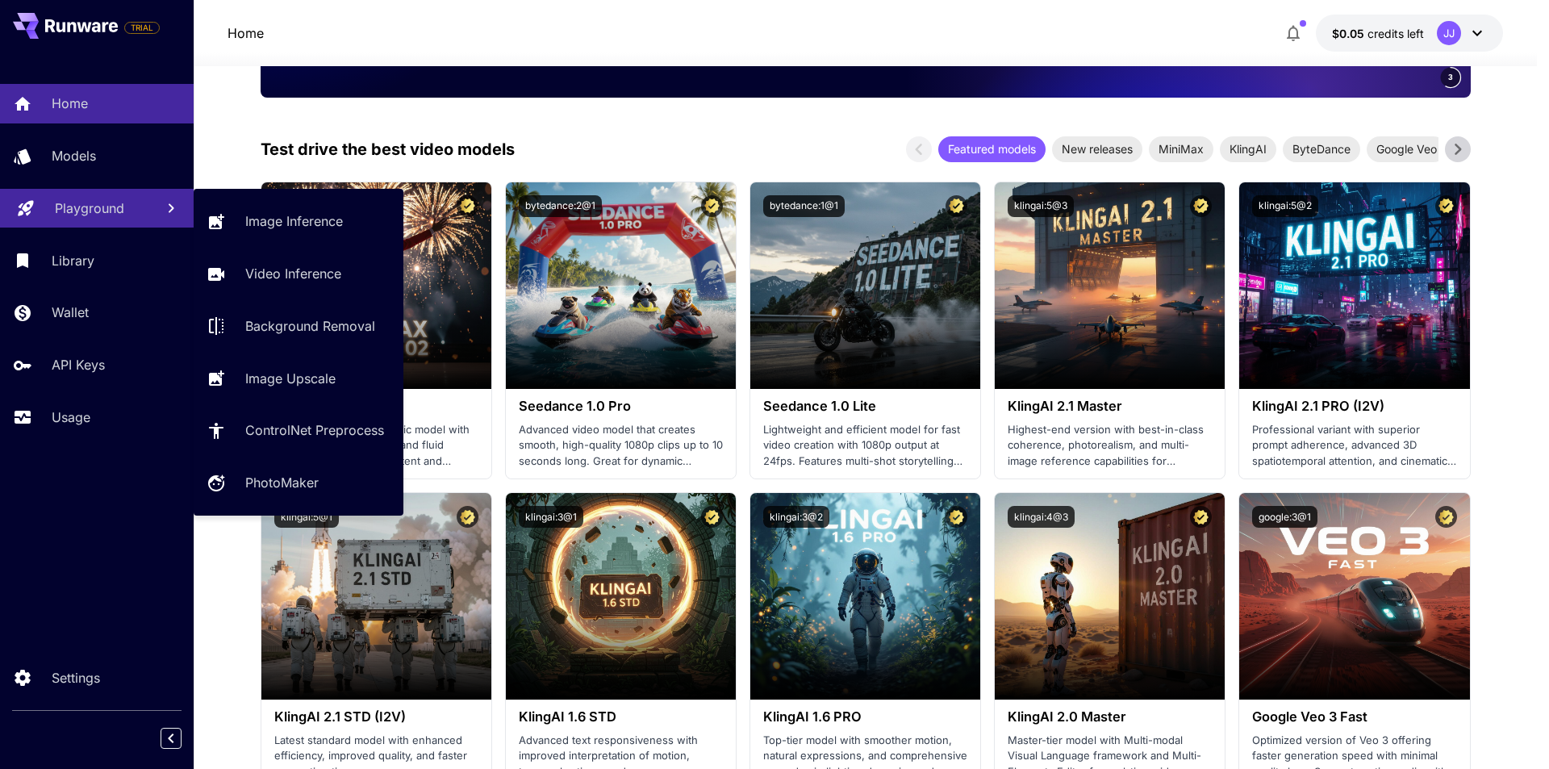
click at [97, 198] on p "Playground" at bounding box center [89, 207] width 69 height 19
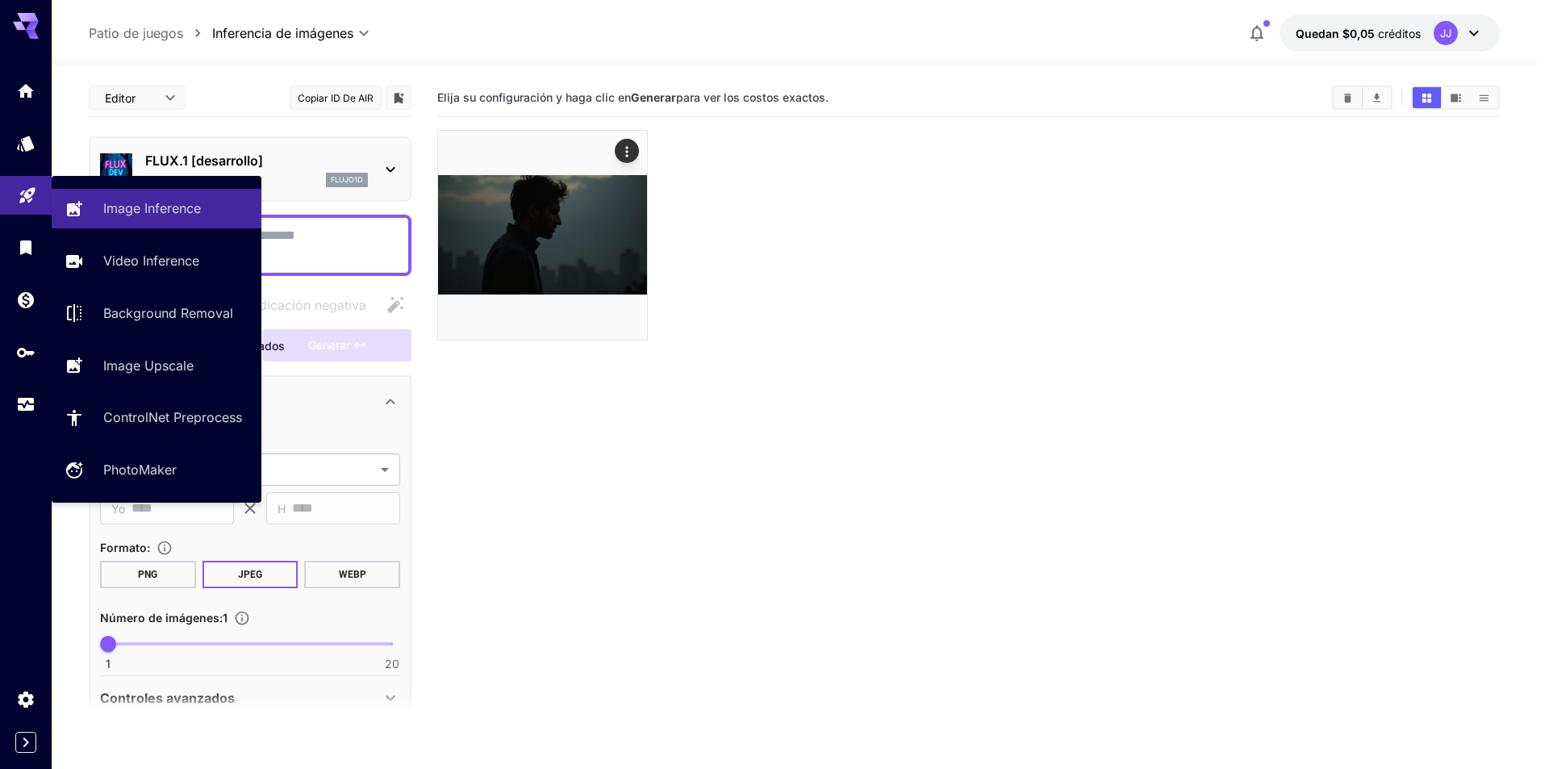
click at [15, 197] on link at bounding box center [26, 196] width 52 height 40
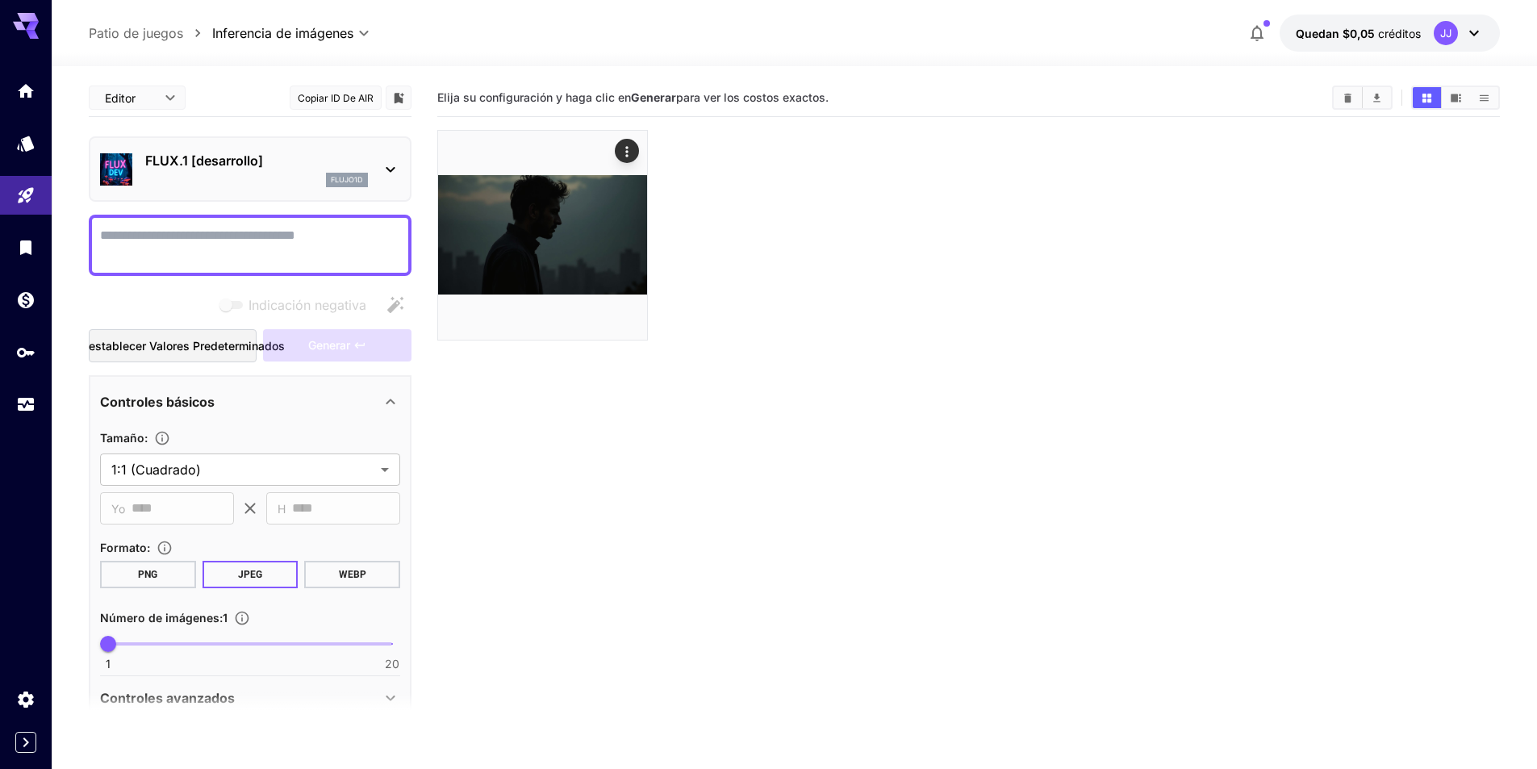
click at [840, 420] on section "Elija su configuración y haga clic en Generar para ver los costos exactos." at bounding box center [968, 463] width 1063 height 769
click at [1460, 50] on div at bounding box center [794, 56] width 1485 height 19
click at [1465, 44] on div "JJ" at bounding box center [1459, 33] width 50 height 24
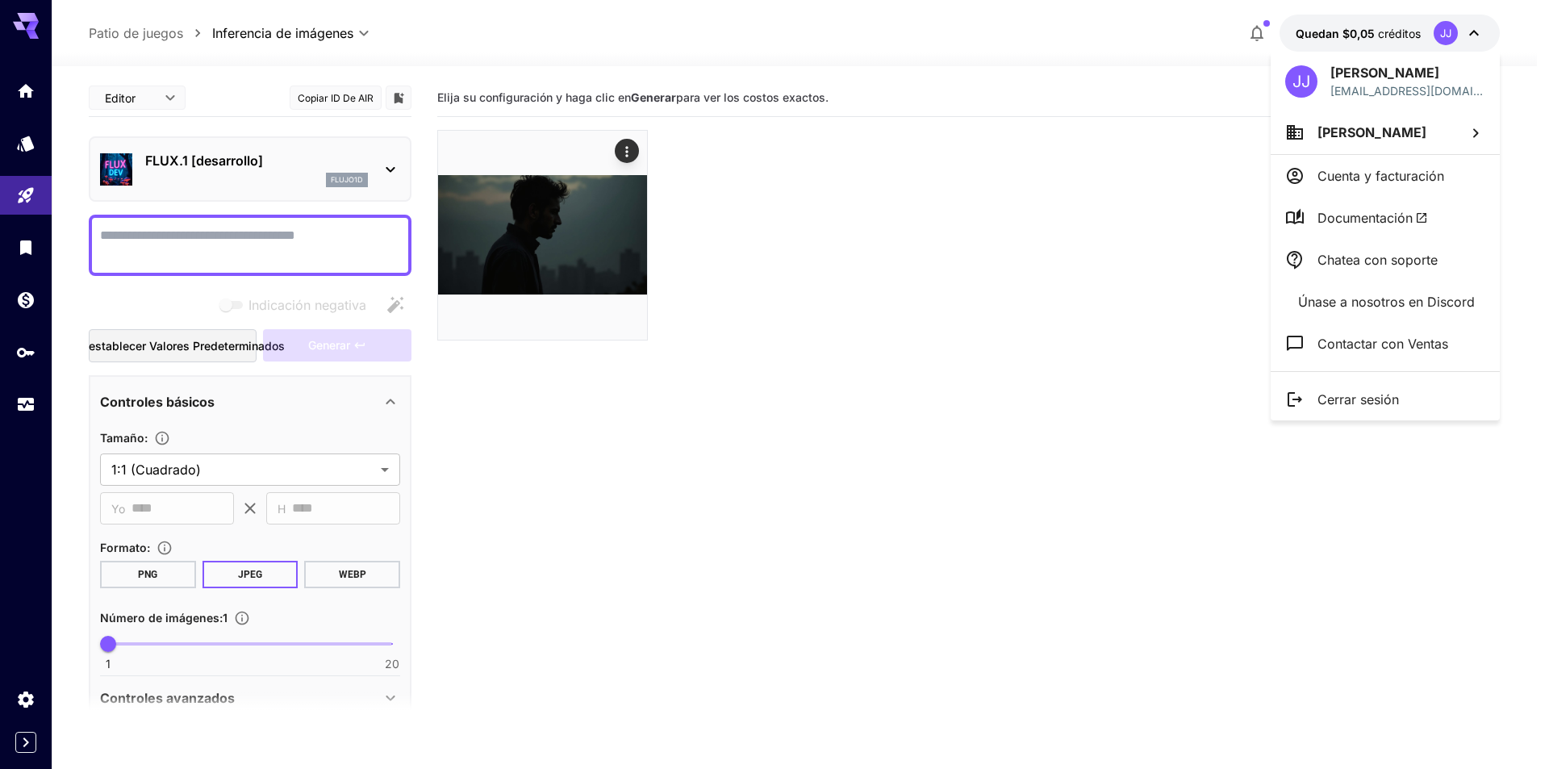
click at [1250, 133] on div at bounding box center [774, 384] width 1549 height 769
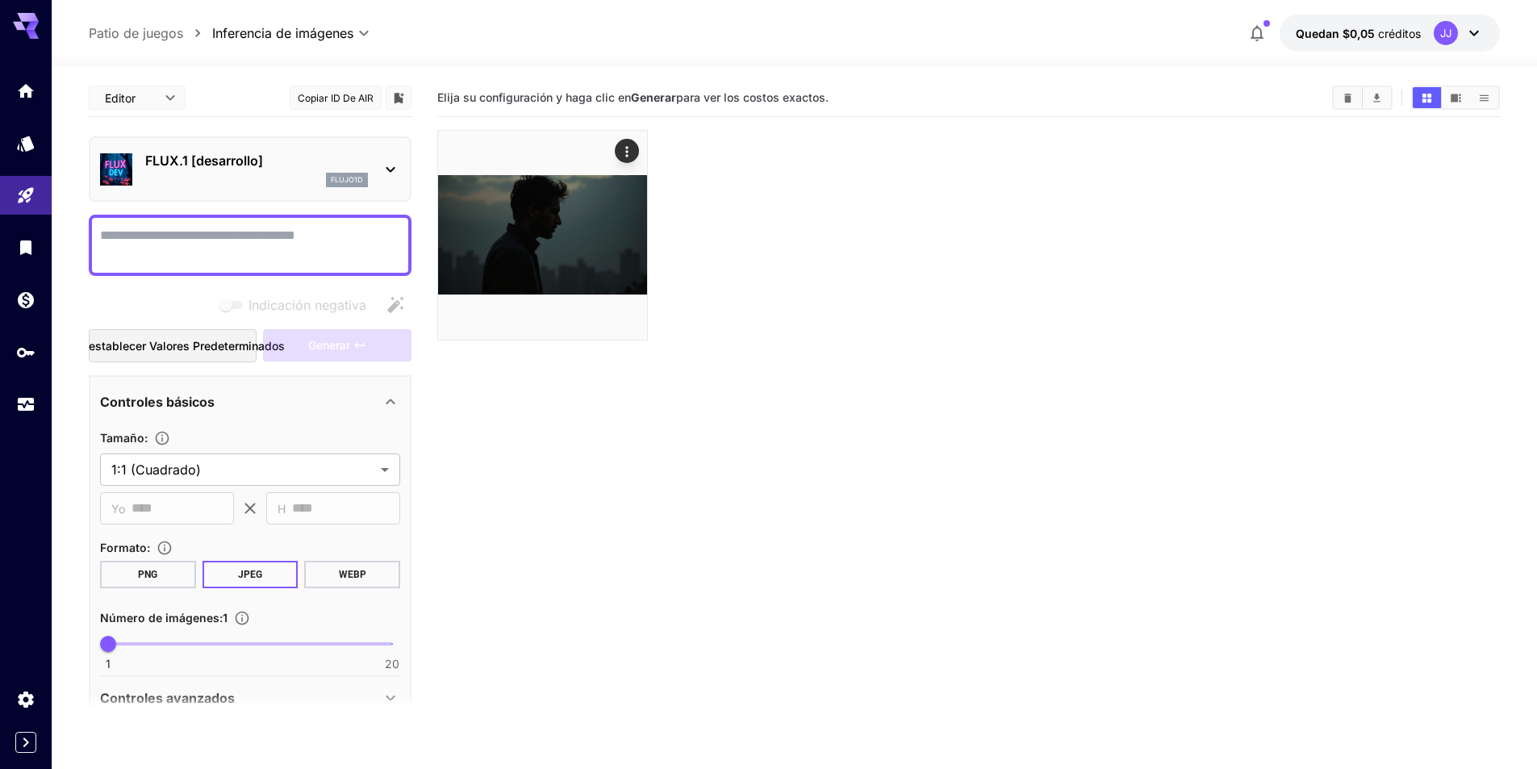
click at [1445, 25] on div "JJ" at bounding box center [1446, 33] width 24 height 24
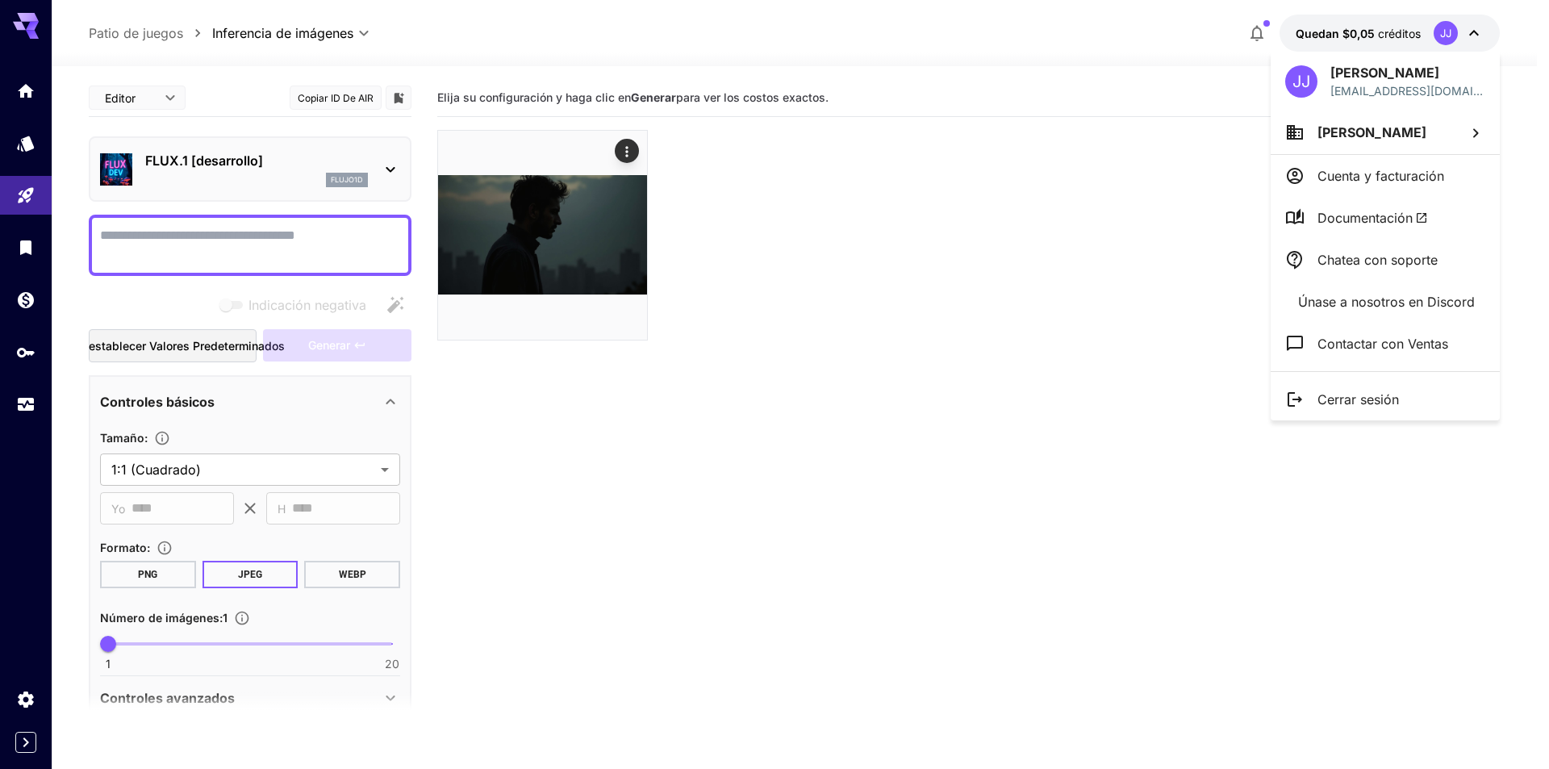
click at [741, 370] on div at bounding box center [774, 384] width 1549 height 769
